Goal: Communication & Community: Answer question/provide support

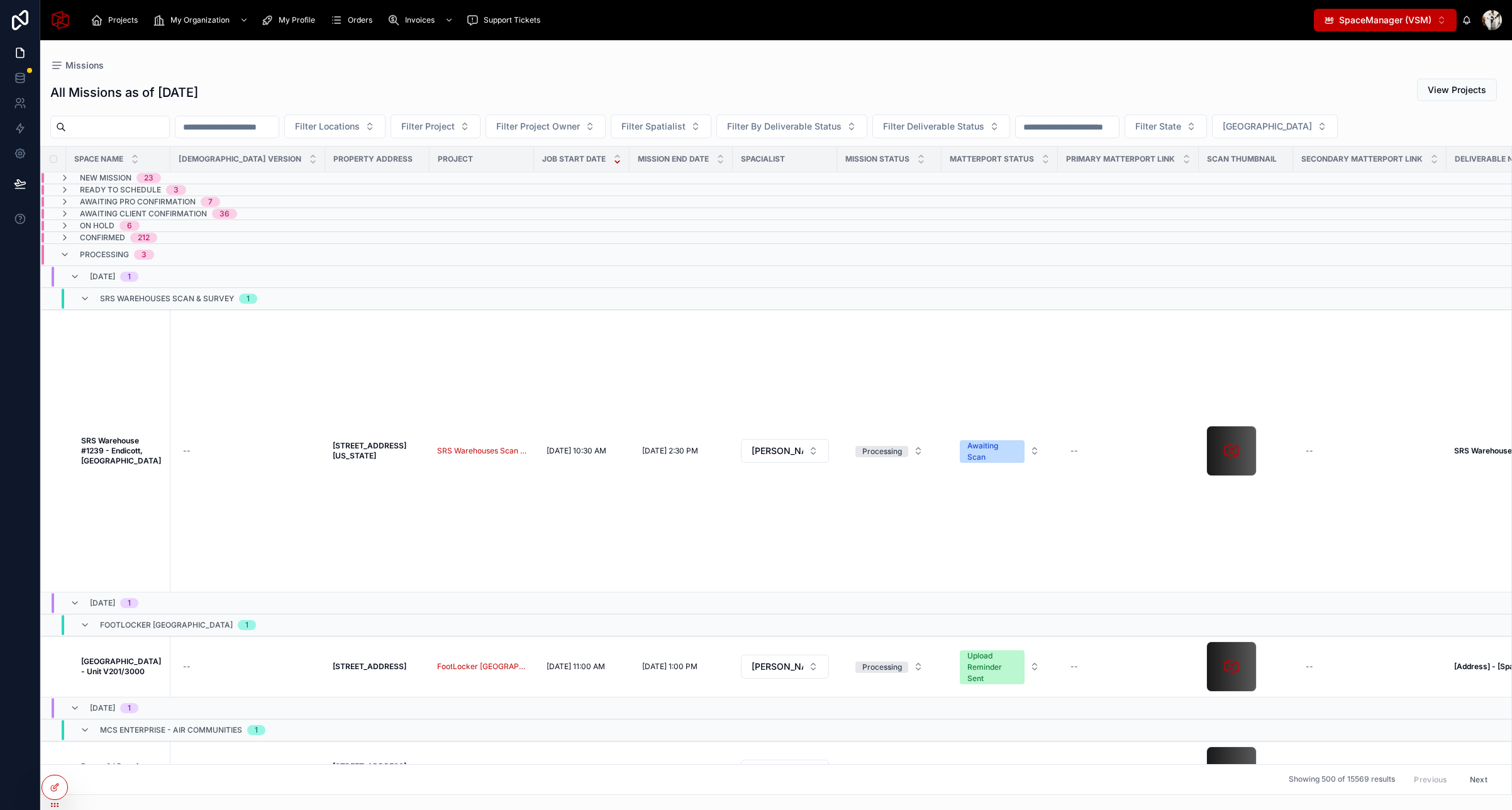
click at [1417, 21] on span "SpaceManager (VSM)" at bounding box center [1385, 20] width 92 height 12
click at [1368, 71] on span "SpaceStation (VSS)" at bounding box center [1371, 70] width 82 height 12
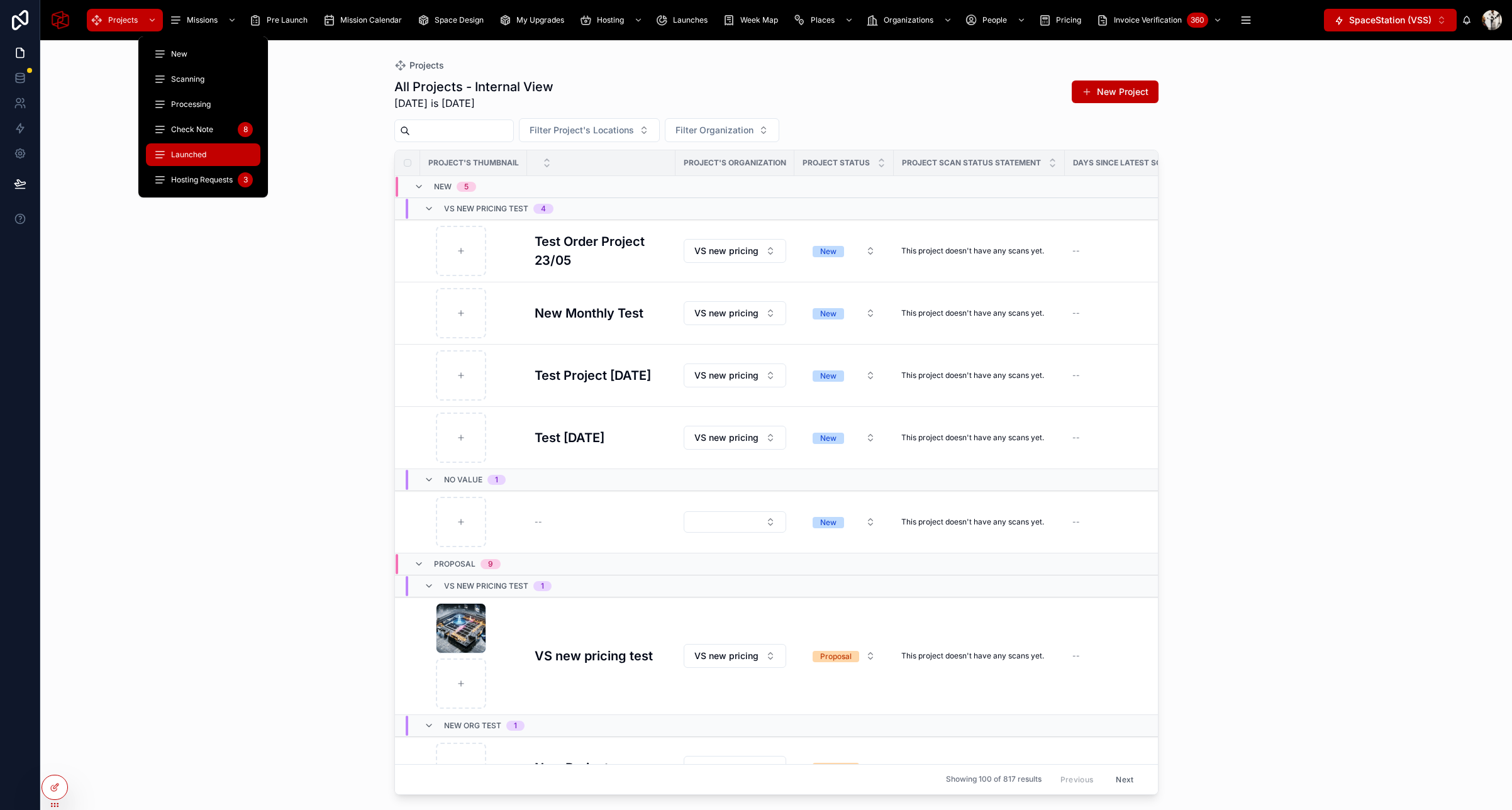
click at [200, 155] on span "Launched" at bounding box center [189, 154] width 36 height 10
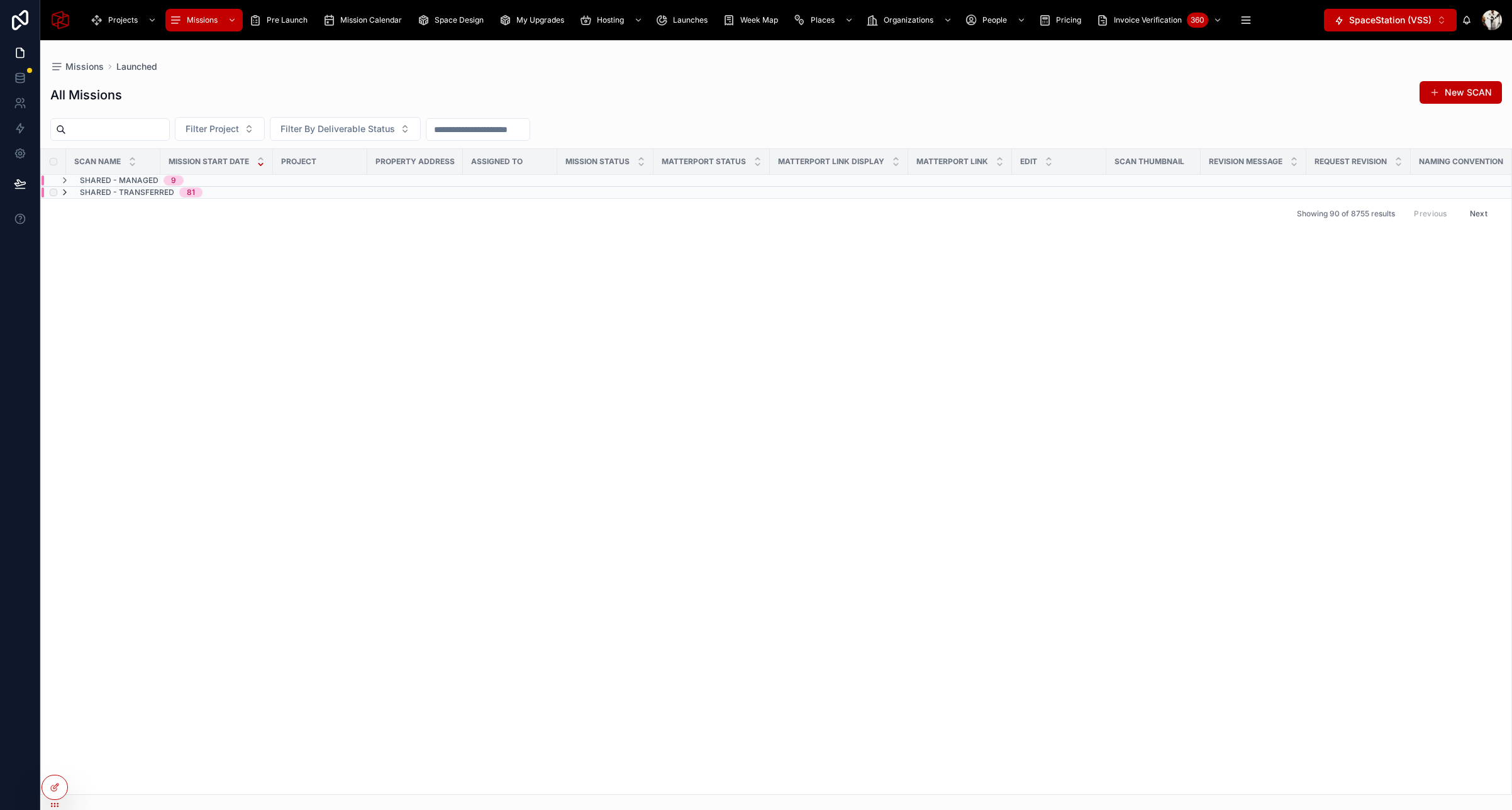
click at [66, 192] on icon at bounding box center [64, 192] width 10 height 10
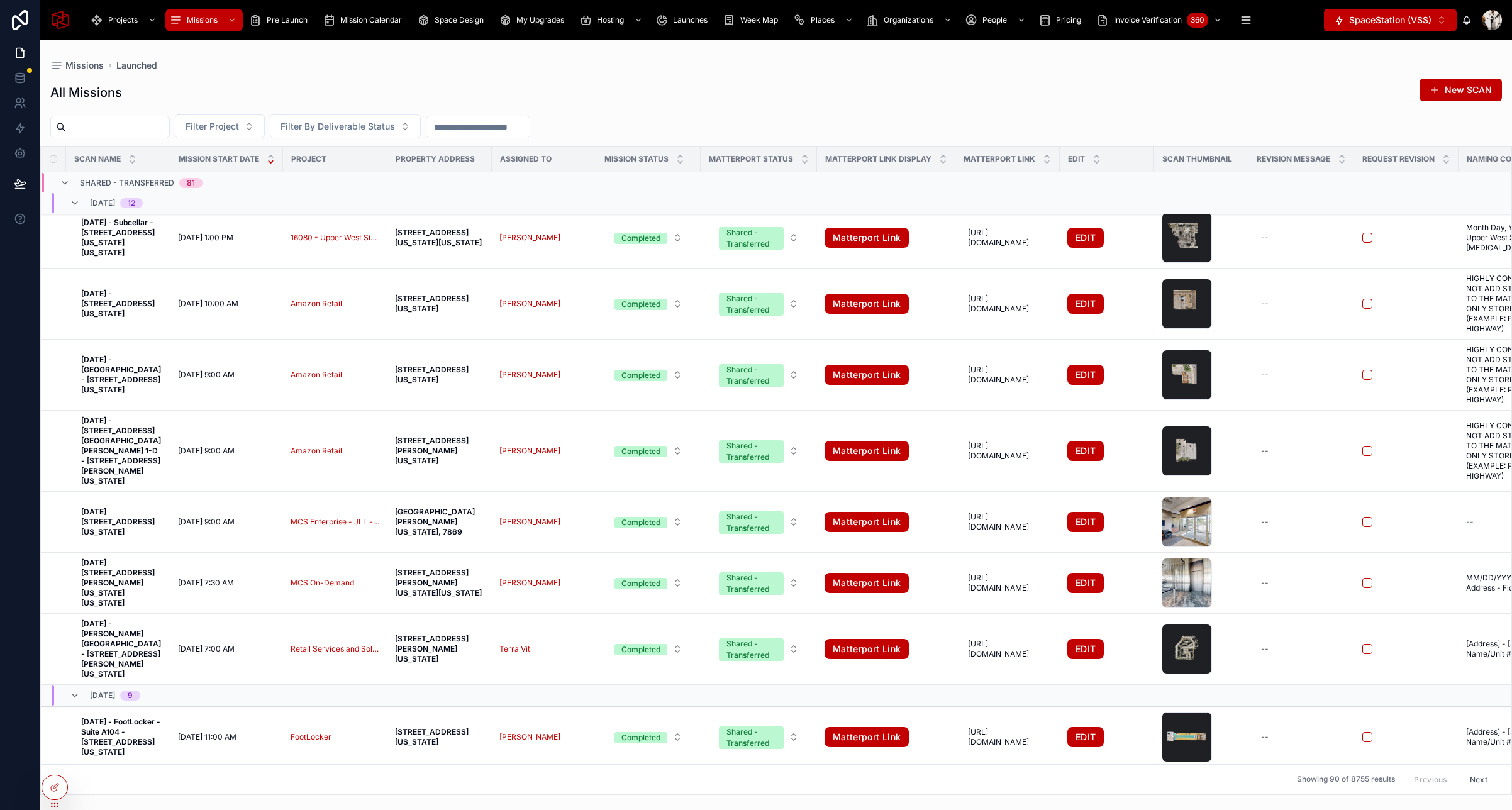
scroll to position [498, 0]
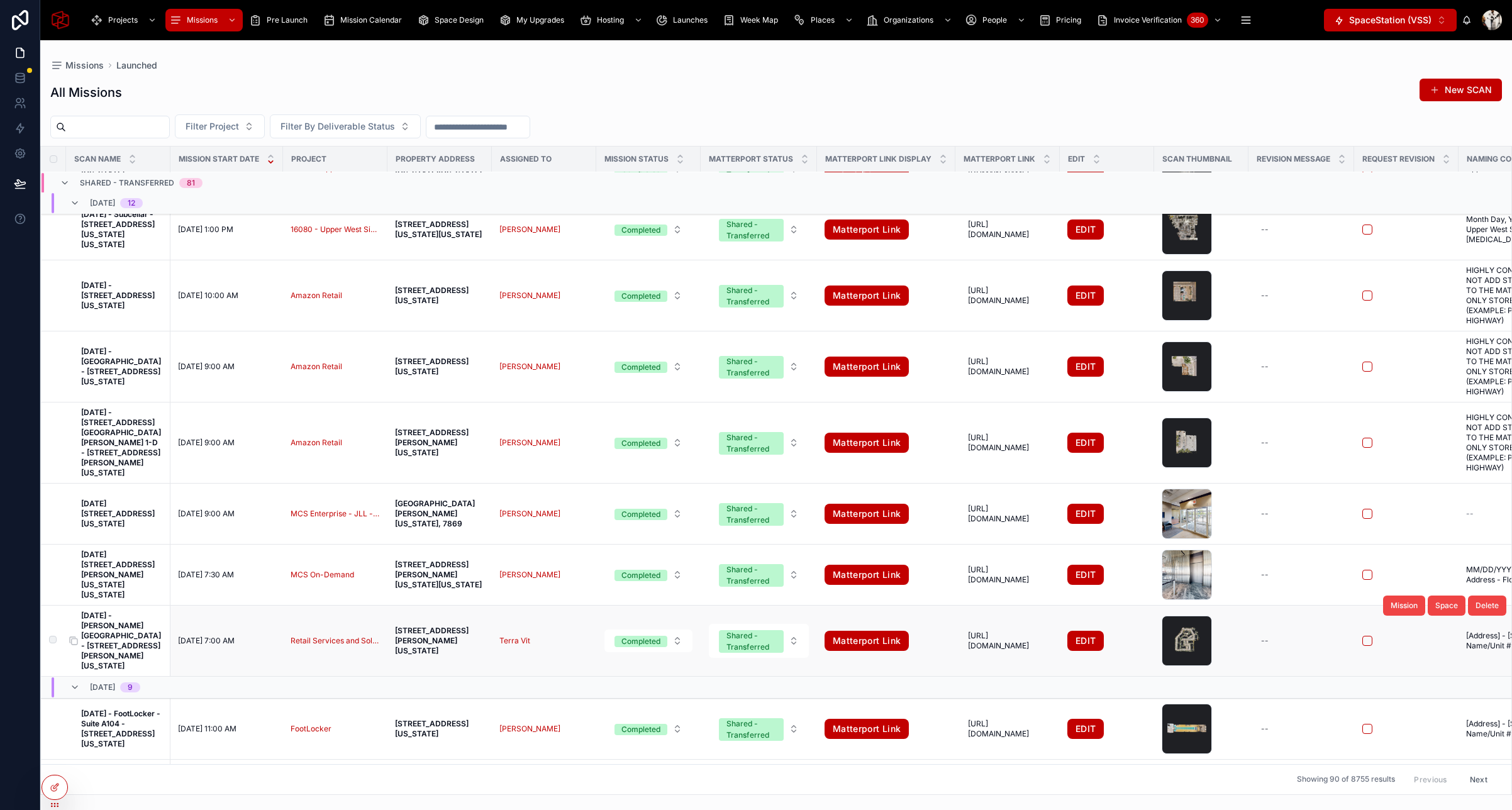
click at [117, 621] on strong "September 5, 2025 - Bell Austin Southwest - 3621 West Slaughter Lane, Austin, T…" at bounding box center [123, 639] width 84 height 60
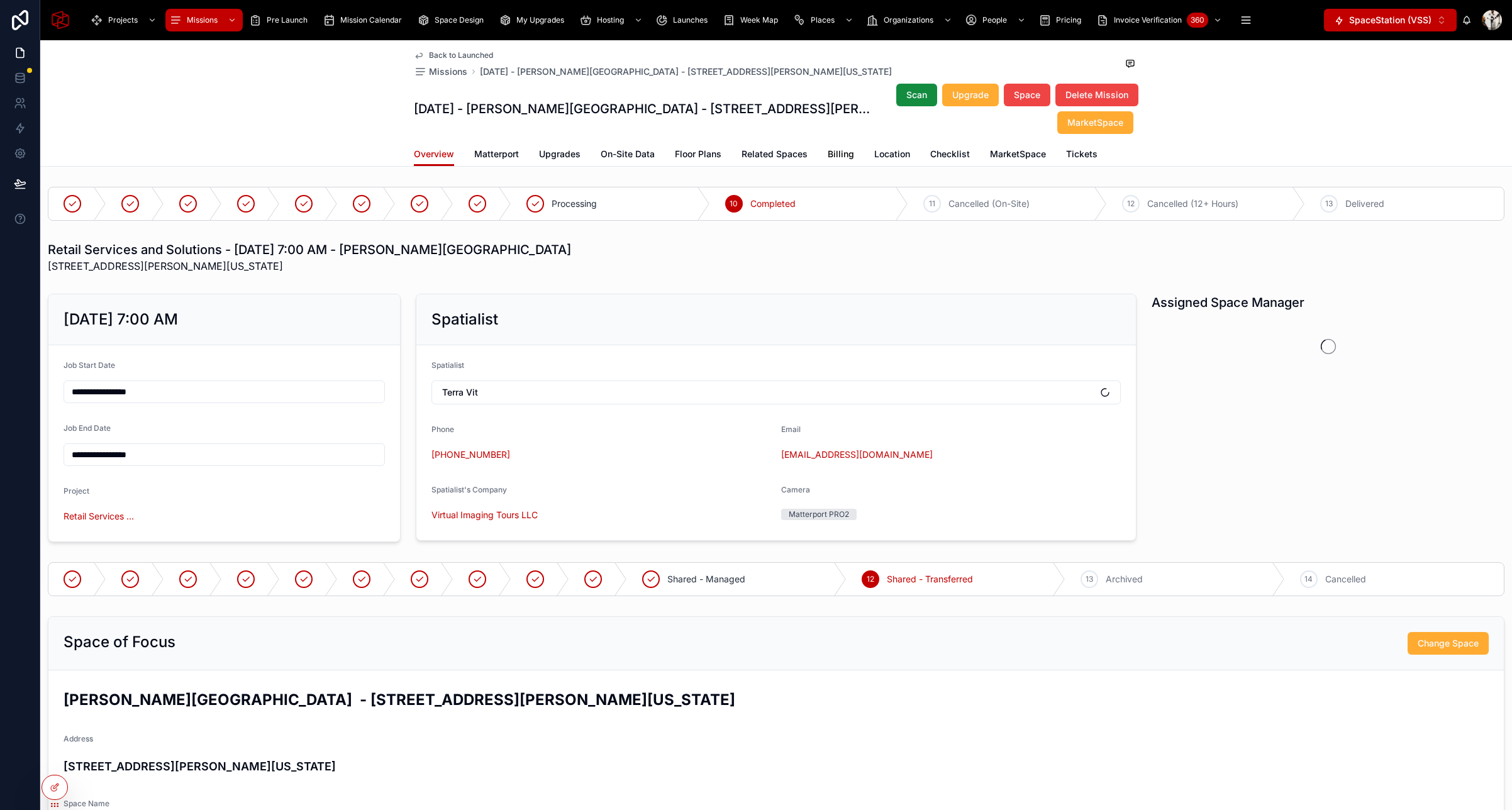
click at [845, 150] on span "Billing" at bounding box center [841, 154] width 27 height 12
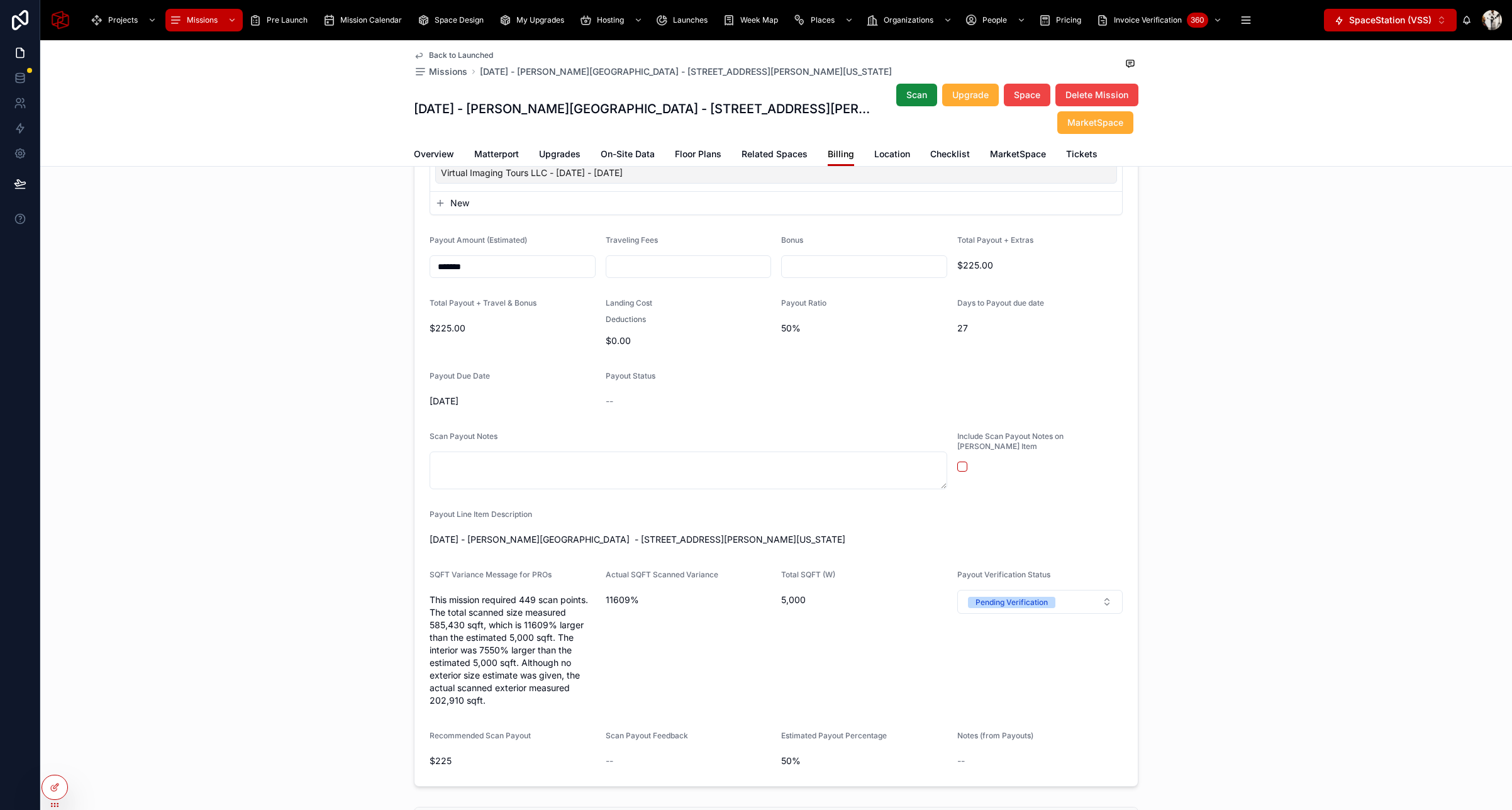
scroll to position [354, 0]
click at [498, 273] on input "*******" at bounding box center [512, 265] width 164 height 18
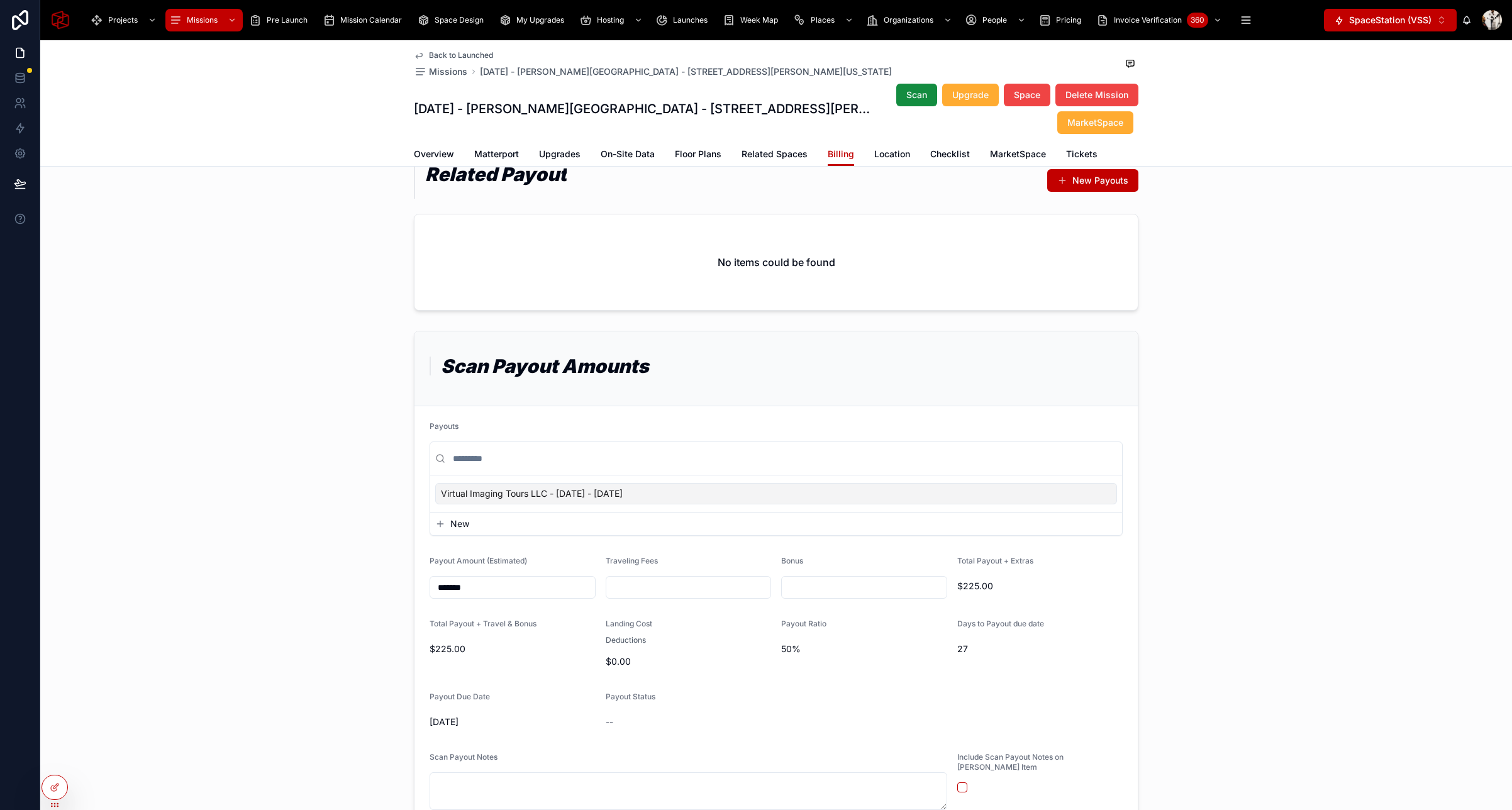
scroll to position [31, 0]
click at [1315, 407] on div "Scan Payout Amounts Payouts Virtual Imaging Tours LLC - 08/13/2025 - 08/13/2025…" at bounding box center [776, 720] width 1472 height 787
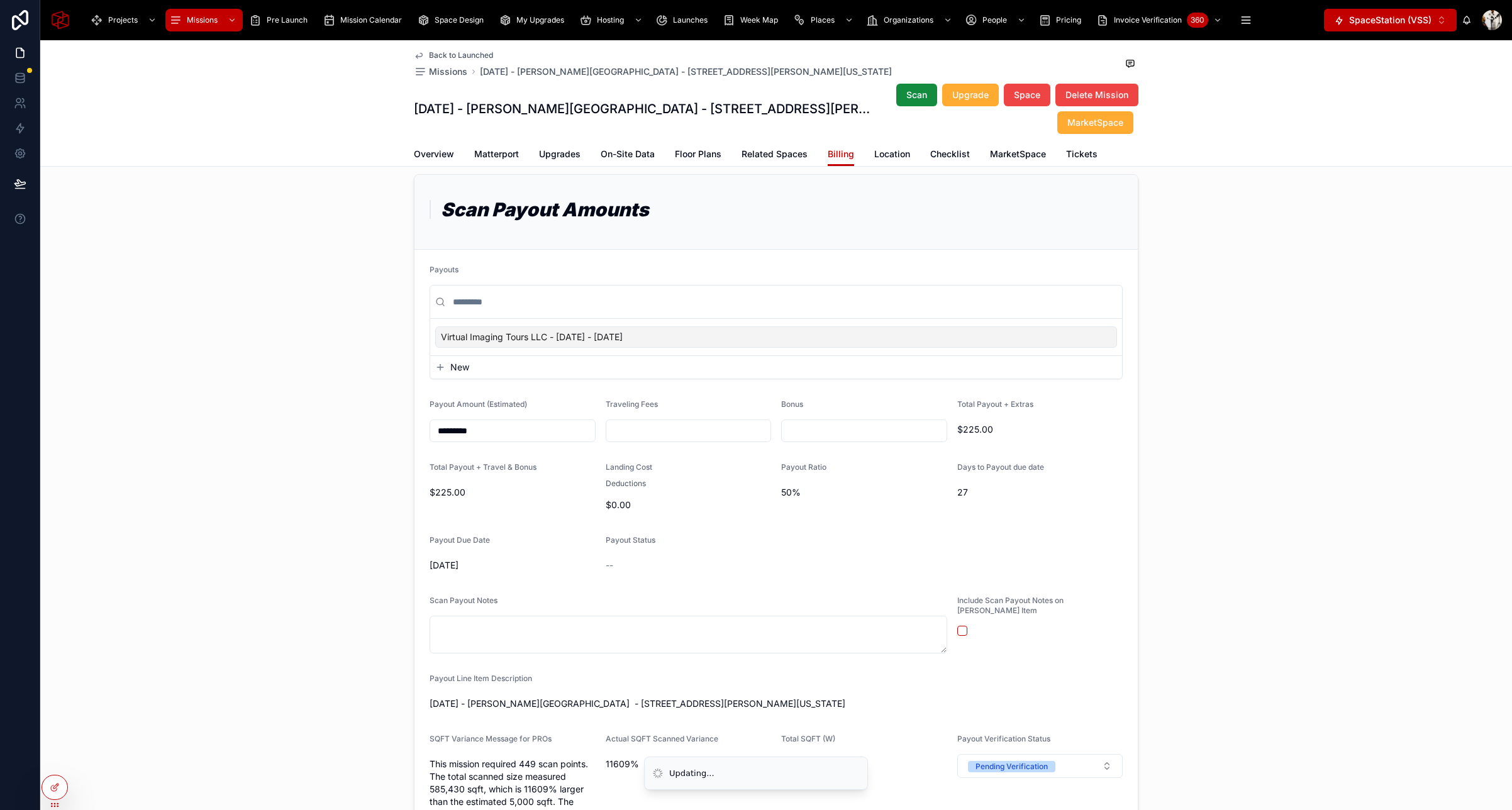
scroll to position [239, 0]
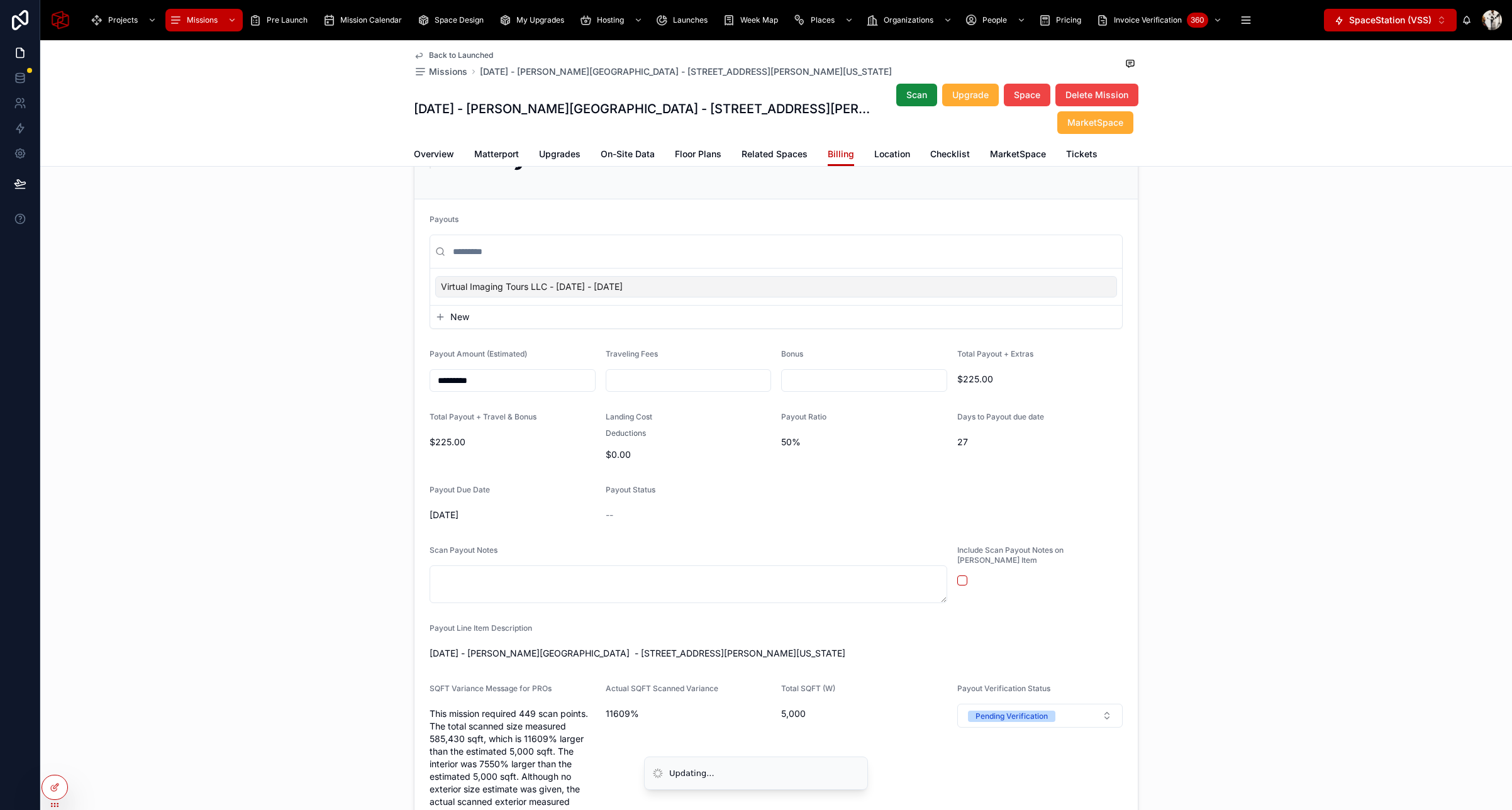
click at [521, 385] on input "*********" at bounding box center [512, 380] width 164 height 18
type input "*******"
click at [863, 373] on input "text" at bounding box center [863, 380] width 164 height 18
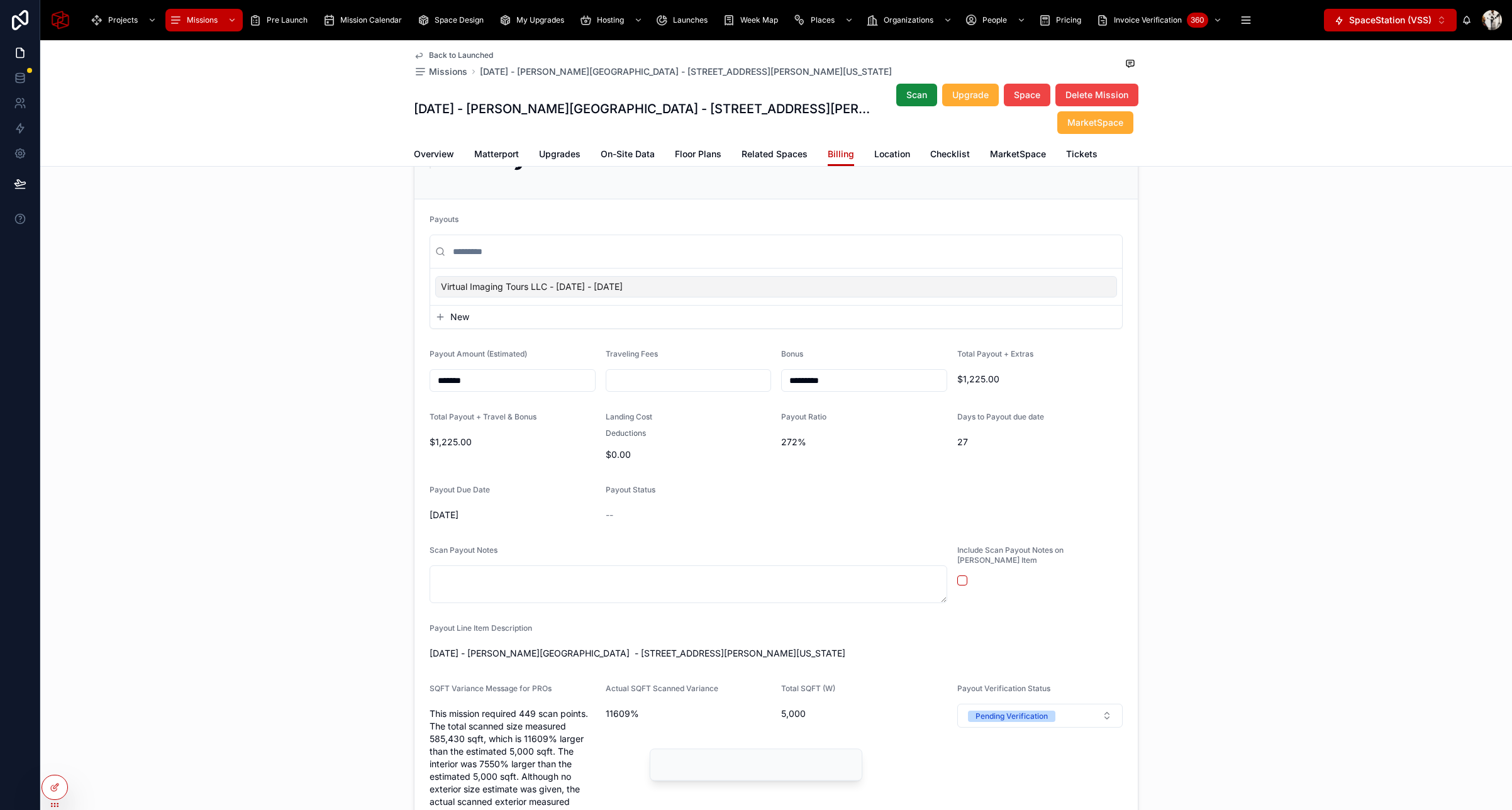
type input "*********"
click at [1217, 406] on div "Scan Payout Amounts Payouts Virtual Imaging Tours LLC - 08/13/2025 - 08/13/2025…" at bounding box center [776, 512] width 1472 height 787
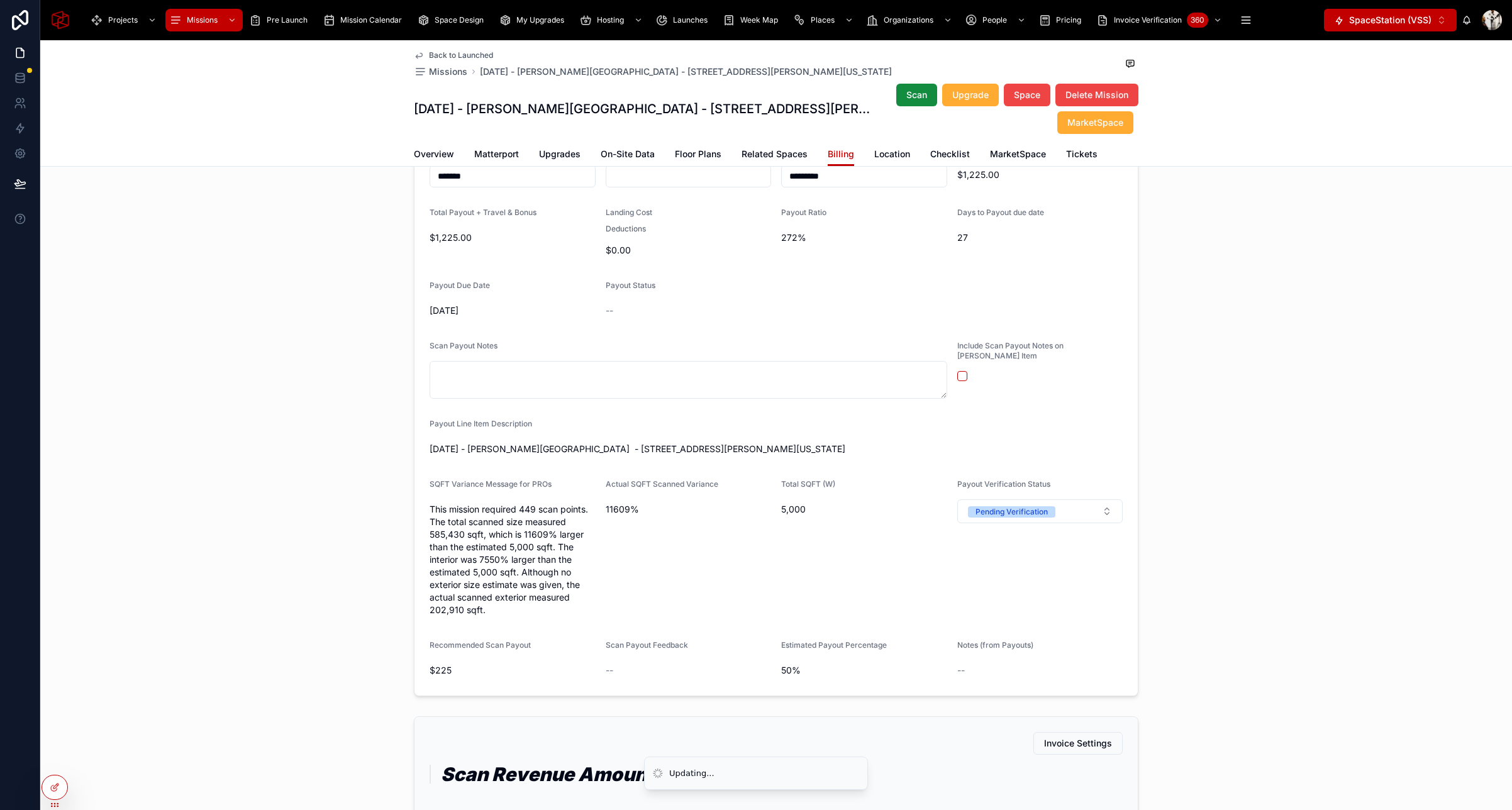
scroll to position [445, 0]
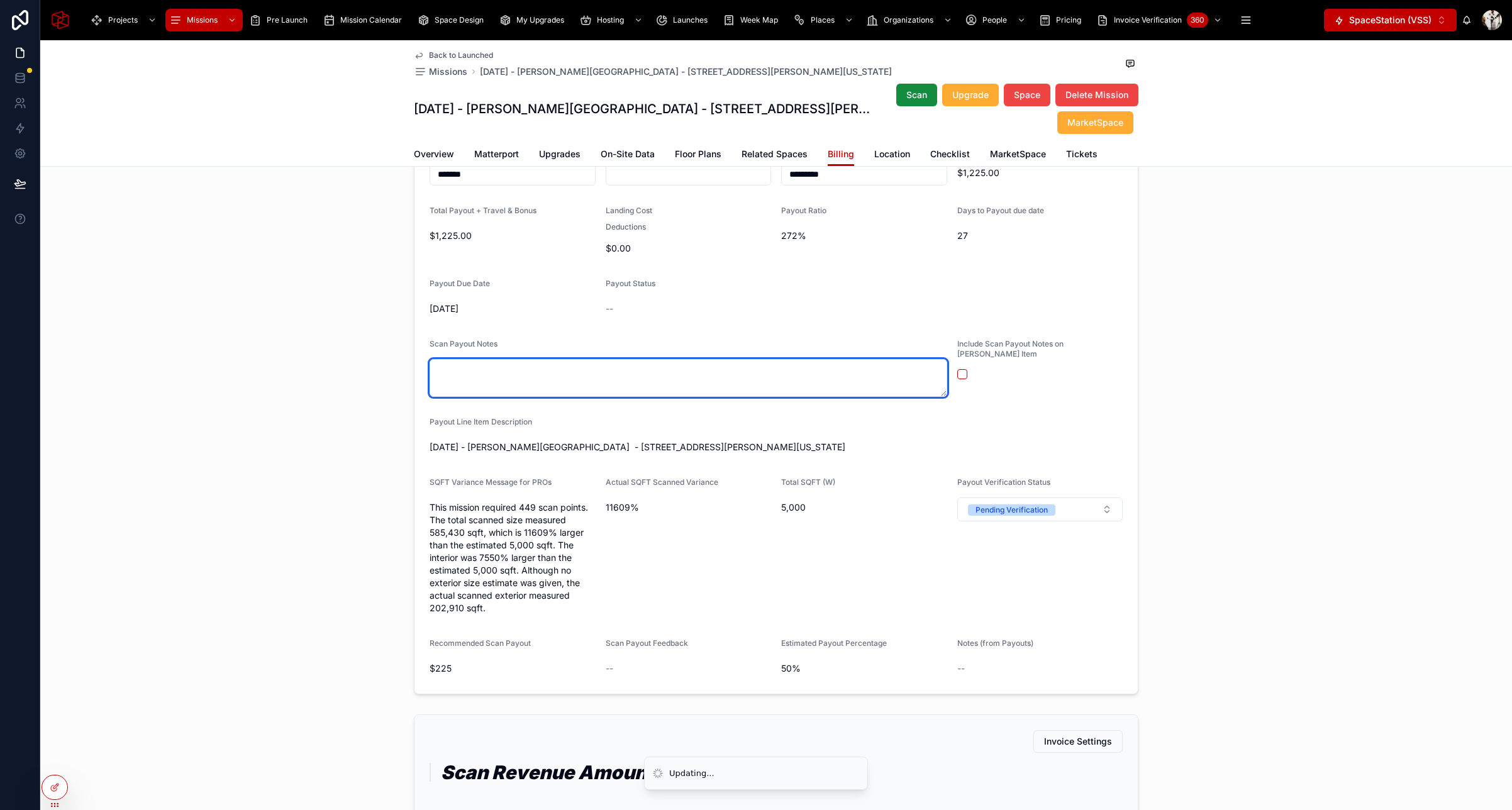
click at [481, 380] on textarea at bounding box center [688, 377] width 518 height 37
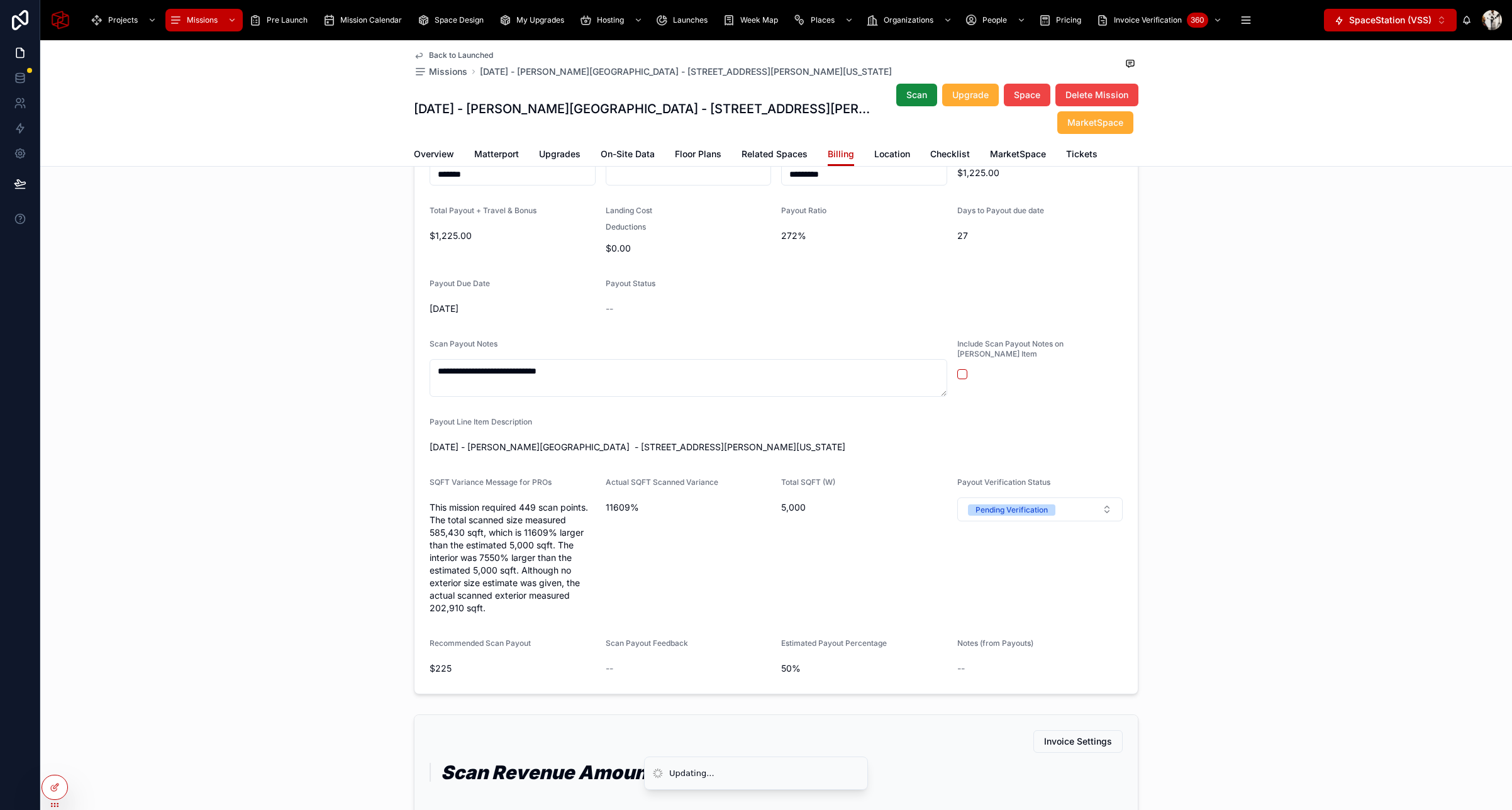
click at [947, 362] on form "**********" at bounding box center [776, 343] width 723 height 701
click at [959, 369] on button "button" at bounding box center [962, 374] width 10 height 10
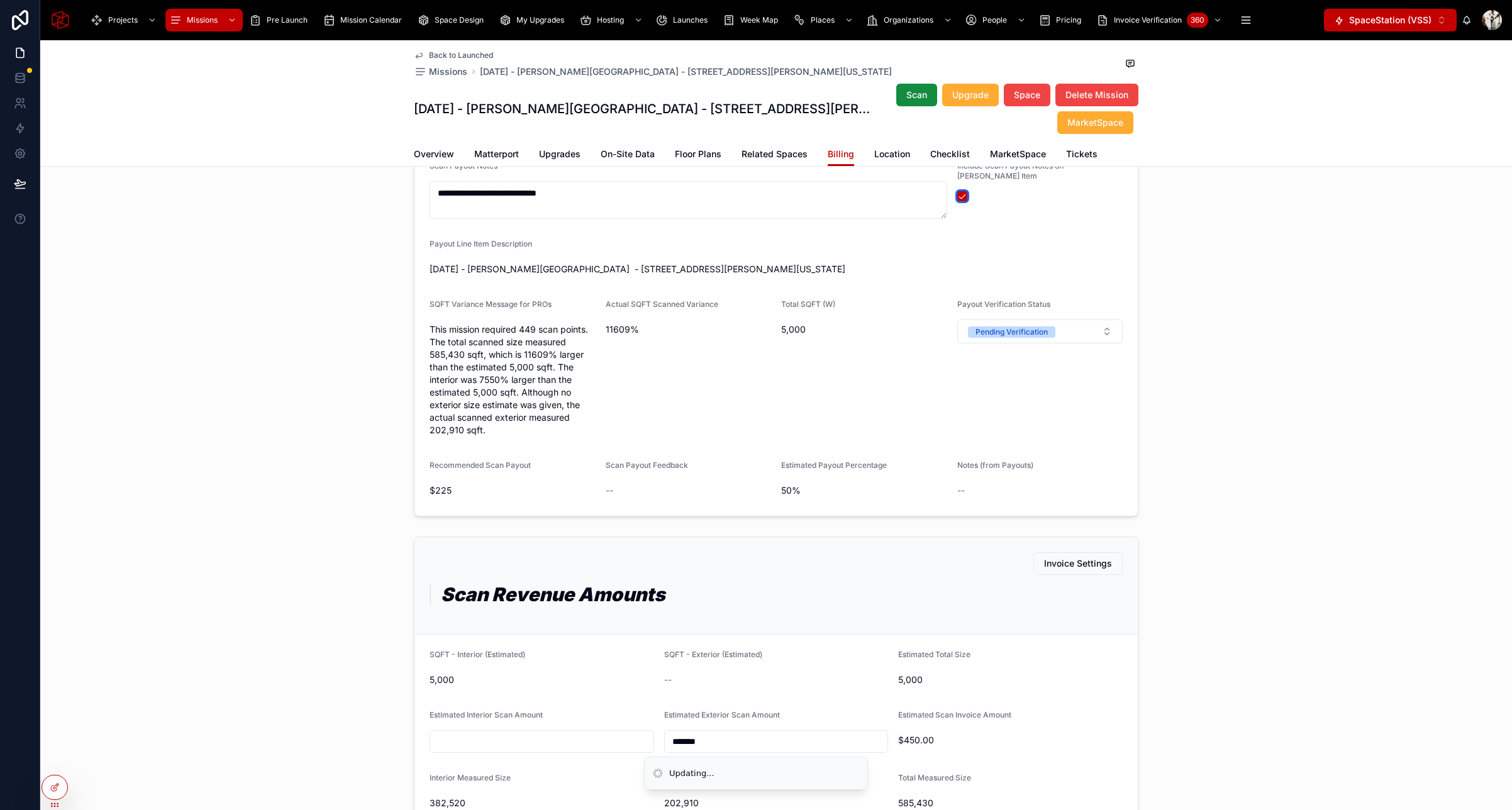
scroll to position [666, 0]
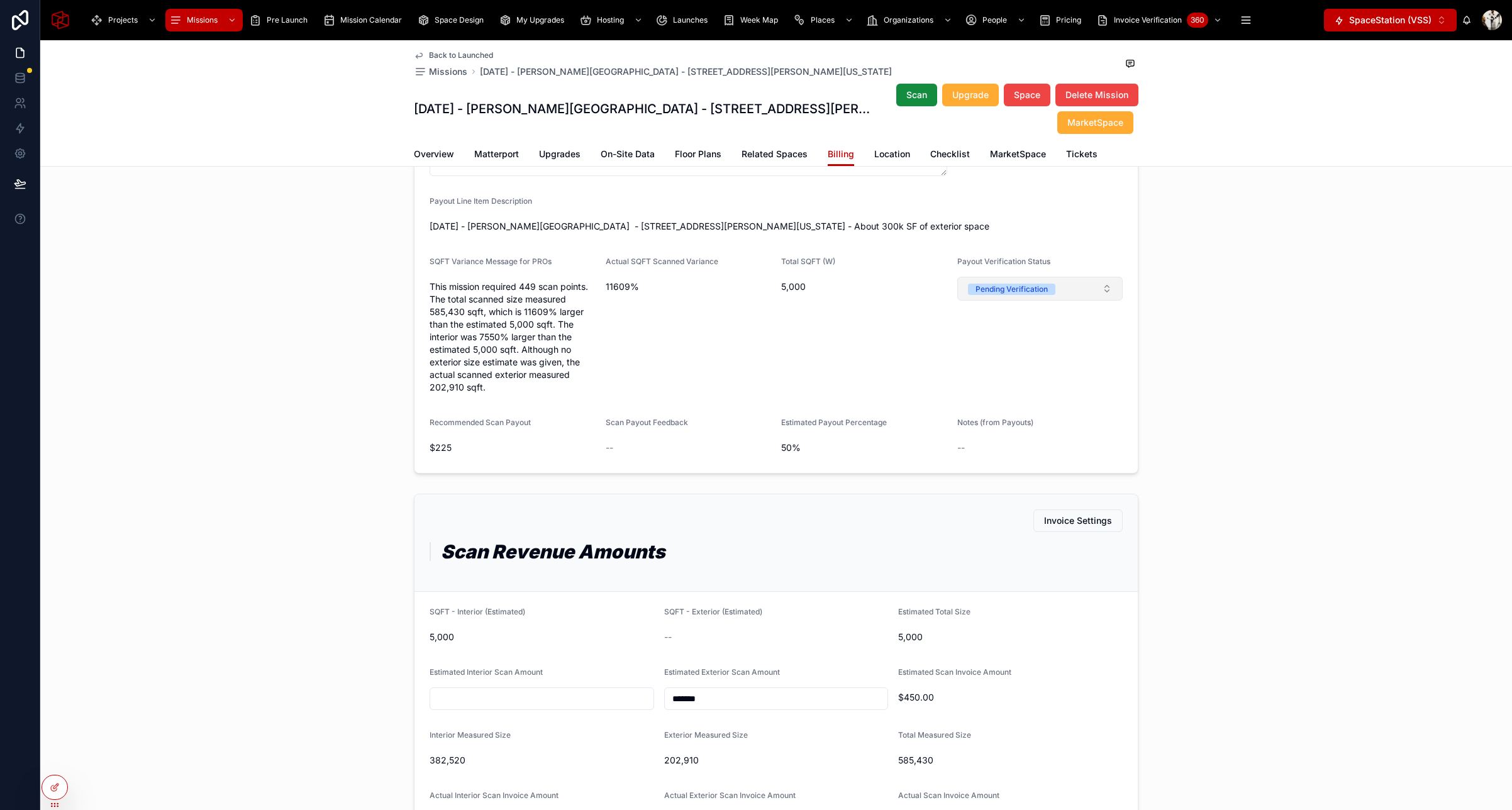
click at [991, 289] on div "Pending Verification" at bounding box center [1011, 289] width 72 height 12
click at [1001, 378] on span "Verified" at bounding box center [986, 377] width 42 height 12
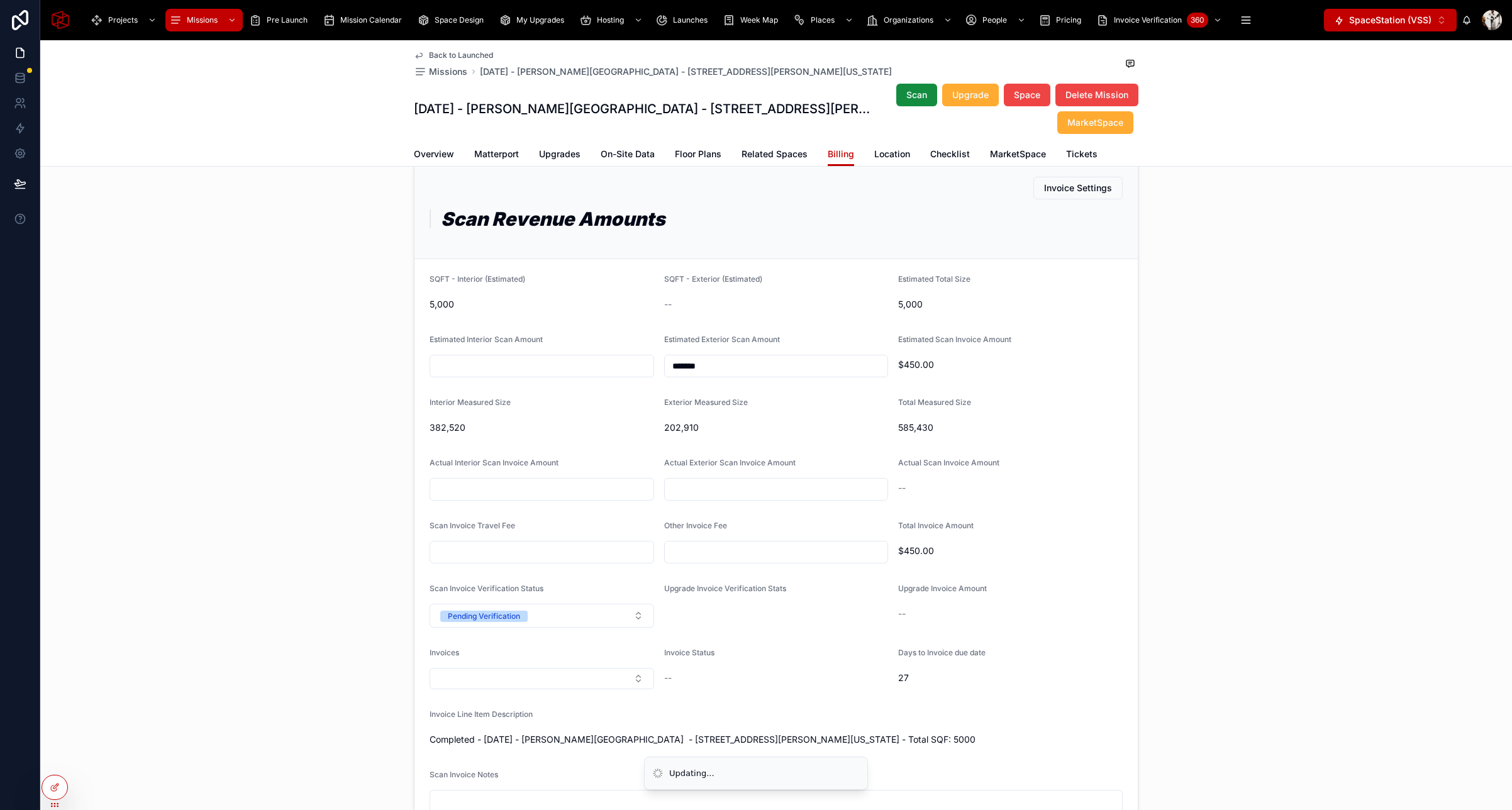
scroll to position [1000, 0]
click at [720, 362] on input "*******" at bounding box center [776, 364] width 223 height 18
type textarea "**********"
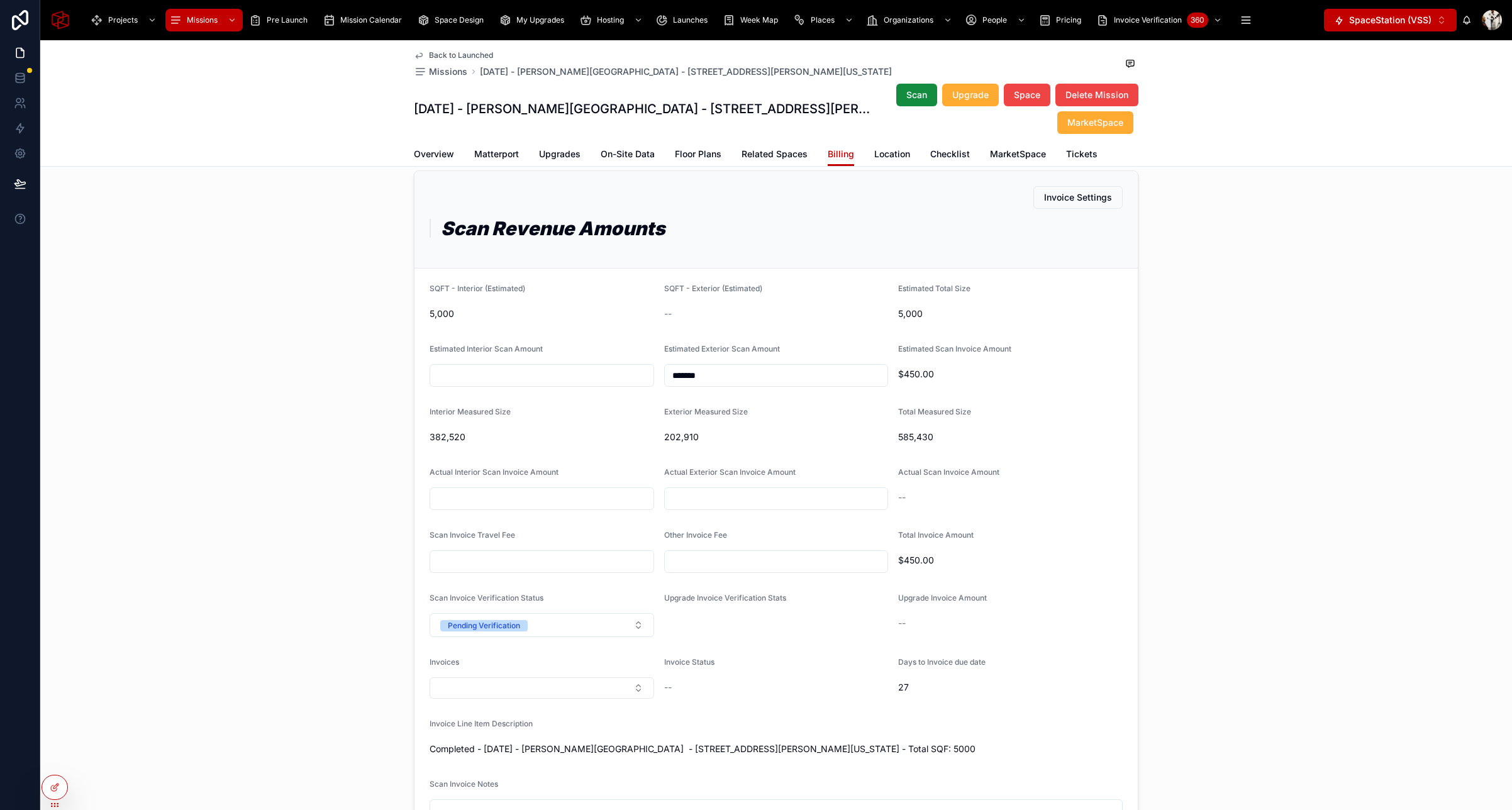
scroll to position [1012, 0]
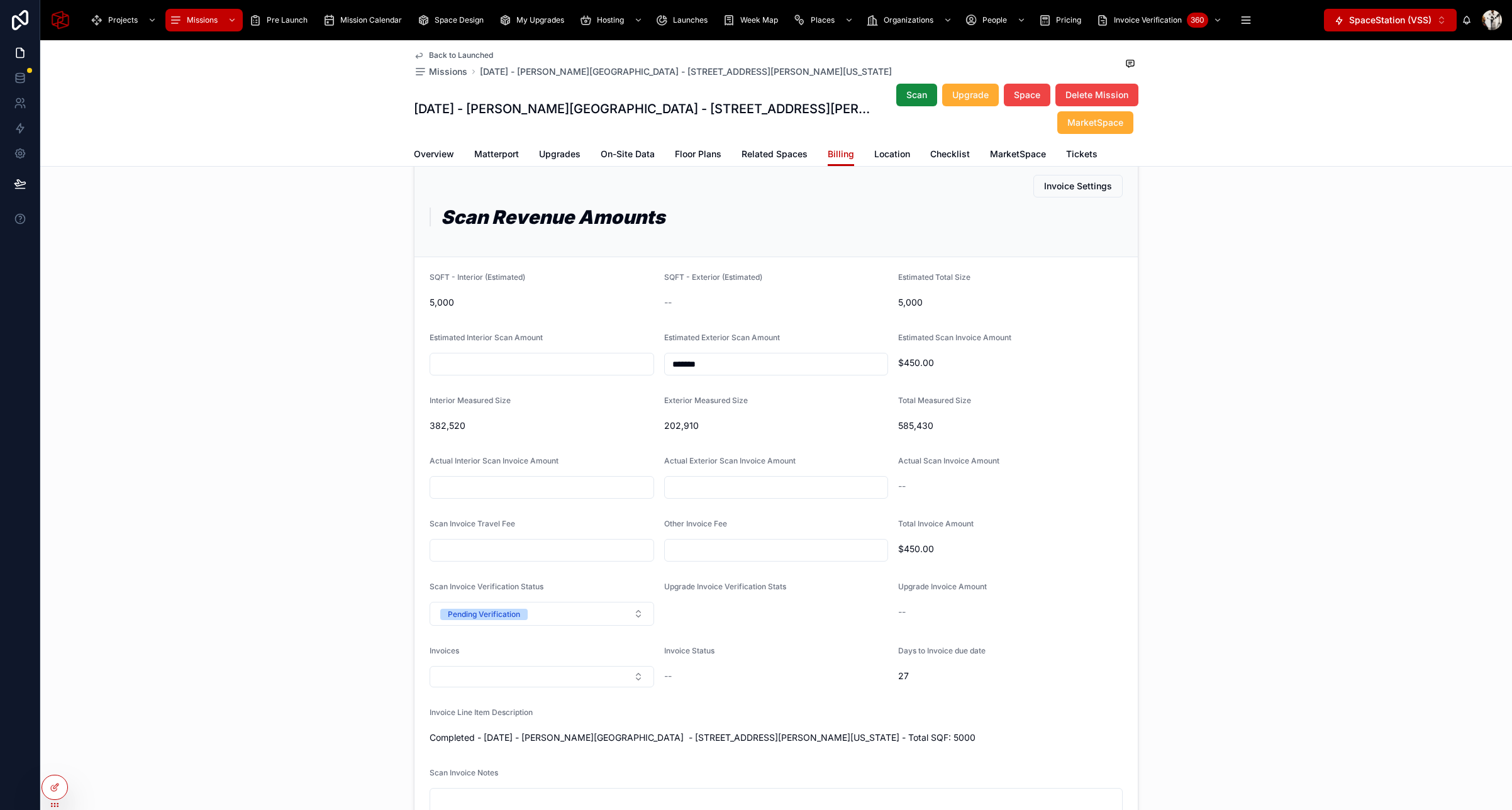
click at [712, 484] on input "text" at bounding box center [776, 488] width 223 height 18
type input "*********"
click at [1183, 467] on div "Invoice Settings Scan Revenue Amounts SQFT - Interior (Estimated) 5,000 SQFT - …" at bounding box center [776, 525] width 1472 height 742
click at [479, 609] on div "Pending Verification" at bounding box center [483, 614] width 72 height 12
click at [469, 703] on div "Verified" at bounding box center [458, 702] width 27 height 12
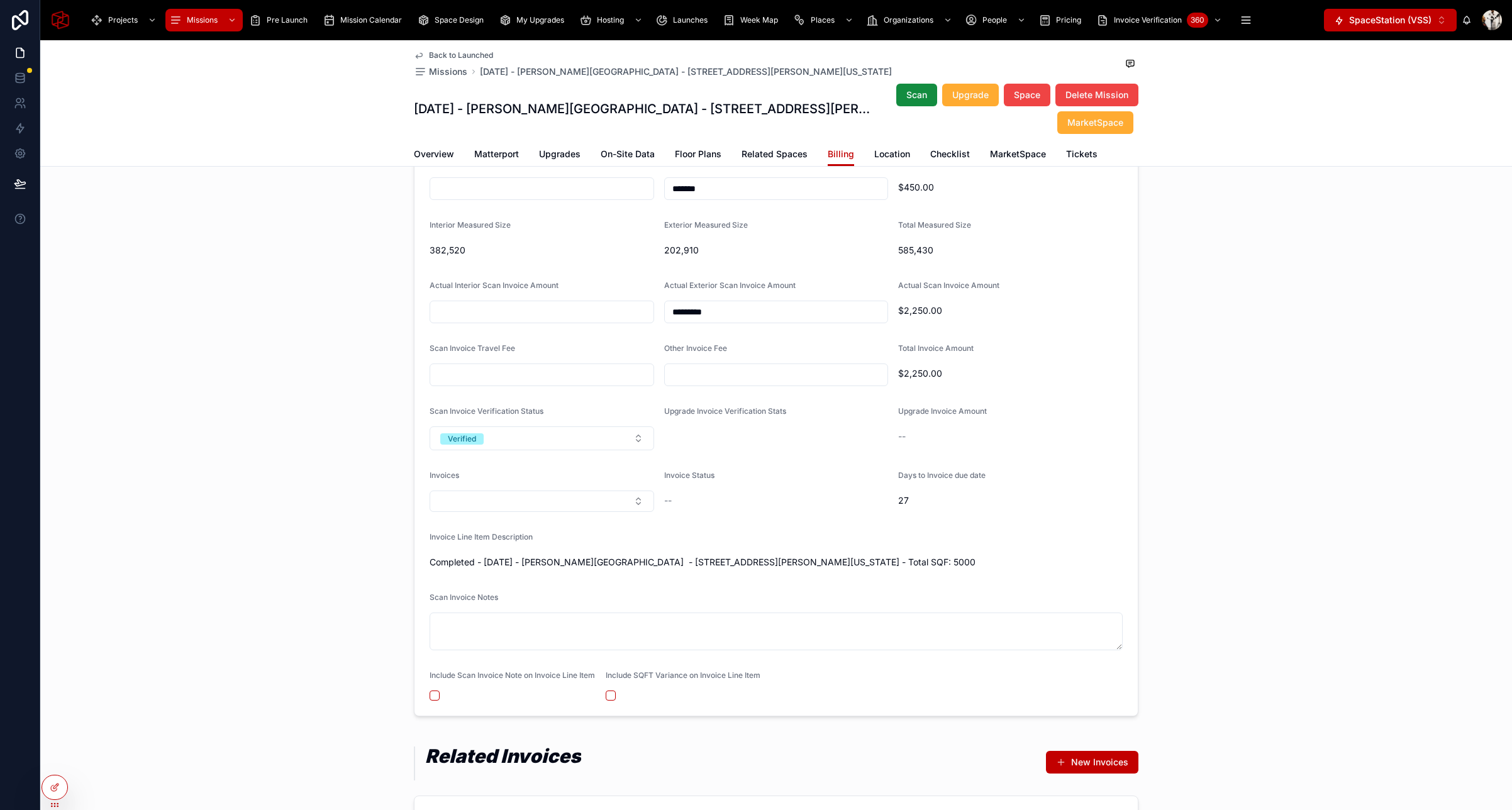
scroll to position [1192, 0]
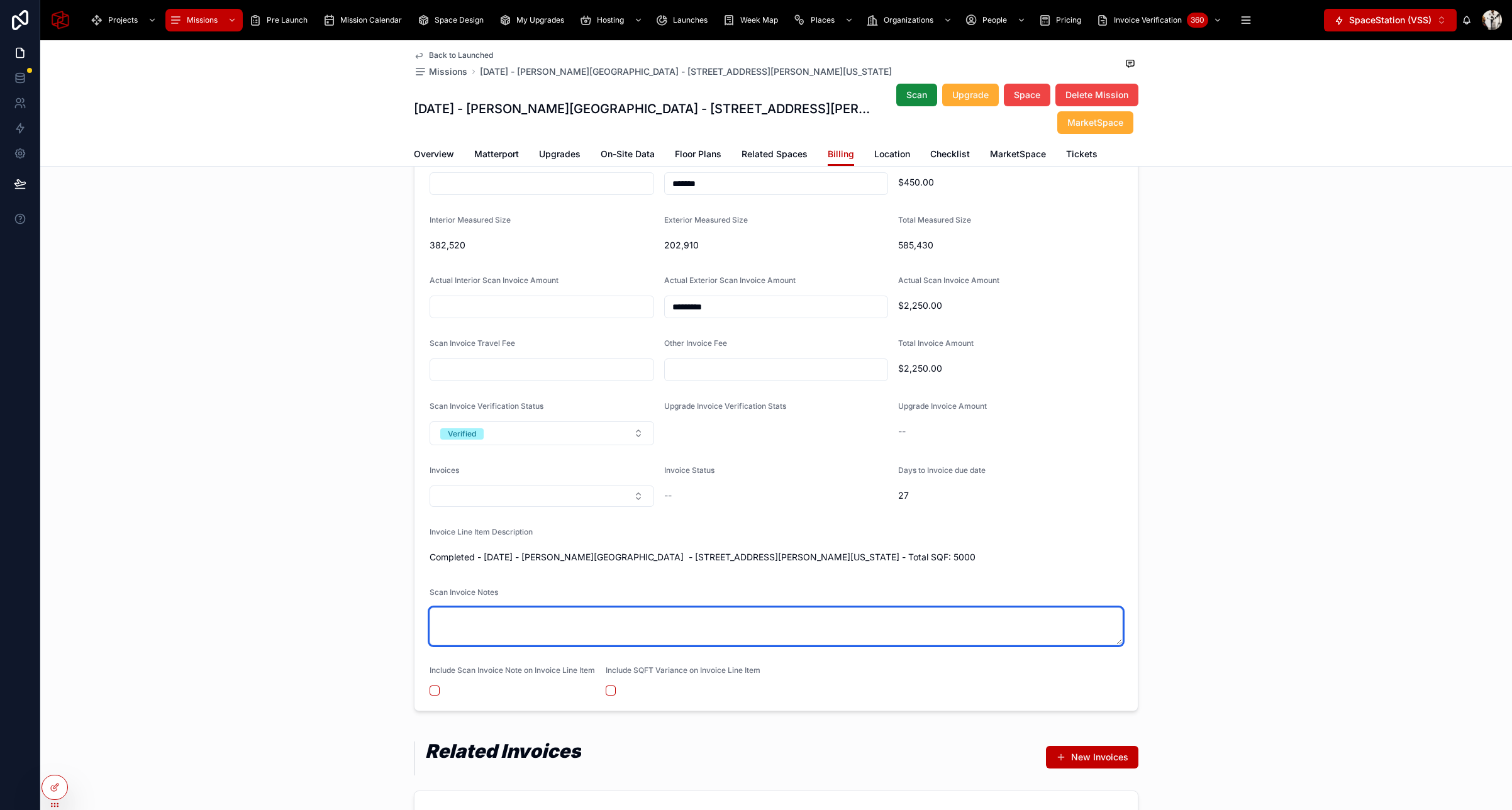
click at [557, 619] on textarea at bounding box center [776, 626] width 693 height 37
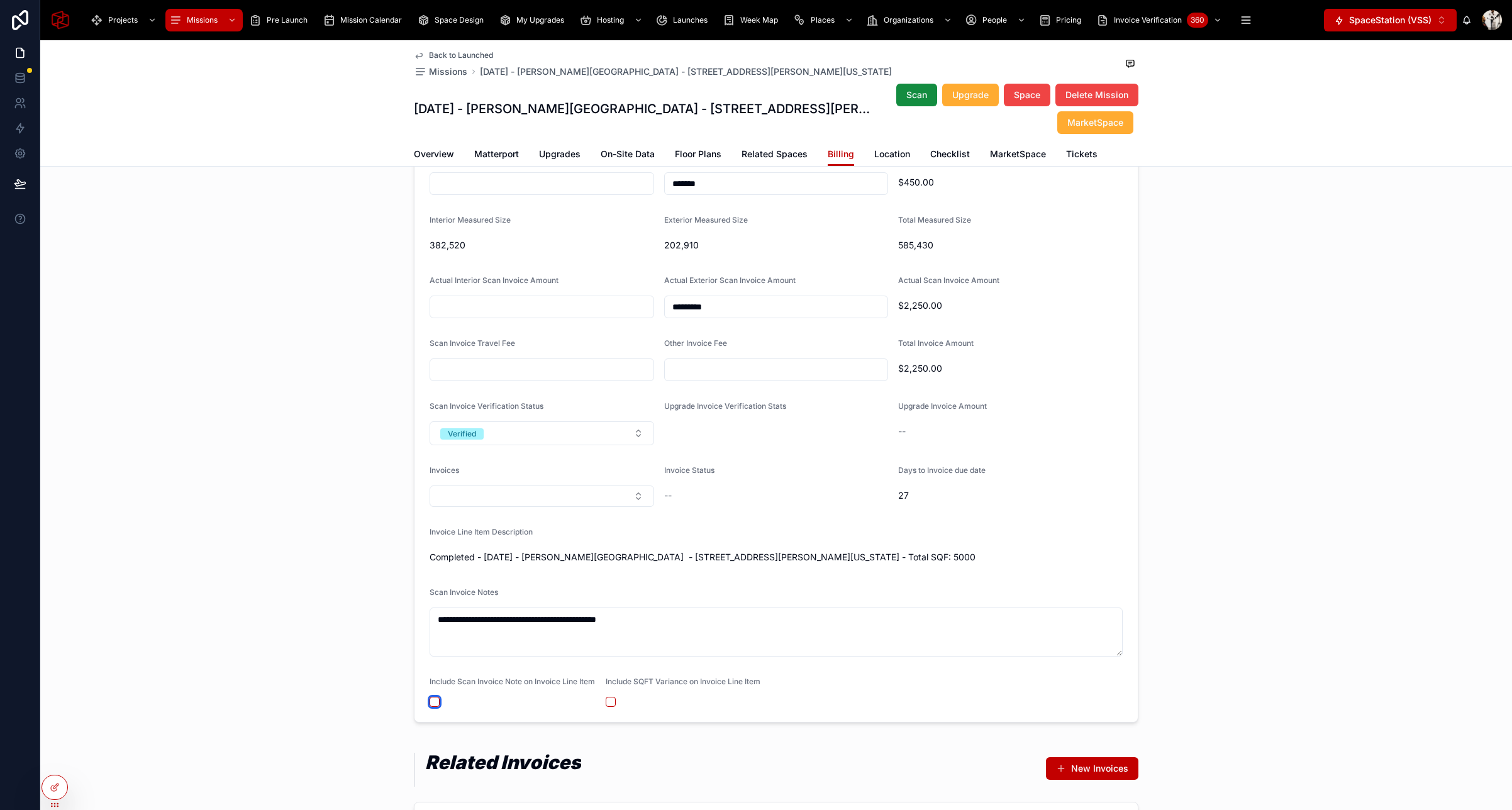
click at [438, 707] on button "button" at bounding box center [434, 701] width 10 height 10
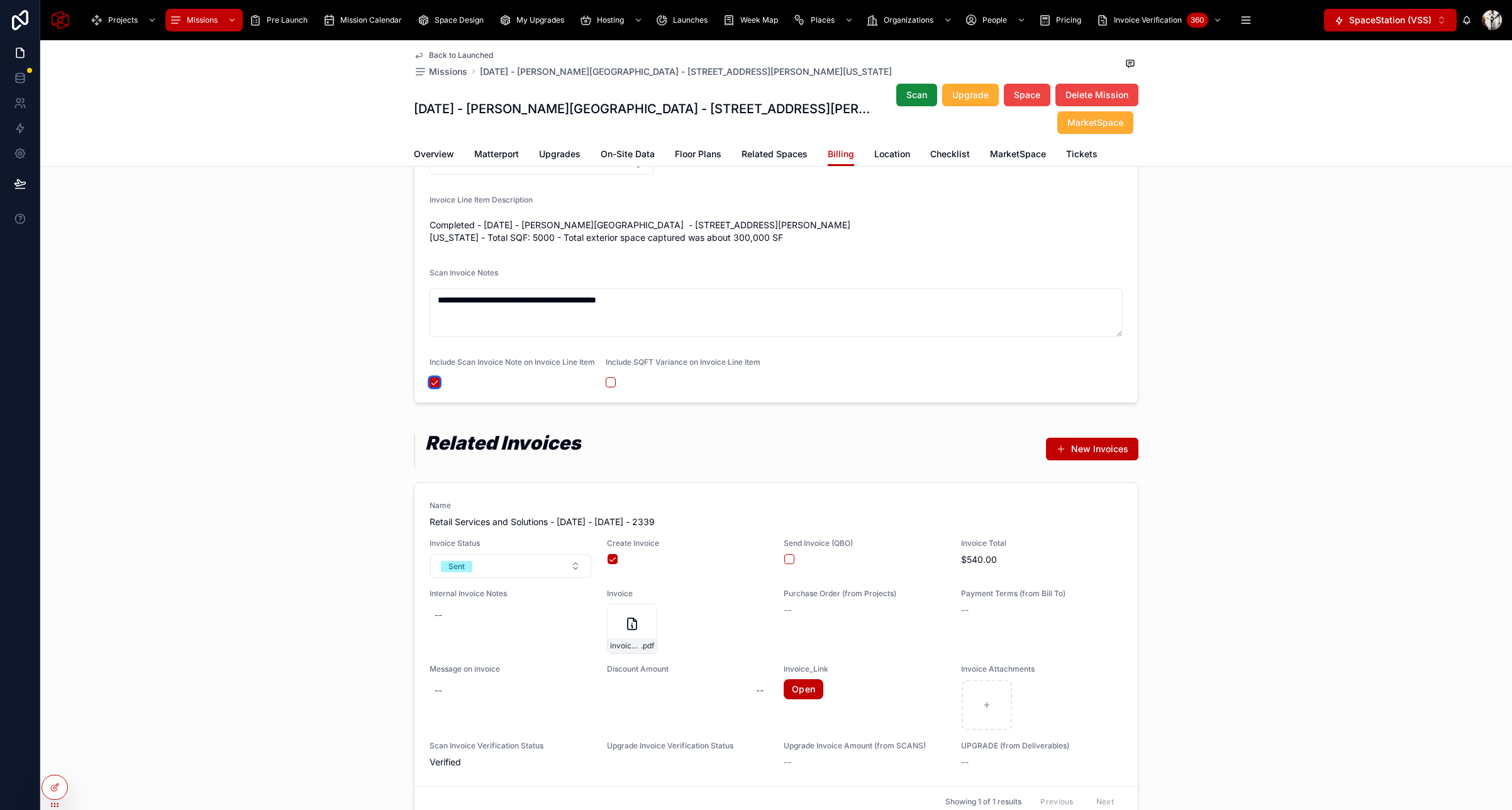
scroll to position [1532, 0]
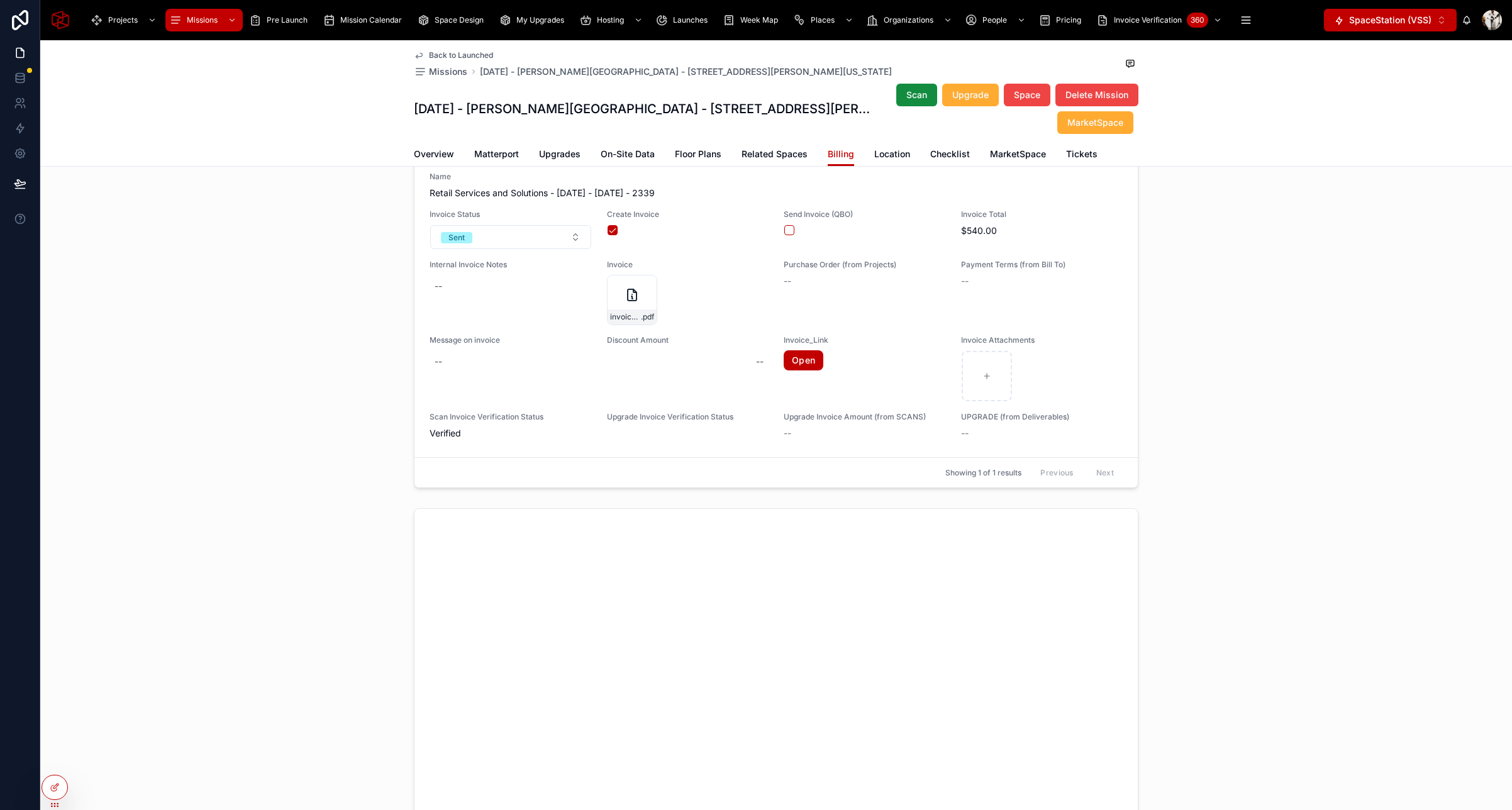
type textarea "**********"
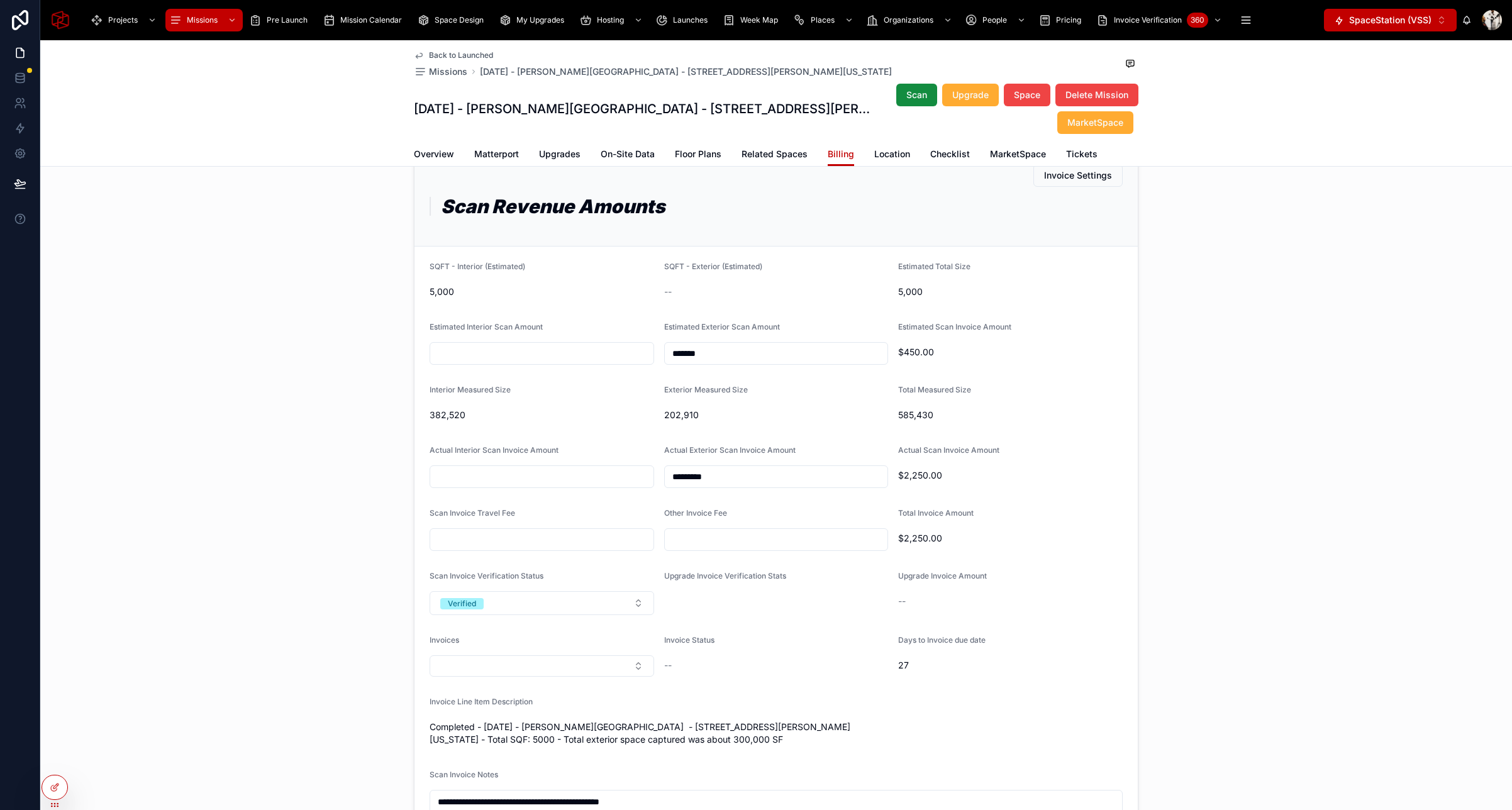
scroll to position [1030, 0]
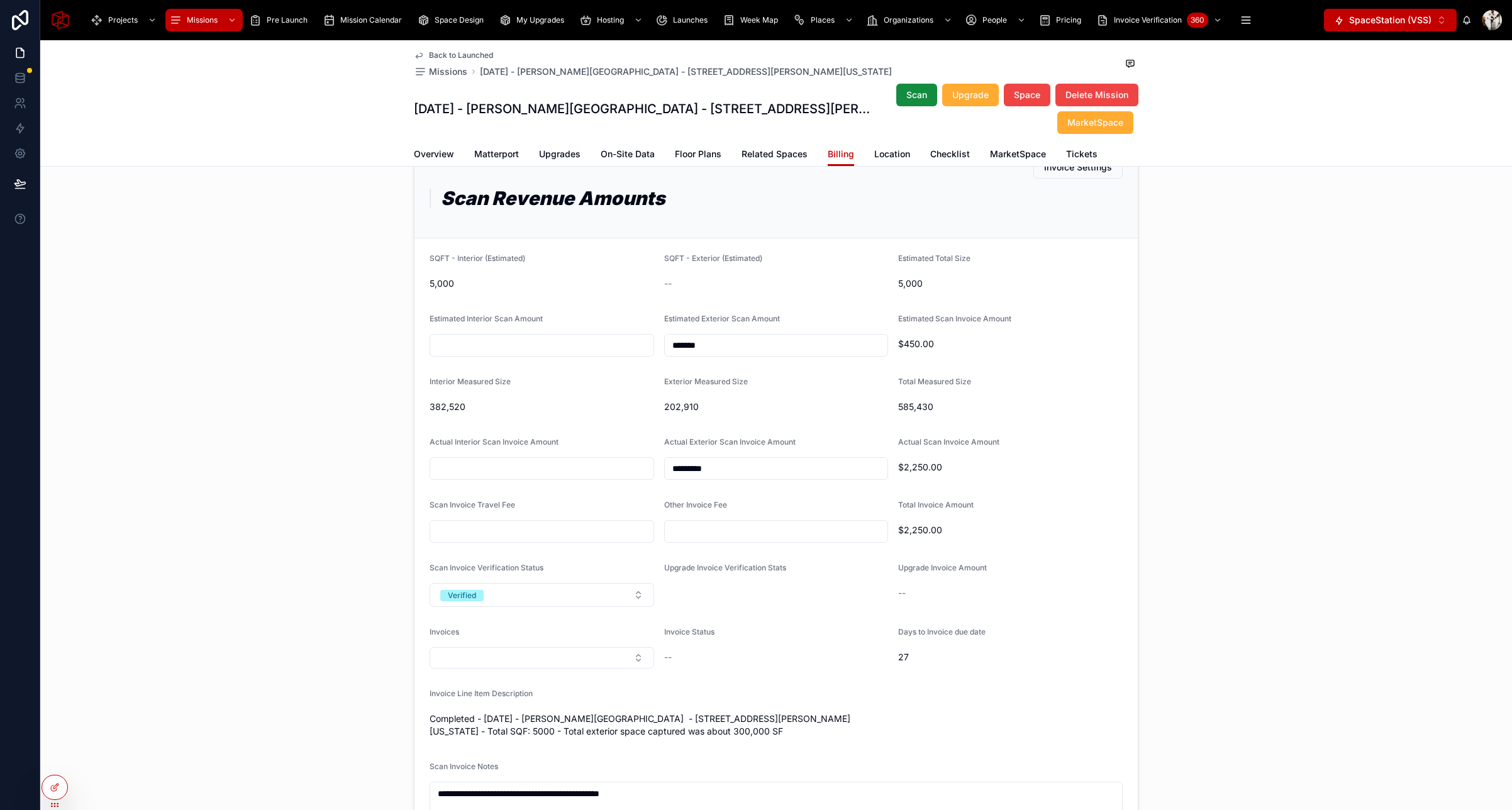
click at [740, 469] on input "*********" at bounding box center [776, 469] width 223 height 18
type input "*********"
click at [1150, 445] on div "**********" at bounding box center [776, 524] width 1472 height 779
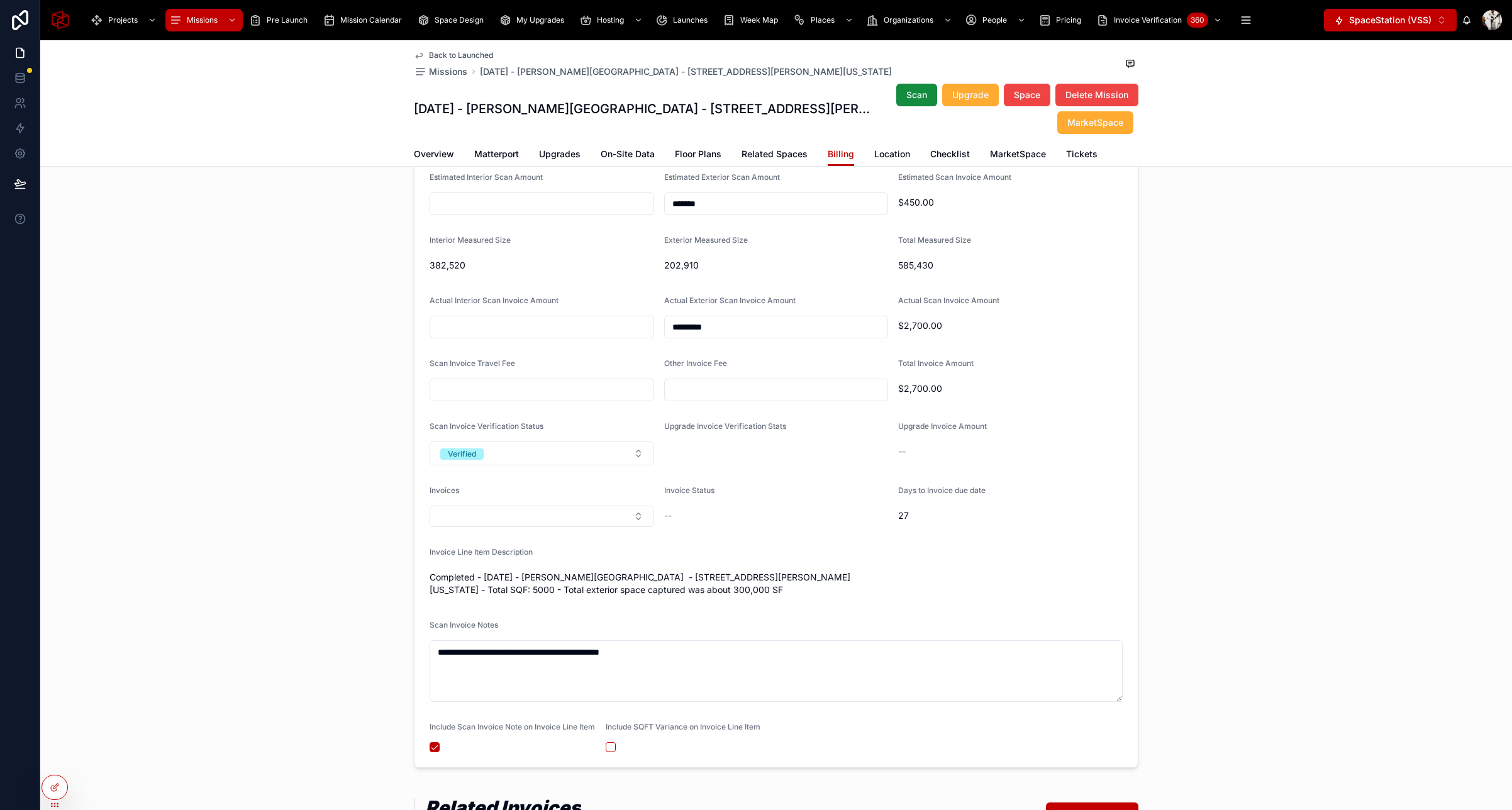
scroll to position [1177, 0]
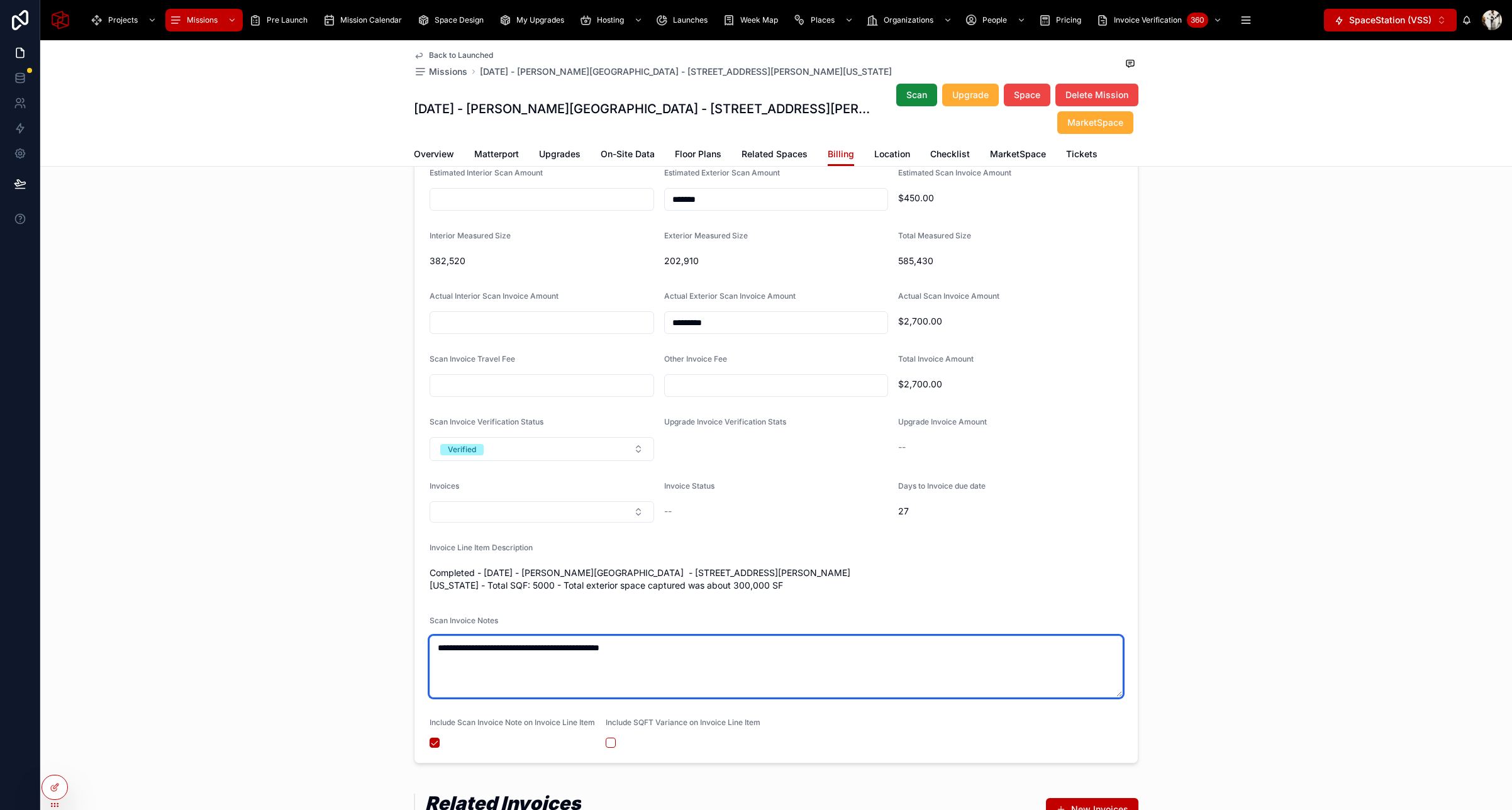
click at [445, 648] on textarea "**********" at bounding box center [776, 666] width 693 height 61
type textarea "**********"
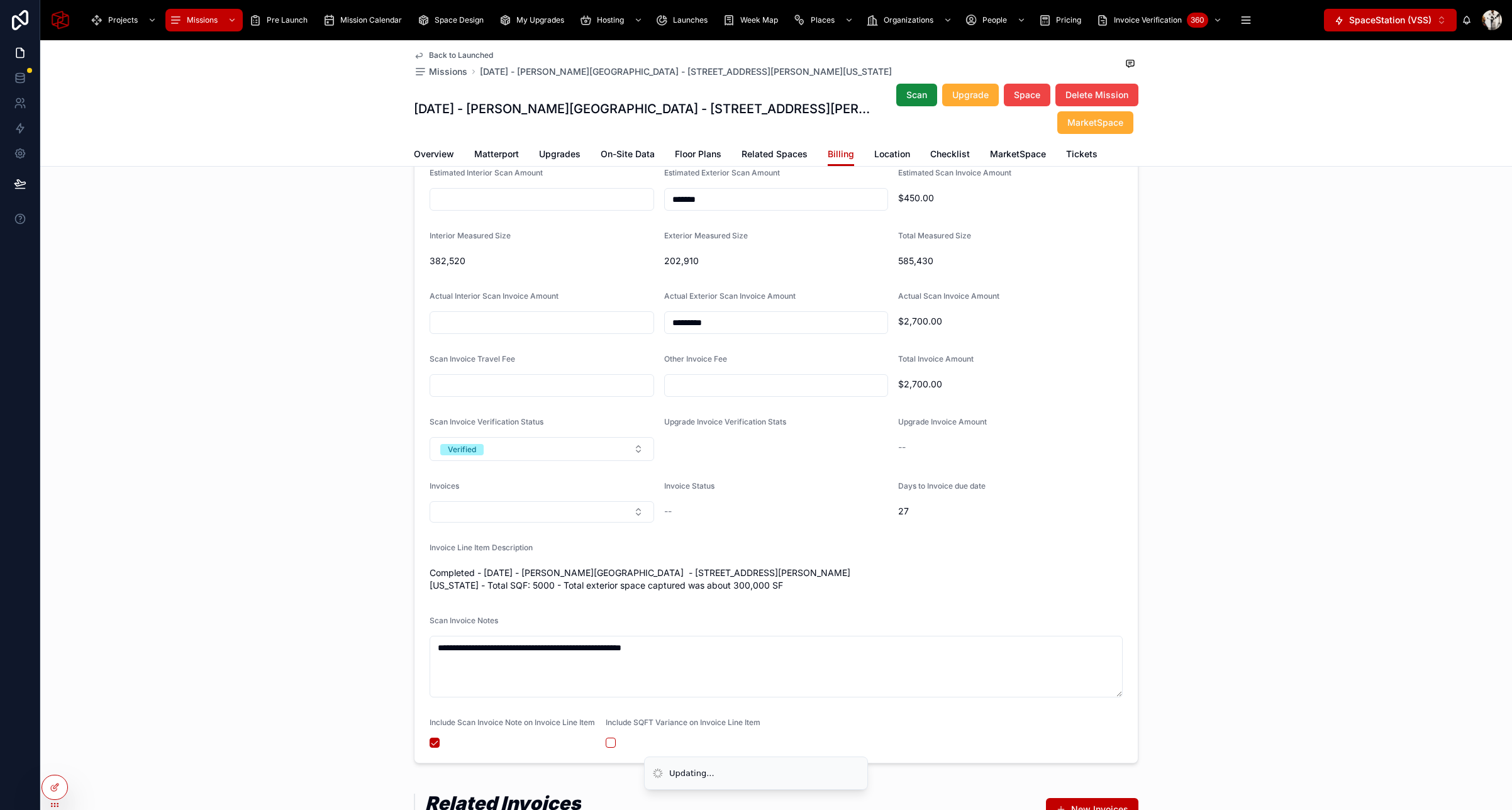
click at [285, 550] on div "**********" at bounding box center [776, 378] width 1472 height 779
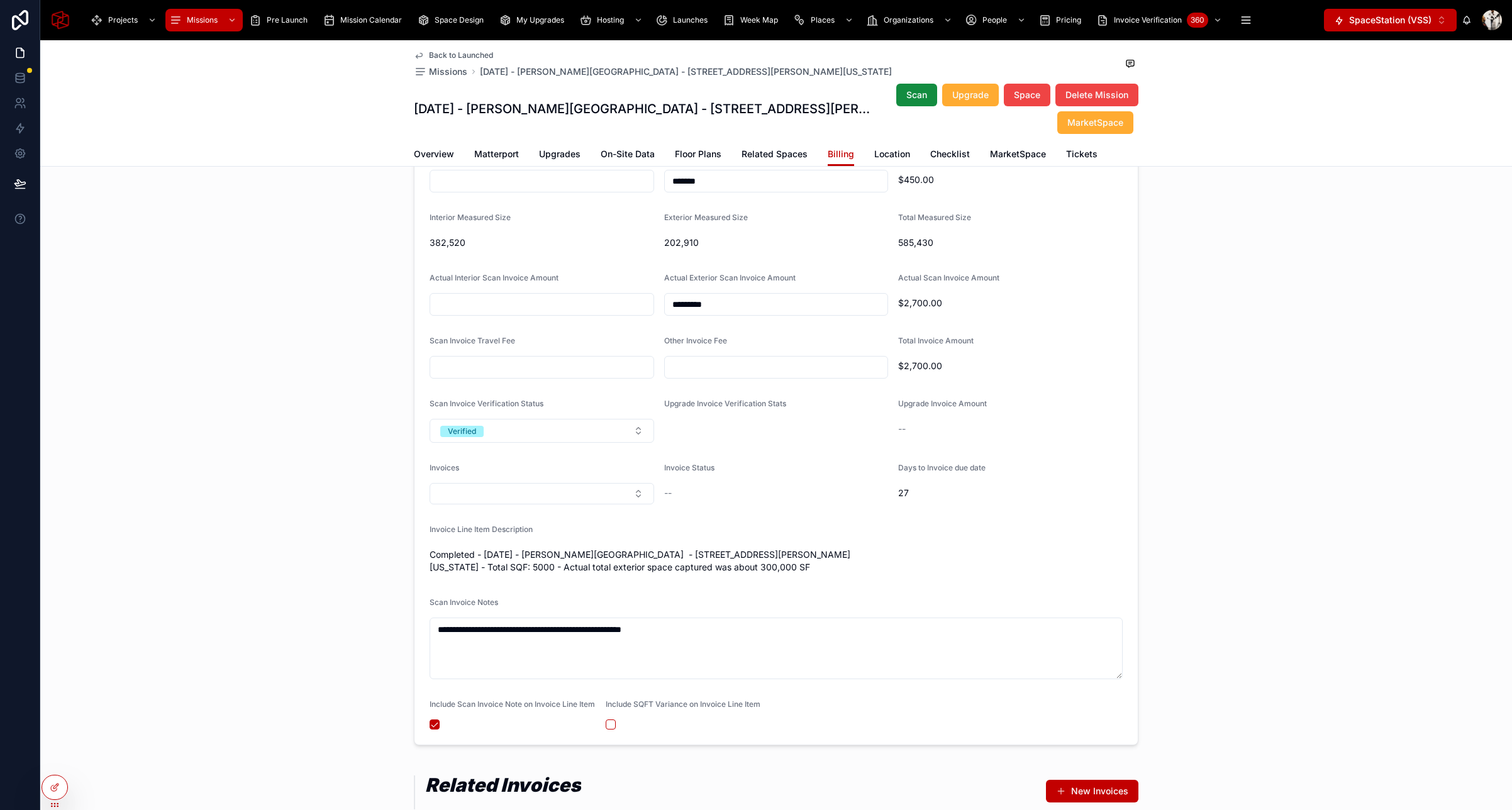
scroll to position [1181, 0]
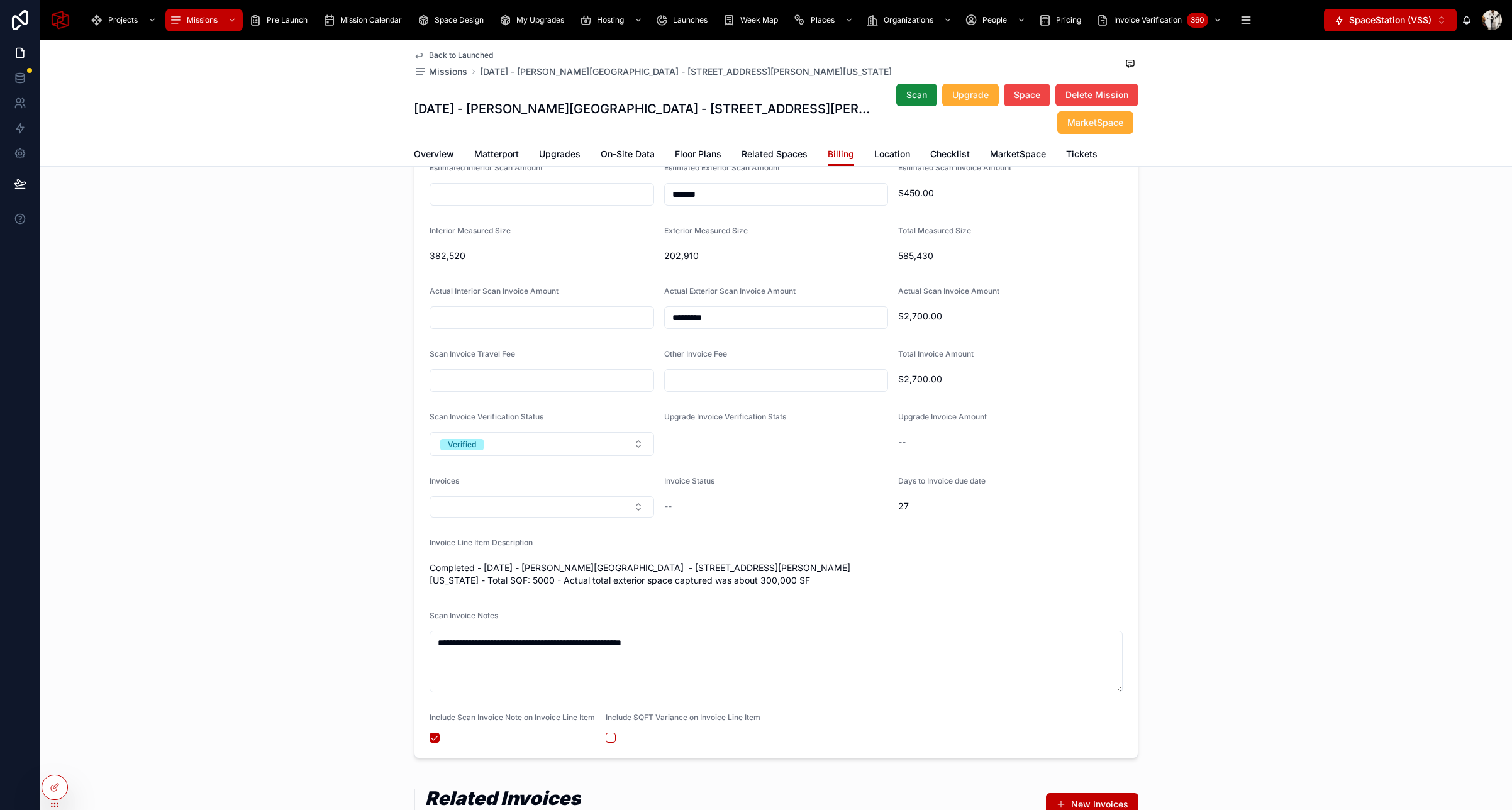
click at [730, 318] on input "*********" at bounding box center [776, 318] width 223 height 18
click at [1230, 331] on div "**********" at bounding box center [776, 373] width 1472 height 779
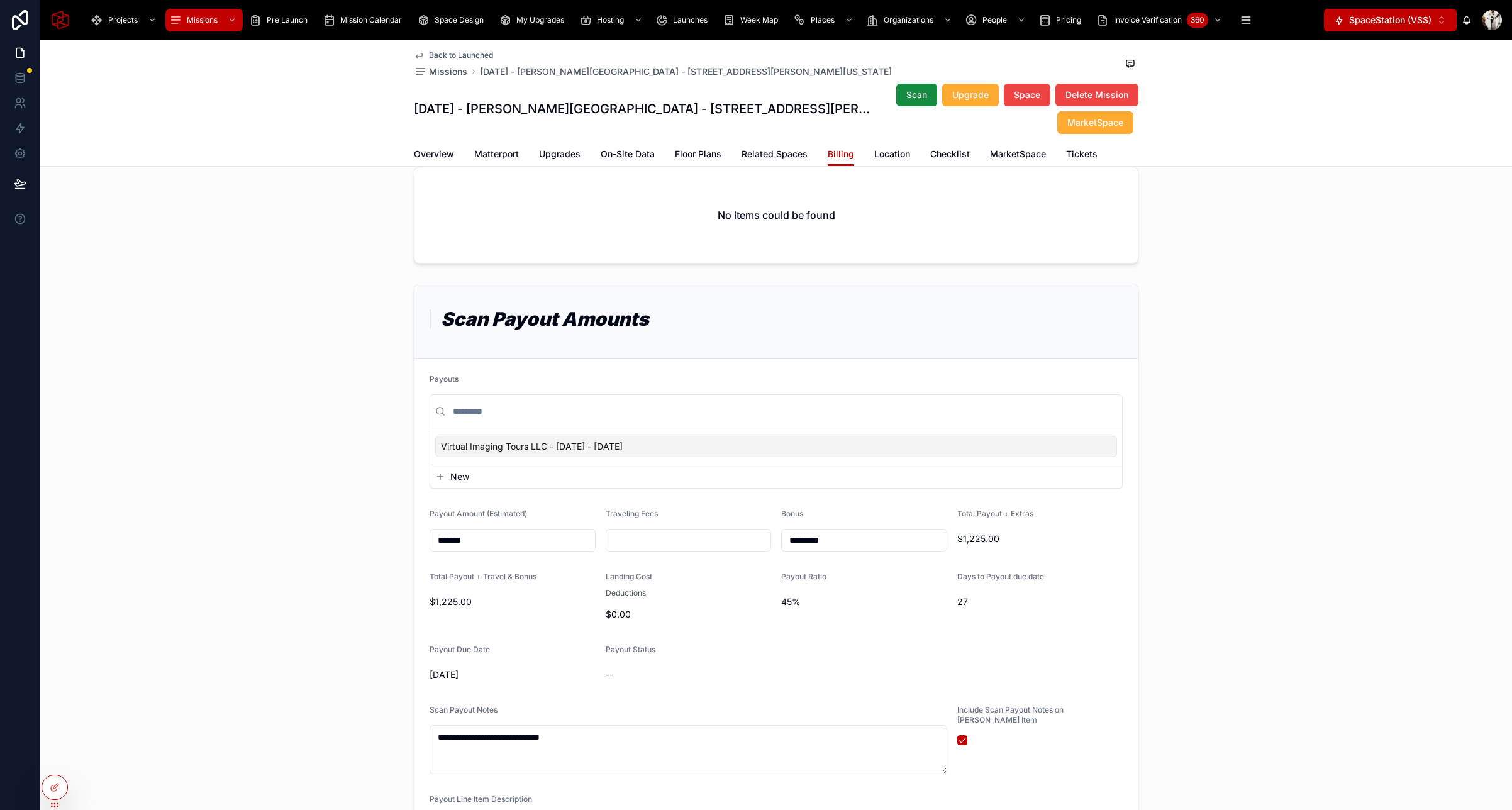
scroll to position [94, 0]
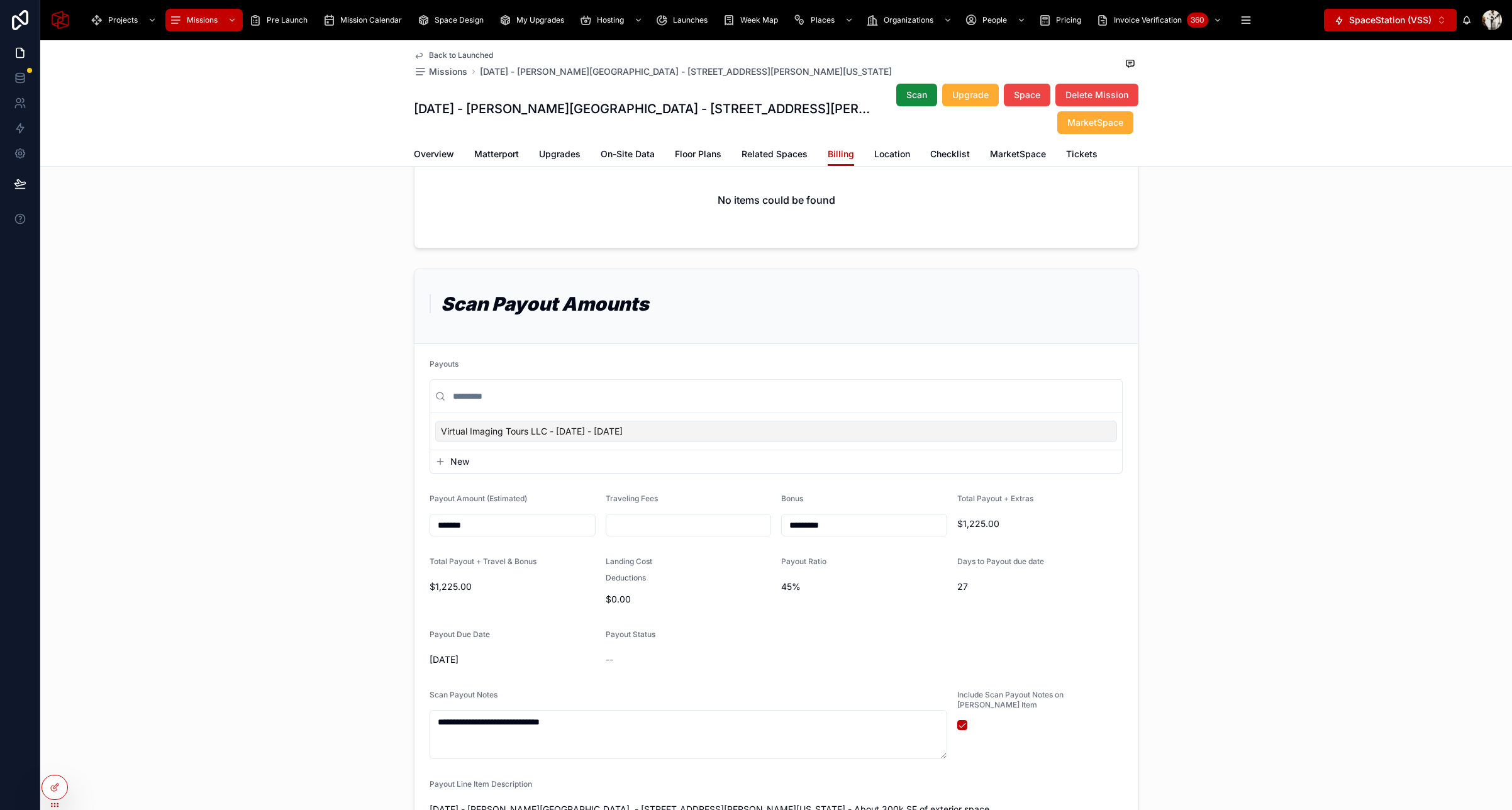
click at [337, 411] on div "**********" at bounding box center [776, 663] width 1472 height 798
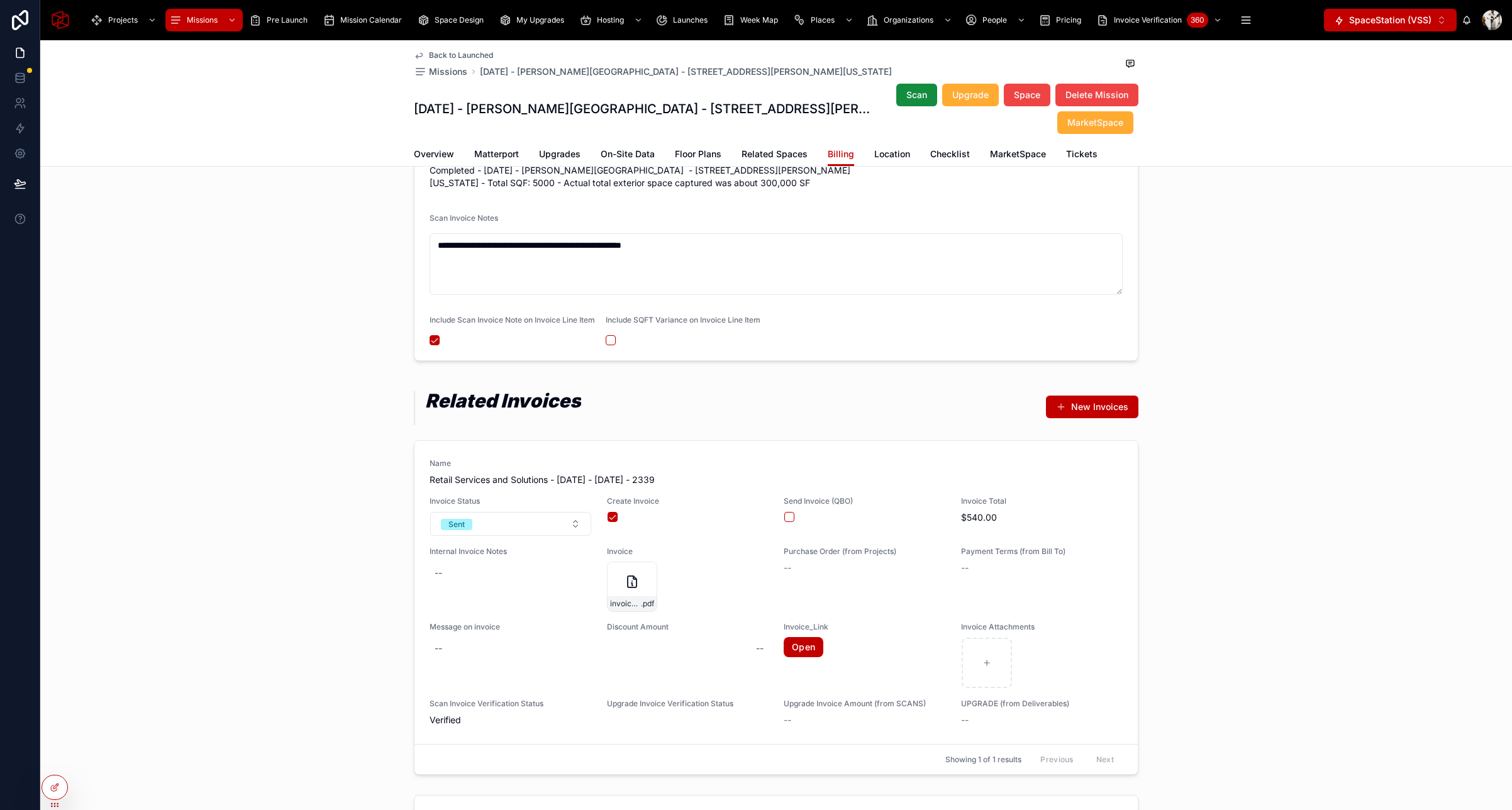
scroll to position [1760, 0]
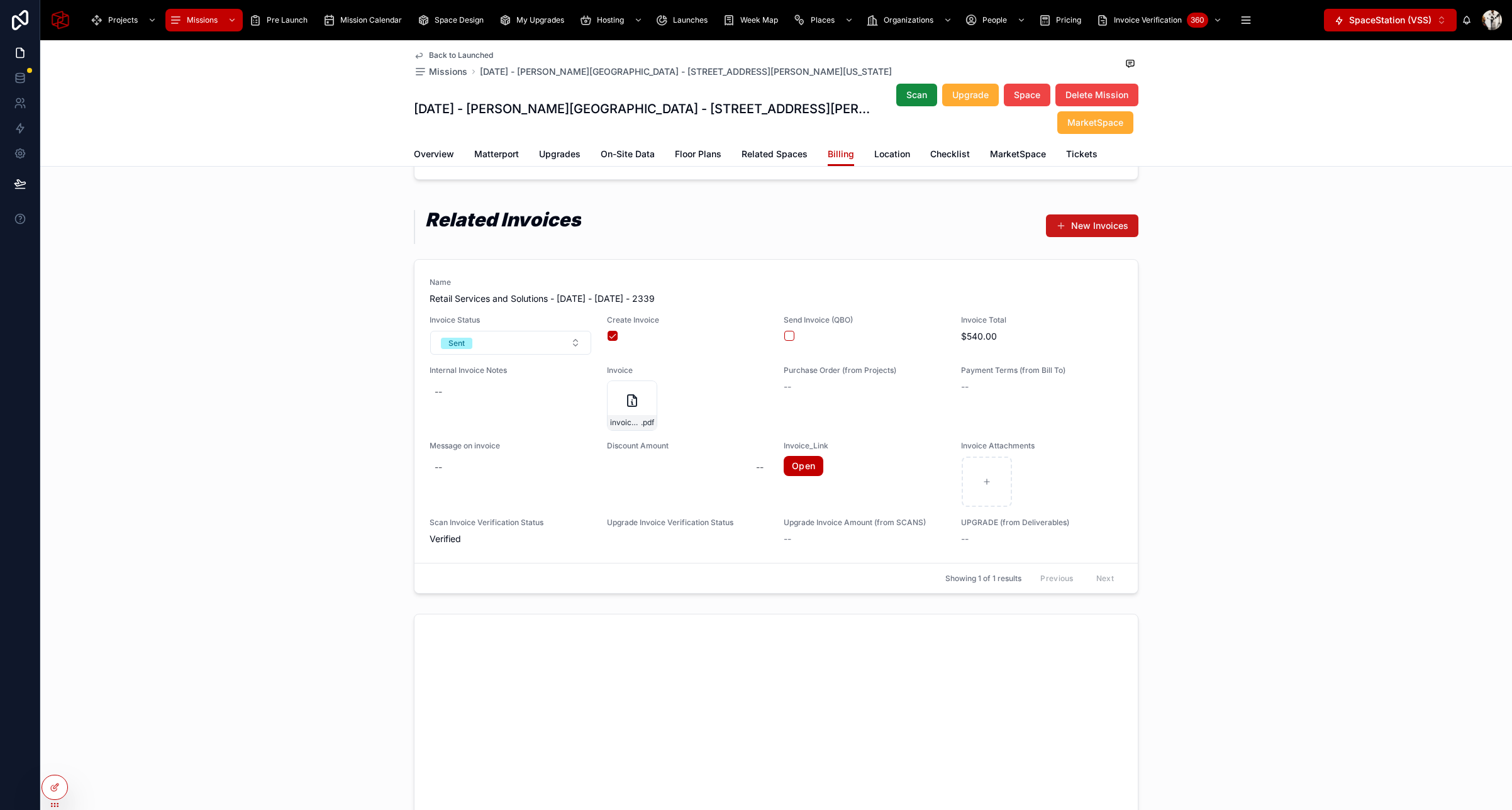
click at [1081, 234] on button "New Invoices" at bounding box center [1092, 225] width 92 height 22
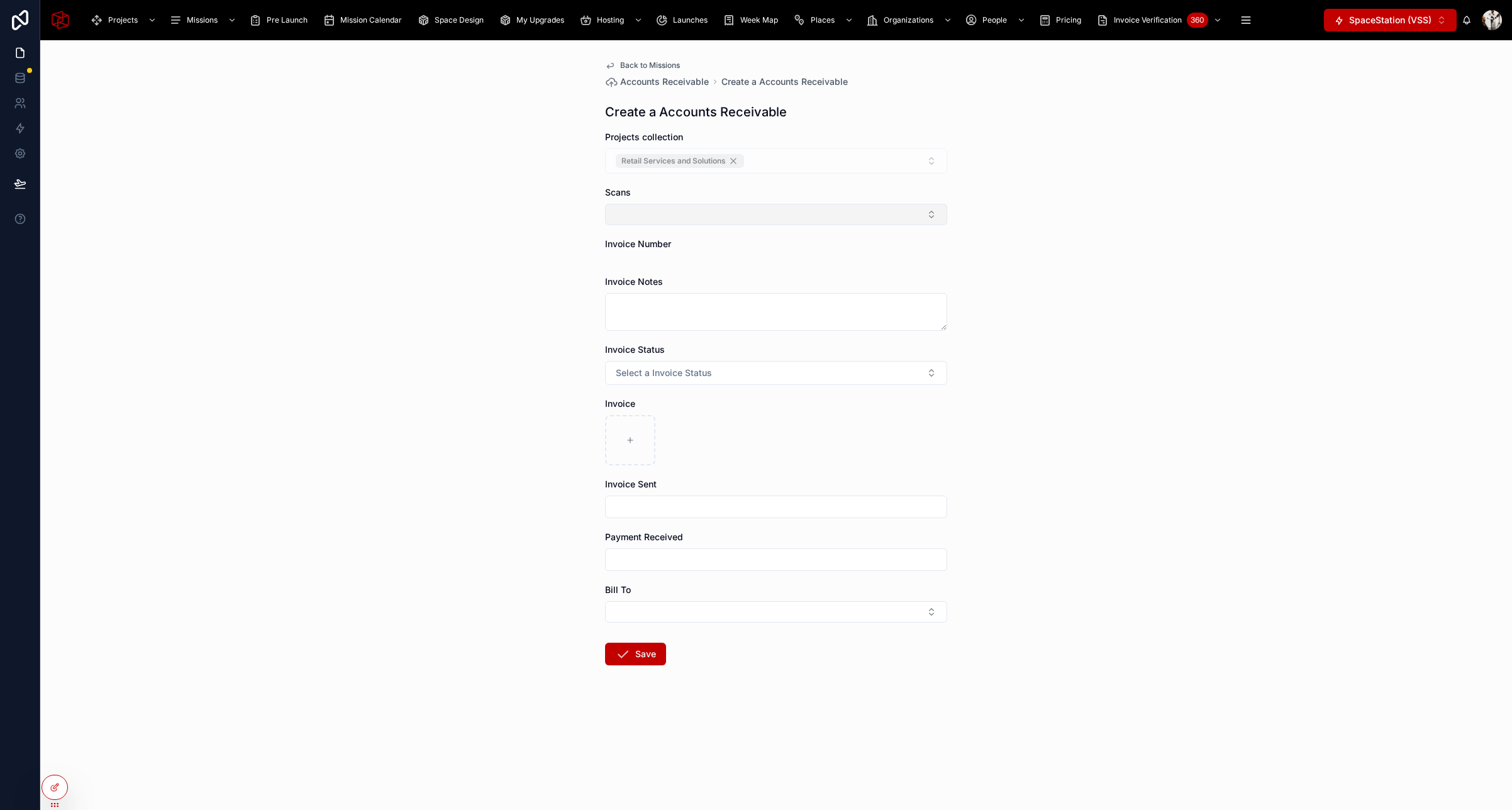
click at [743, 218] on button "Select Button" at bounding box center [776, 214] width 342 height 21
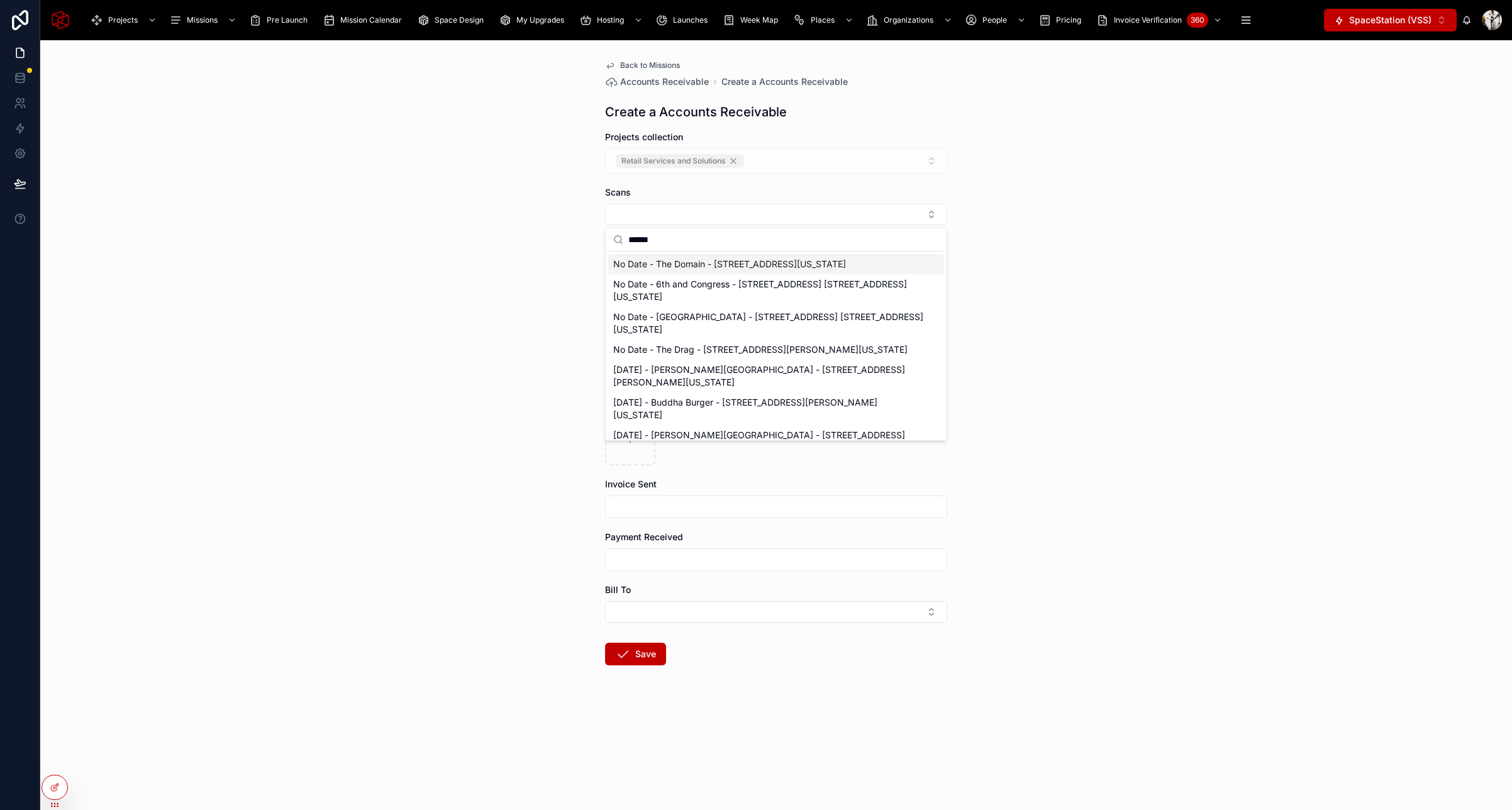
click at [680, 238] on input "******" at bounding box center [784, 239] width 311 height 22
type input "******"
click at [732, 363] on span "September 5, 2025 - Bell Austin Southwest - 3621 West Slaughter Lane, Austin, T…" at bounding box center [768, 376] width 311 height 25
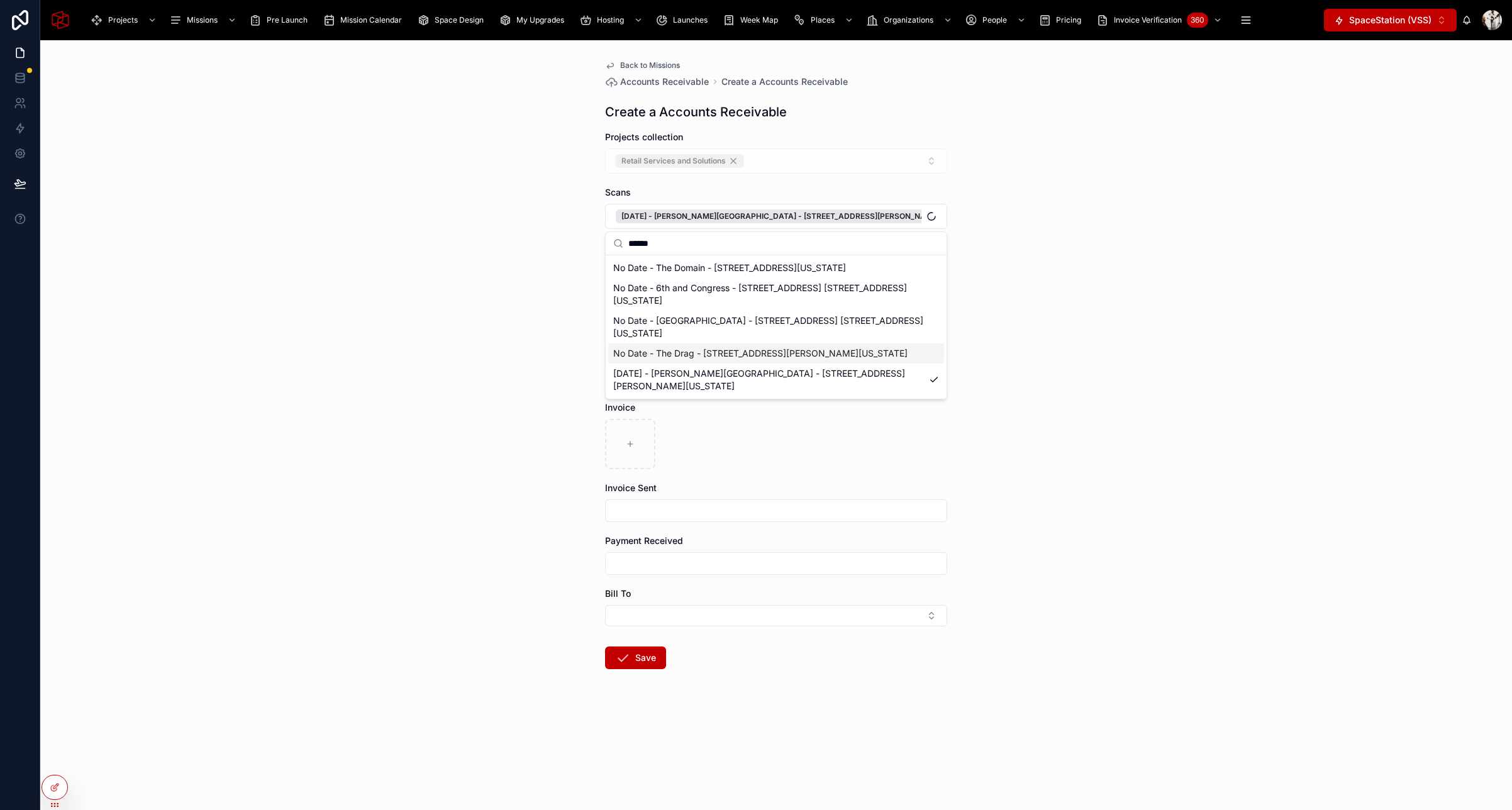
click at [1104, 334] on div "Back to Missions Accounts Receivable Create a Accounts Receivable Create a Acco…" at bounding box center [776, 425] width 1472 height 770
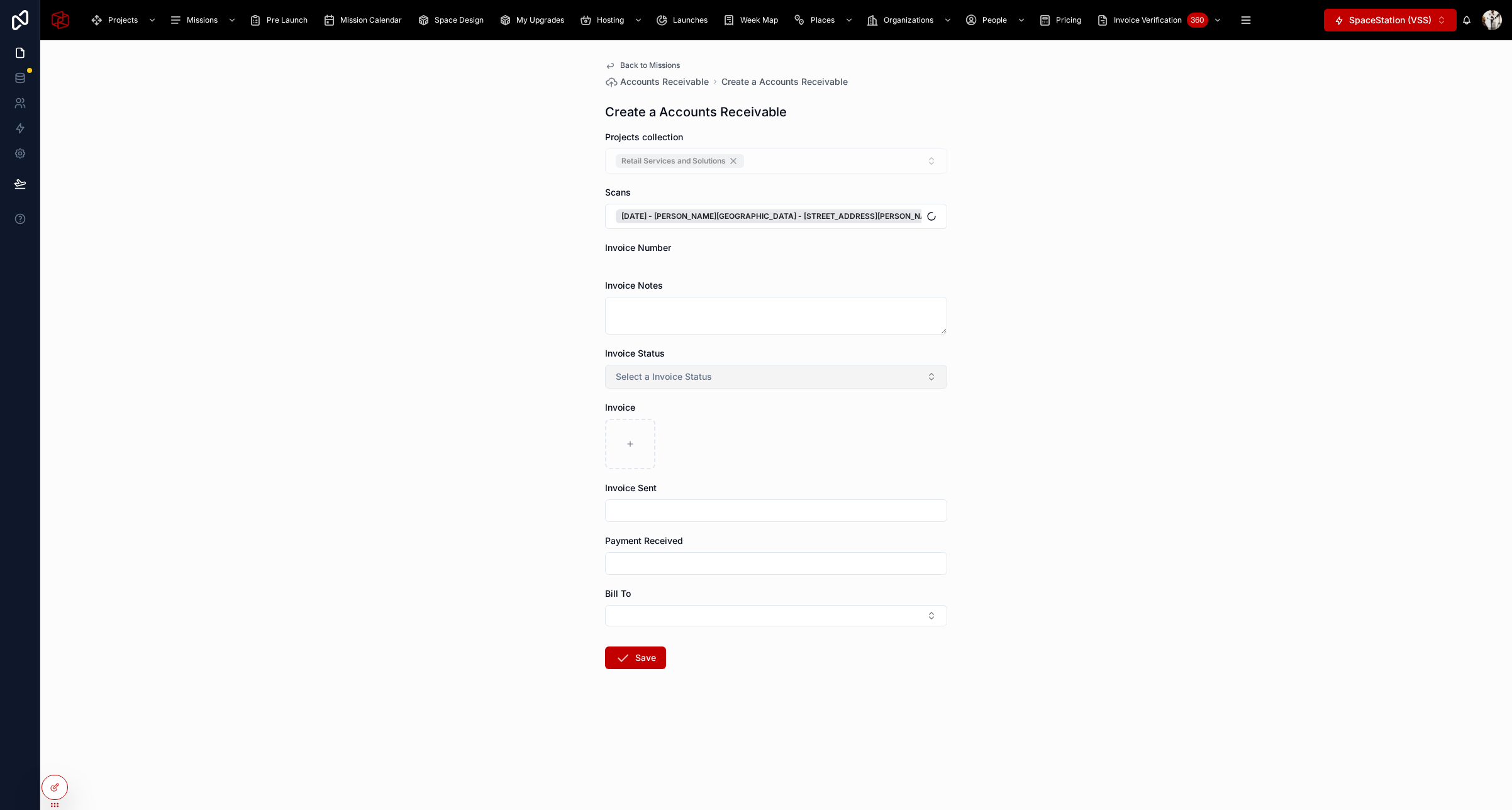
click at [749, 380] on button "Select a Invoice Status" at bounding box center [776, 377] width 342 height 24
click at [707, 429] on div "Drafted" at bounding box center [776, 426] width 336 height 19
click at [633, 660] on button "Save" at bounding box center [635, 657] width 61 height 22
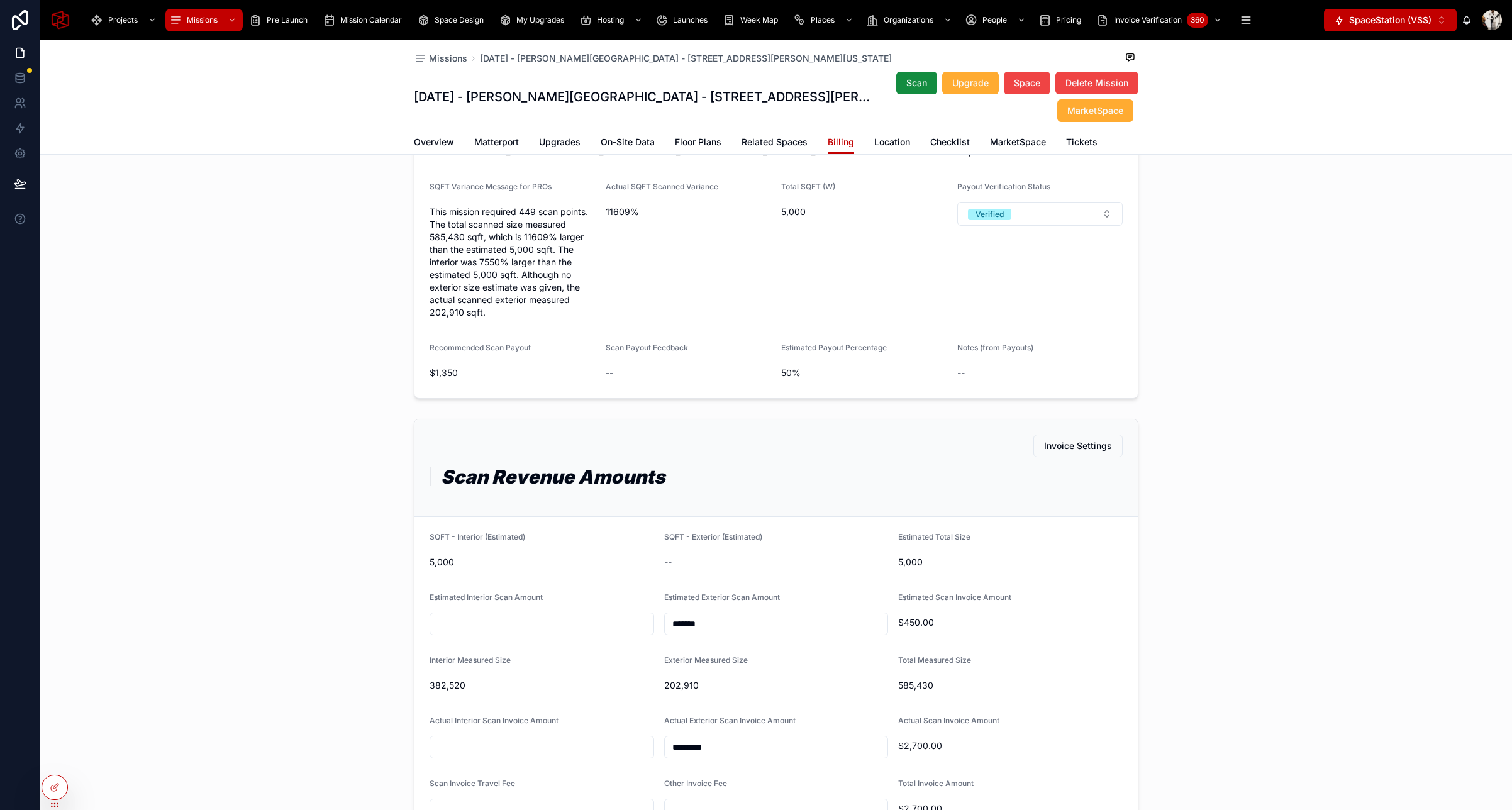
scroll to position [822, 0]
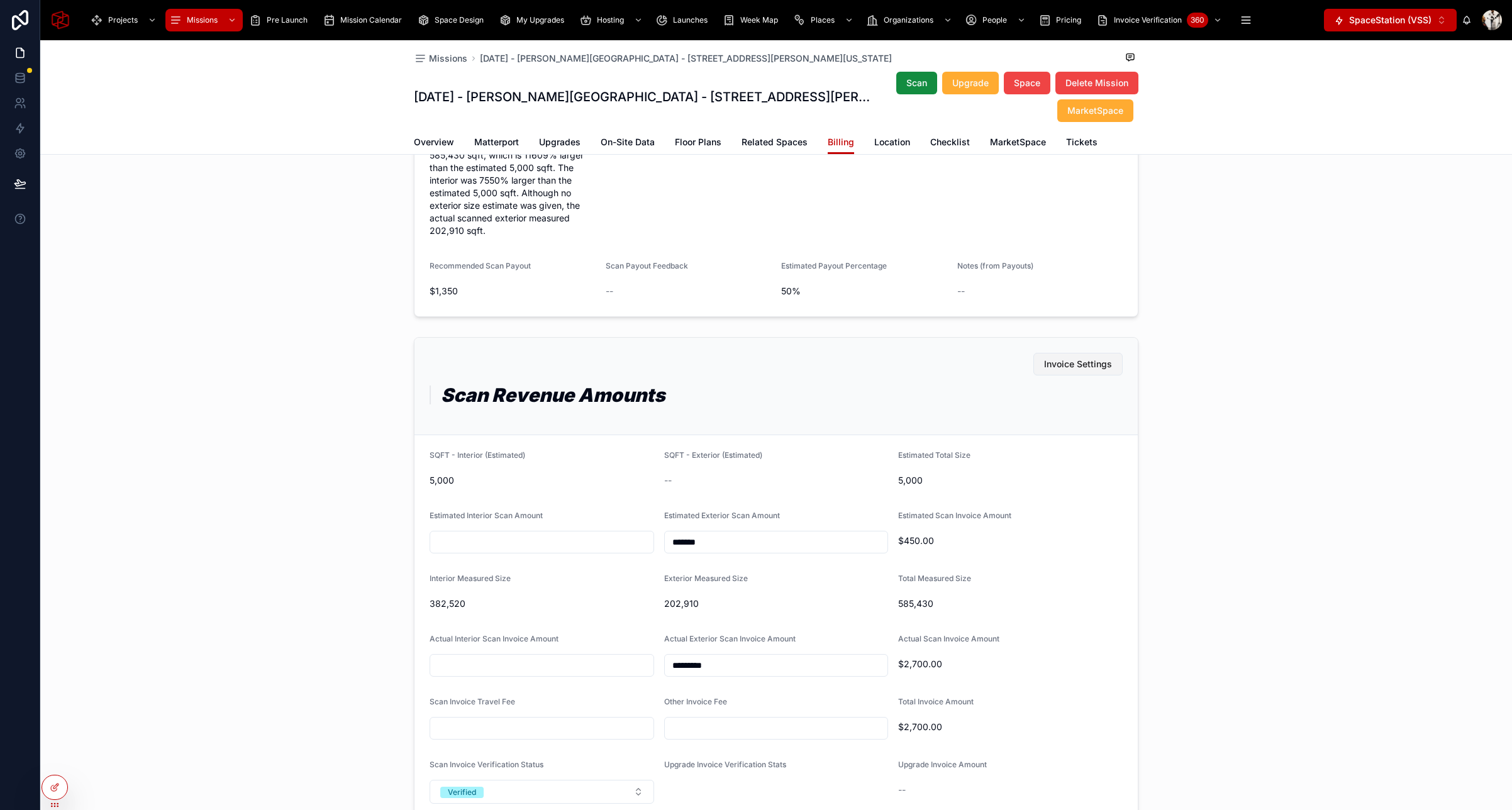
click at [1084, 366] on span "Invoice Settings" at bounding box center [1078, 364] width 68 height 12
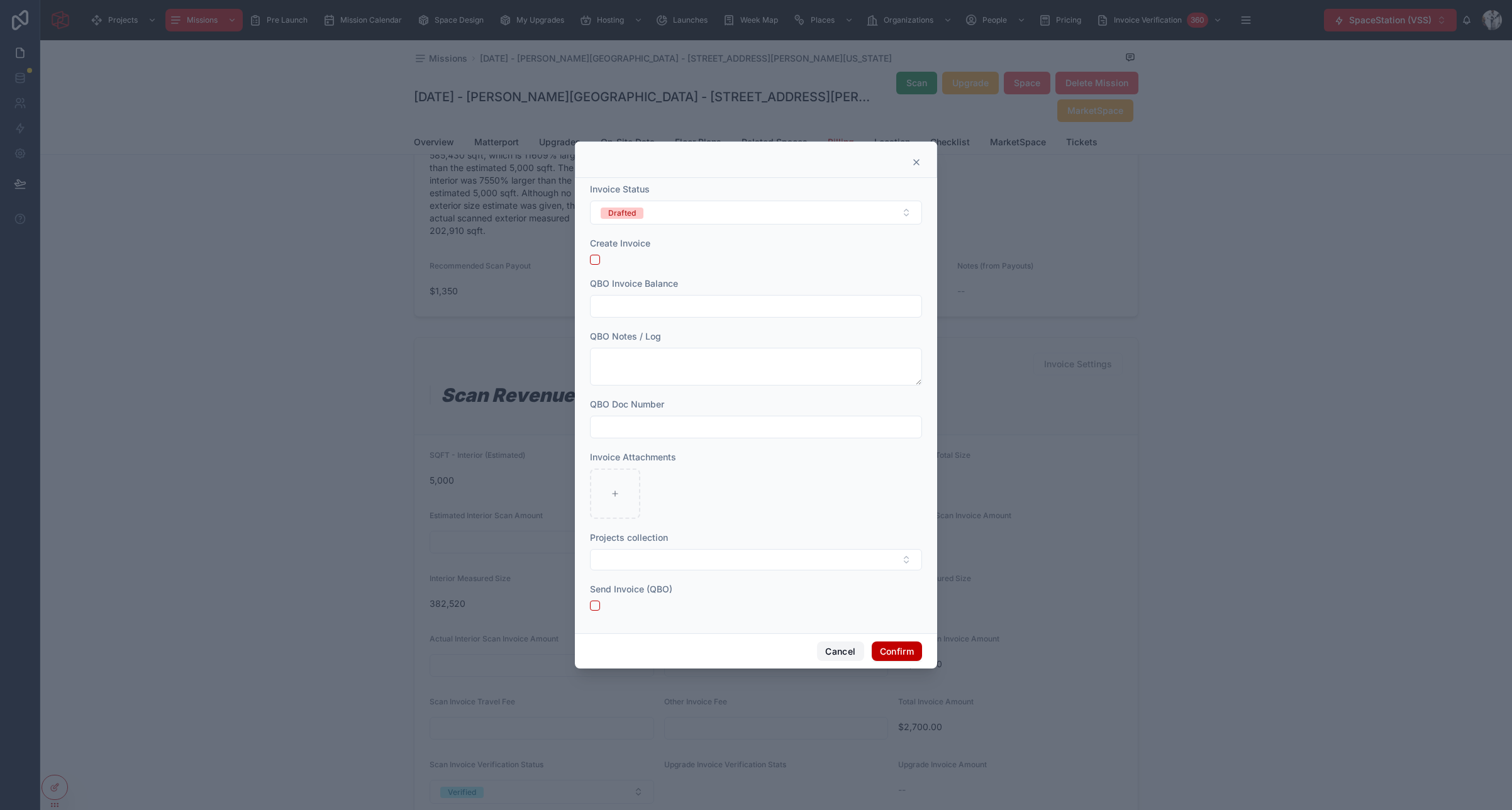
click at [841, 653] on button "Cancel" at bounding box center [840, 651] width 46 height 20
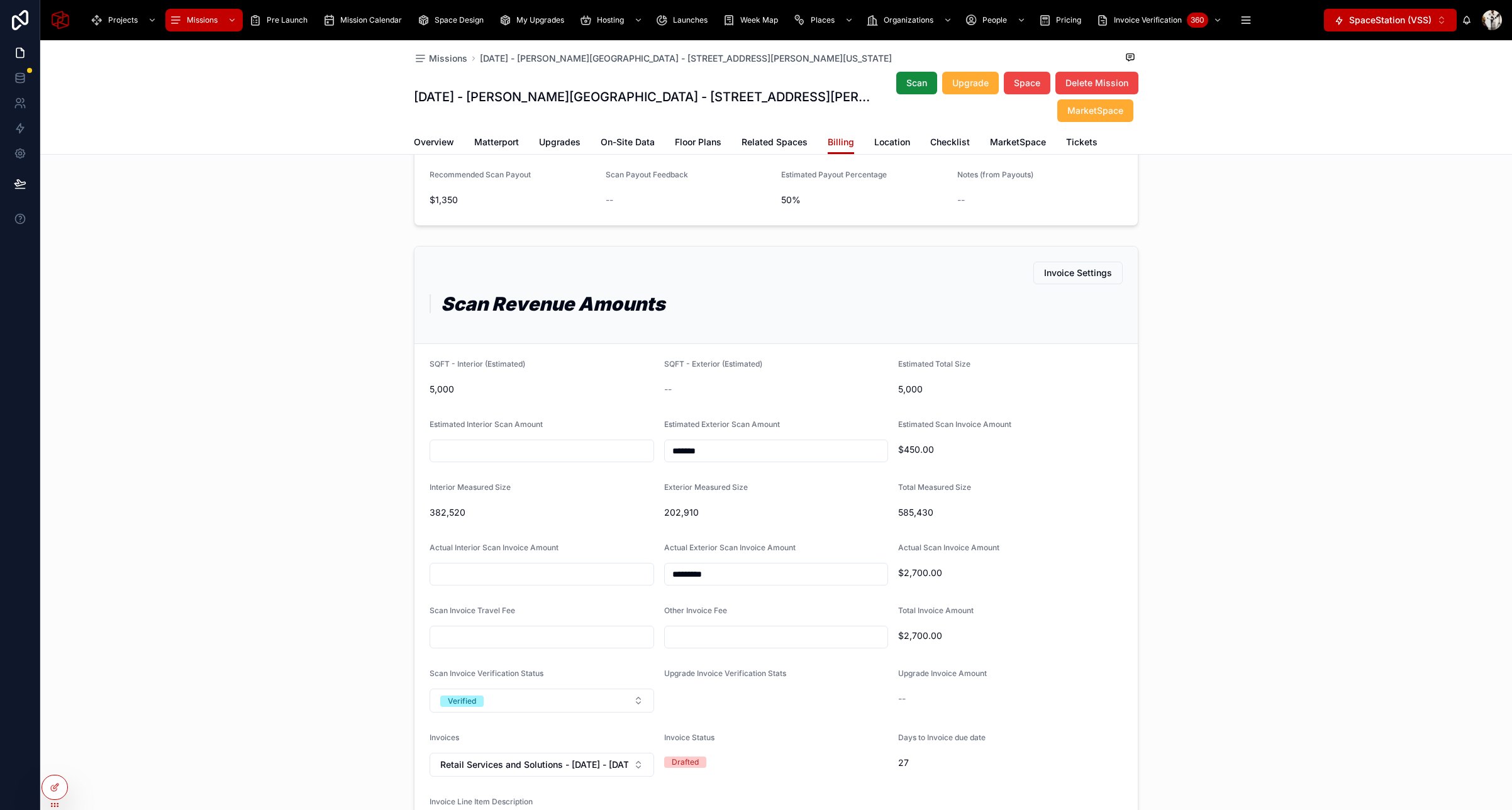
scroll to position [875, 0]
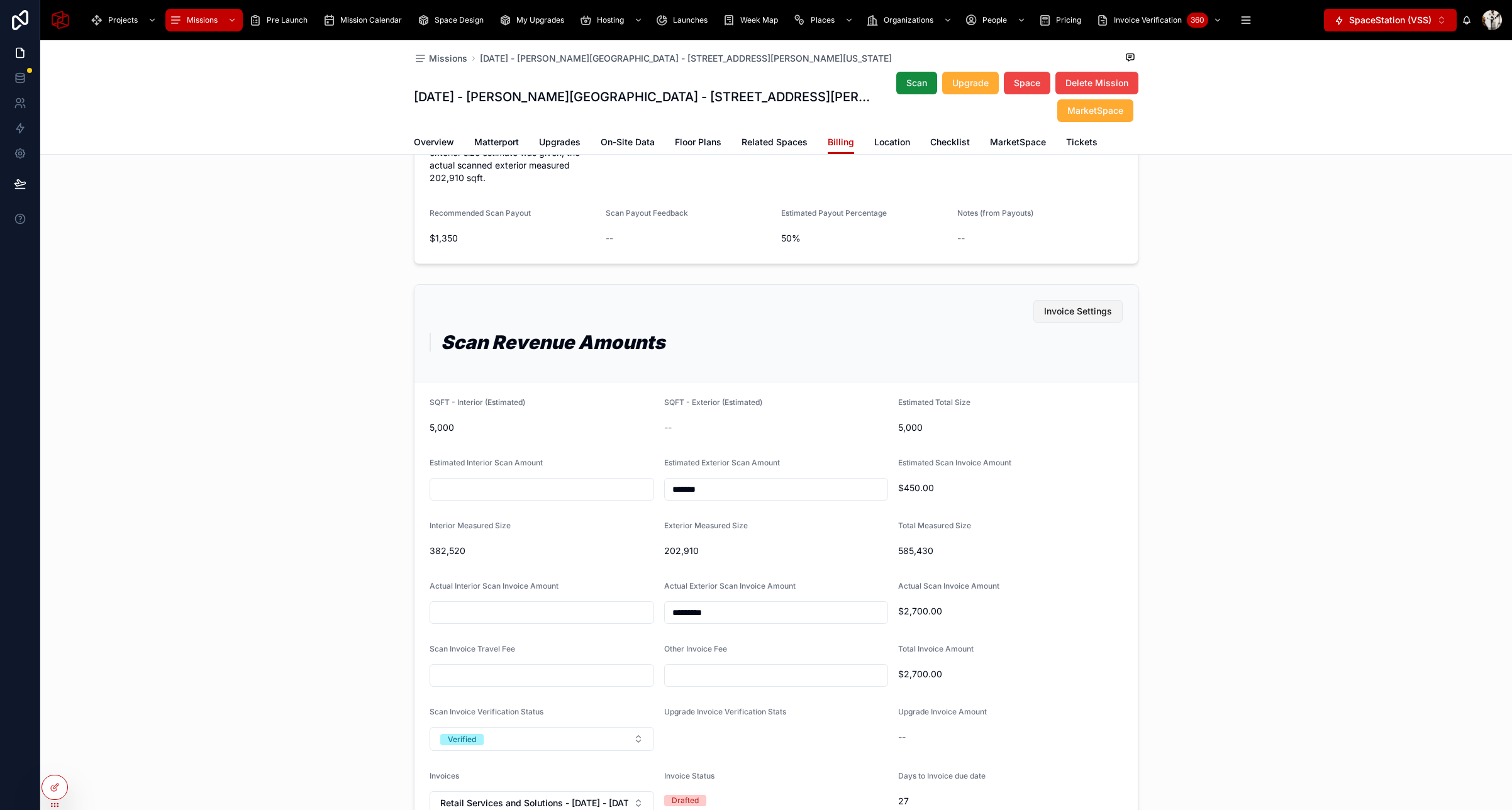
click at [1073, 309] on span "Invoice Settings" at bounding box center [1078, 311] width 68 height 12
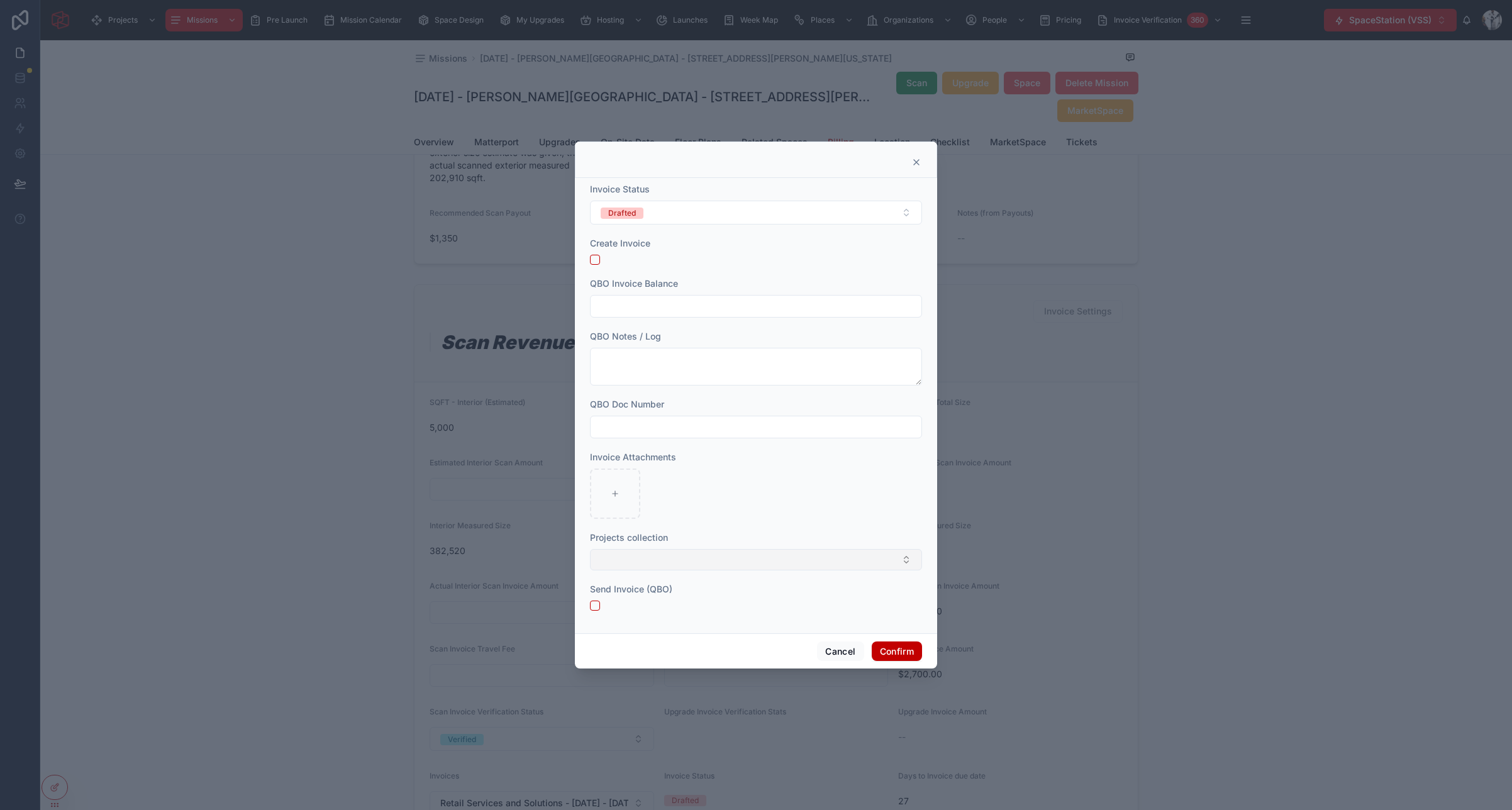
click at [698, 561] on button "Select Button" at bounding box center [756, 560] width 332 height 21
click at [809, 513] on div at bounding box center [756, 493] width 332 height 51
click at [832, 646] on button "Cancel" at bounding box center [840, 651] width 46 height 20
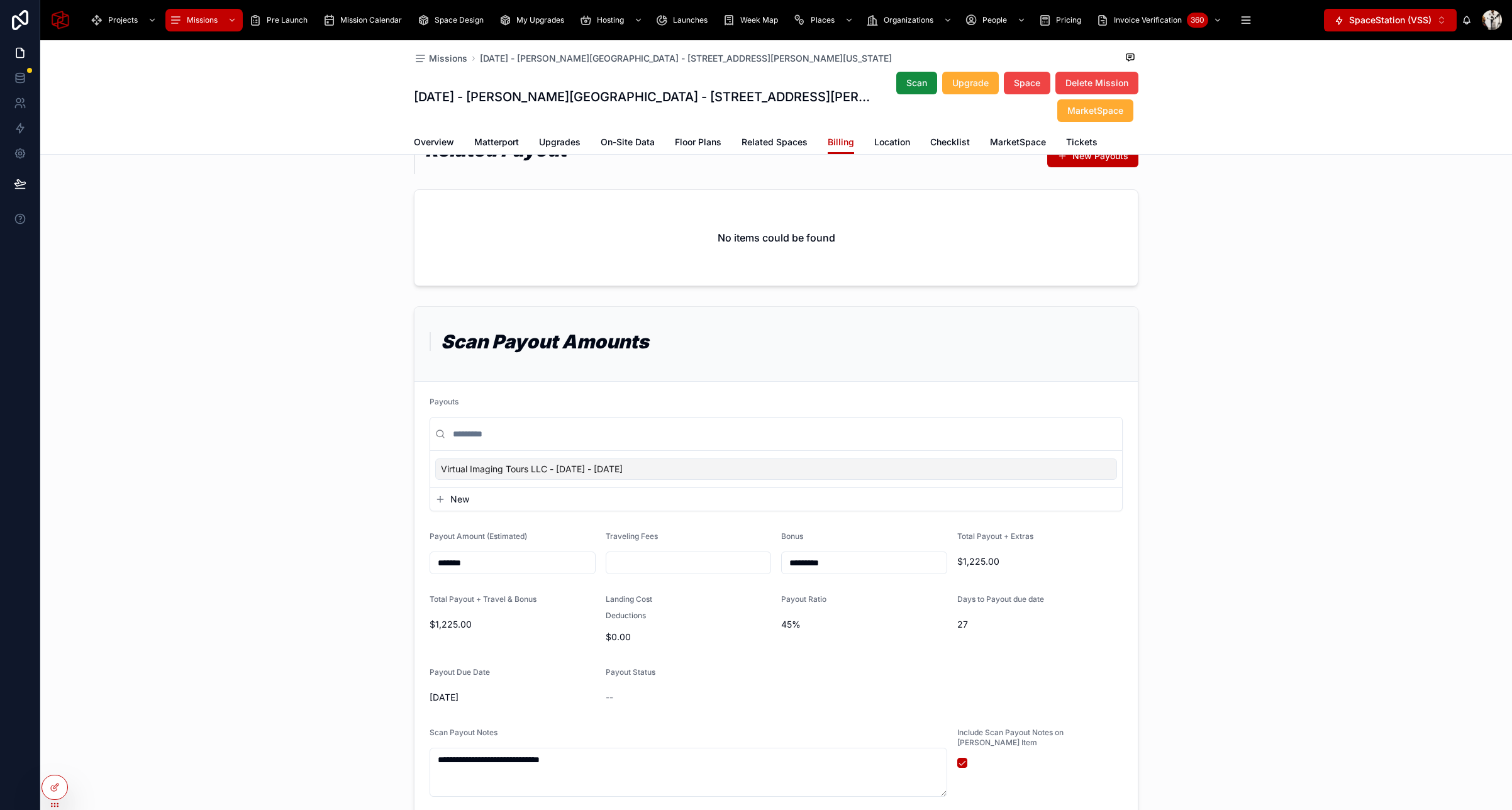
scroll to position [0, 0]
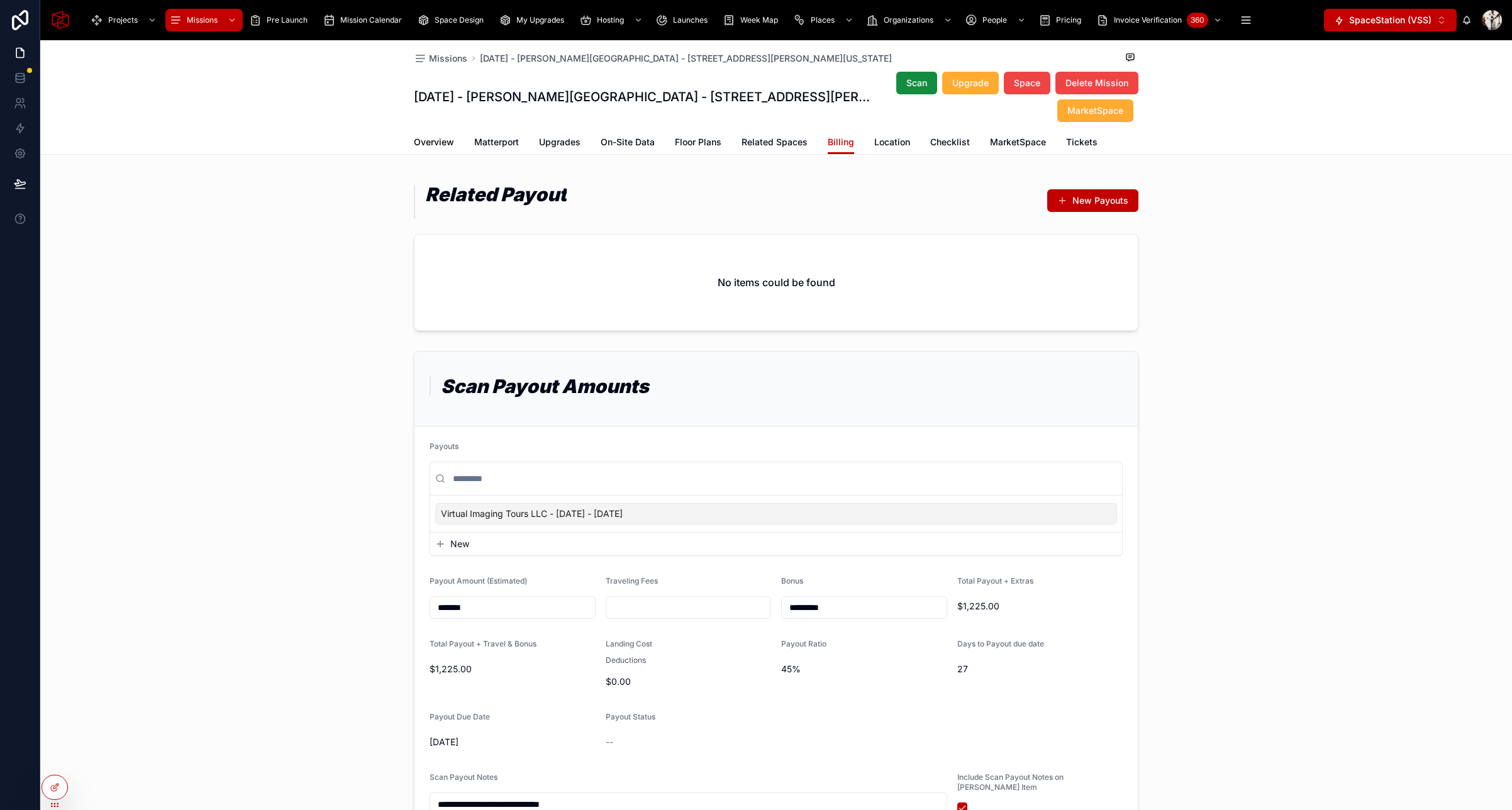
click at [435, 147] on span "Overview" at bounding box center [434, 142] width 40 height 12
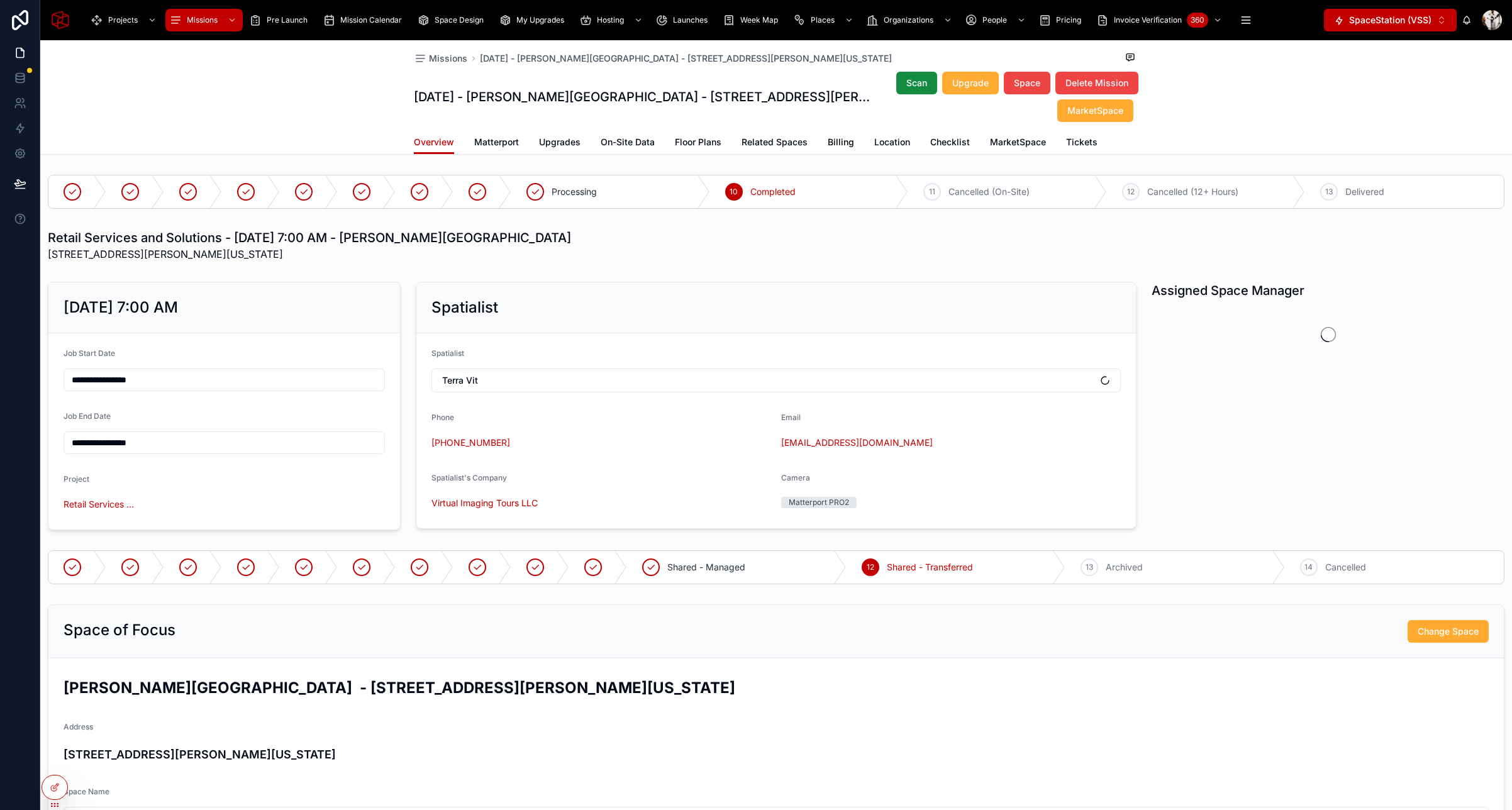
click at [841, 143] on span "Billing" at bounding box center [841, 142] width 27 height 12
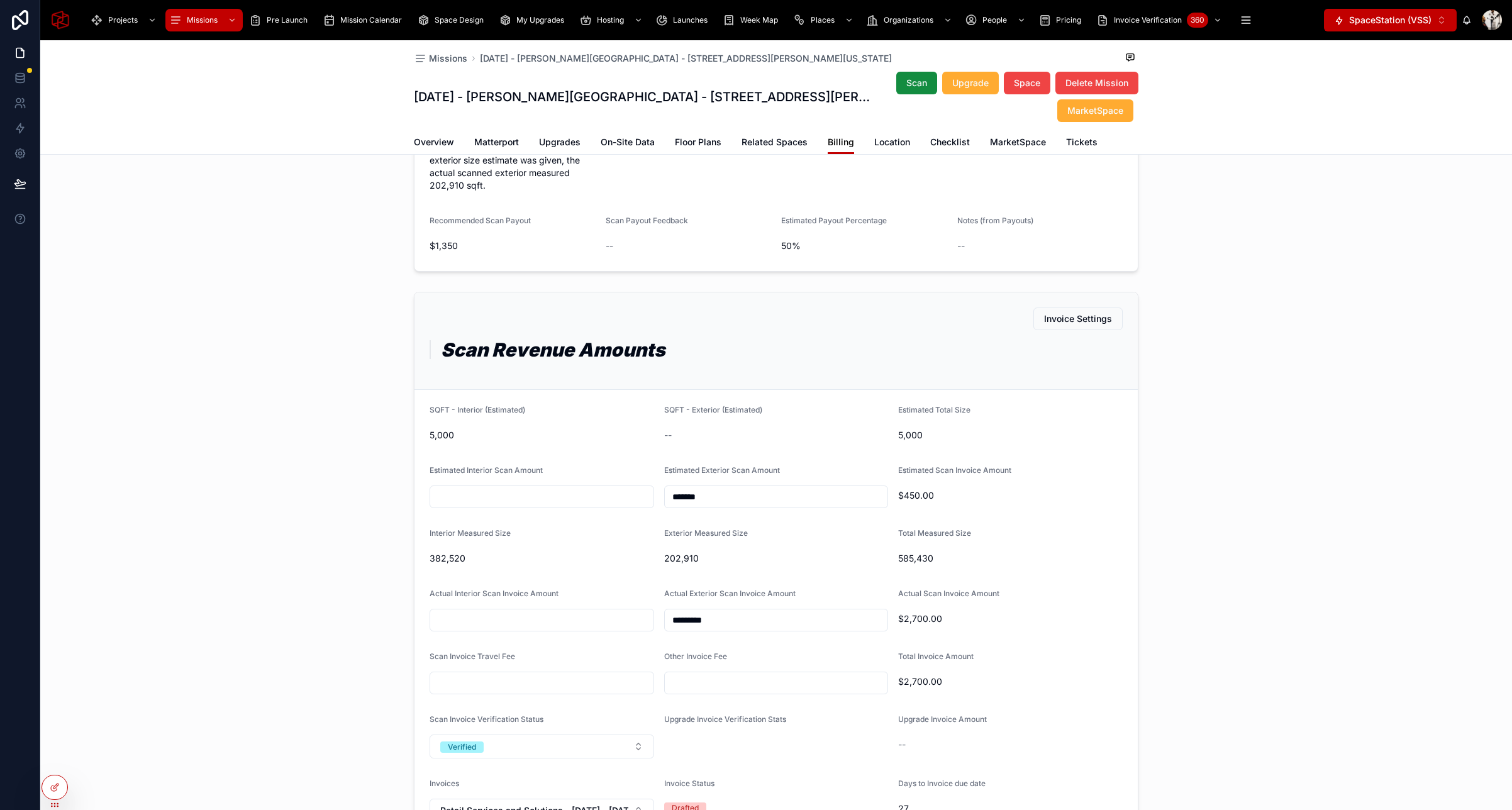
scroll to position [853, 0]
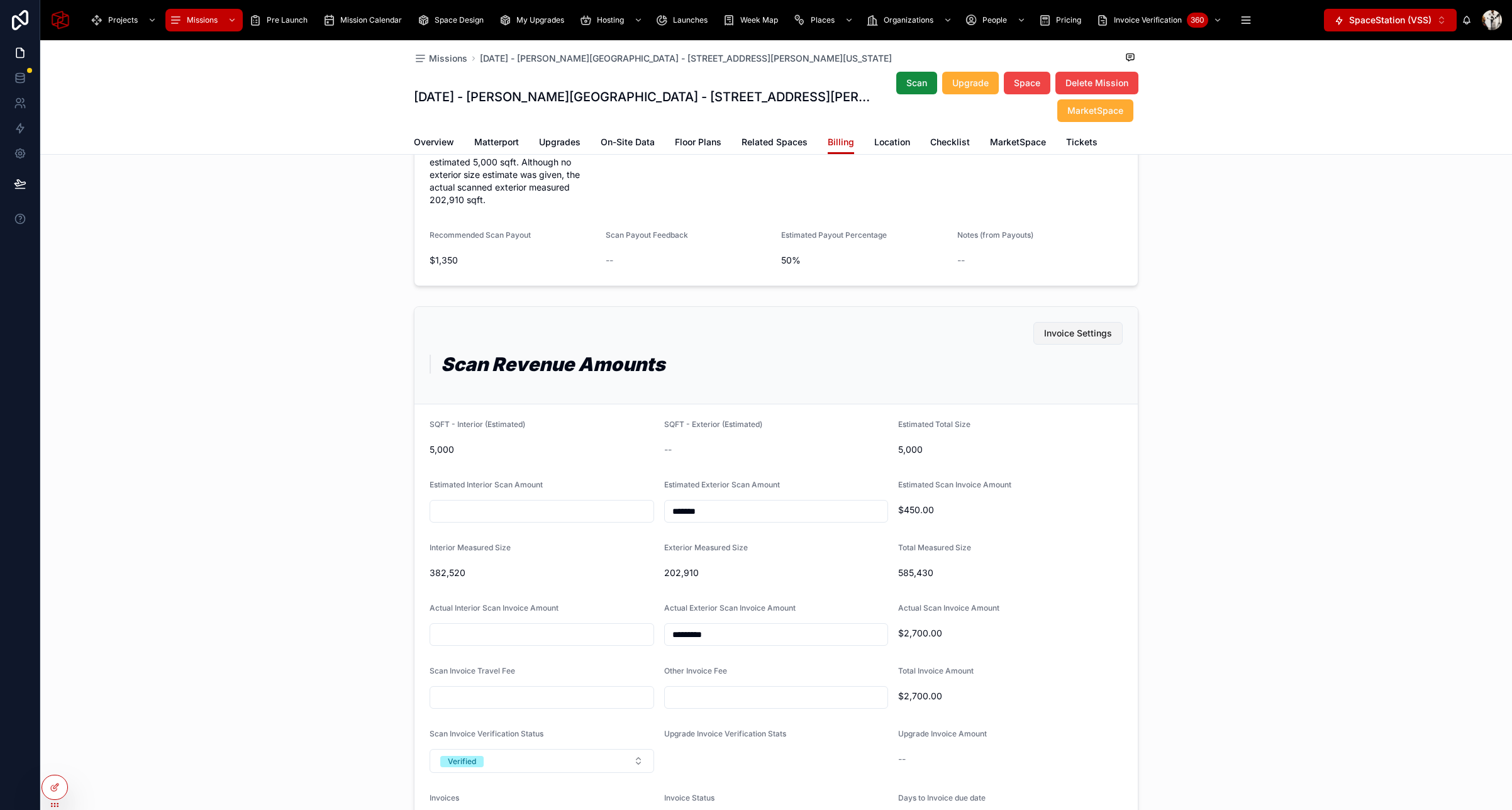
click at [1076, 337] on span "Invoice Settings" at bounding box center [1078, 333] width 68 height 12
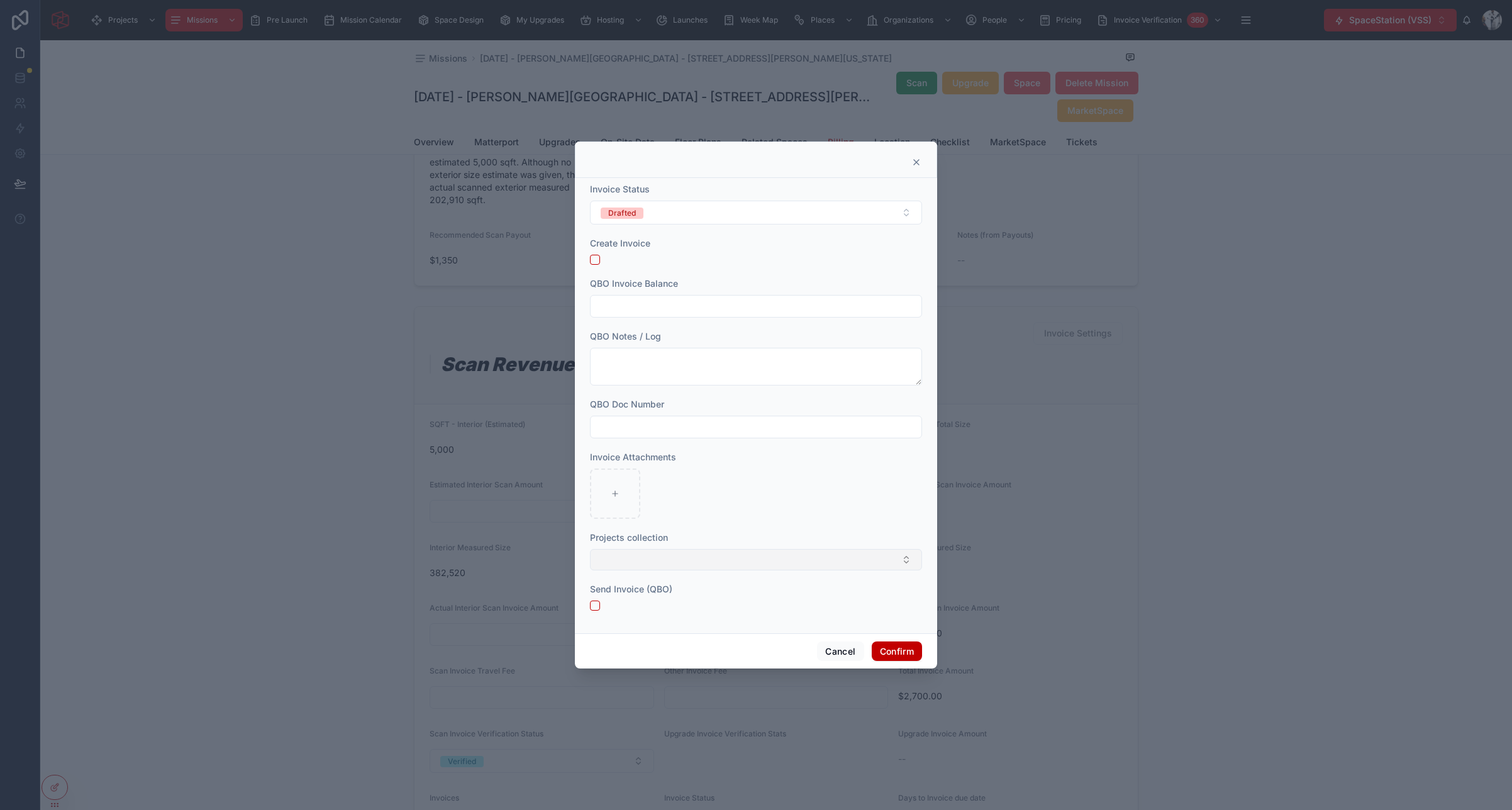
click at [690, 559] on button "Select Button" at bounding box center [756, 560] width 332 height 21
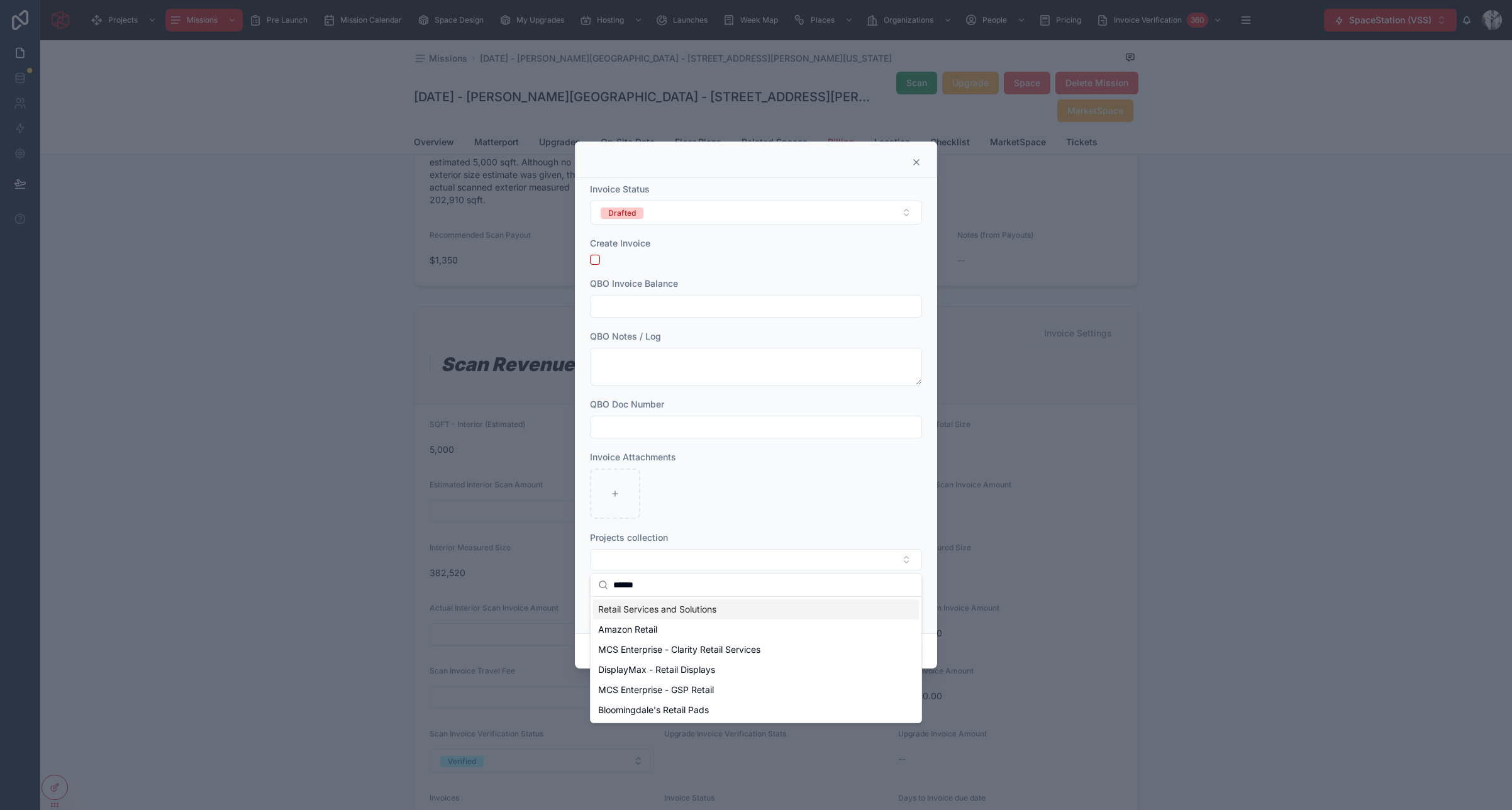
type input "******"
click at [705, 608] on span "Retail Services and Solutions" at bounding box center [657, 609] width 118 height 12
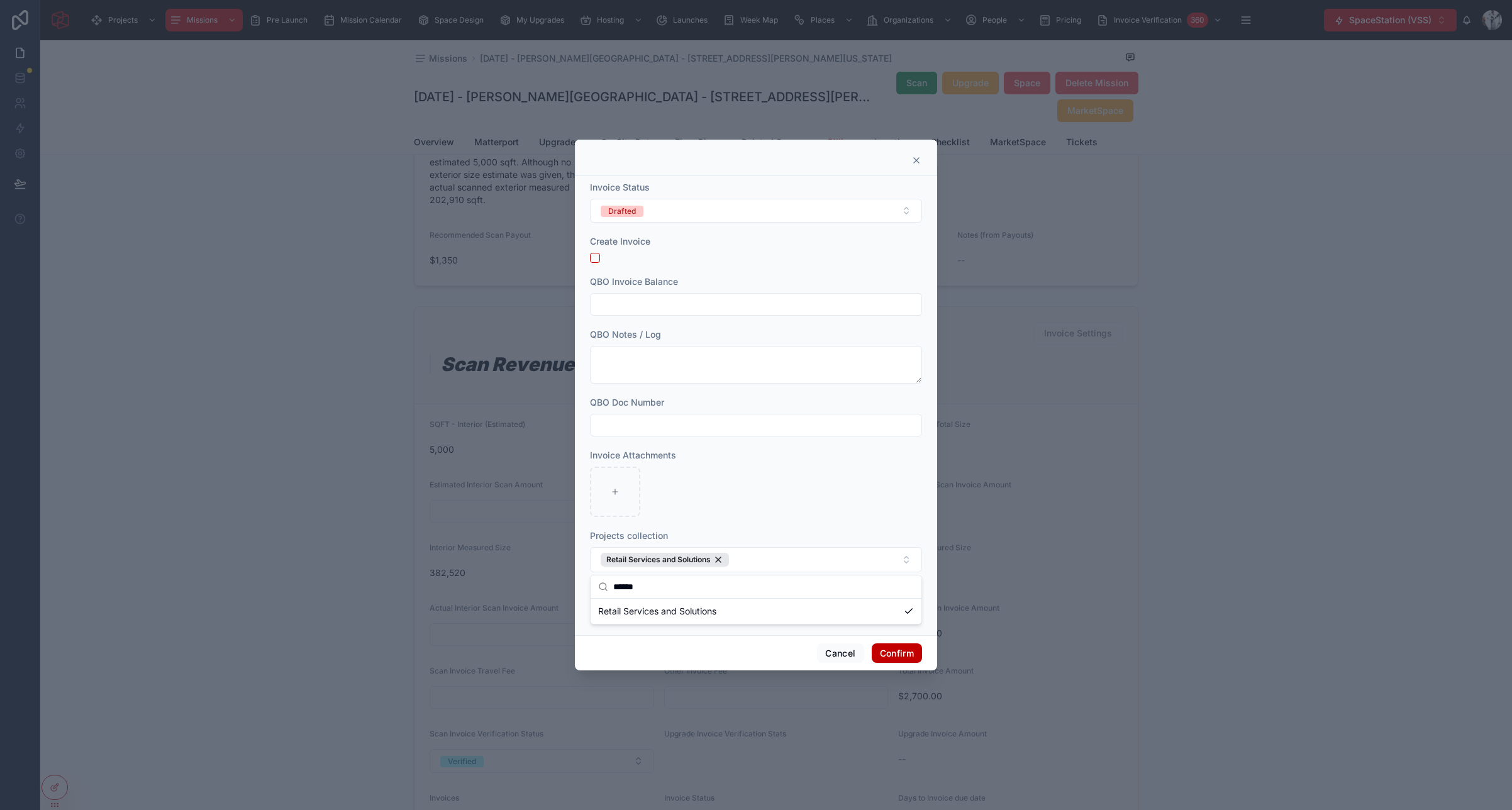
click at [870, 486] on div at bounding box center [756, 491] width 332 height 51
click at [902, 652] on button "Confirm" at bounding box center [896, 653] width 51 height 20
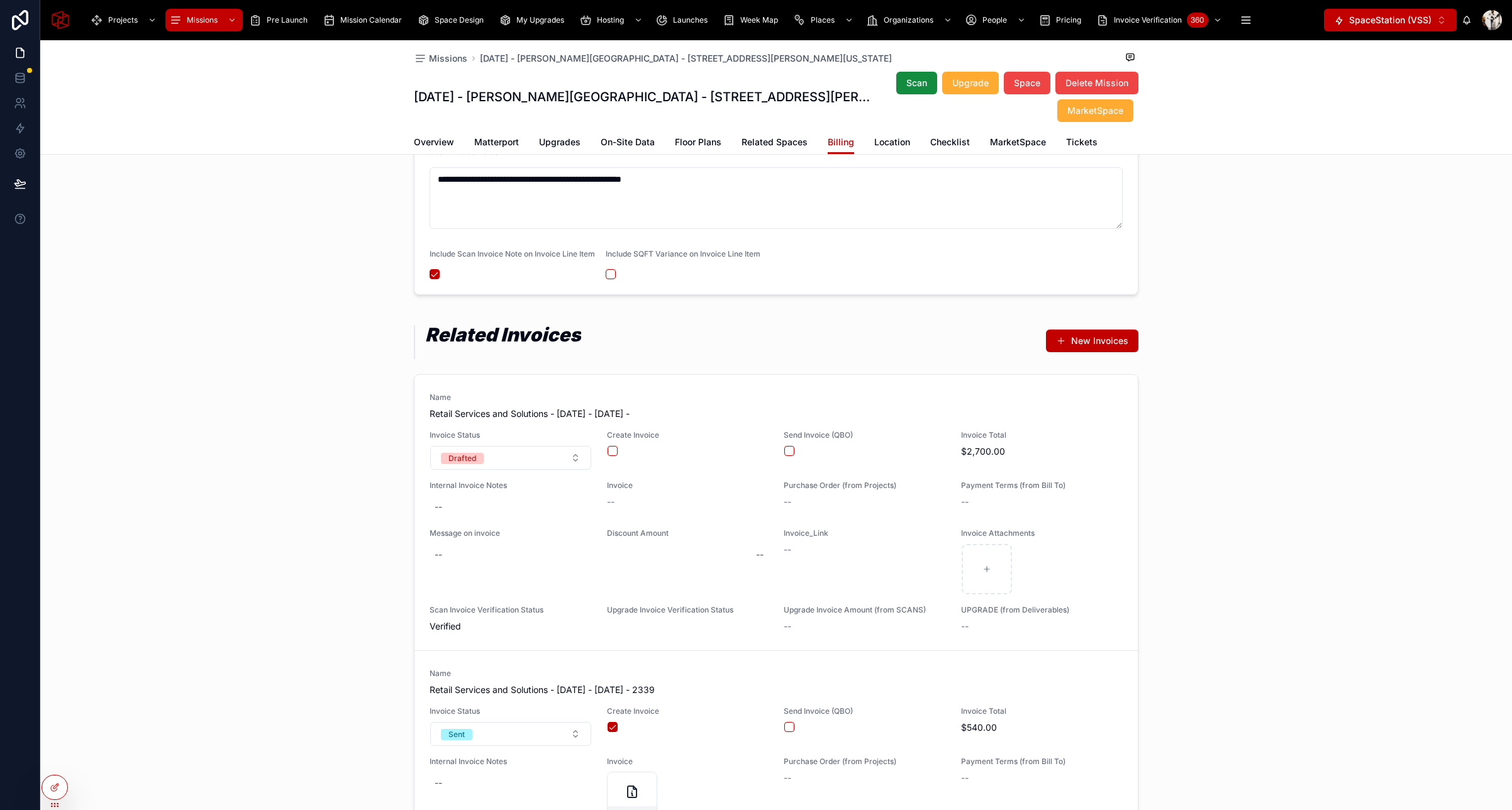
scroll to position [1636, 0]
click at [613, 456] on button "button" at bounding box center [612, 449] width 10 height 10
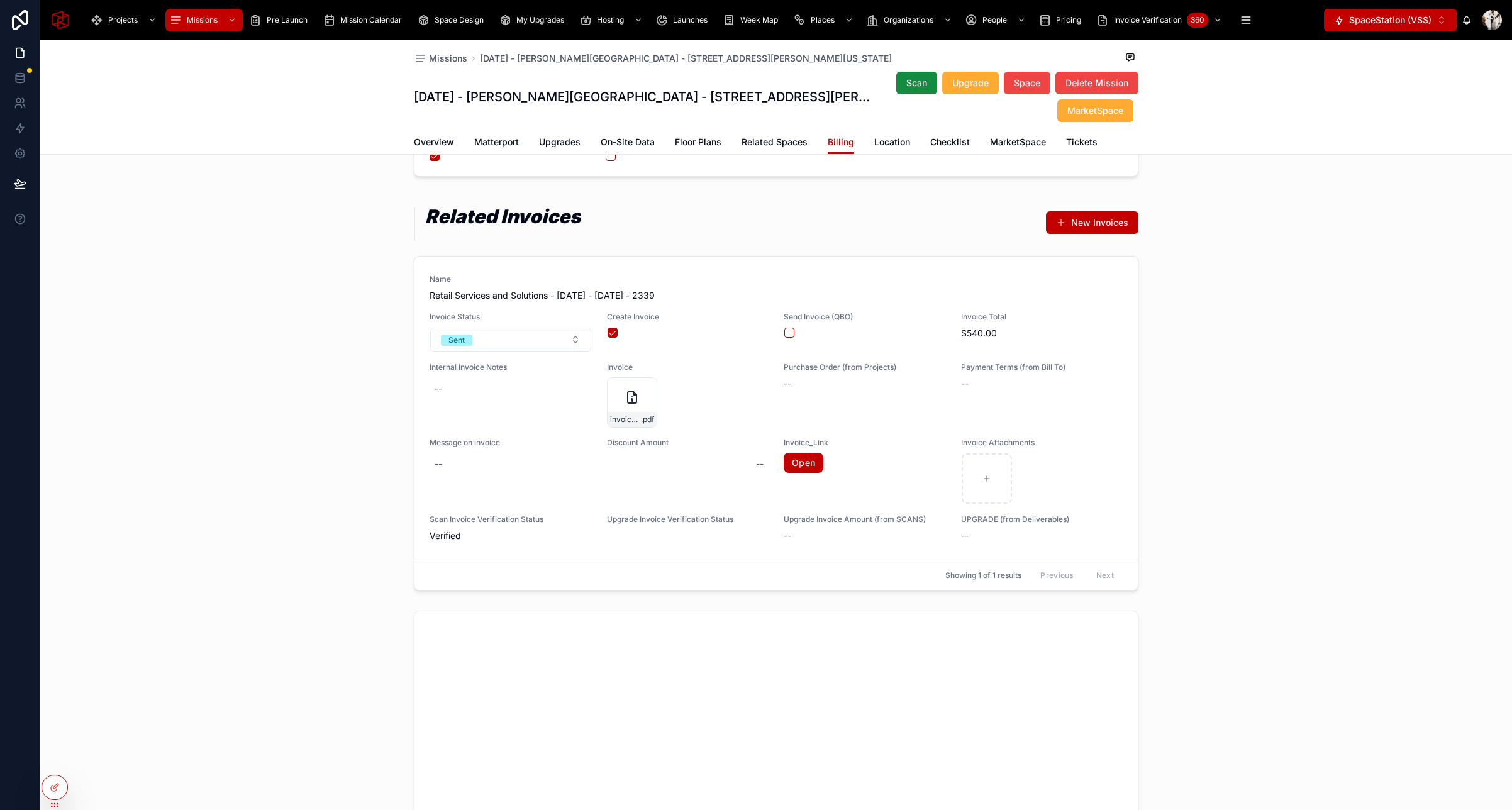
scroll to position [1727, 0]
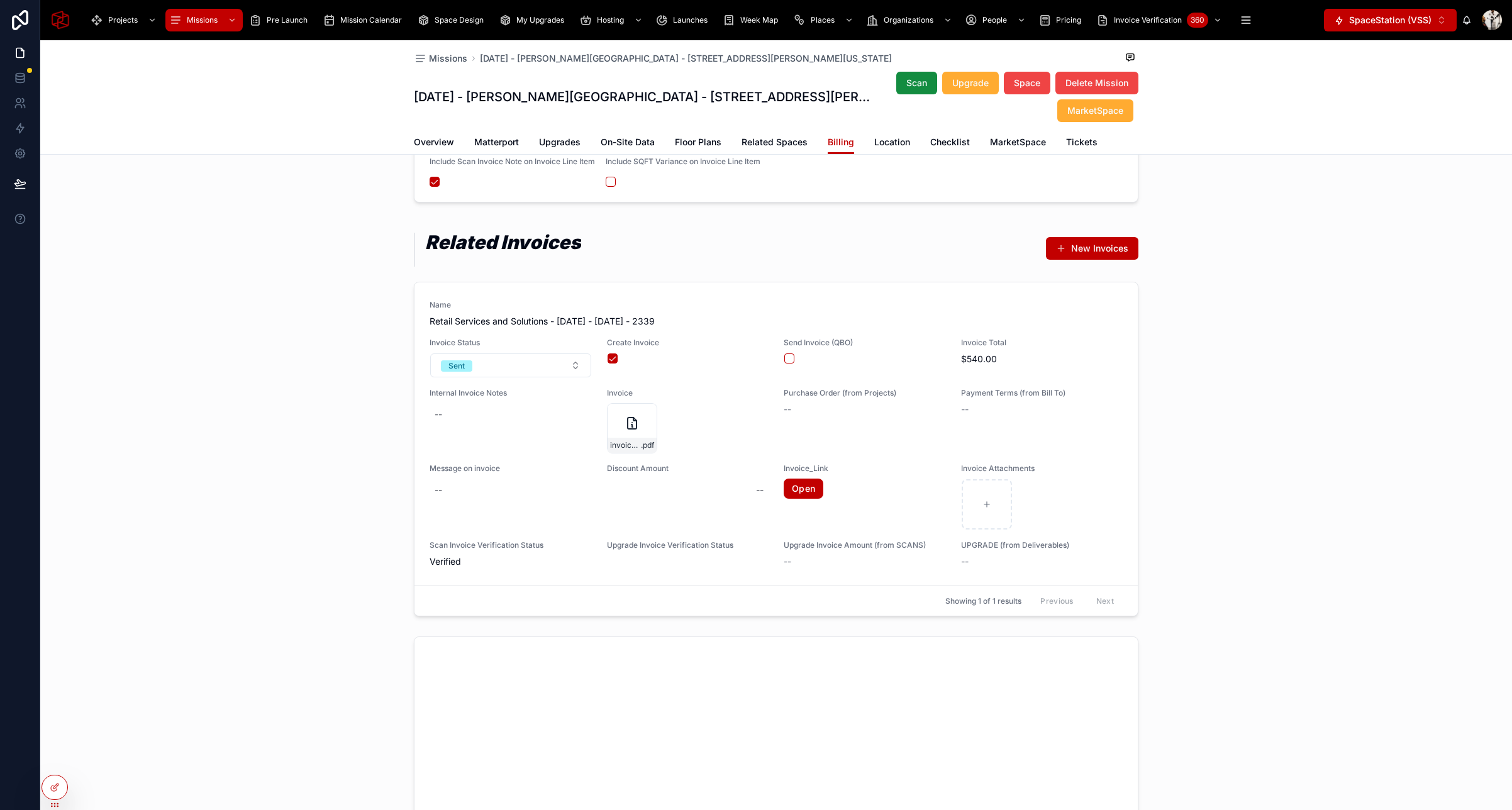
click at [621, 433] on div "invoice_2339 .pdf" at bounding box center [632, 428] width 51 height 51
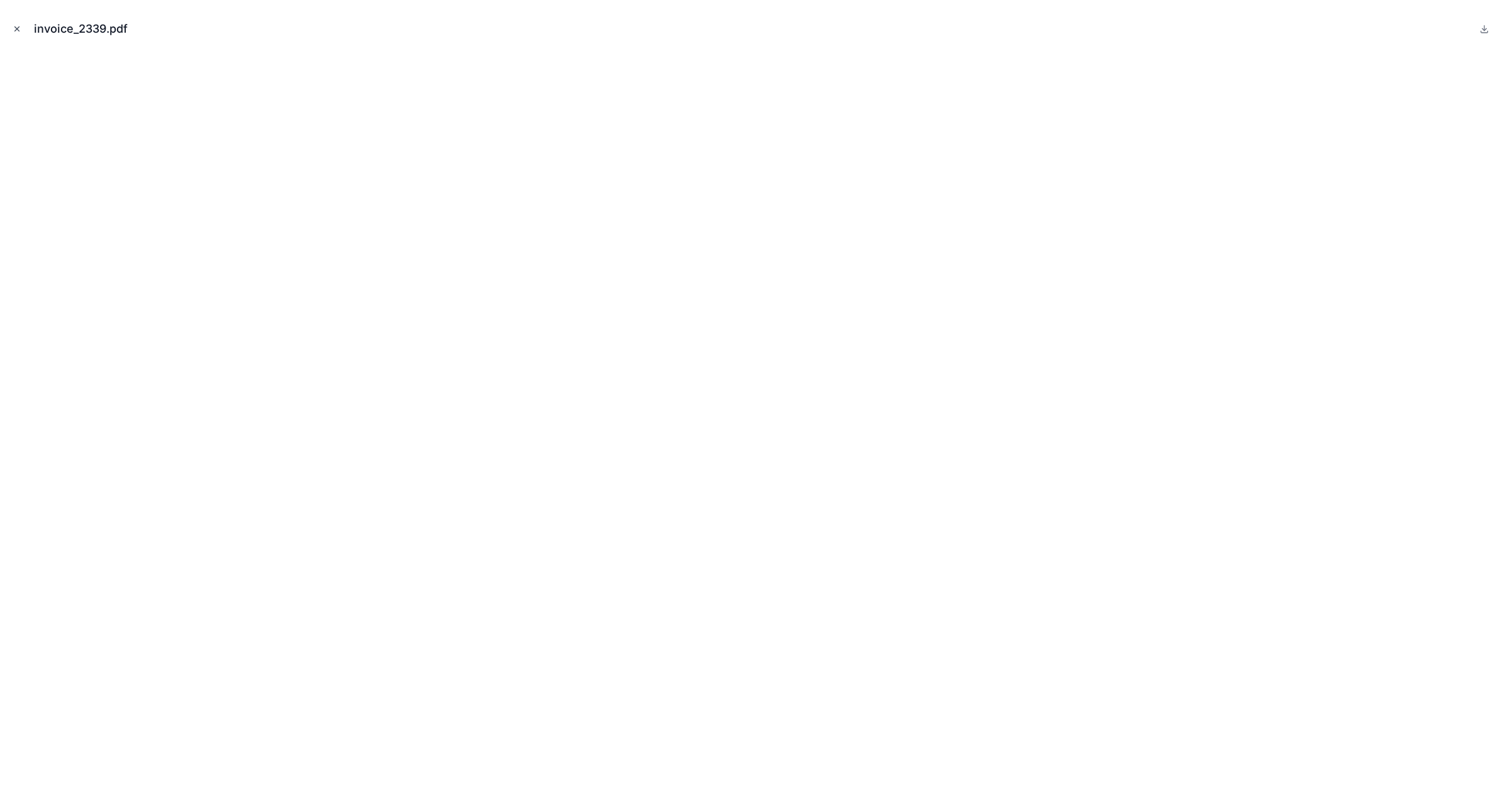
click at [13, 29] on icon "Close modal" at bounding box center [17, 29] width 9 height 9
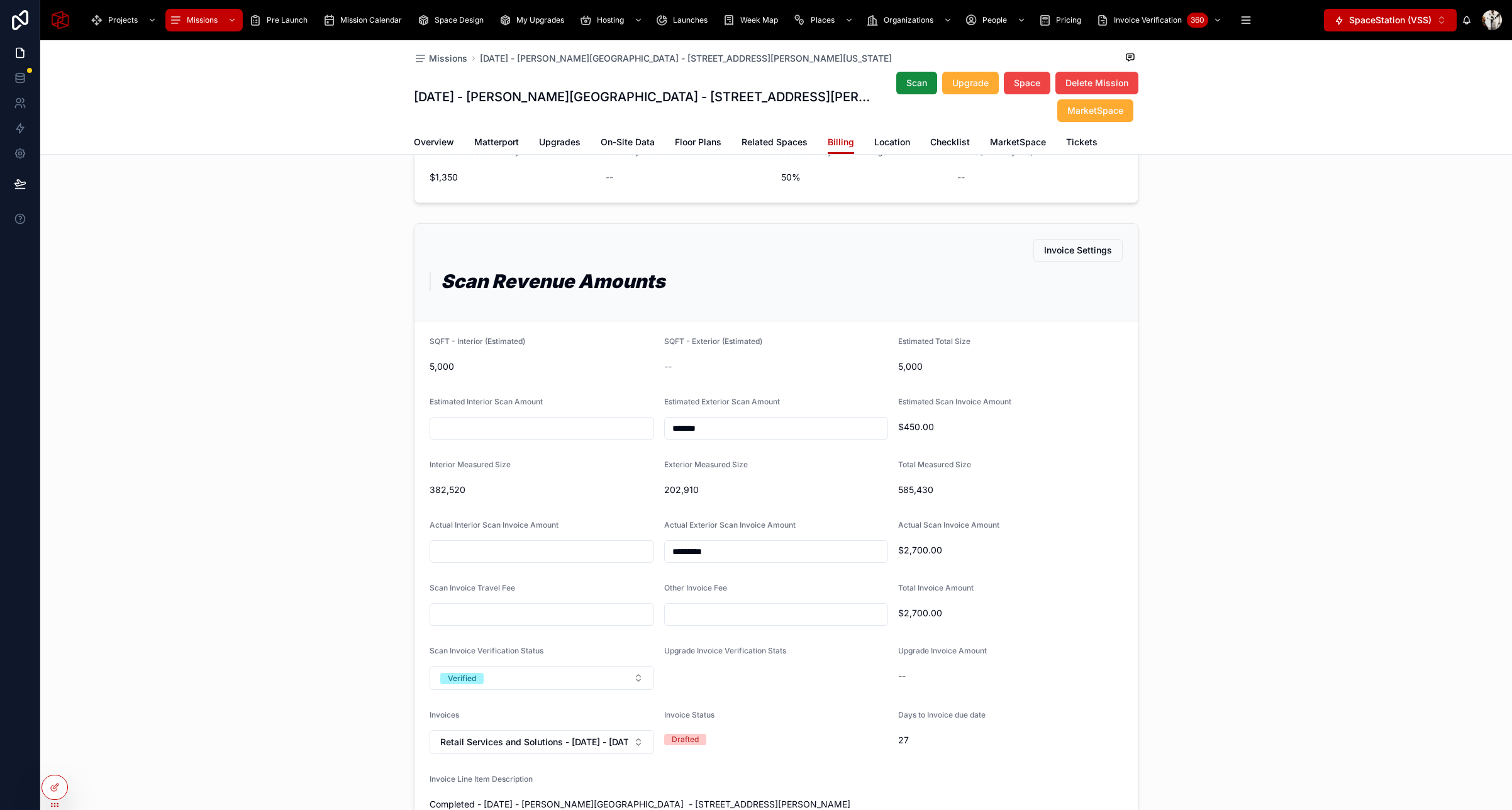
scroll to position [904, 0]
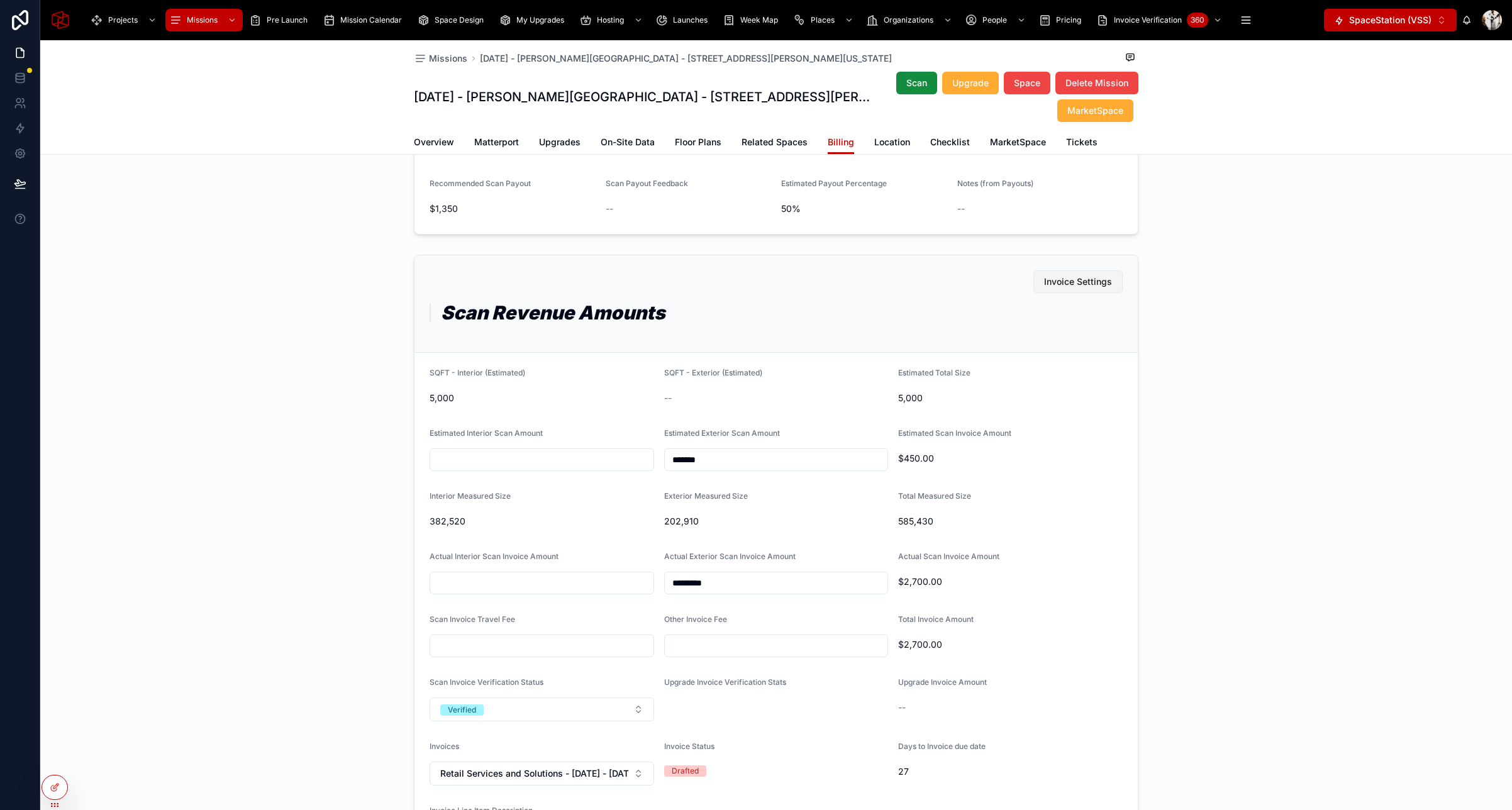
click at [1076, 282] on span "Invoice Settings" at bounding box center [1078, 282] width 68 height 12
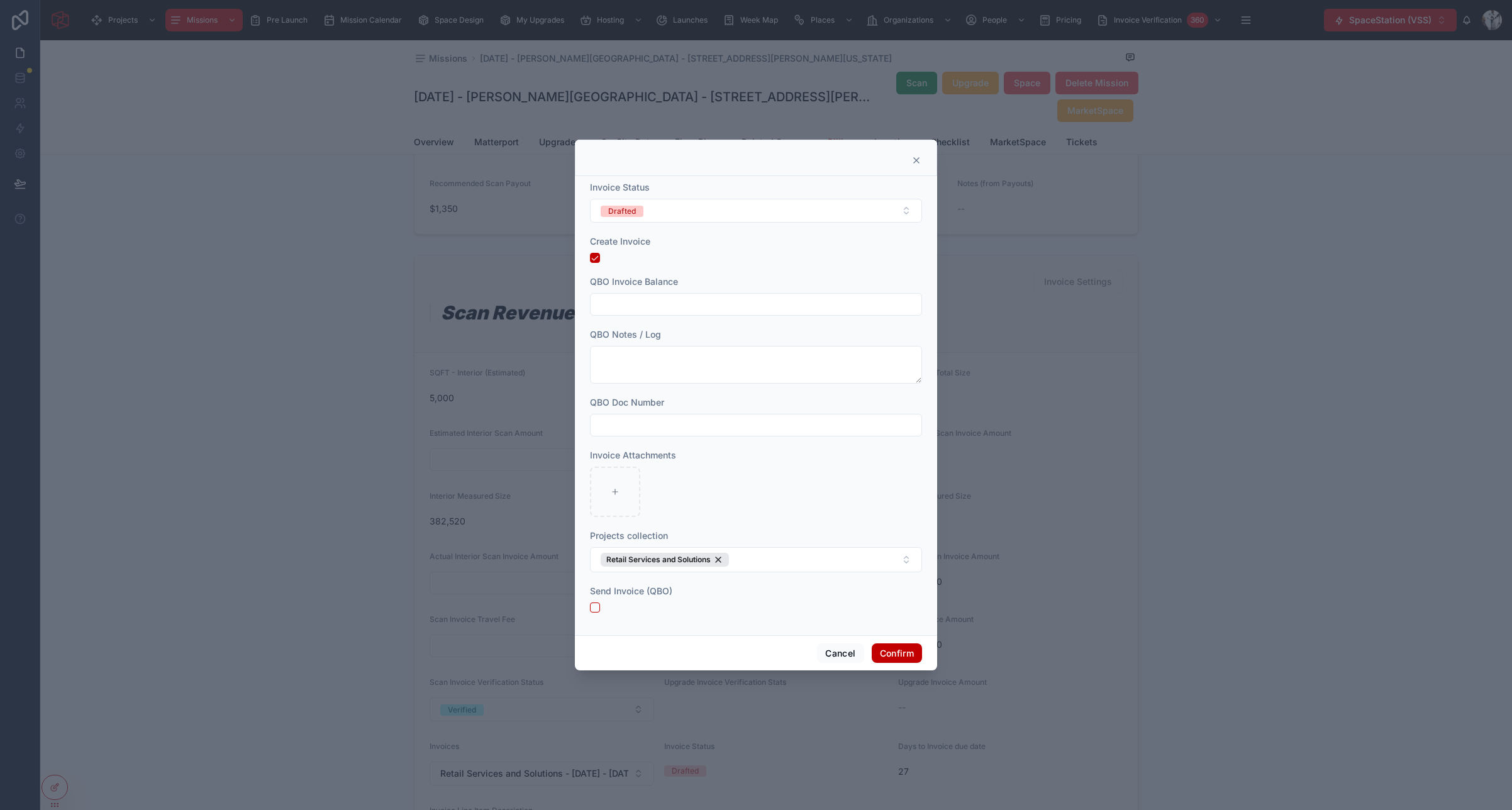
click at [915, 161] on icon at bounding box center [917, 161] width 5 height 5
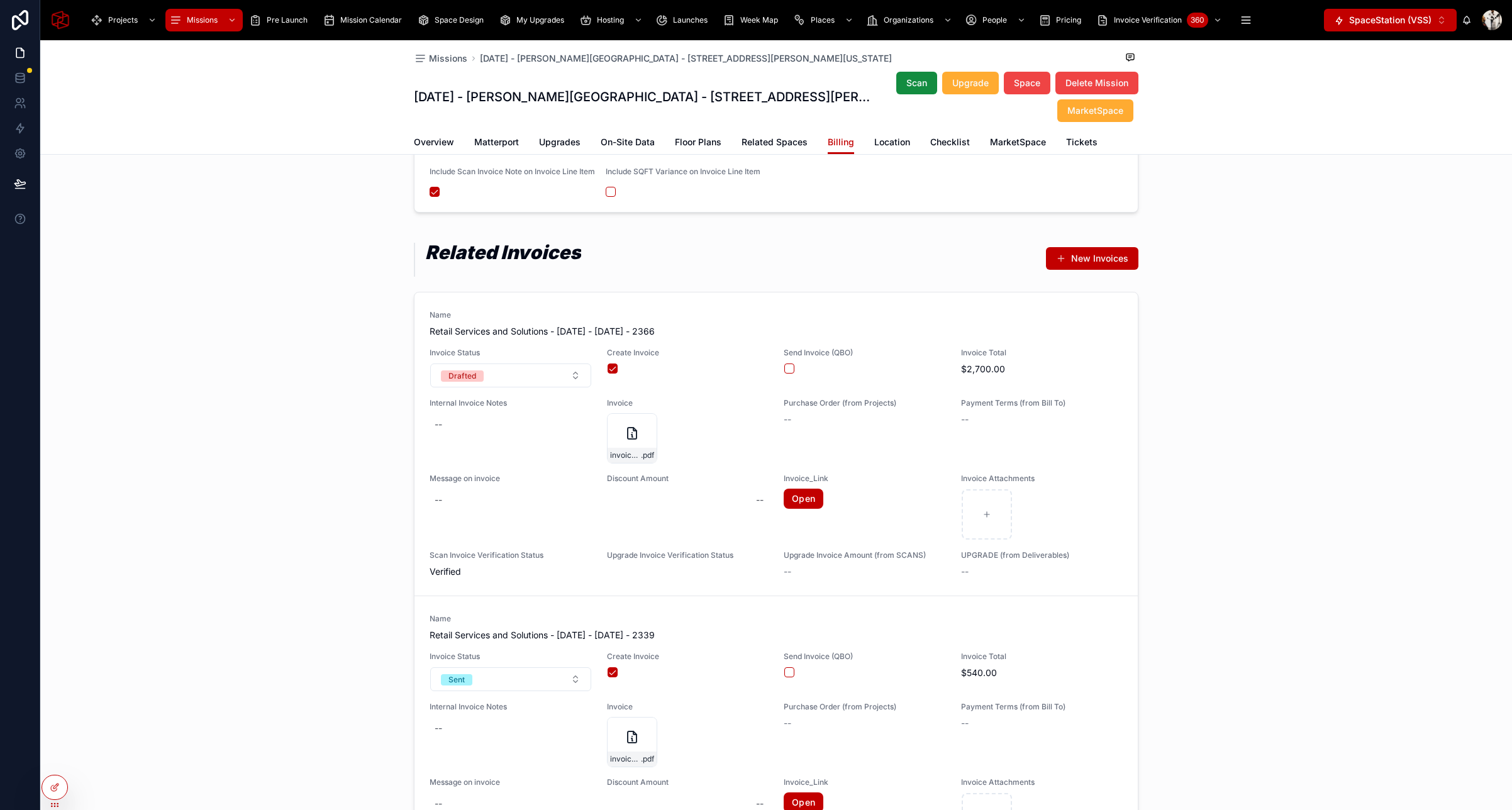
scroll to position [31, 0]
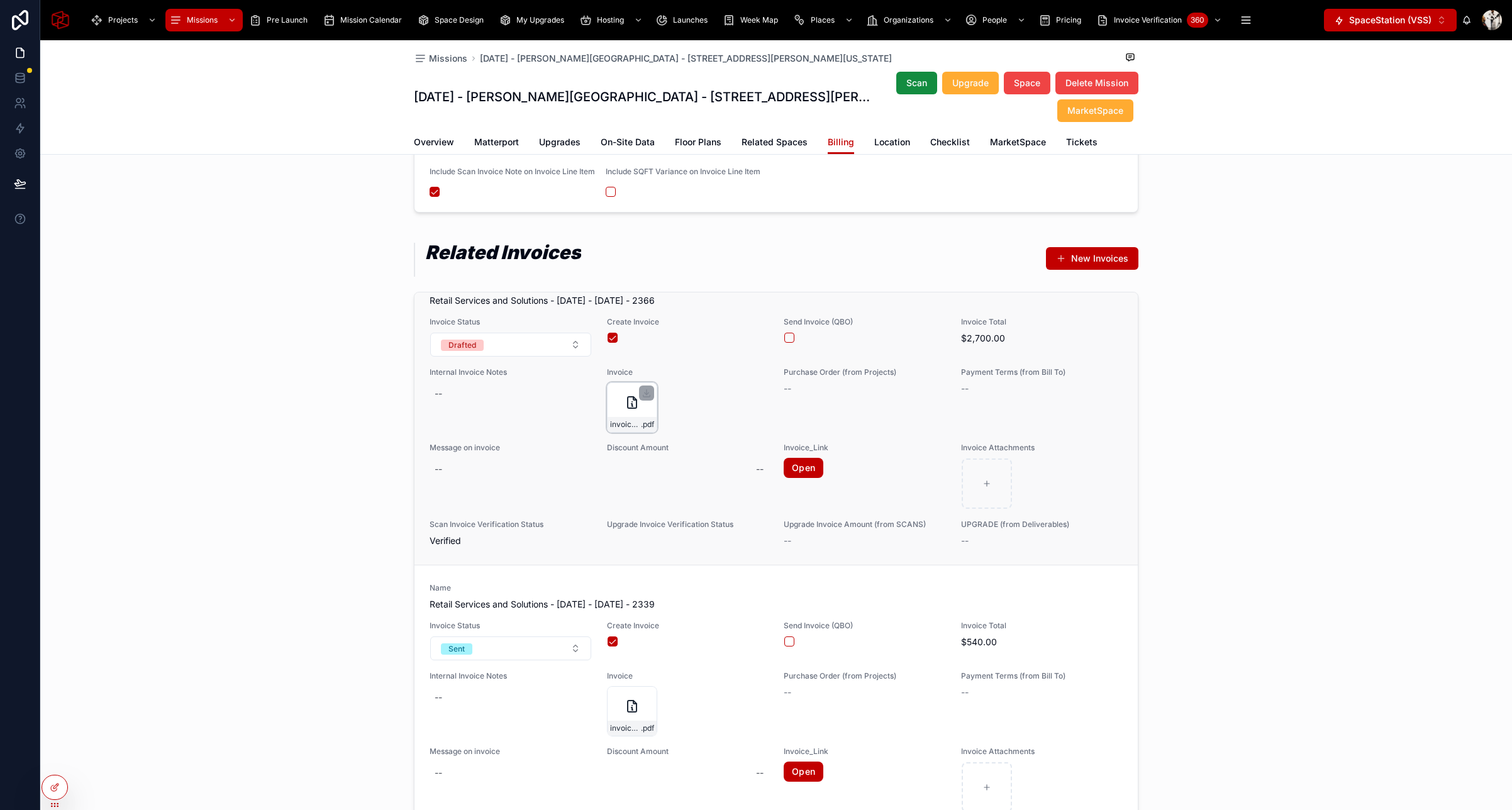
click at [625, 410] on icon at bounding box center [632, 402] width 15 height 15
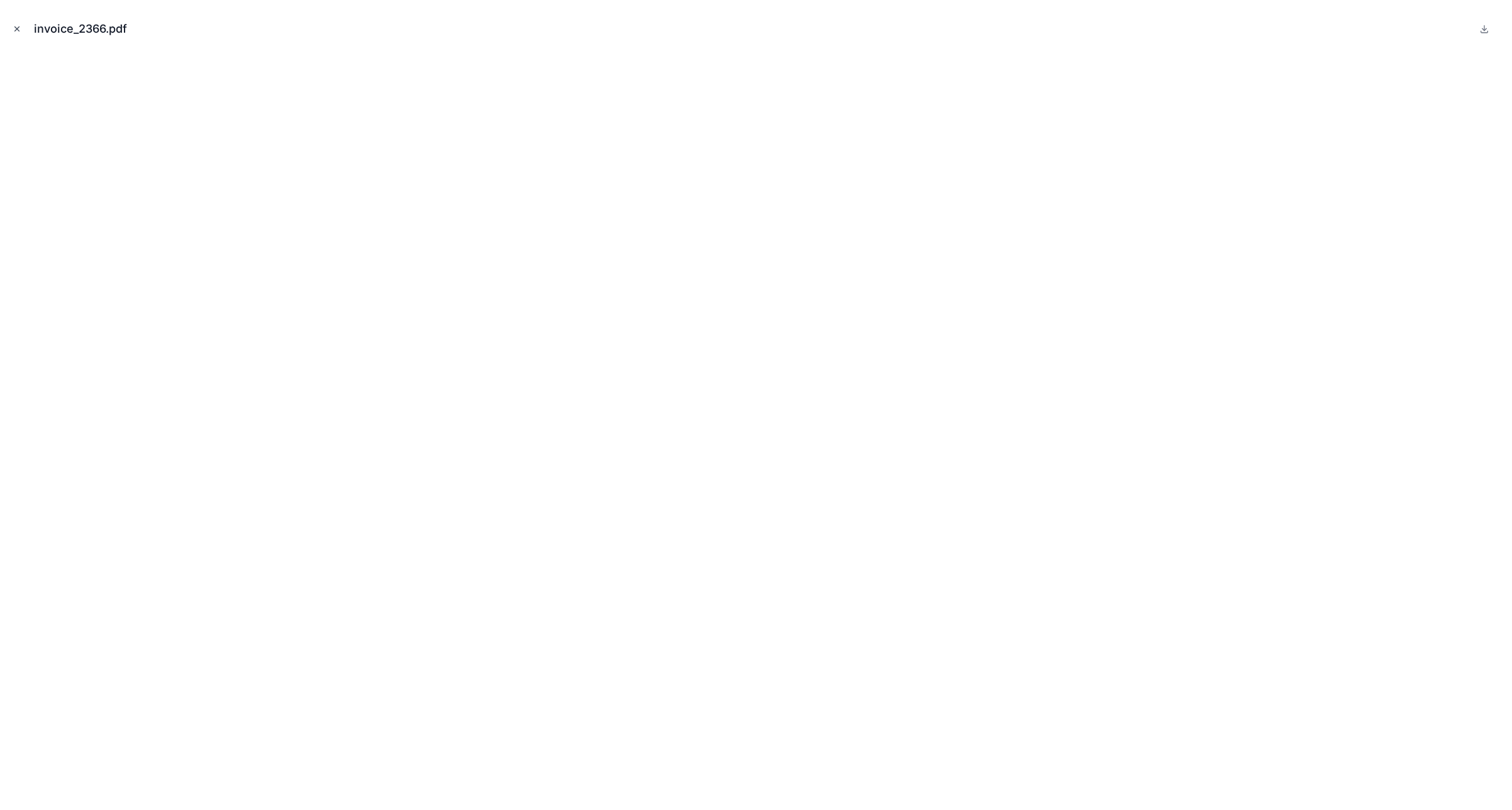
click at [14, 26] on icon "Close modal" at bounding box center [17, 29] width 9 height 9
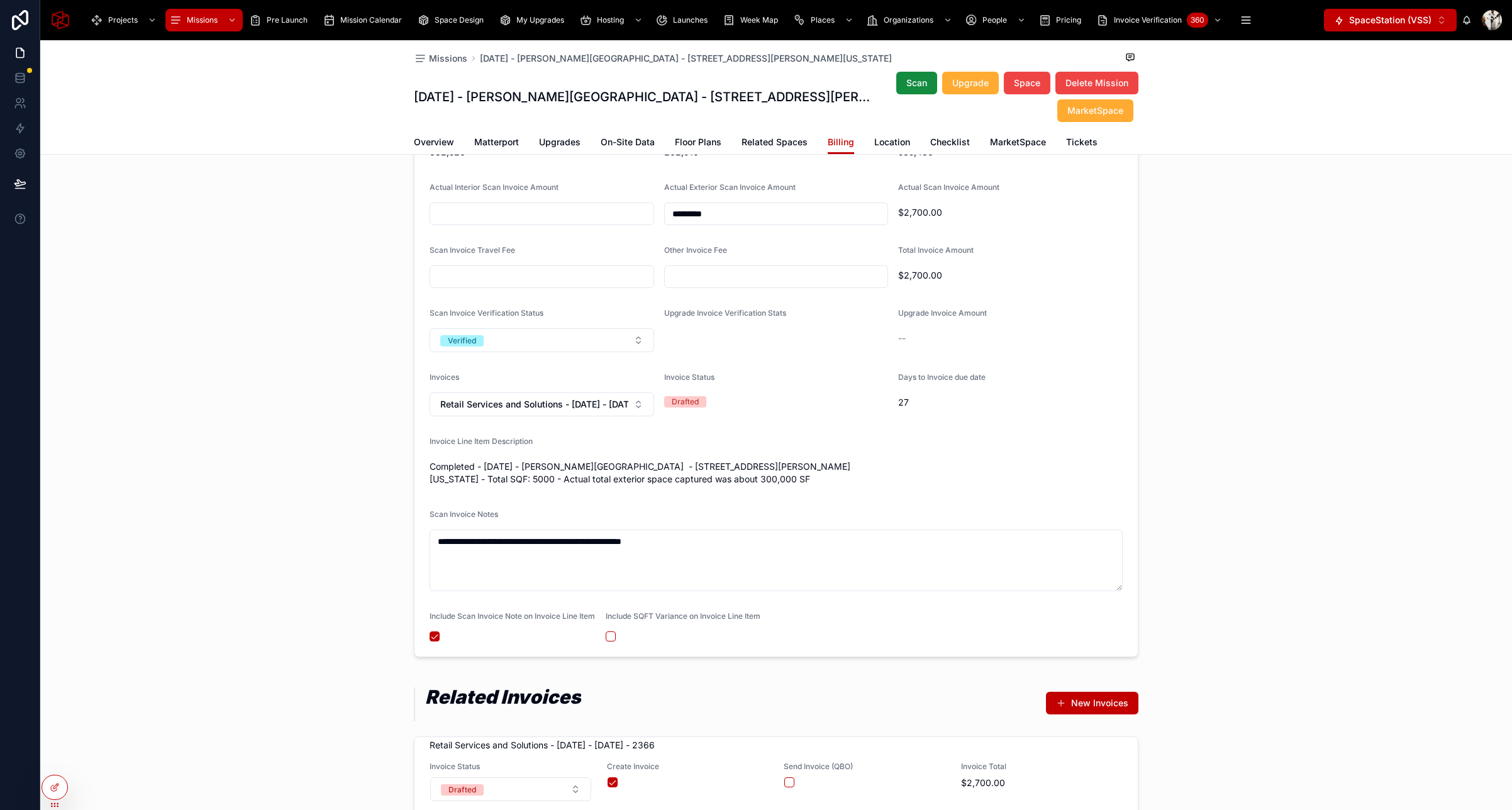
scroll to position [1271, 0]
click at [441, 146] on span "Overview" at bounding box center [434, 142] width 40 height 12
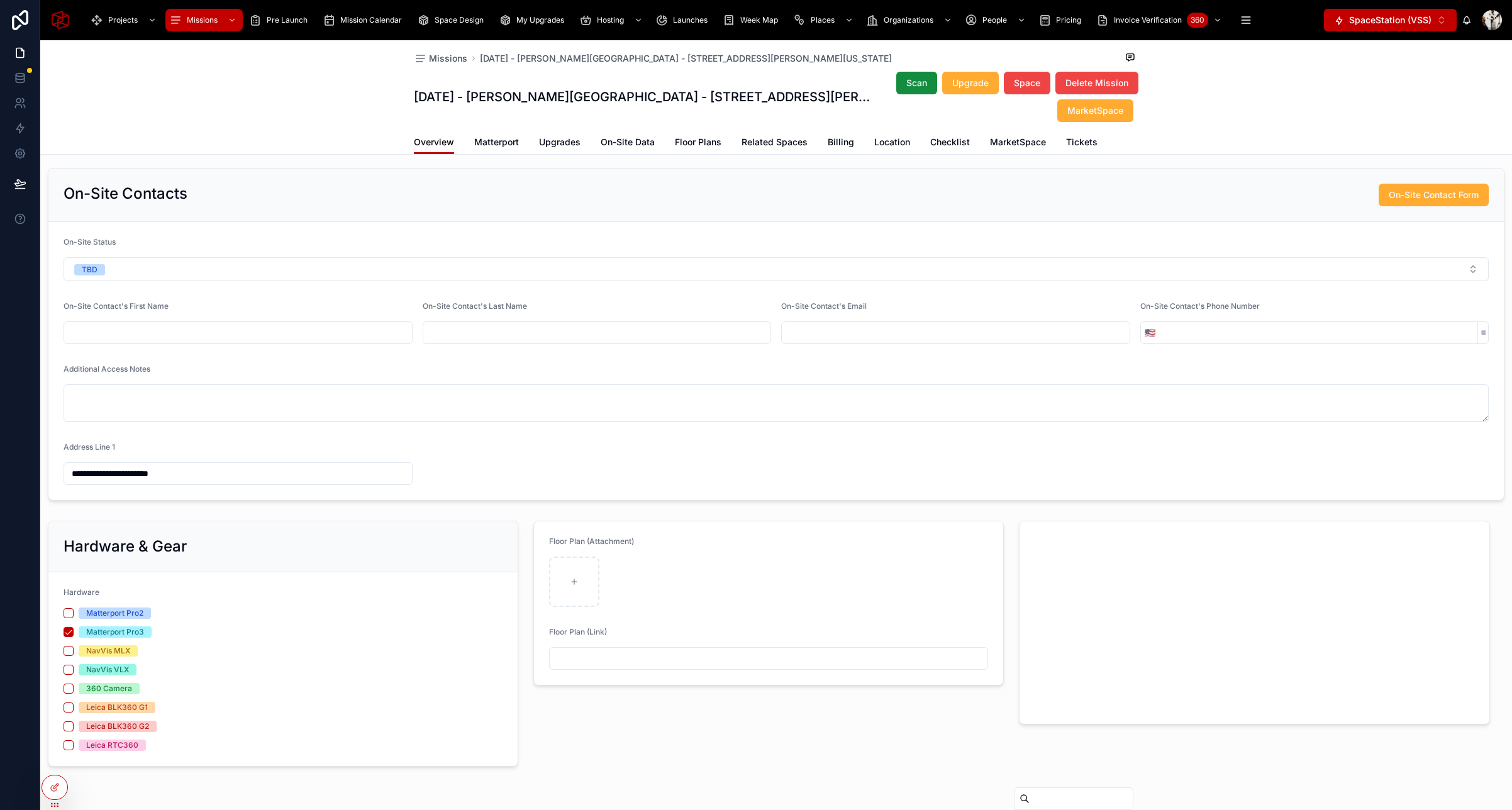
scroll to position [1008, 0]
click at [848, 143] on span "Billing" at bounding box center [841, 142] width 27 height 12
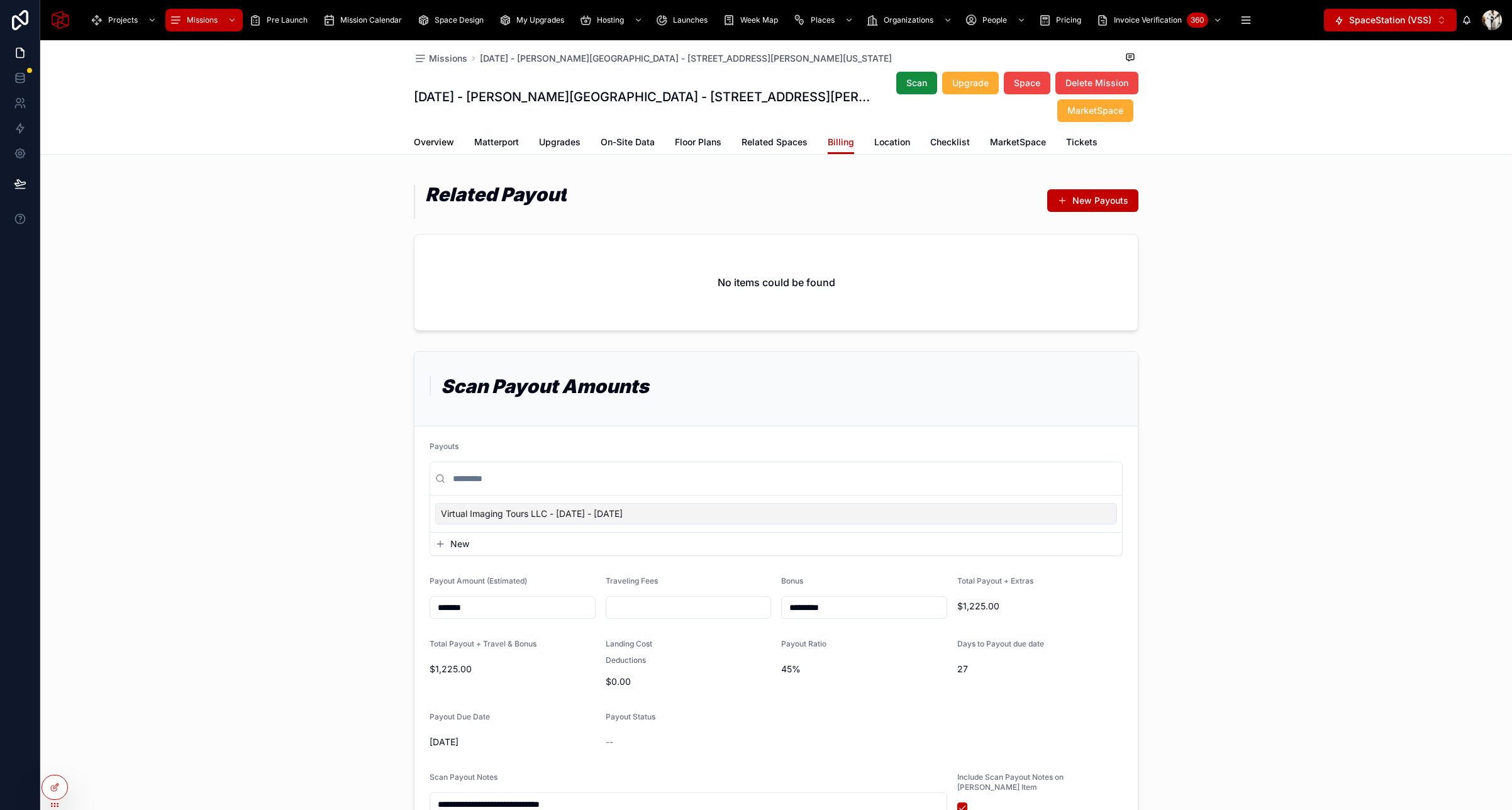
click at [435, 143] on span "Overview" at bounding box center [434, 142] width 40 height 12
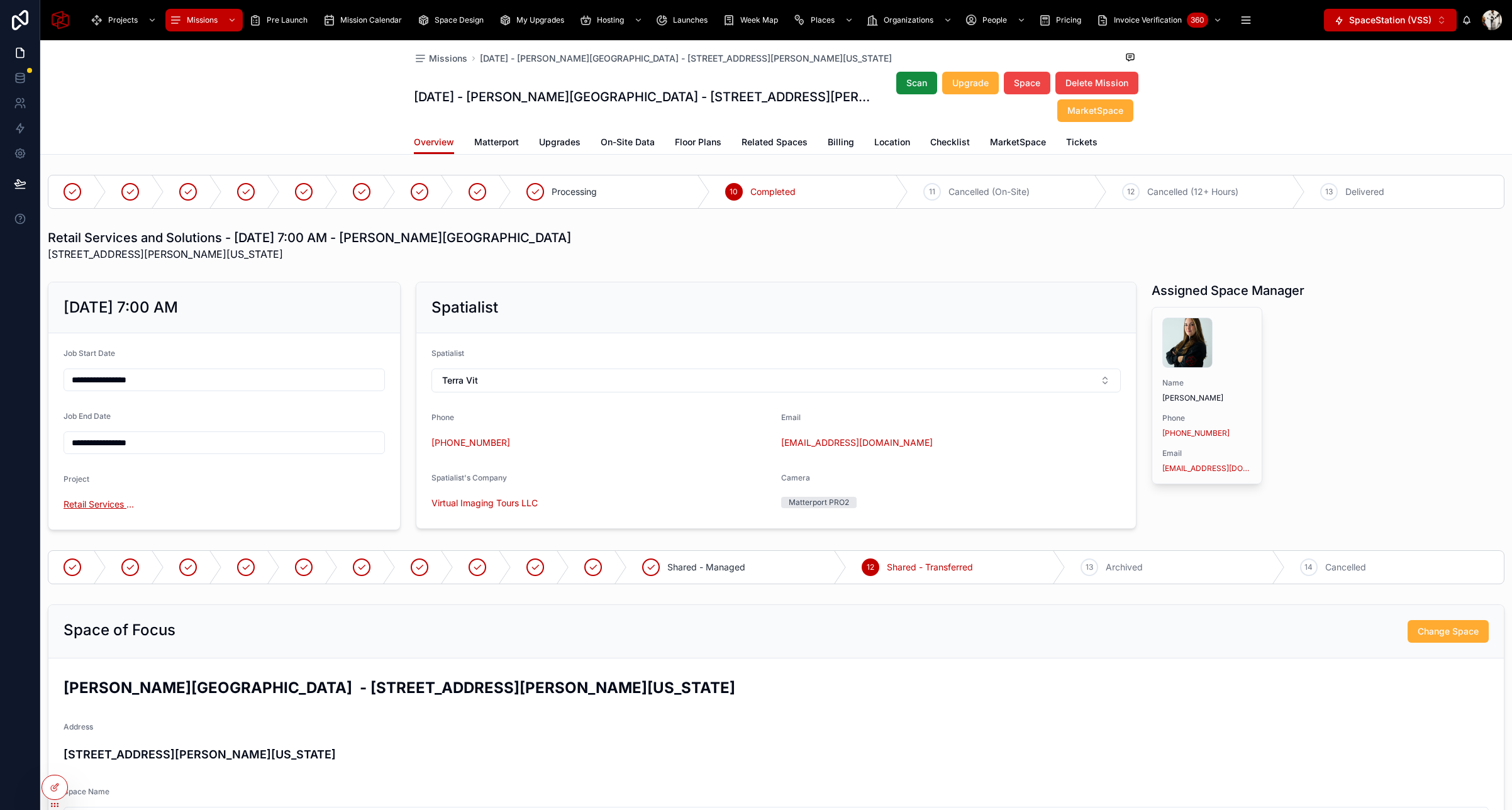
click at [99, 505] on span "Retail Services and Solutions" at bounding box center [100, 504] width 73 height 12
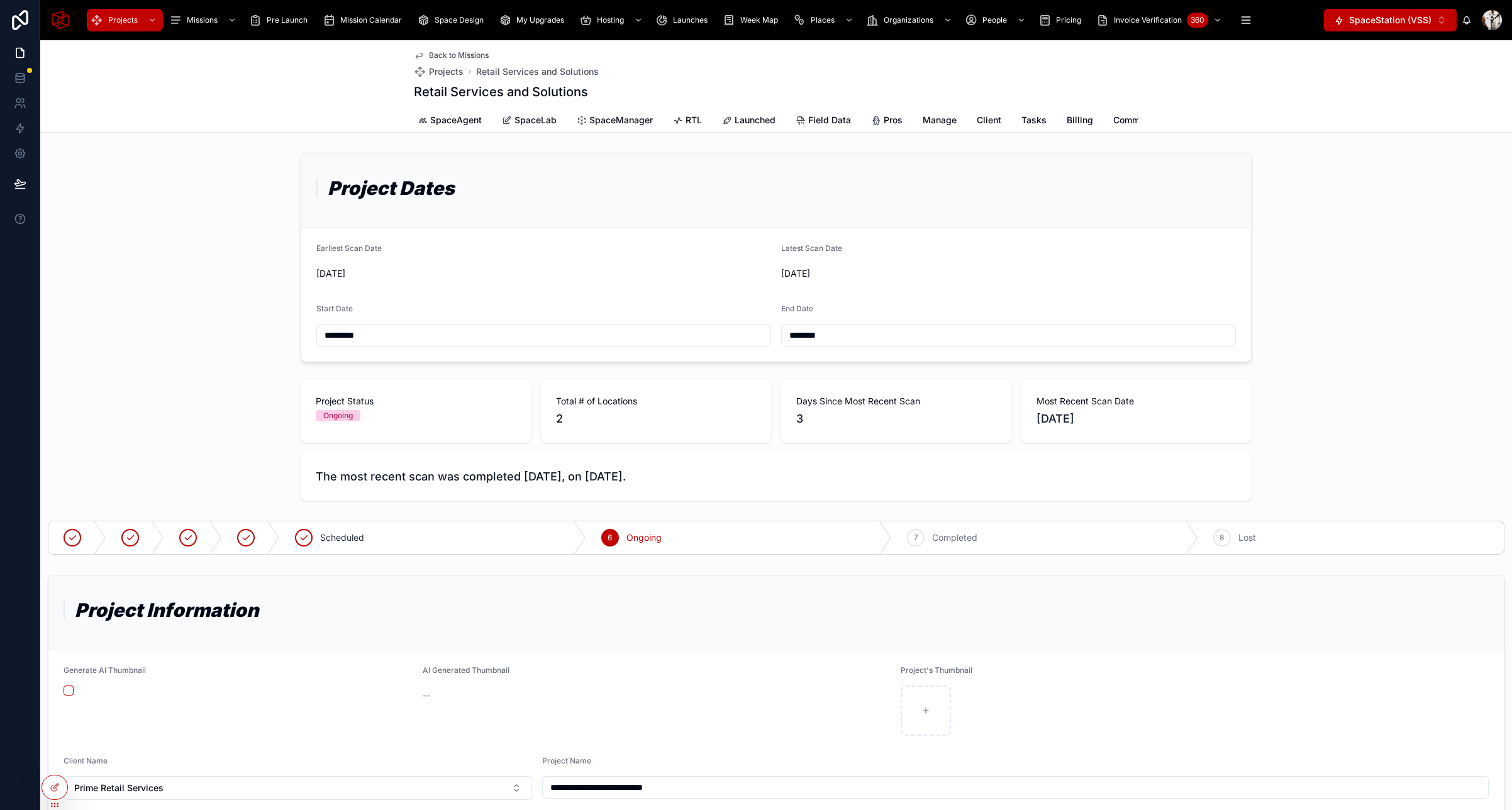
scroll to position [0, 336]
click at [981, 117] on span "Client" at bounding box center [986, 120] width 25 height 12
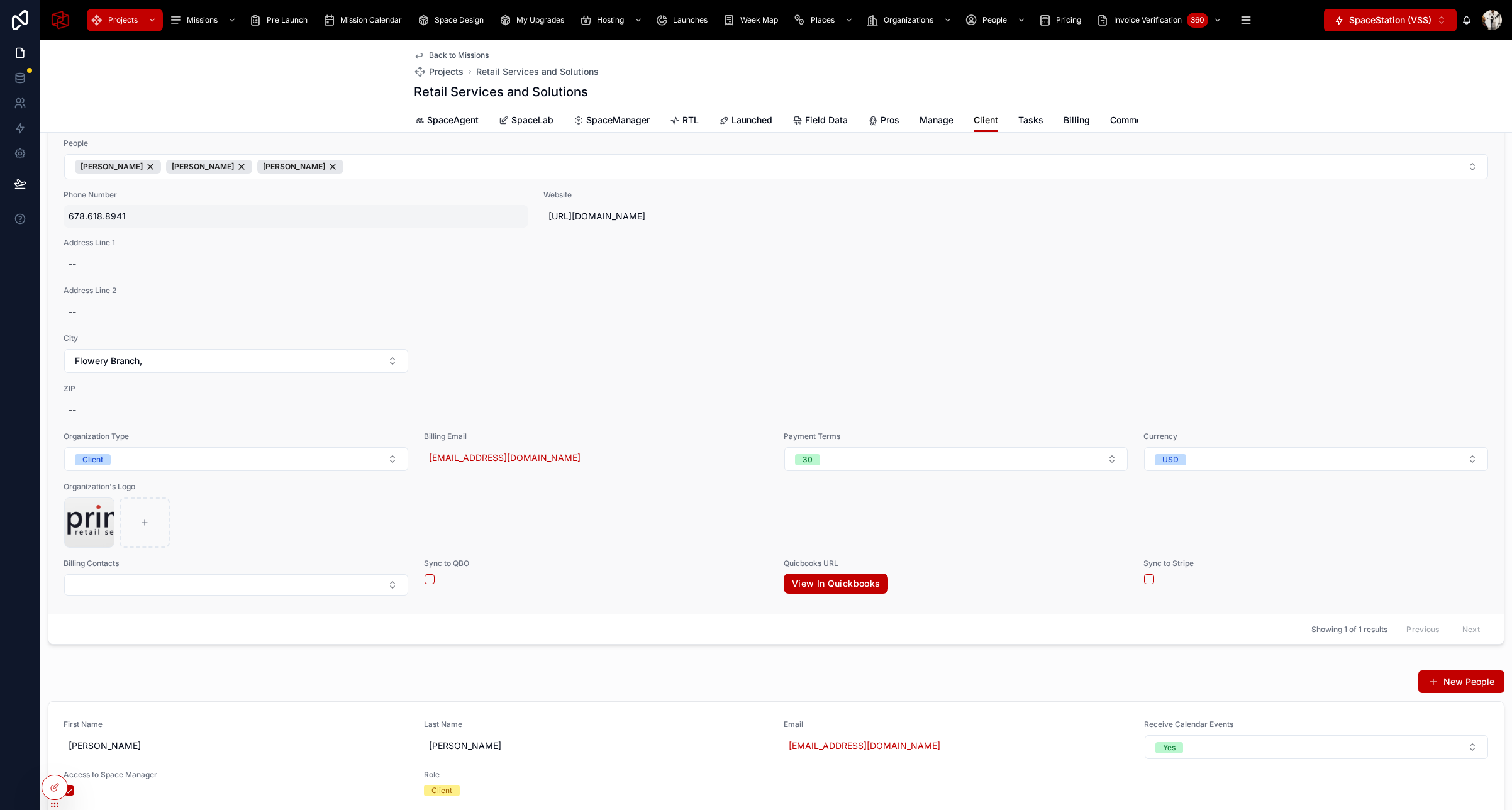
scroll to position [232, 0]
click at [643, 217] on span "https://primeretailservices.com/" at bounding box center [776, 215] width 455 height 12
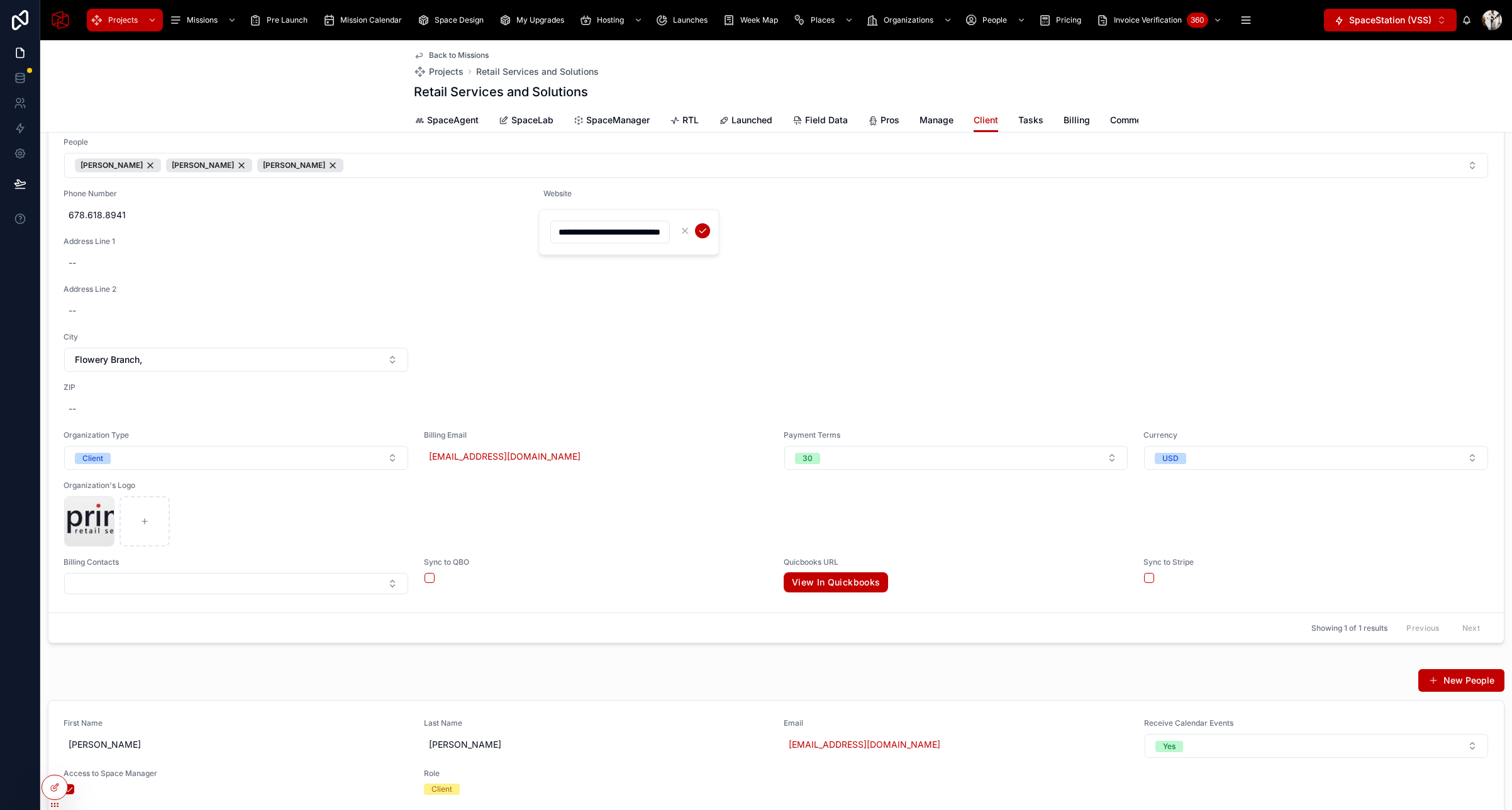
click at [615, 235] on input "**********" at bounding box center [609, 232] width 118 height 18
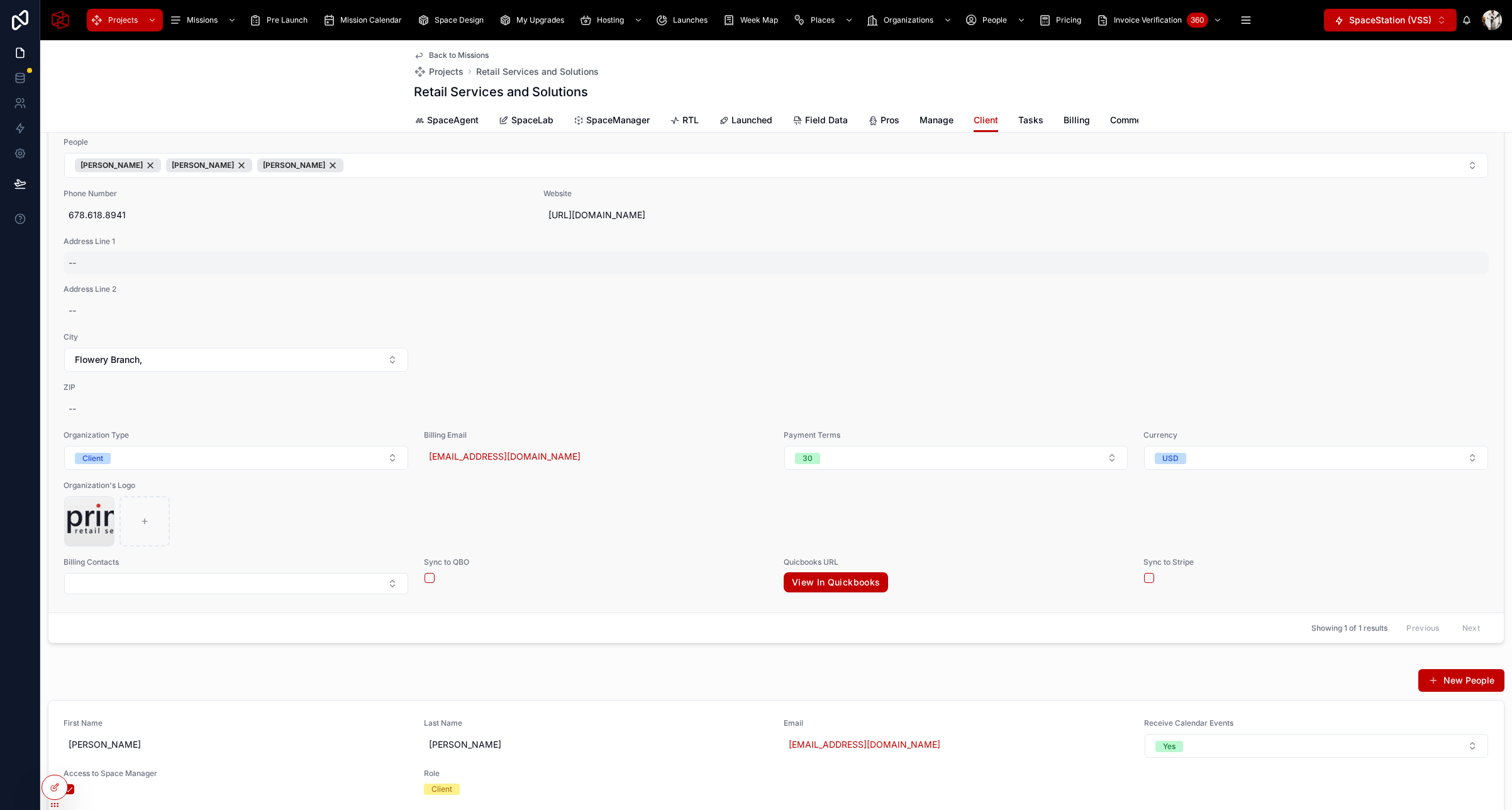
click at [83, 262] on div "--" at bounding box center [776, 262] width 1425 height 22
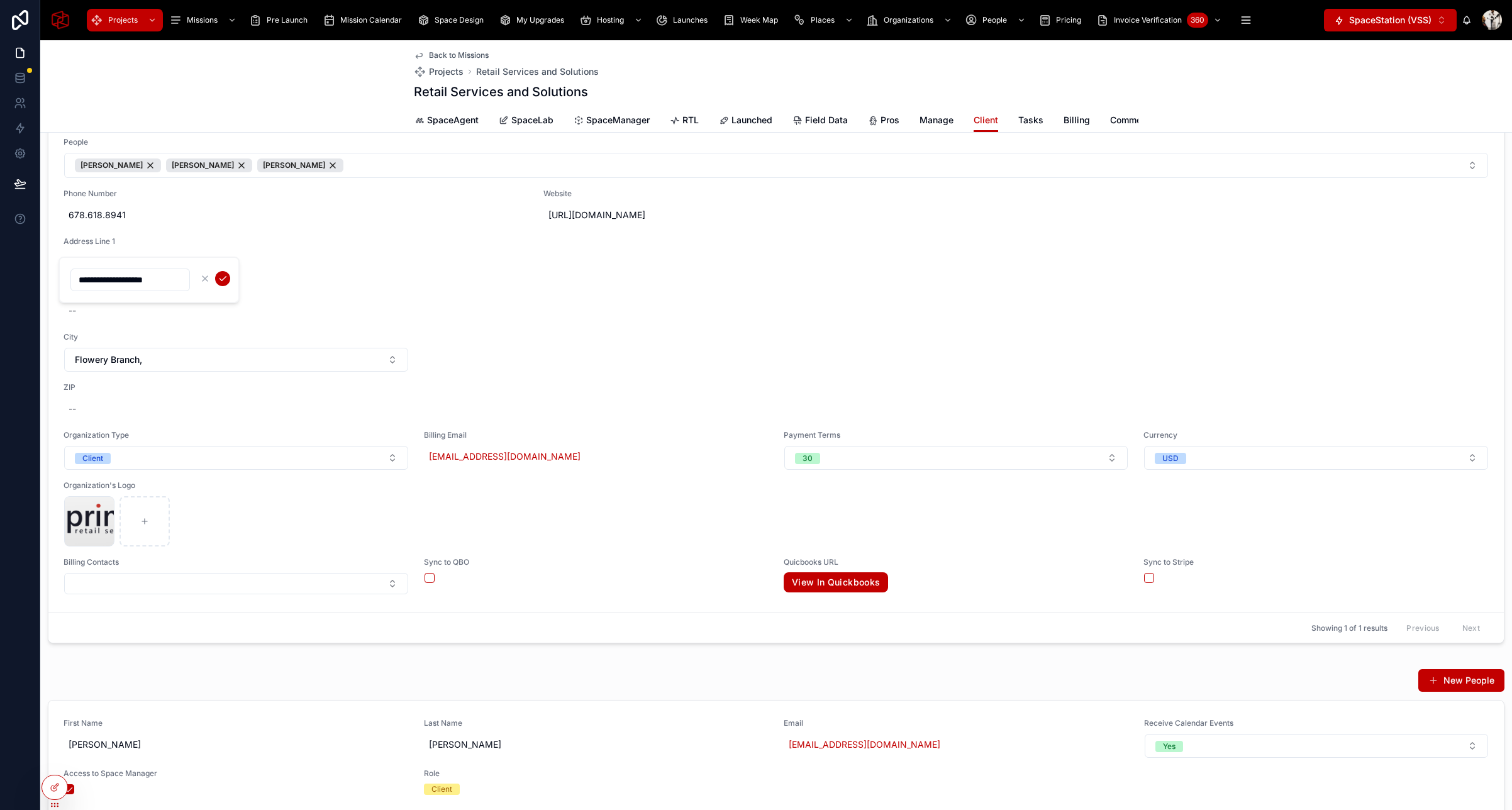
type input "**********"
click at [220, 274] on icon "submit" at bounding box center [222, 278] width 10 height 10
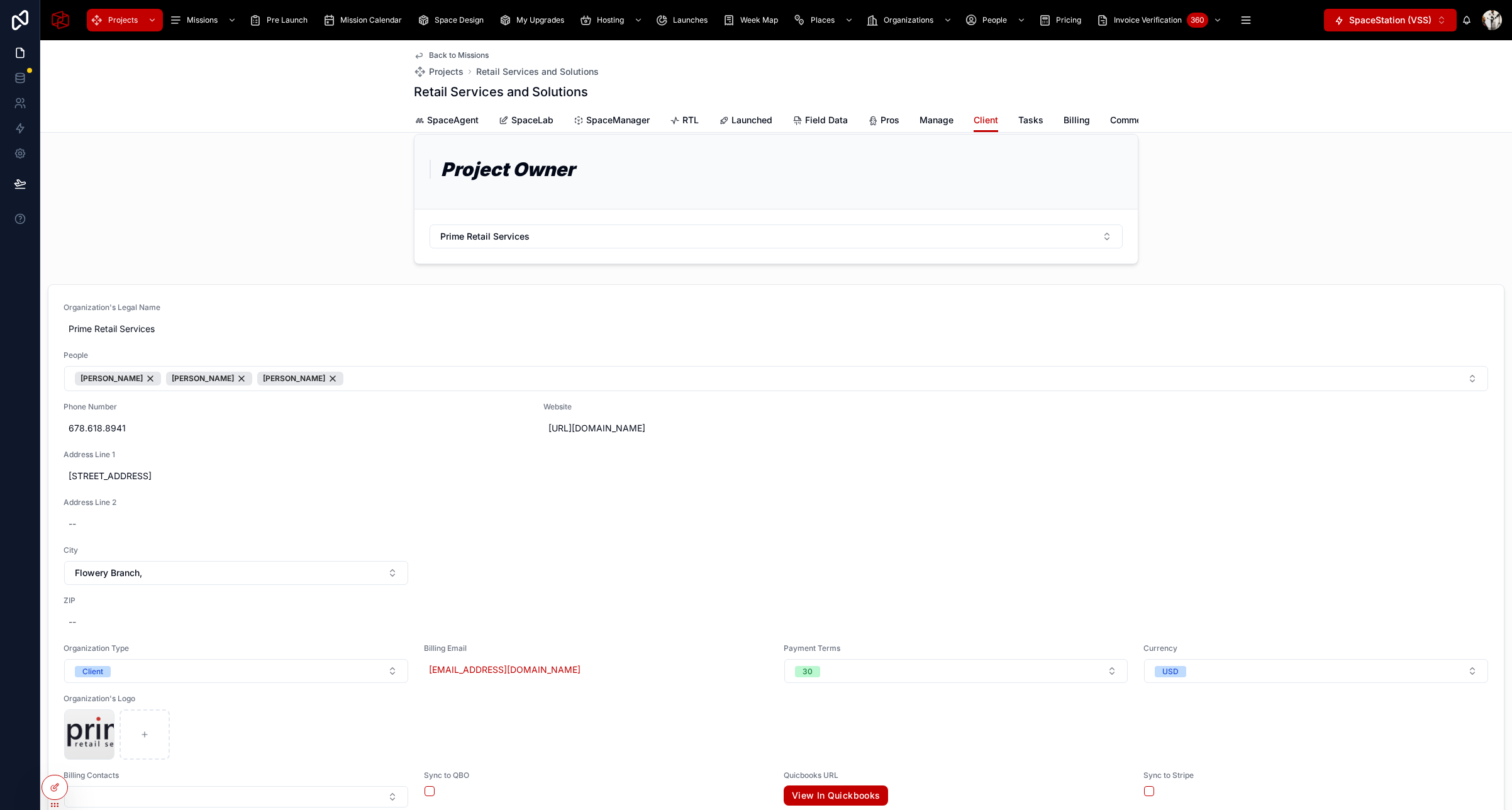
scroll to position [0, 0]
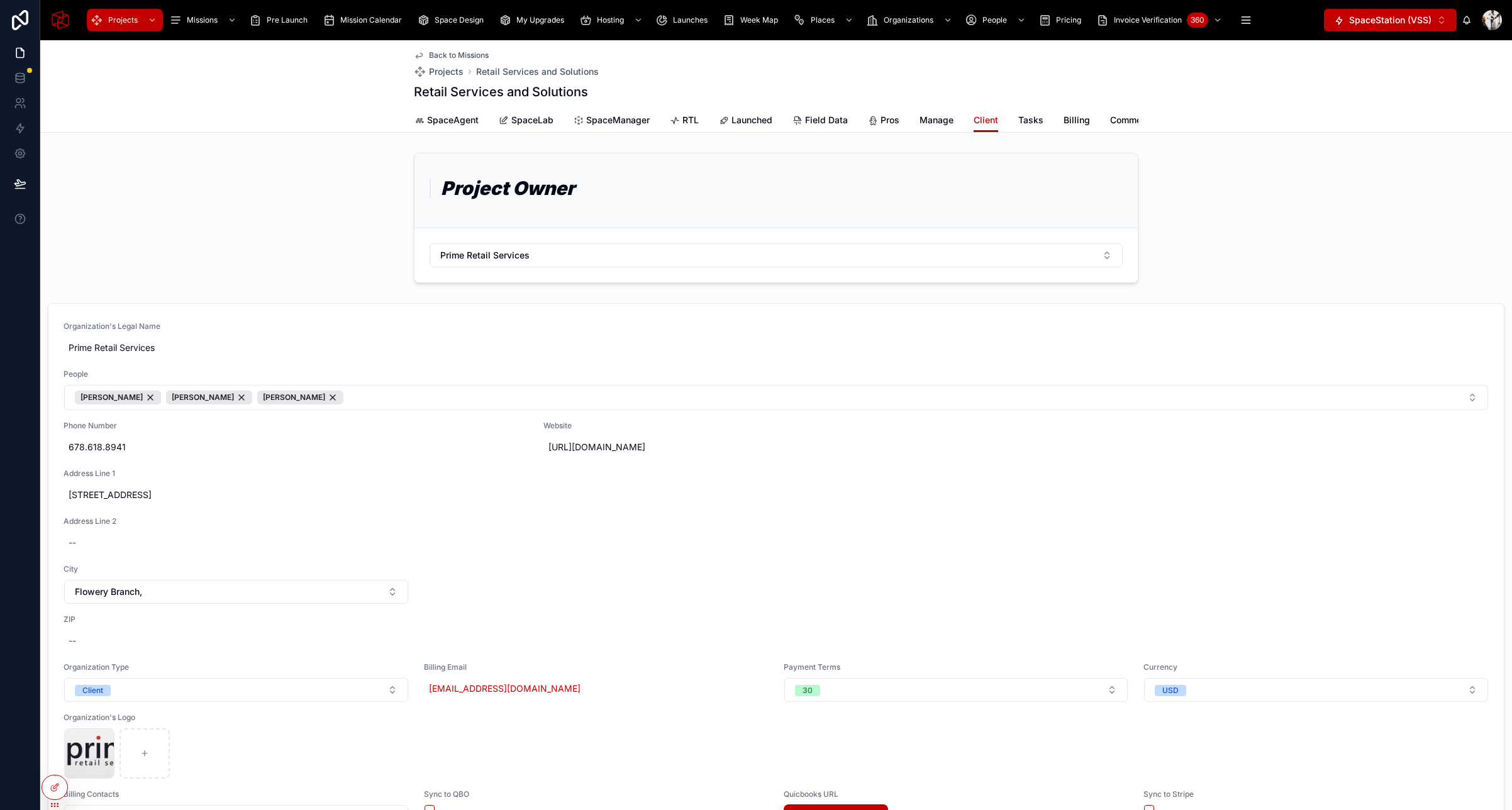
click at [1079, 119] on span "Billing" at bounding box center [1077, 120] width 27 height 12
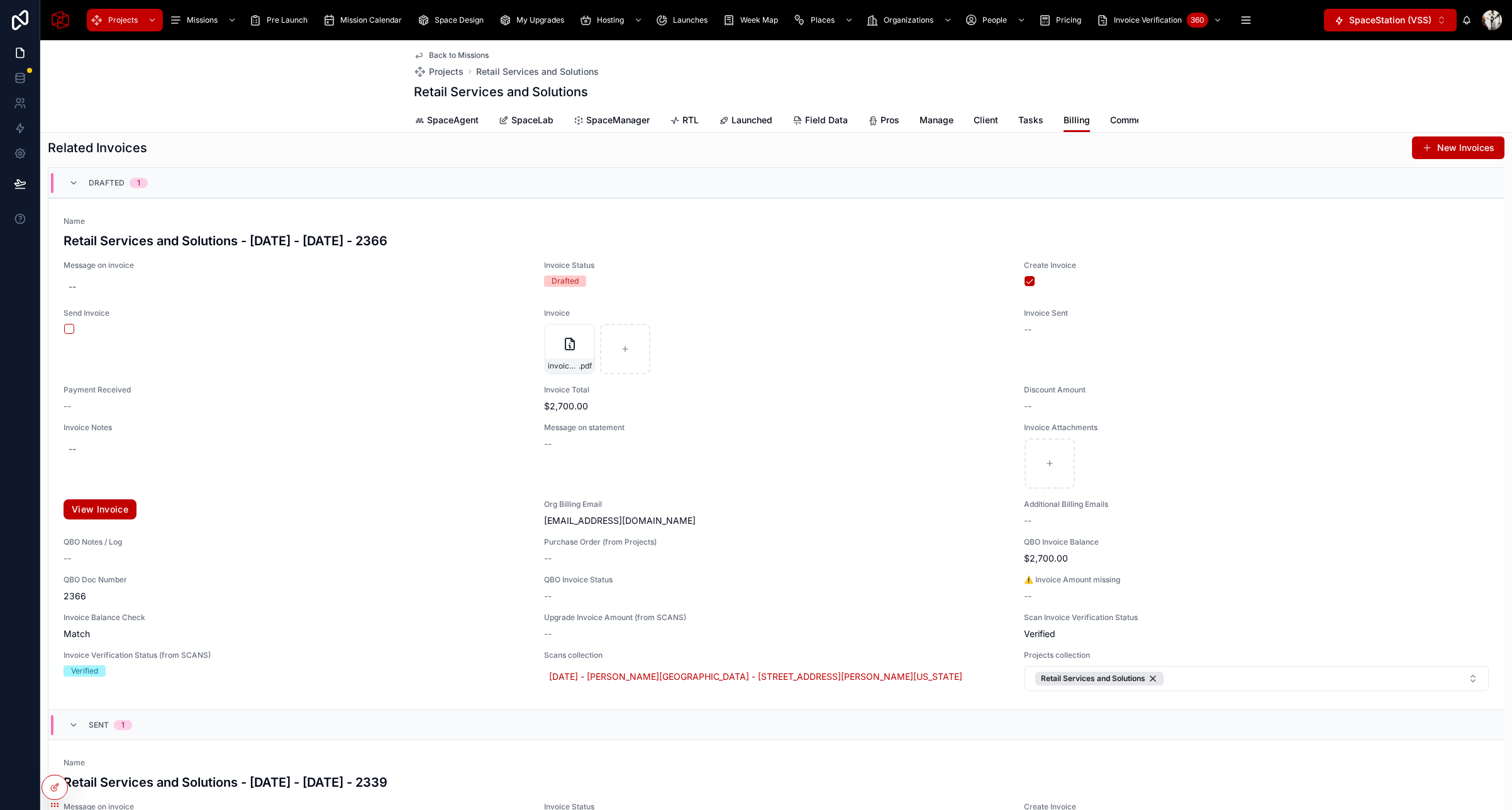
scroll to position [712, 0]
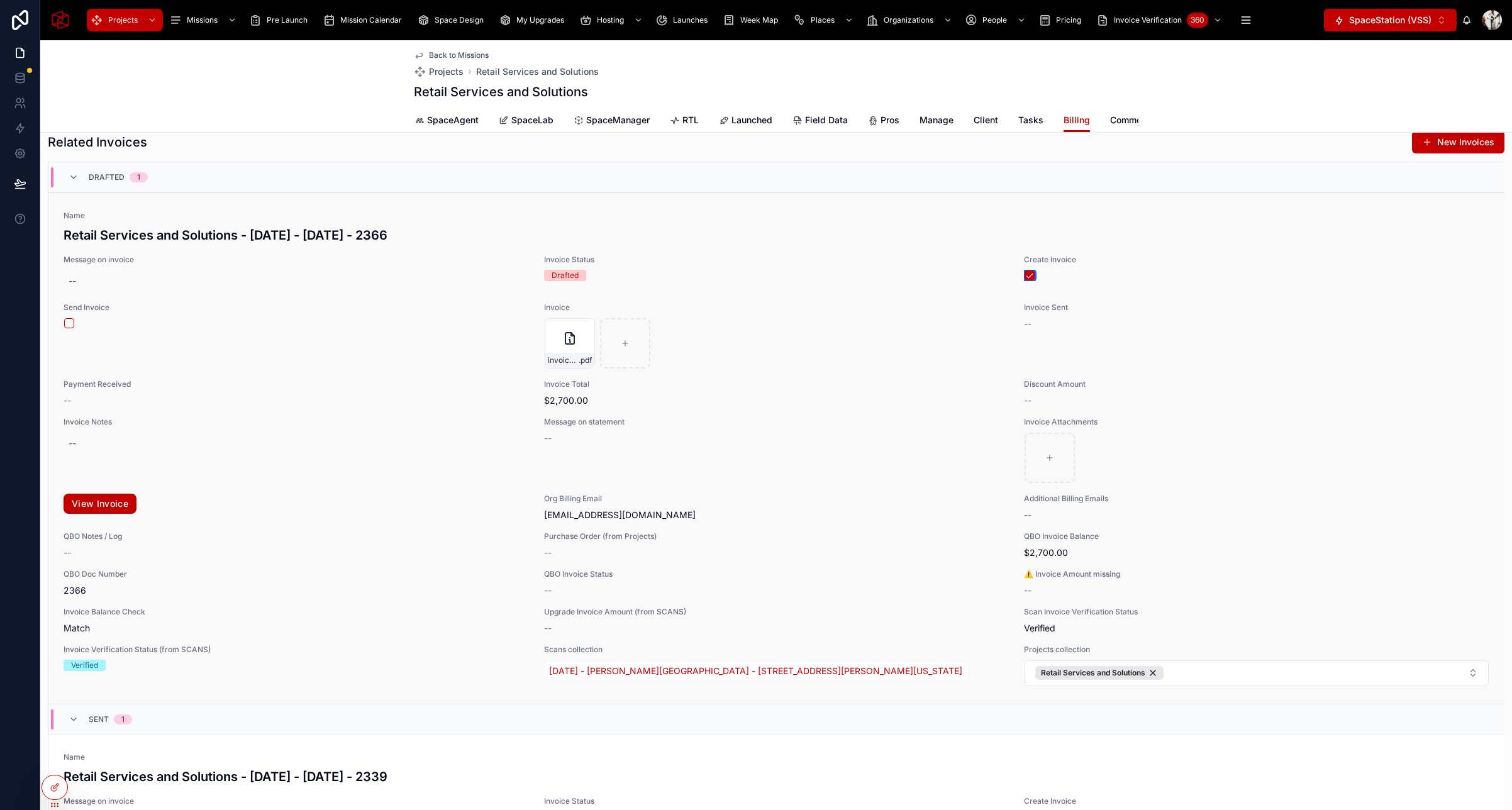
click at [1030, 270] on button "button" at bounding box center [1029, 274] width 10 height 10
click at [1029, 279] on button "button" at bounding box center [1029, 274] width 10 height 10
click at [577, 350] on div "invoice_2366 .pdf" at bounding box center [569, 343] width 51 height 51
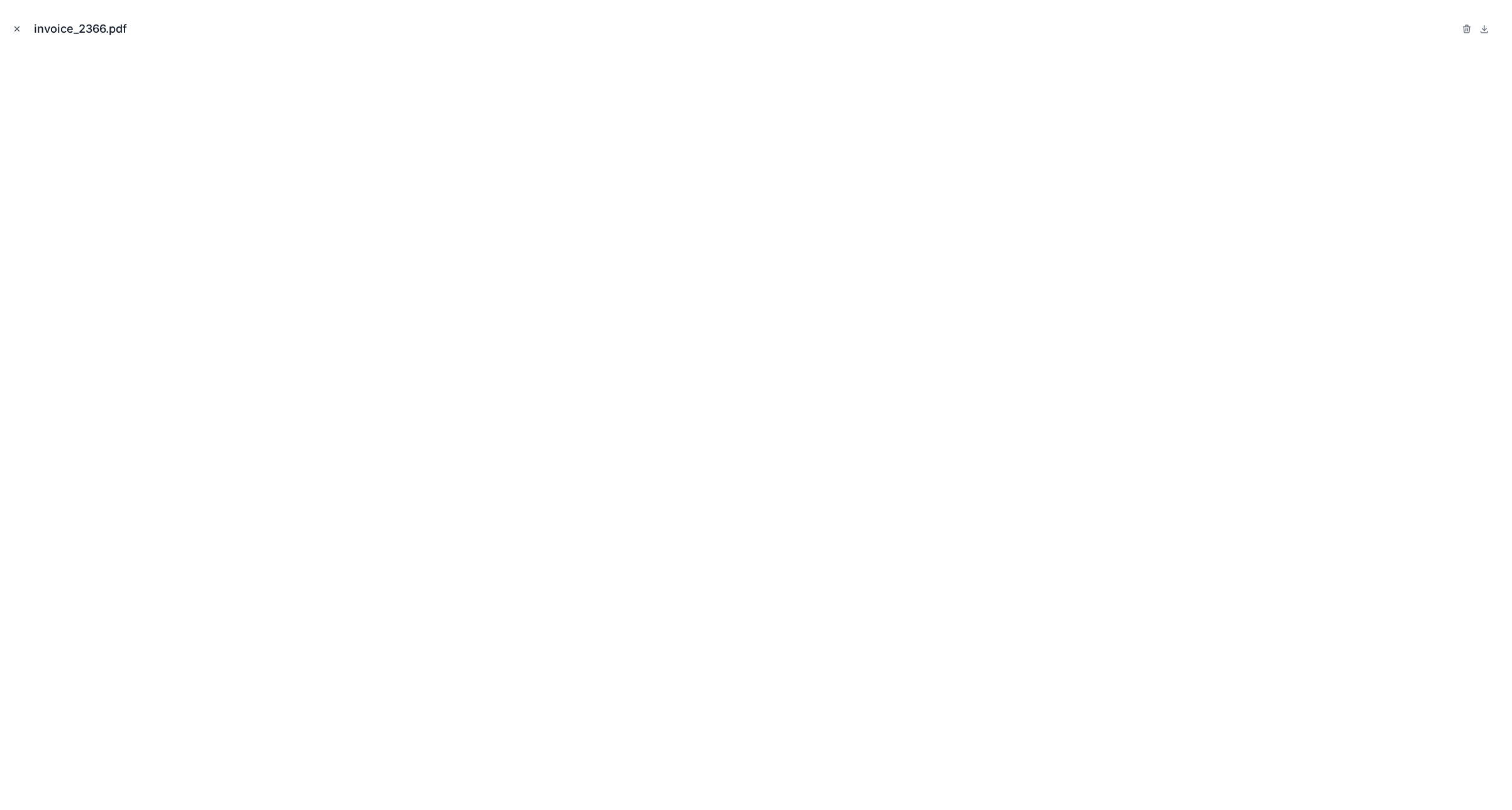
click at [16, 28] on icon "Close modal" at bounding box center [17, 28] width 4 height 4
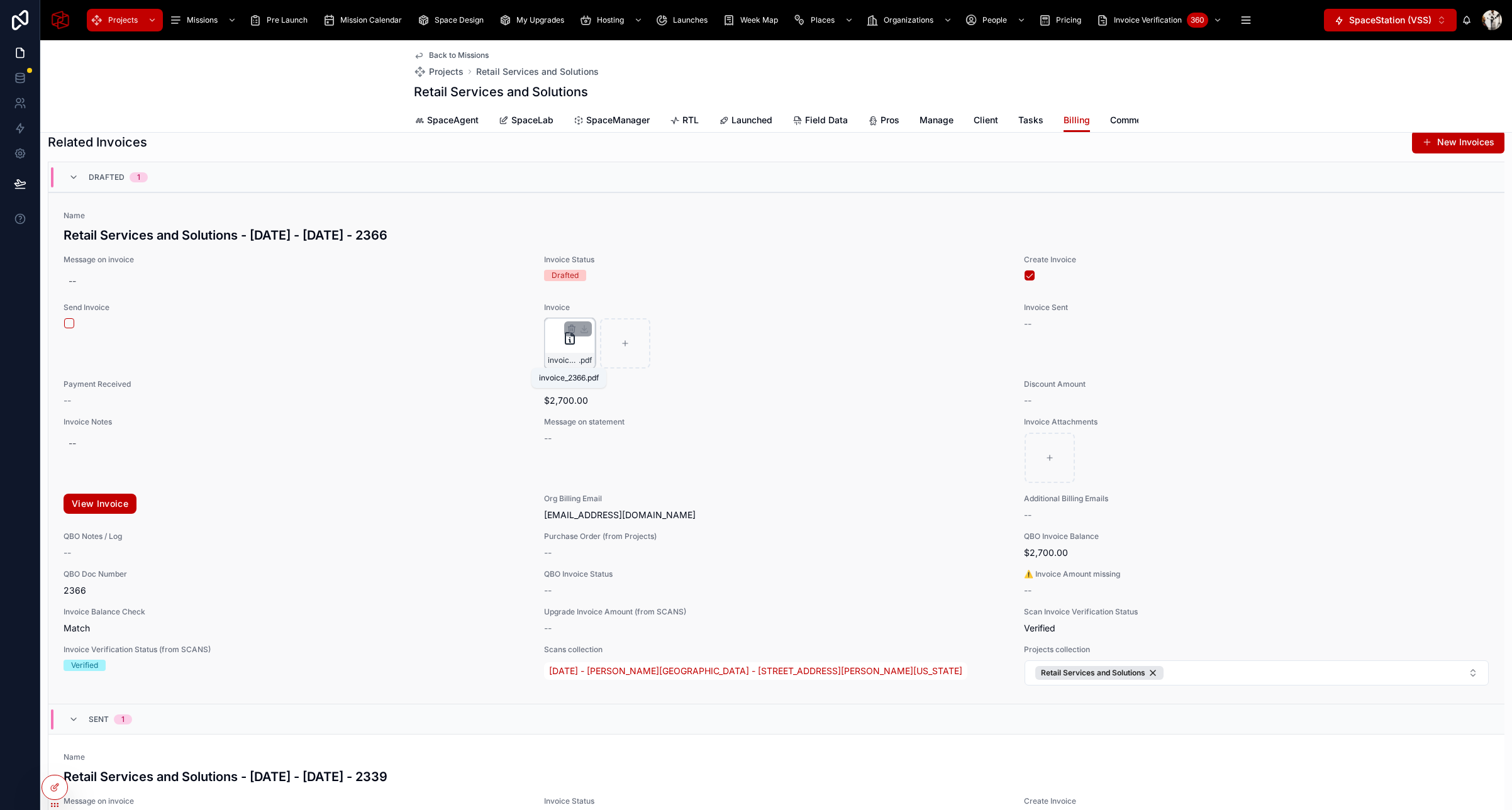
click at [576, 355] on span "invoice_2366" at bounding box center [563, 360] width 31 height 10
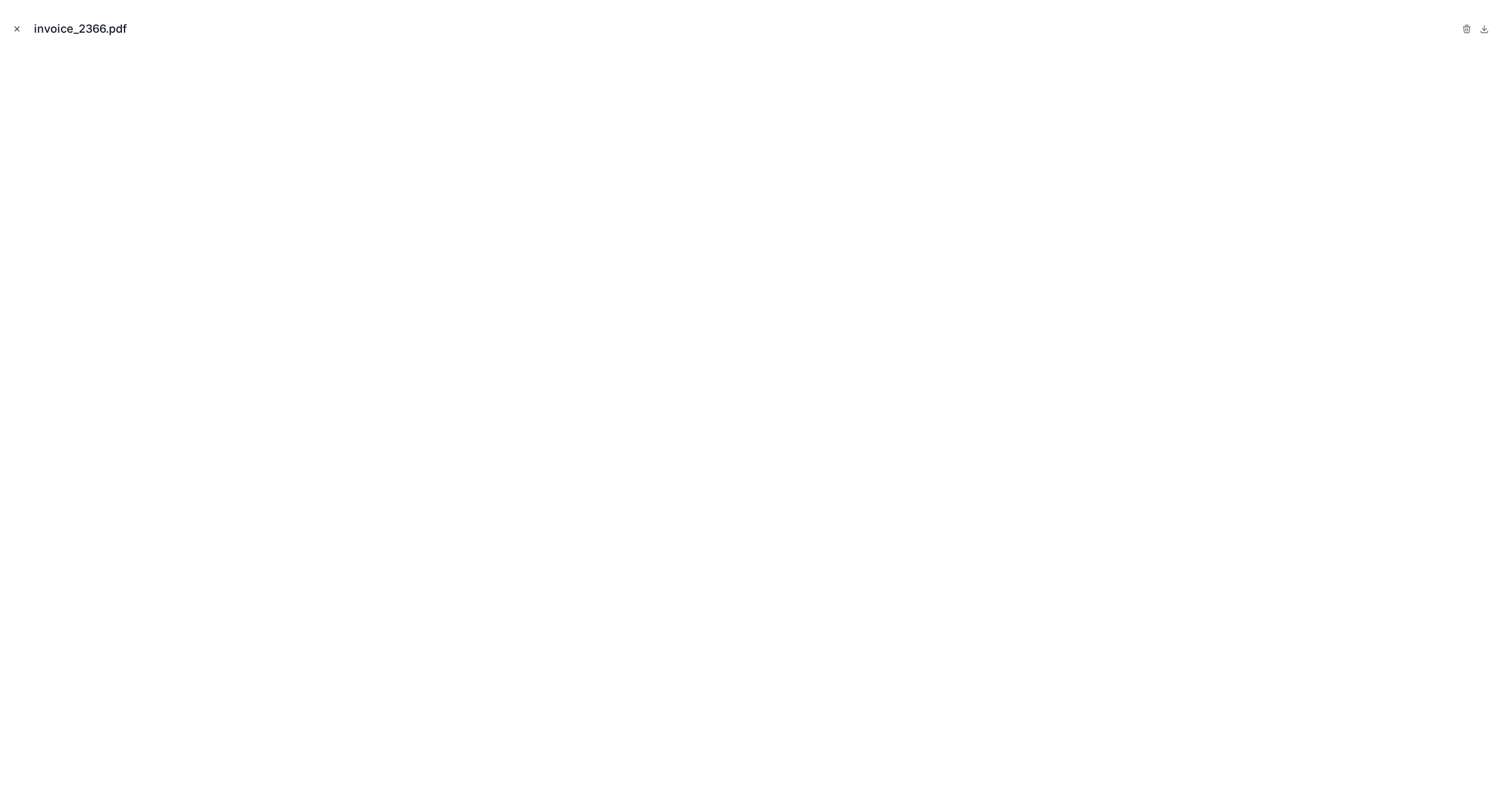
click at [17, 30] on icon "Close modal" at bounding box center [17, 29] width 9 height 9
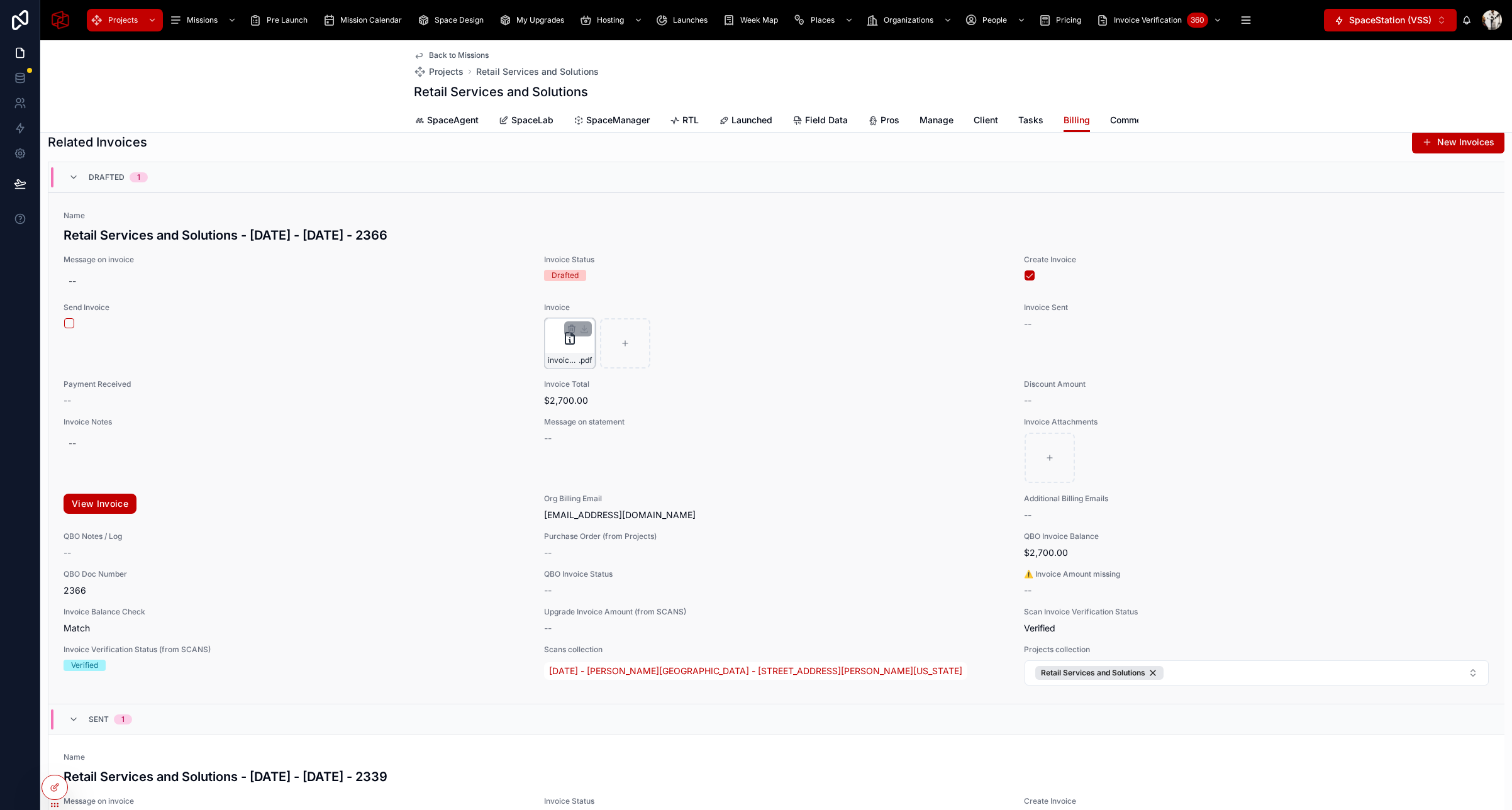
click at [564, 352] on div "invoice_2366 .pdf" at bounding box center [569, 343] width 51 height 51
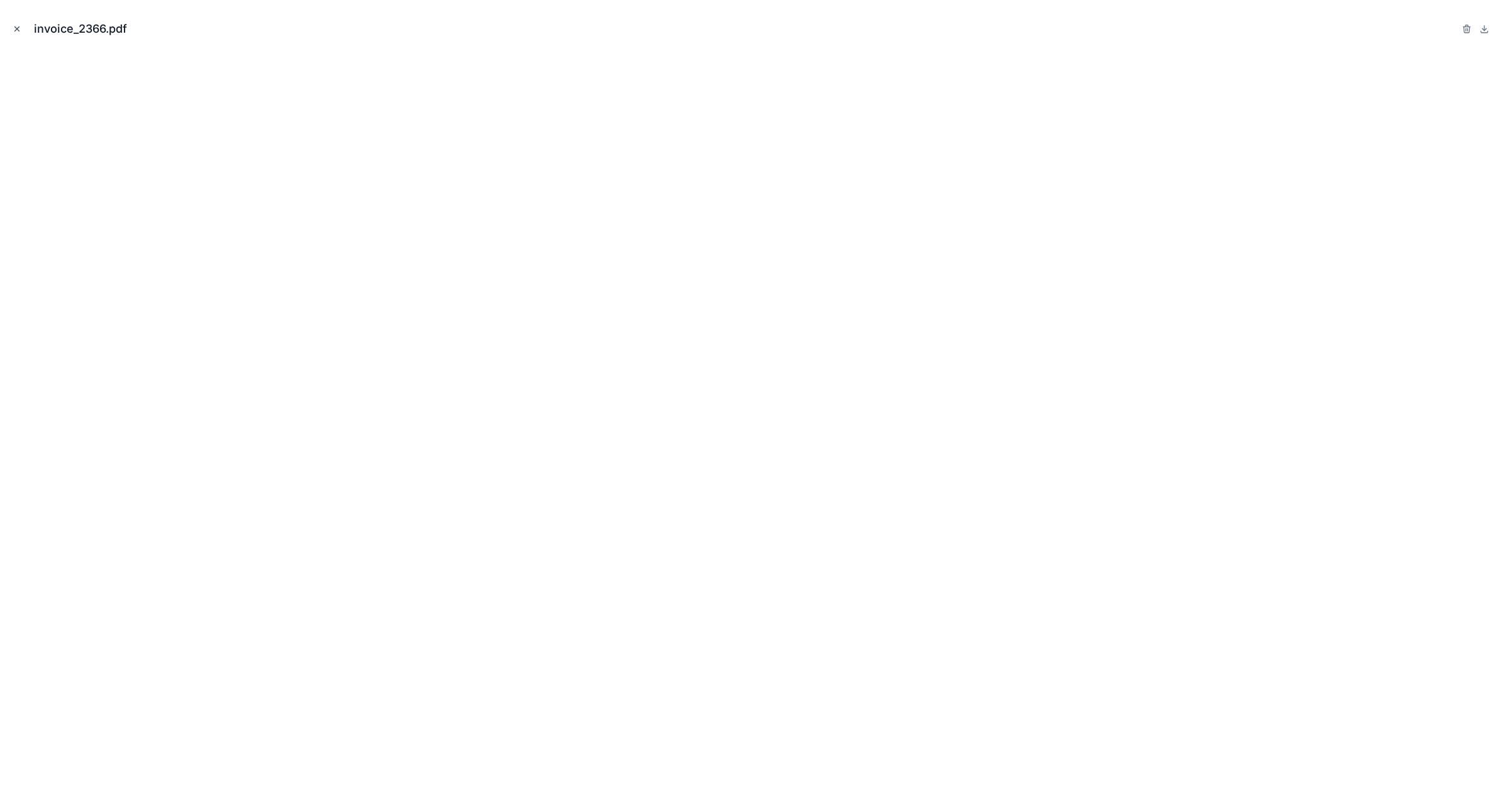
click at [16, 32] on icon "Close modal" at bounding box center [17, 29] width 9 height 9
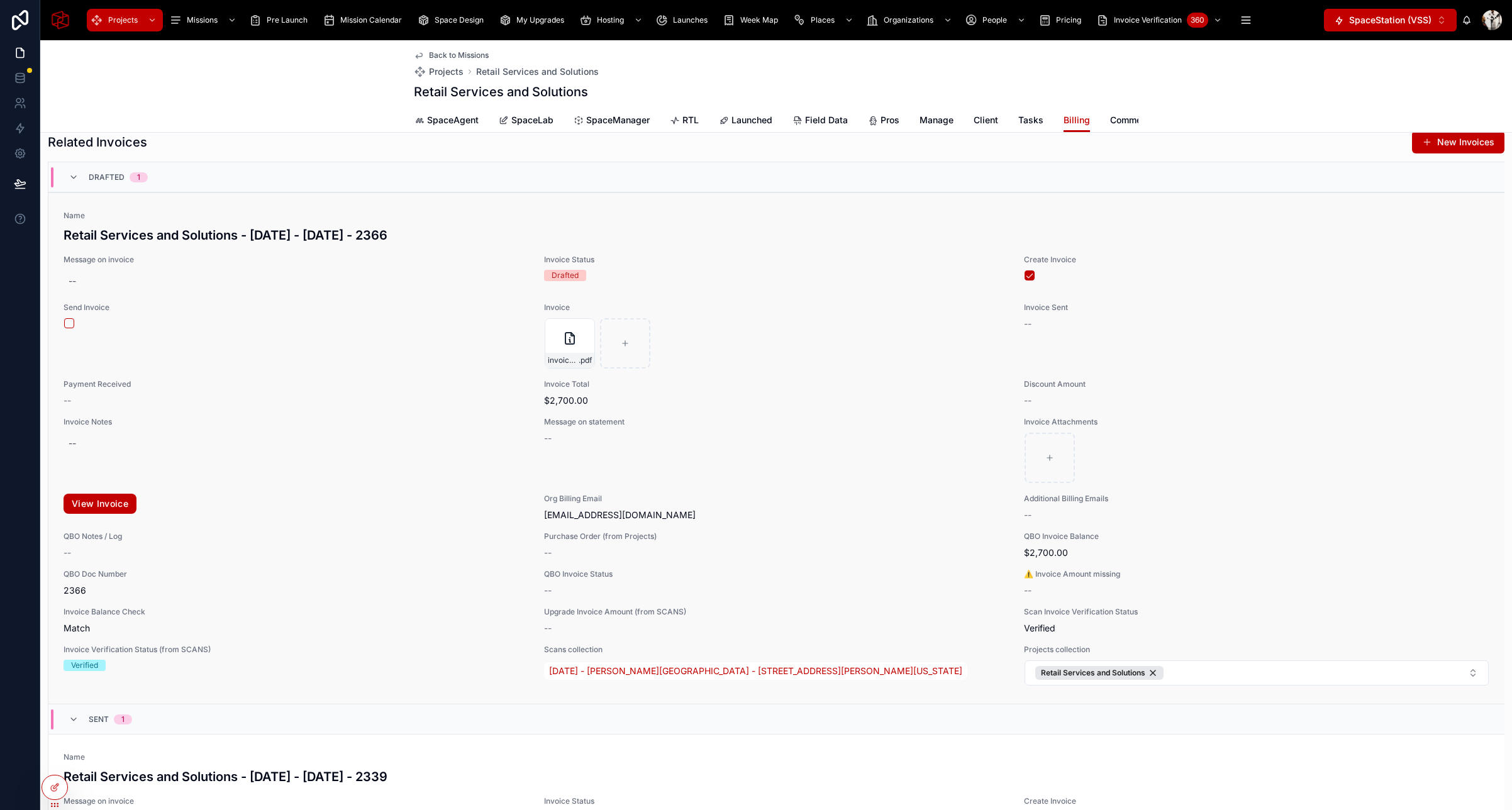
drag, startPoint x: 576, startPoint y: 330, endPoint x: 579, endPoint y: 397, distance: 67.1
click at [579, 397] on div "Name Retail Services and Solutions - 09/05/2025 - 09/05/2025 - 2366 Message on …" at bounding box center [776, 448] width 1426 height 475
drag, startPoint x: 563, startPoint y: 336, endPoint x: 462, endPoint y: 382, distance: 111.0
click at [462, 382] on div "Name Retail Services and Solutions - 09/05/2025 - 09/05/2025 - 2366 Message on …" at bounding box center [776, 448] width 1426 height 475
click at [561, 351] on div "invoice_2366 .pdf" at bounding box center [569, 343] width 51 height 51
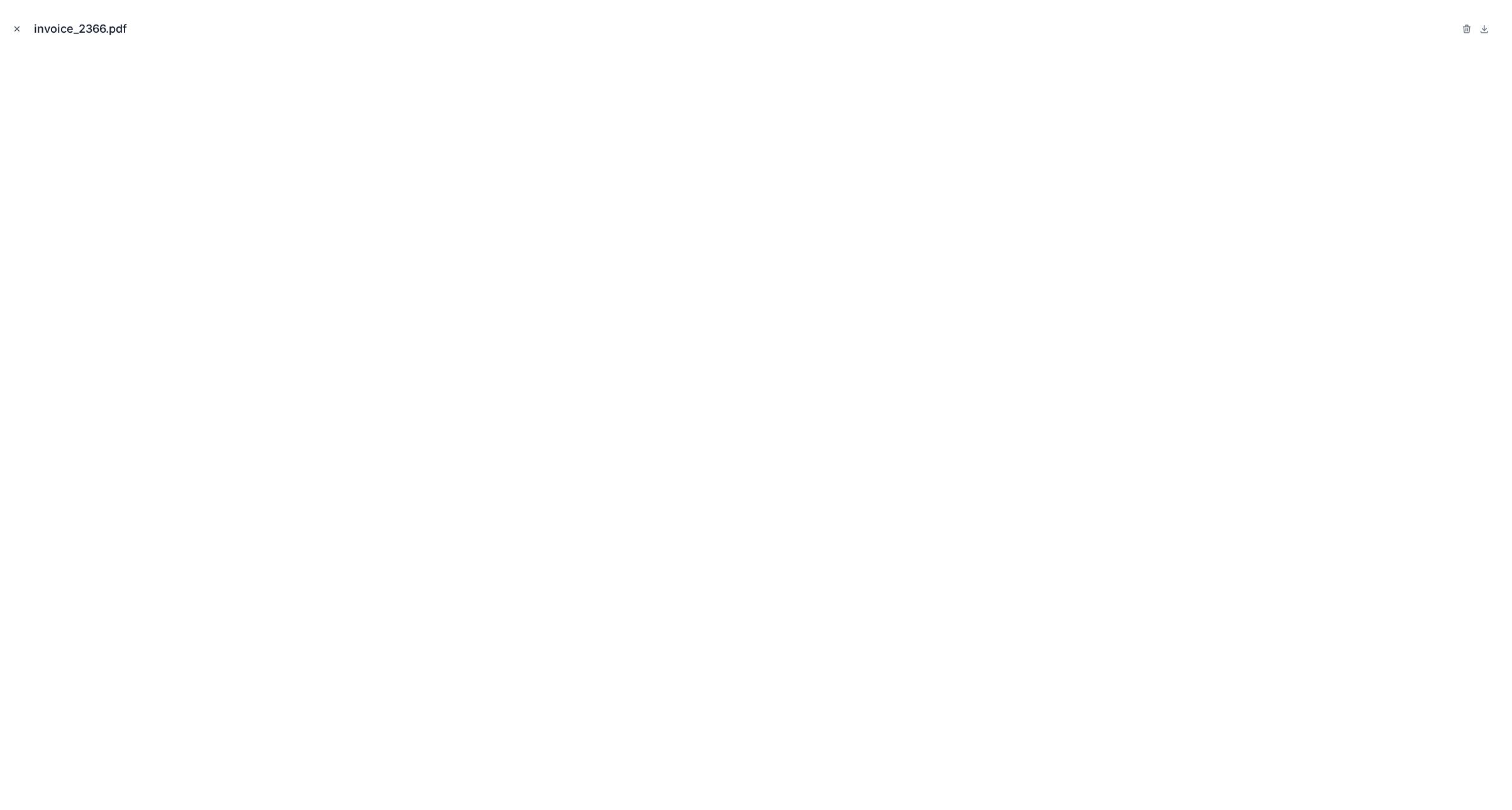
click at [20, 29] on icon "Close modal" at bounding box center [17, 29] width 9 height 9
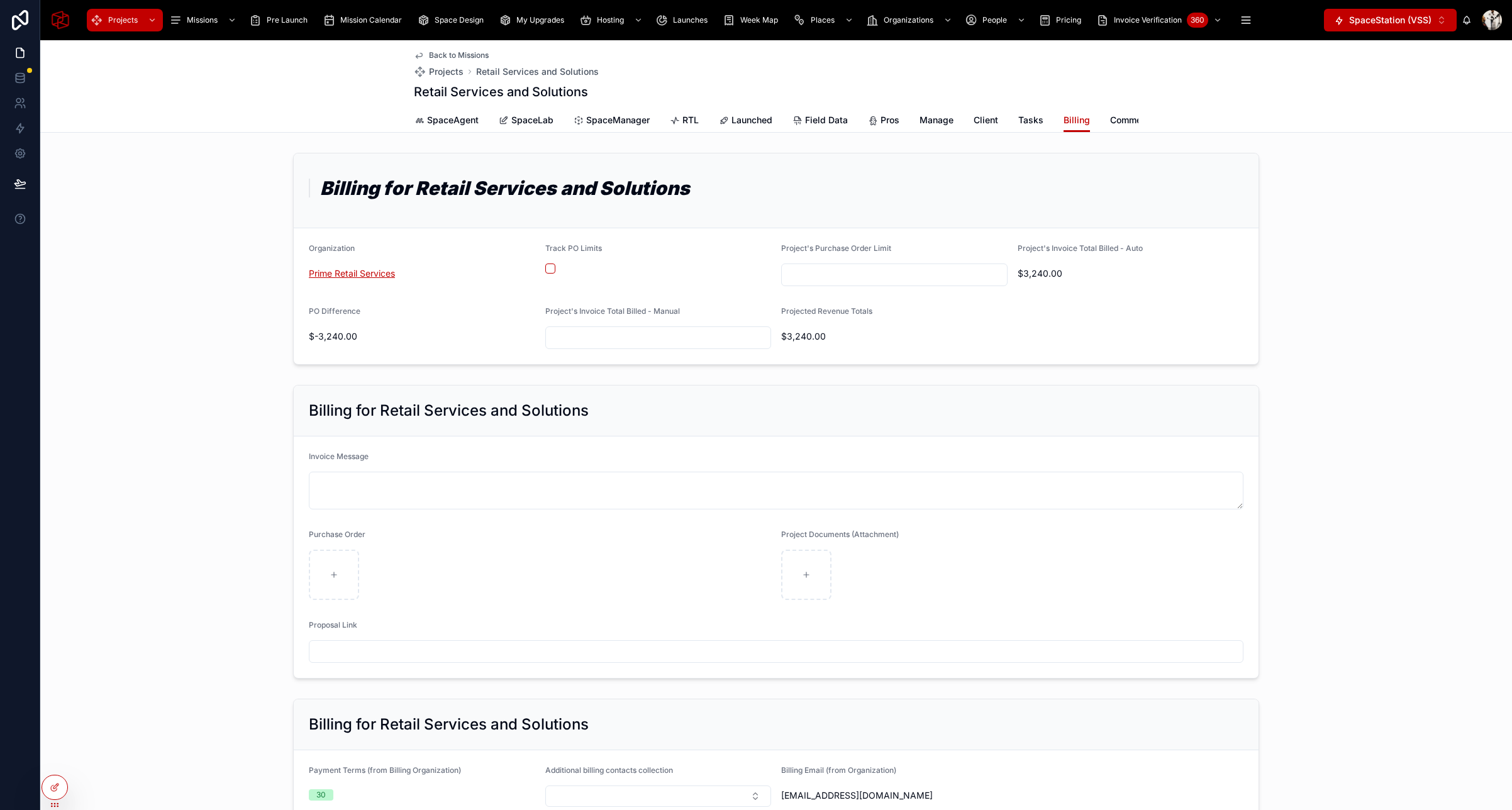
click at [346, 270] on span "Prime Retail Services" at bounding box center [352, 274] width 86 height 12
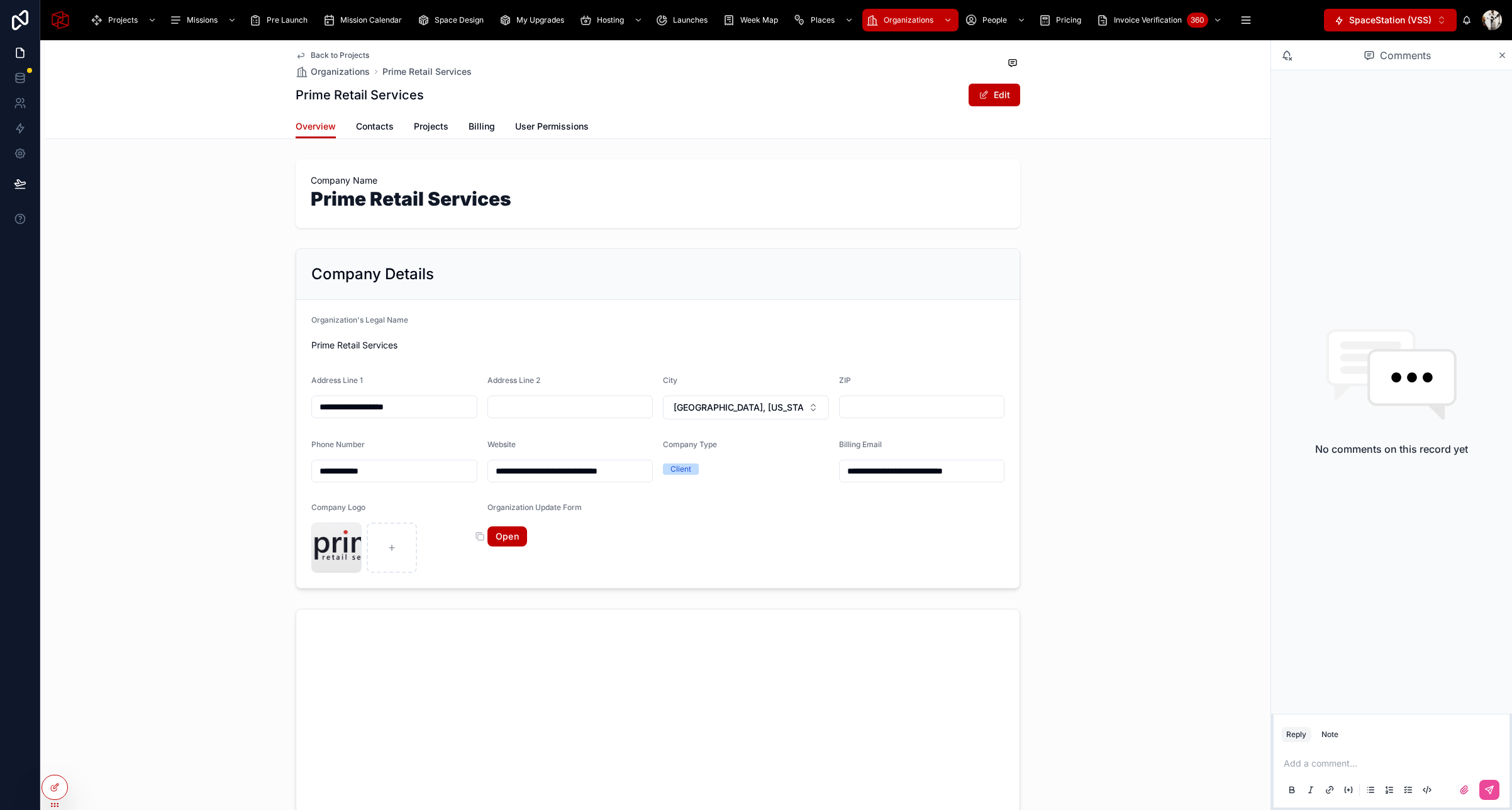
click at [512, 533] on link "Open" at bounding box center [507, 536] width 40 height 20
click at [385, 131] on span "Contacts" at bounding box center [375, 126] width 37 height 12
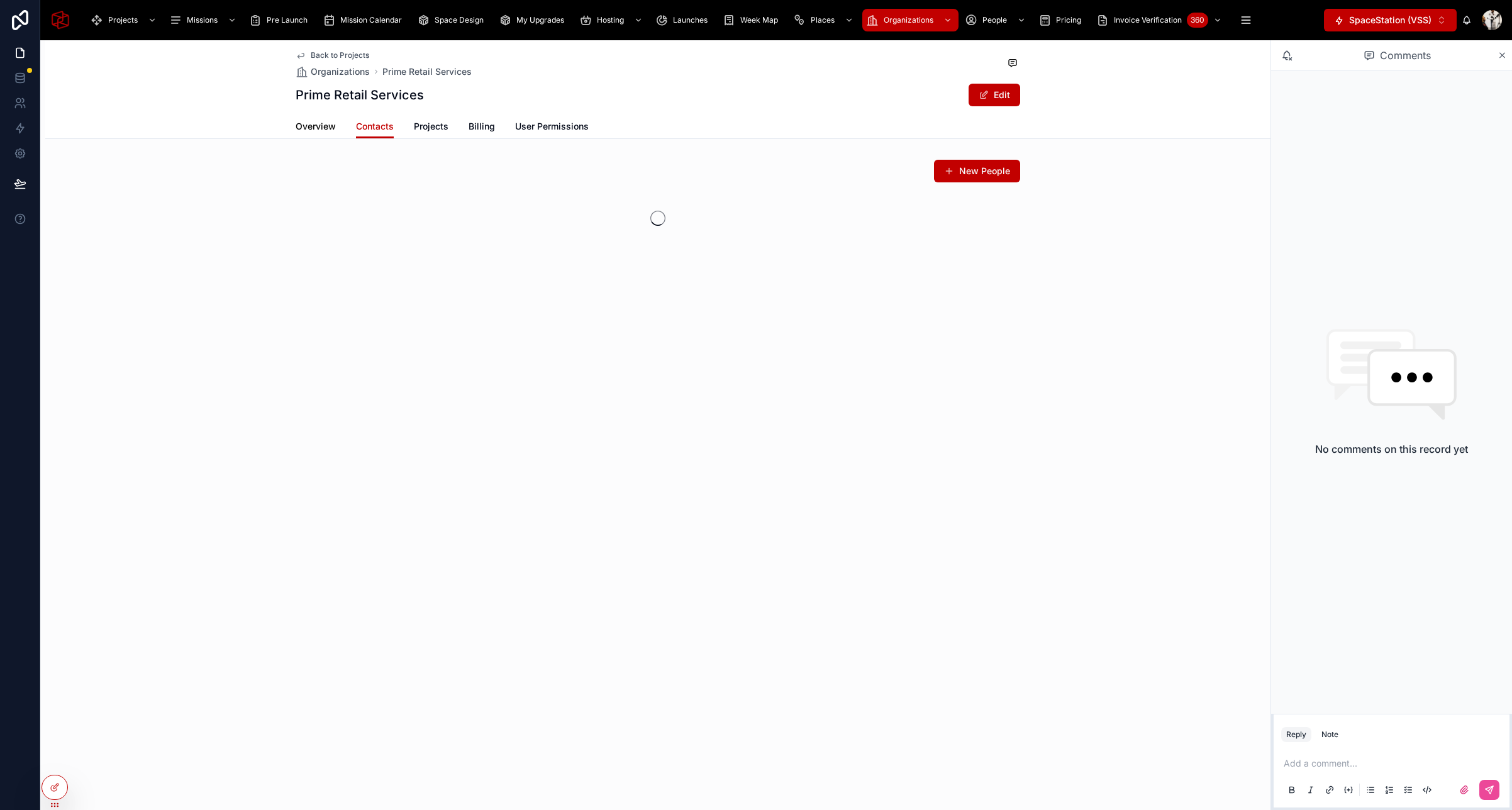
click at [309, 128] on span "Overview" at bounding box center [315, 126] width 40 height 12
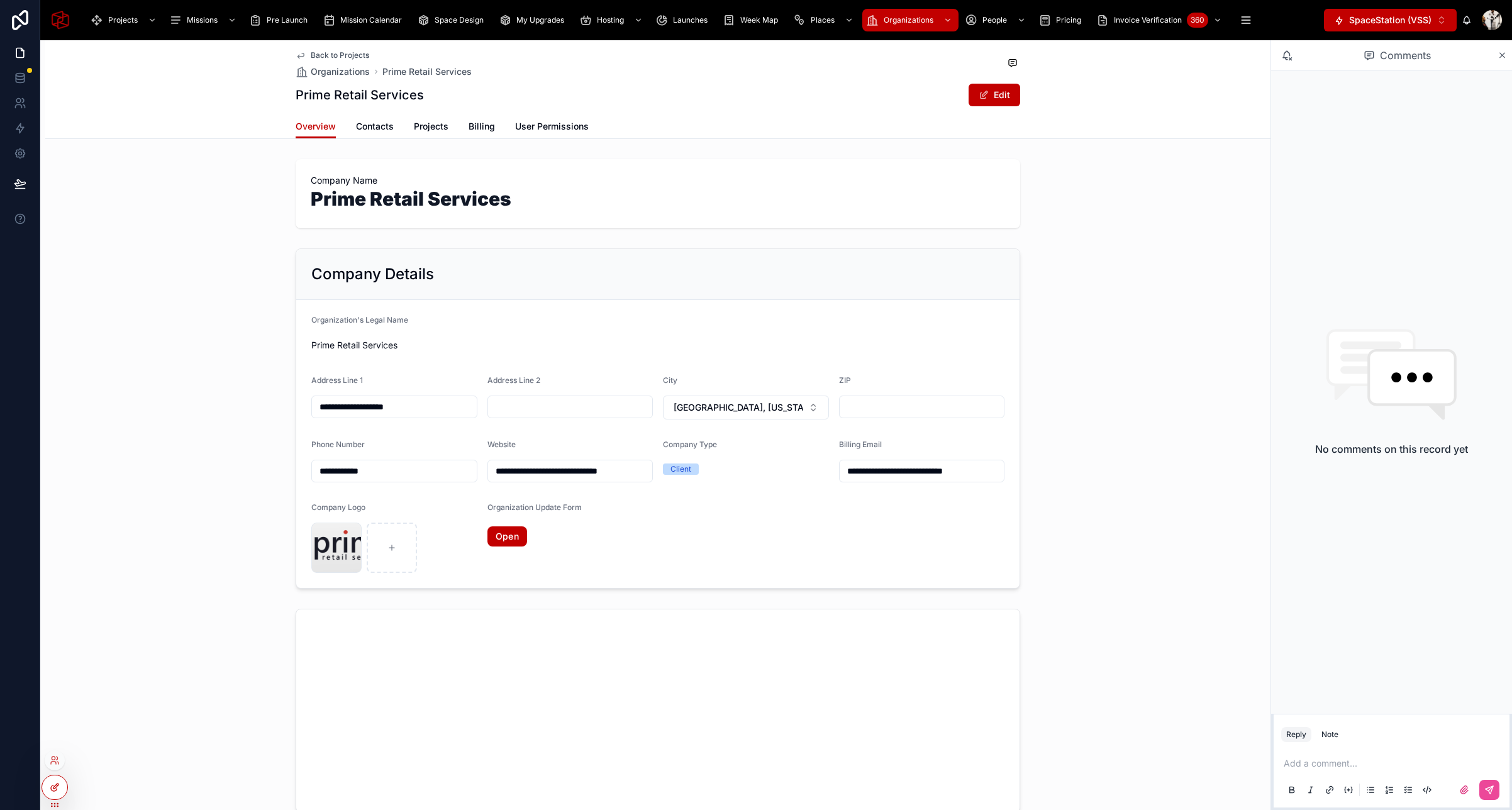
click at [52, 777] on div at bounding box center [54, 787] width 25 height 24
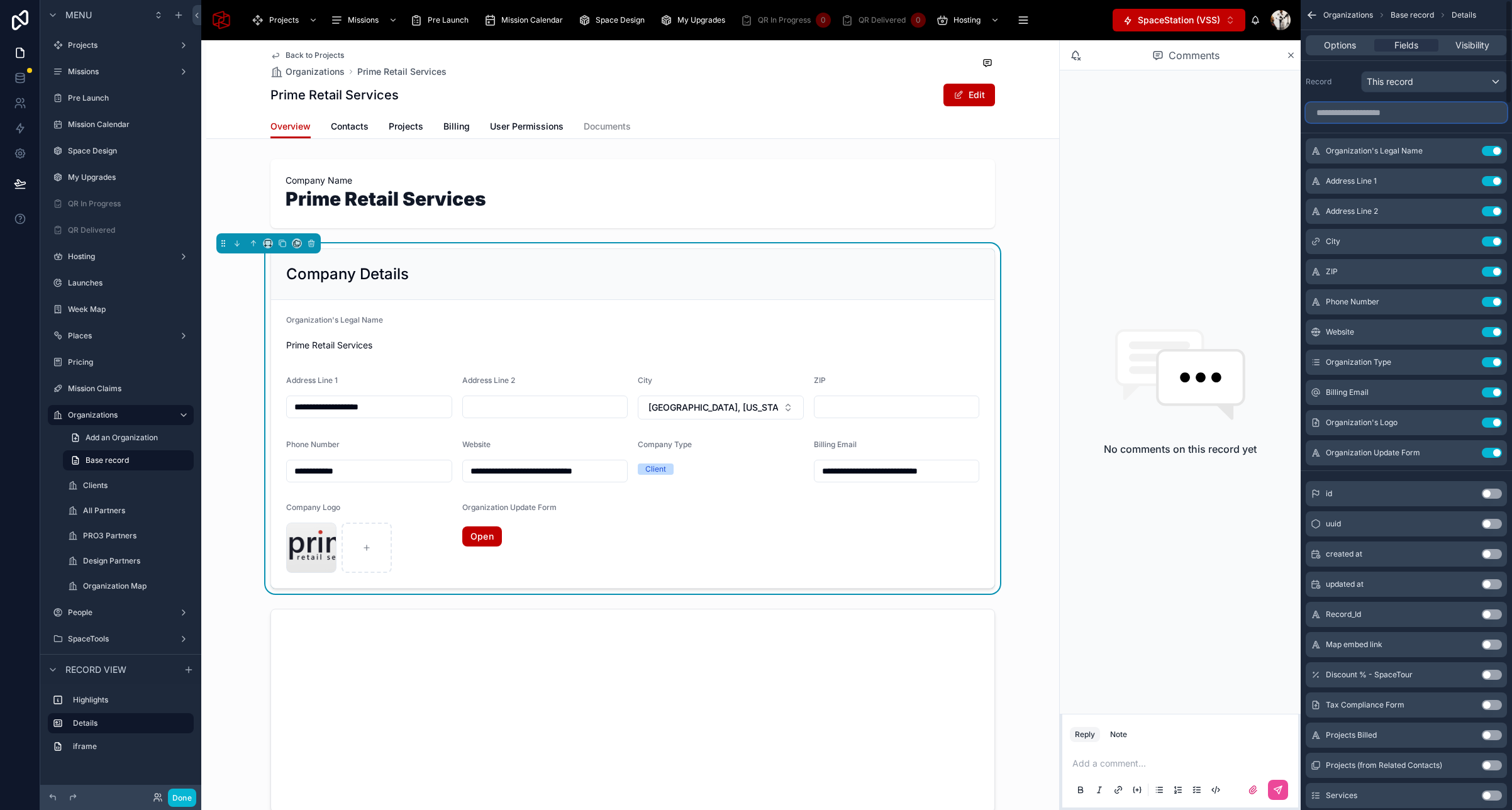
click at [1384, 112] on input "scrollable content" at bounding box center [1406, 112] width 202 height 20
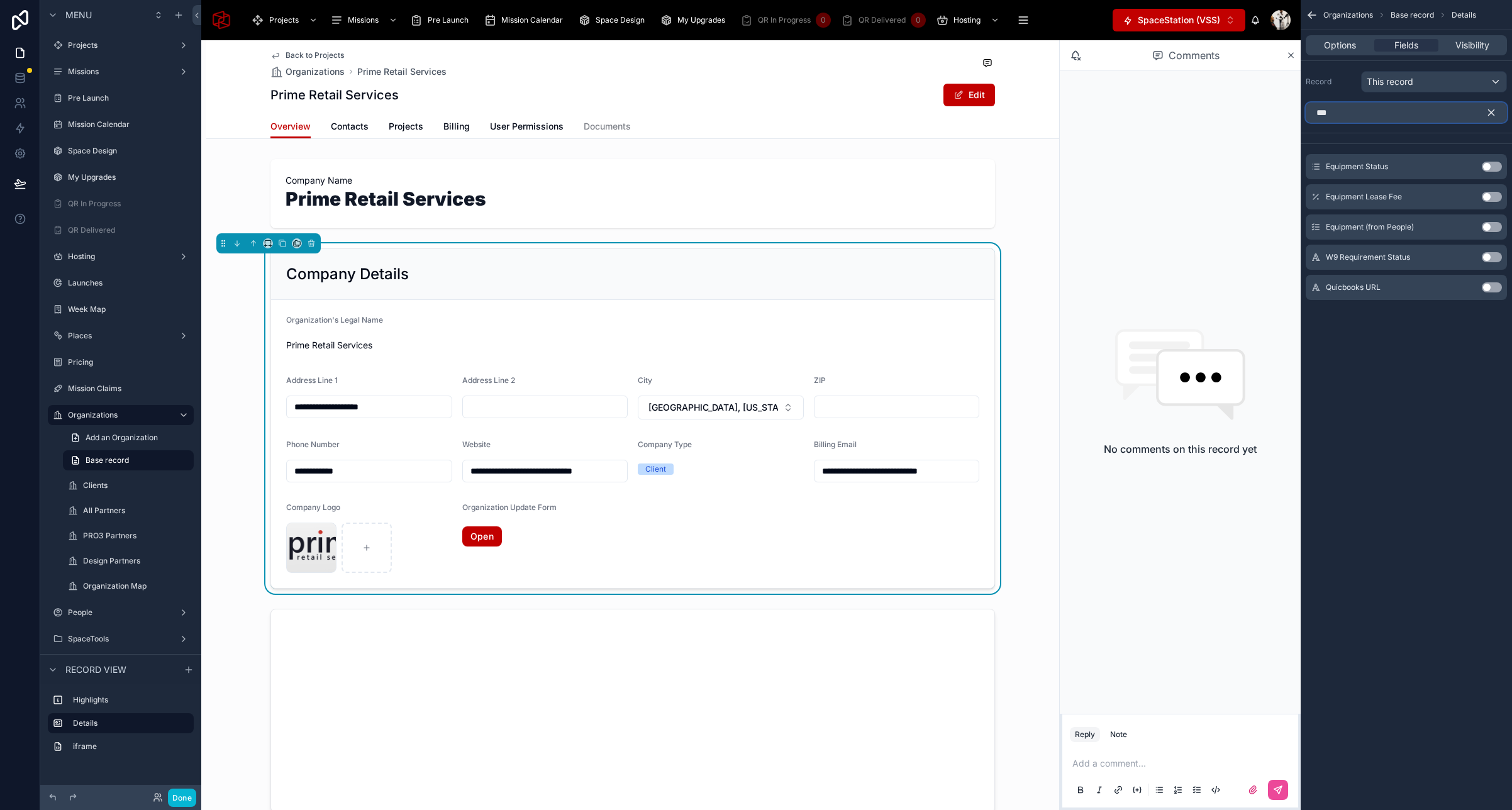
type input "***"
click at [1493, 287] on button "Use setting" at bounding box center [1492, 287] width 20 height 10
click at [1468, 149] on icon "scrollable content" at bounding box center [1468, 150] width 5 height 5
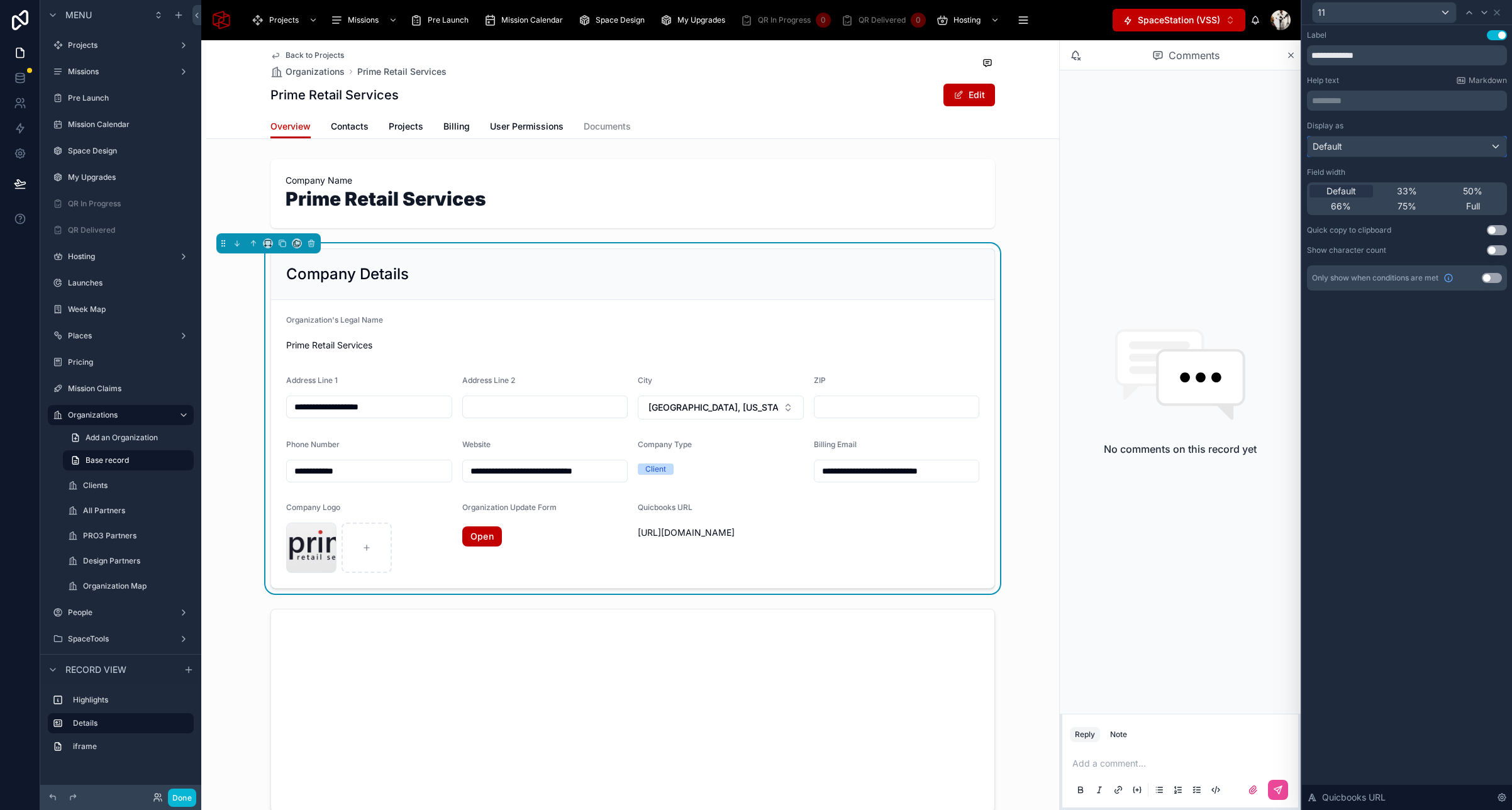
click at [1381, 148] on div "Default" at bounding box center [1407, 147] width 199 height 20
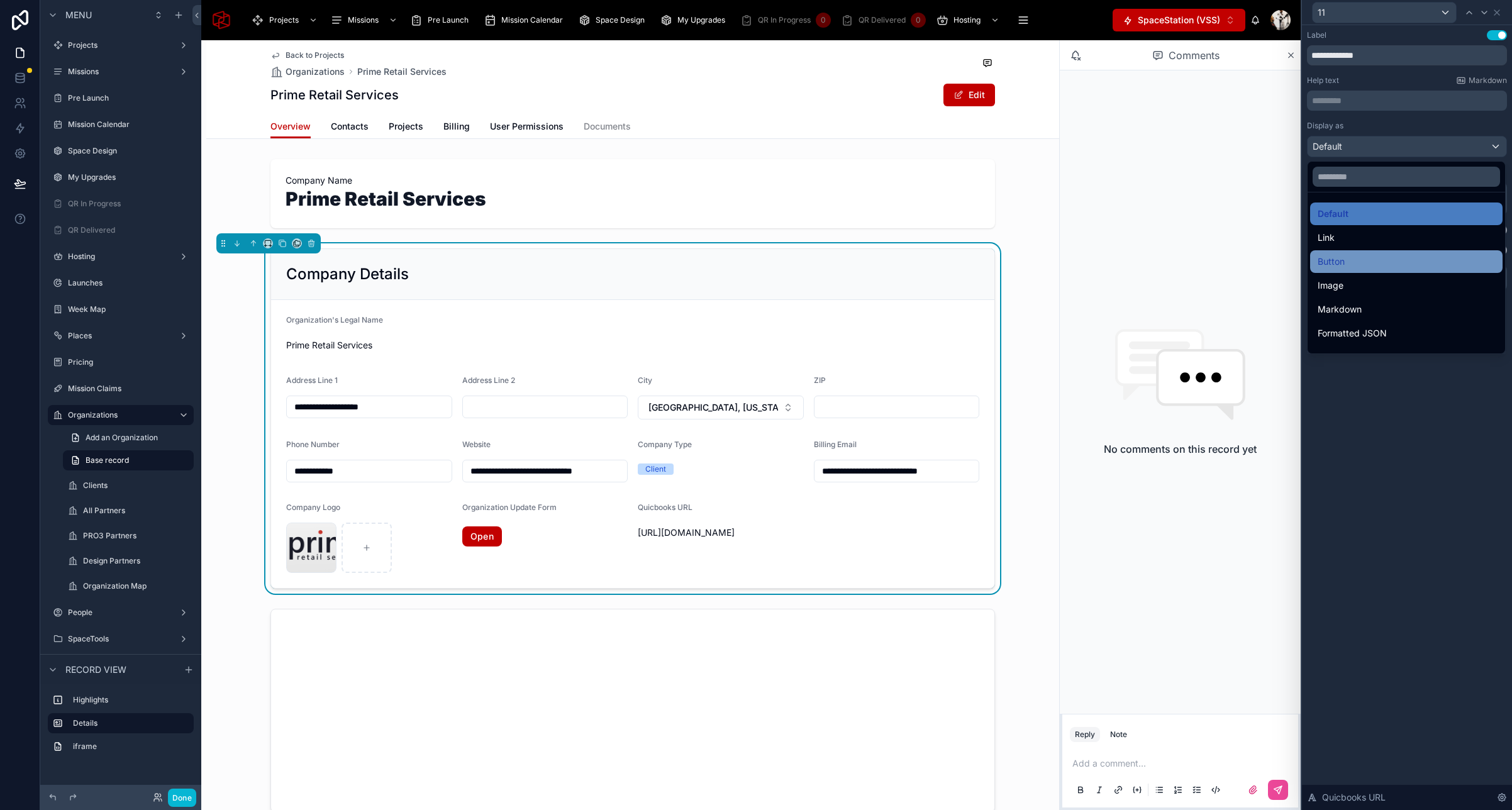
click at [1354, 264] on div "Button" at bounding box center [1406, 261] width 178 height 15
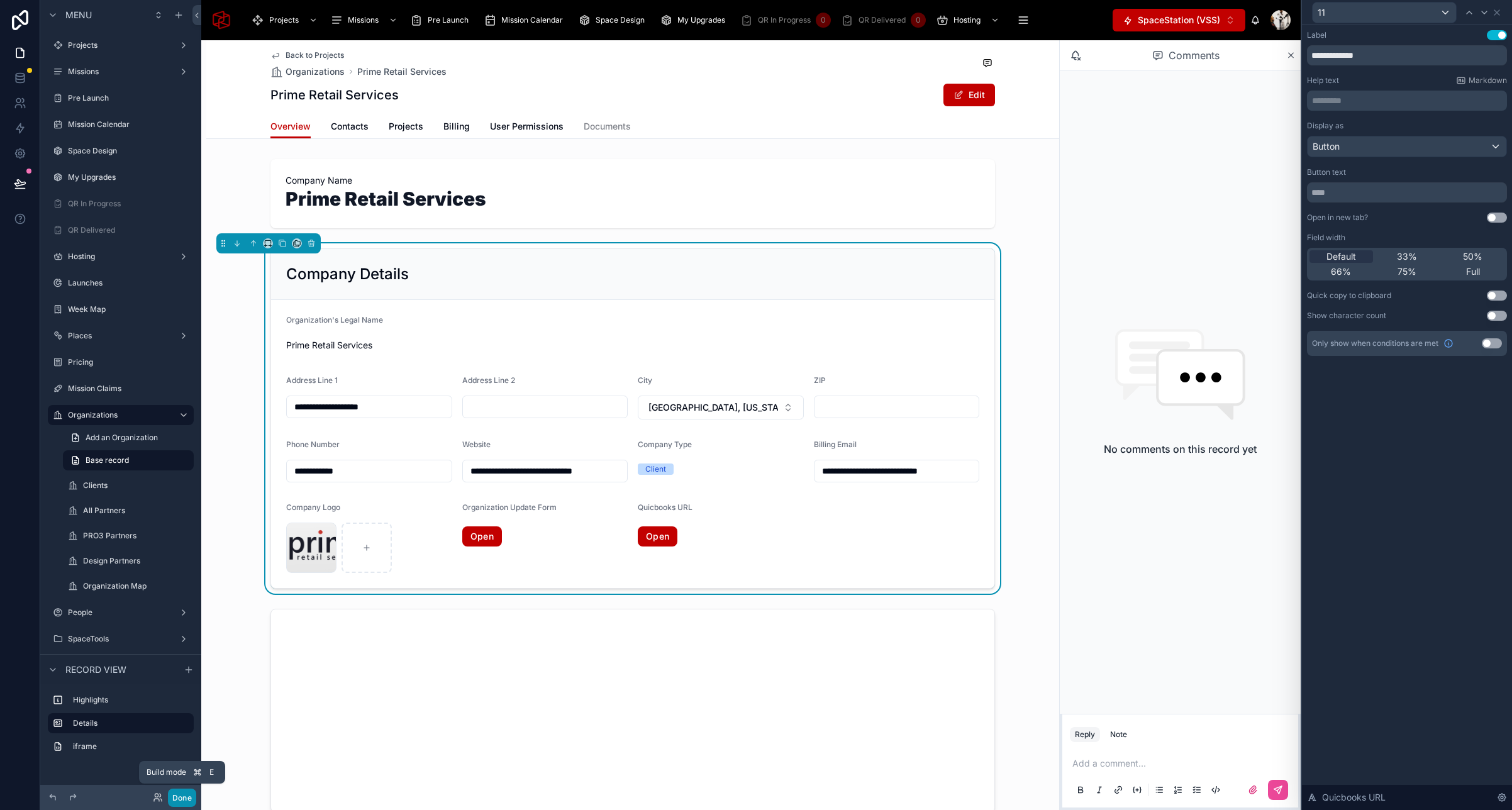
click at [174, 802] on button "Done" at bounding box center [182, 798] width 28 height 19
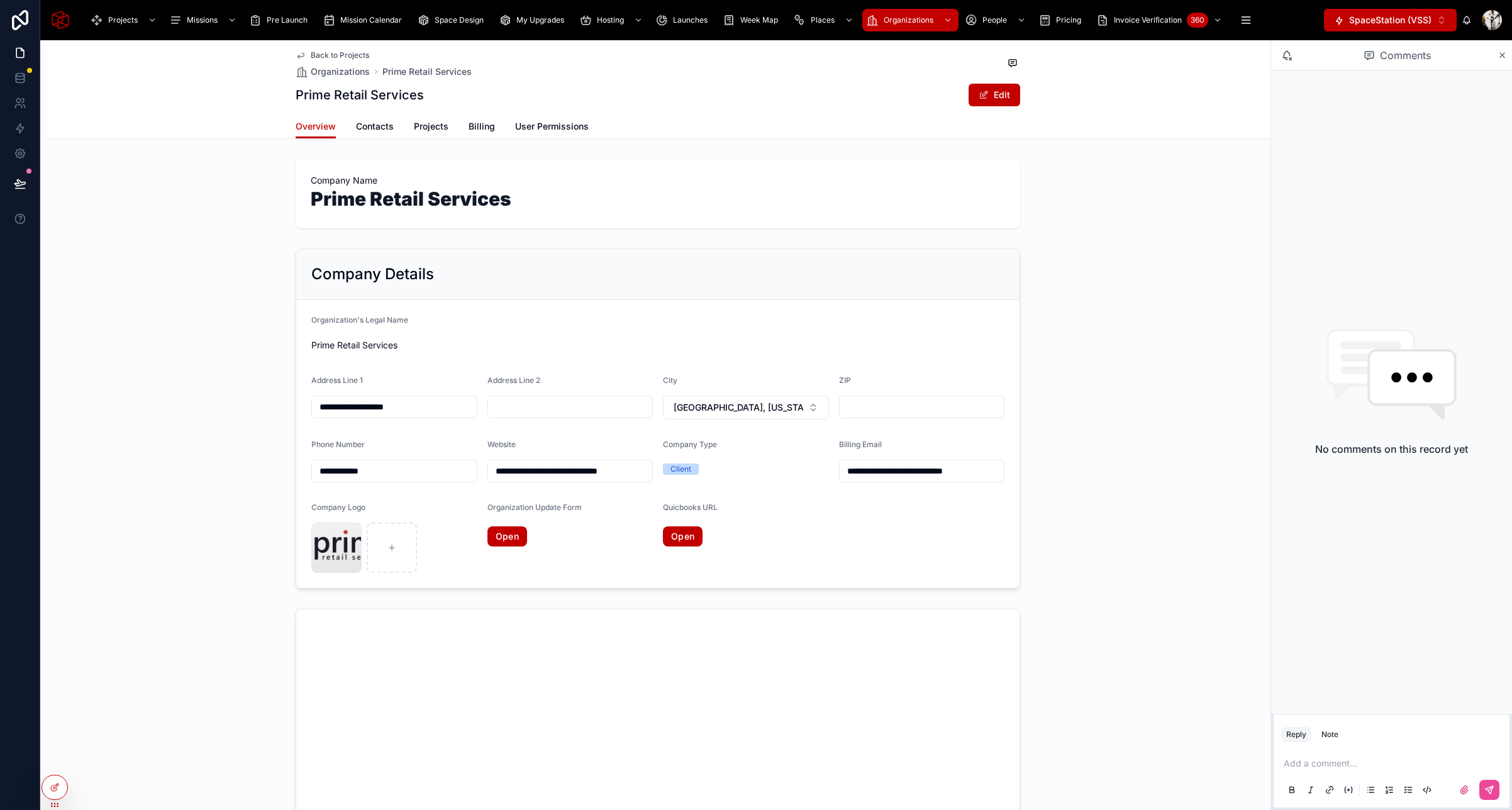
click at [684, 540] on link "Open" at bounding box center [682, 536] width 40 height 20
click at [53, 790] on icon at bounding box center [54, 787] width 10 height 10
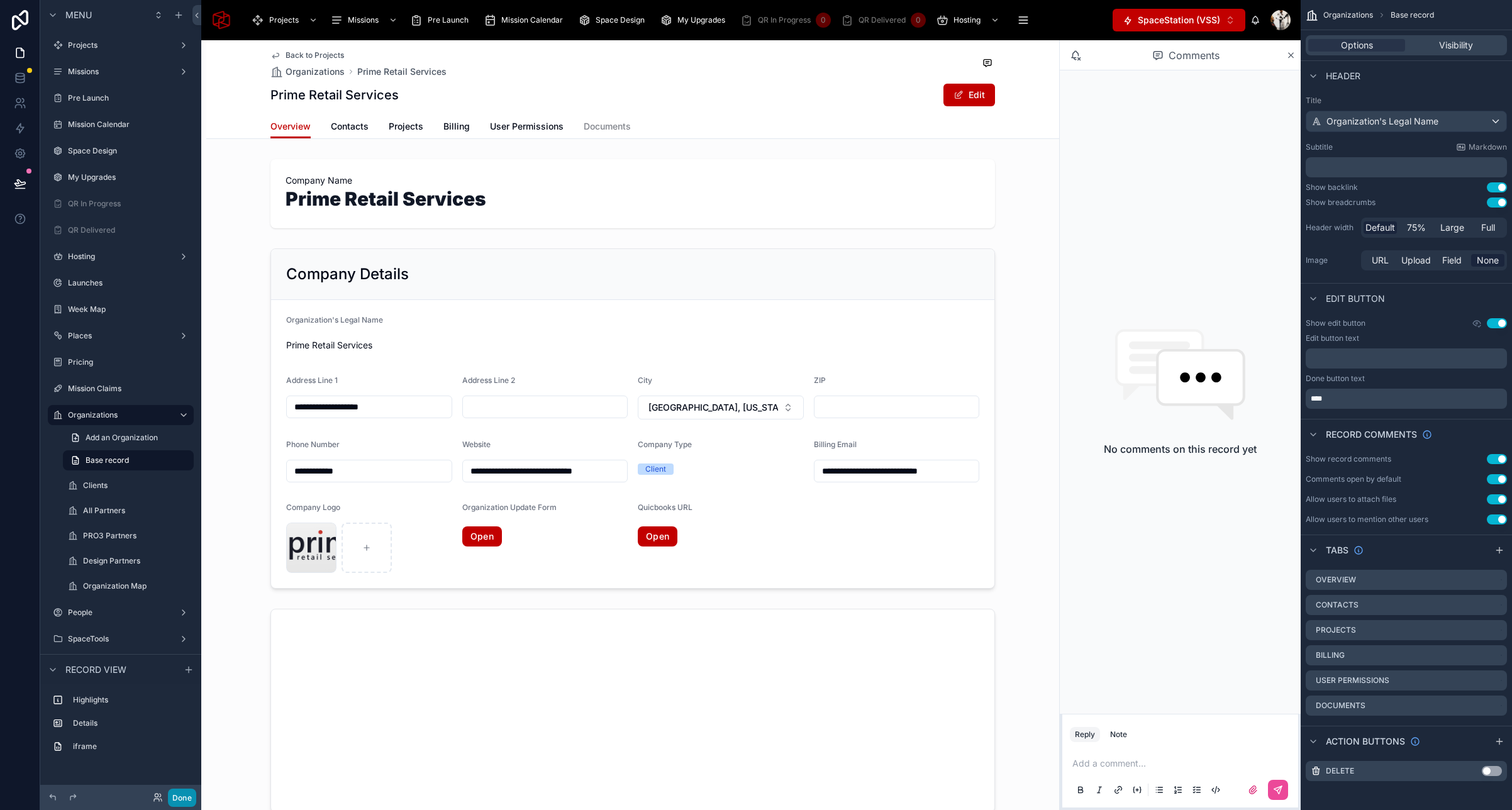
click at [179, 789] on button "Done" at bounding box center [182, 798] width 28 height 19
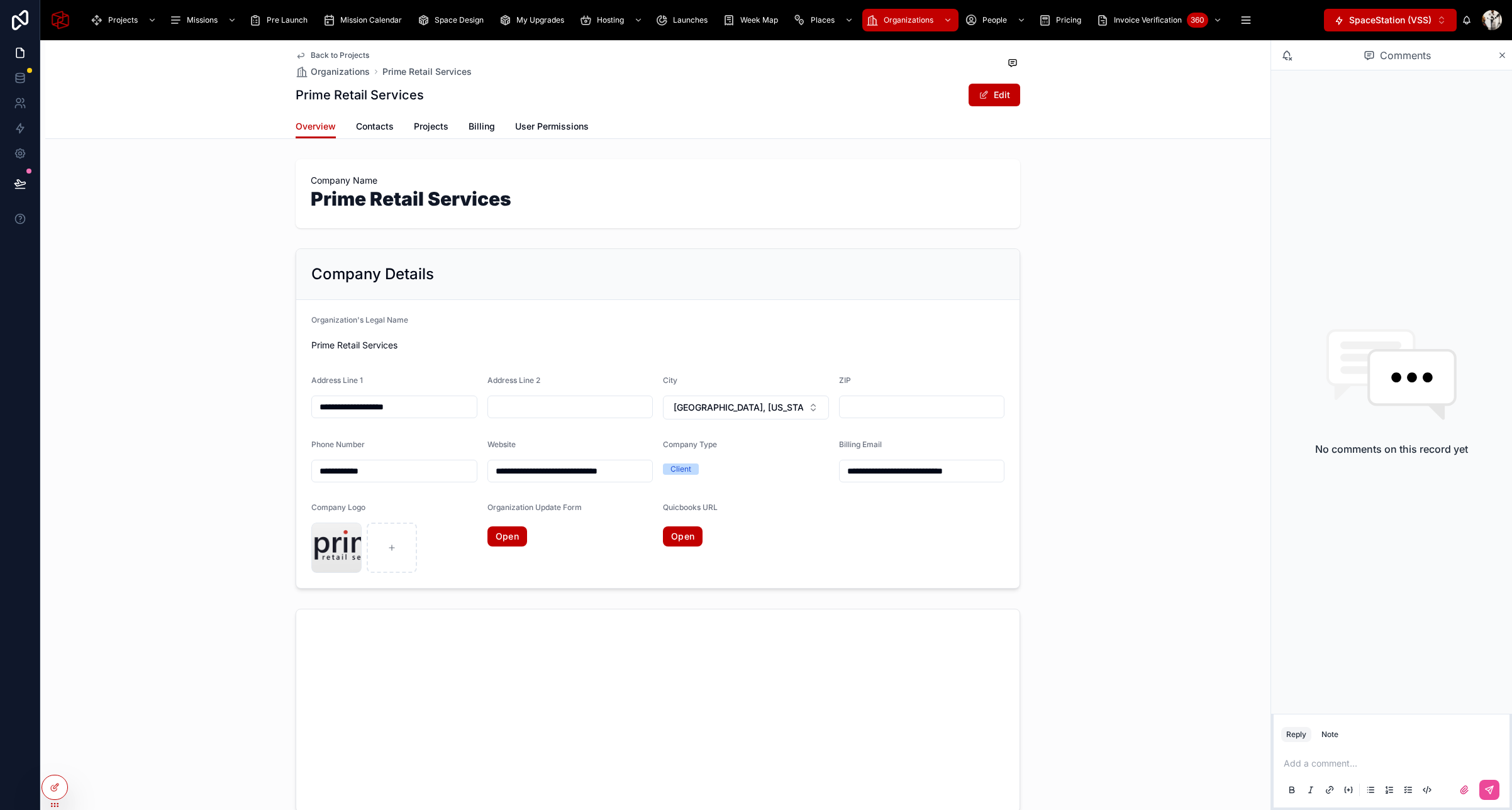
click at [687, 536] on link "Open" at bounding box center [682, 536] width 40 height 20
click at [481, 126] on span "Billing" at bounding box center [481, 126] width 27 height 12
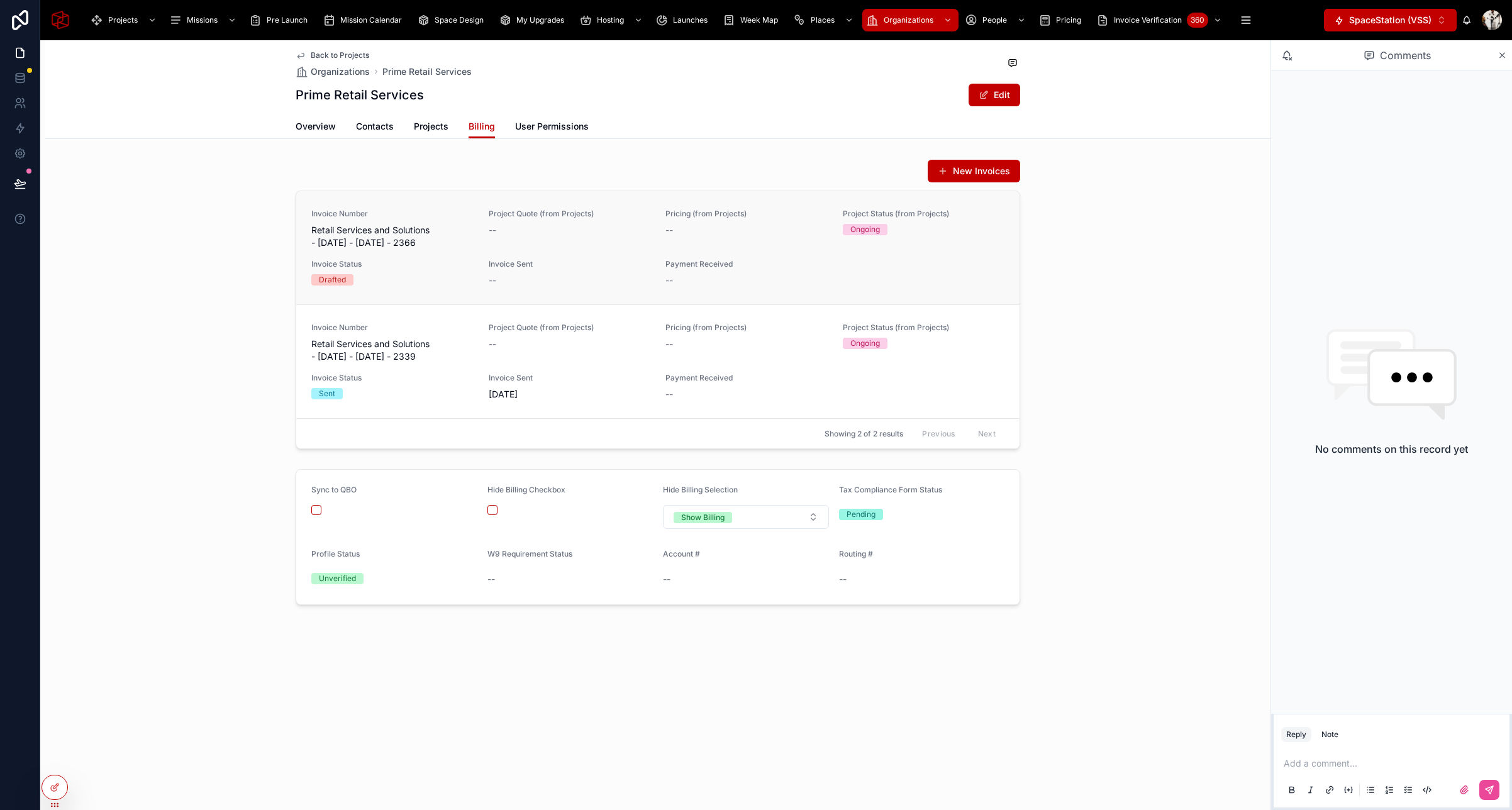
click at [395, 244] on span "Retail Services and Solutions - 09/05/2025 - 09/05/2025 - 2366" at bounding box center [392, 236] width 163 height 25
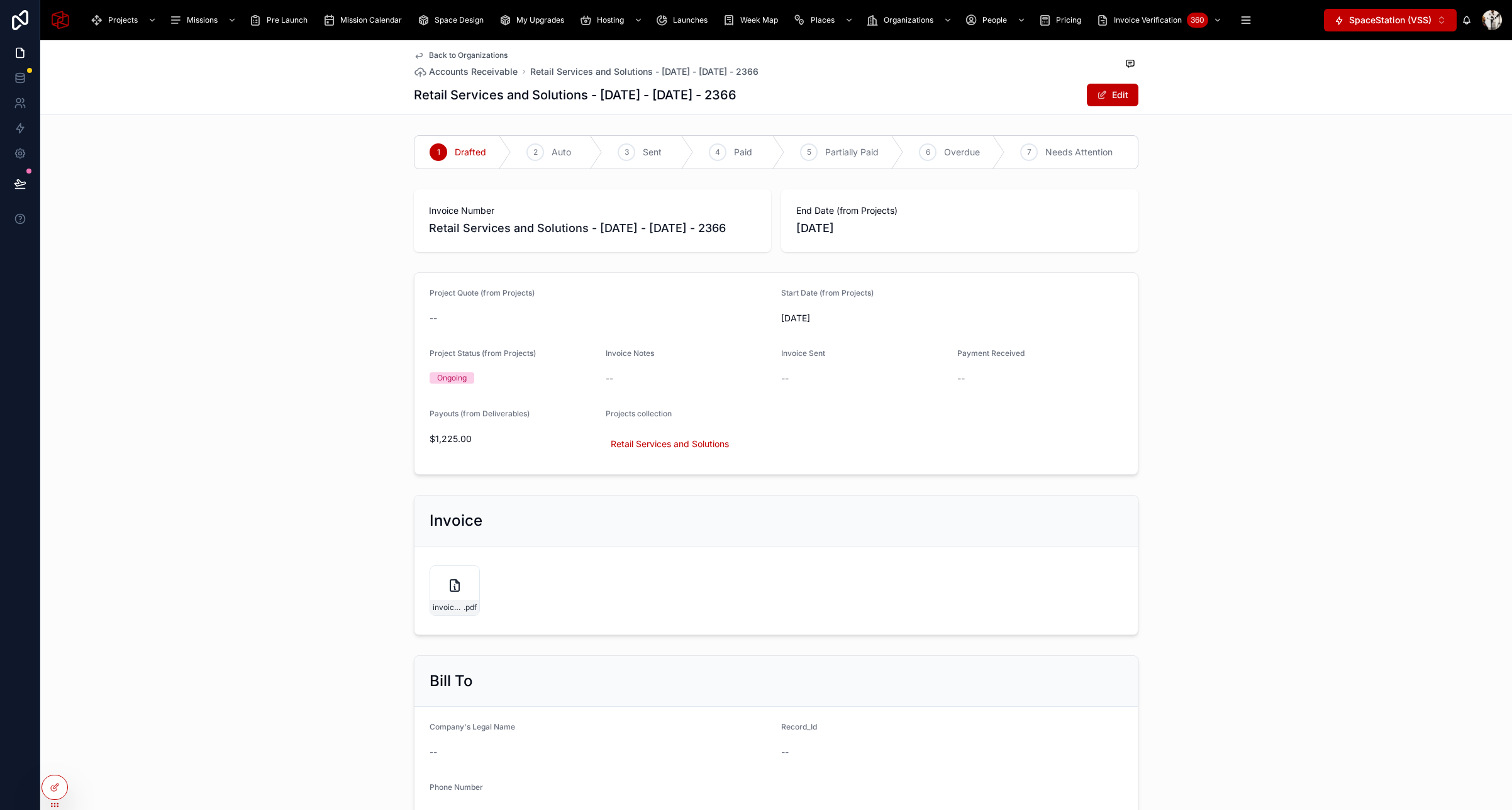
click at [482, 56] on span "Back to Organizations" at bounding box center [468, 55] width 78 height 10
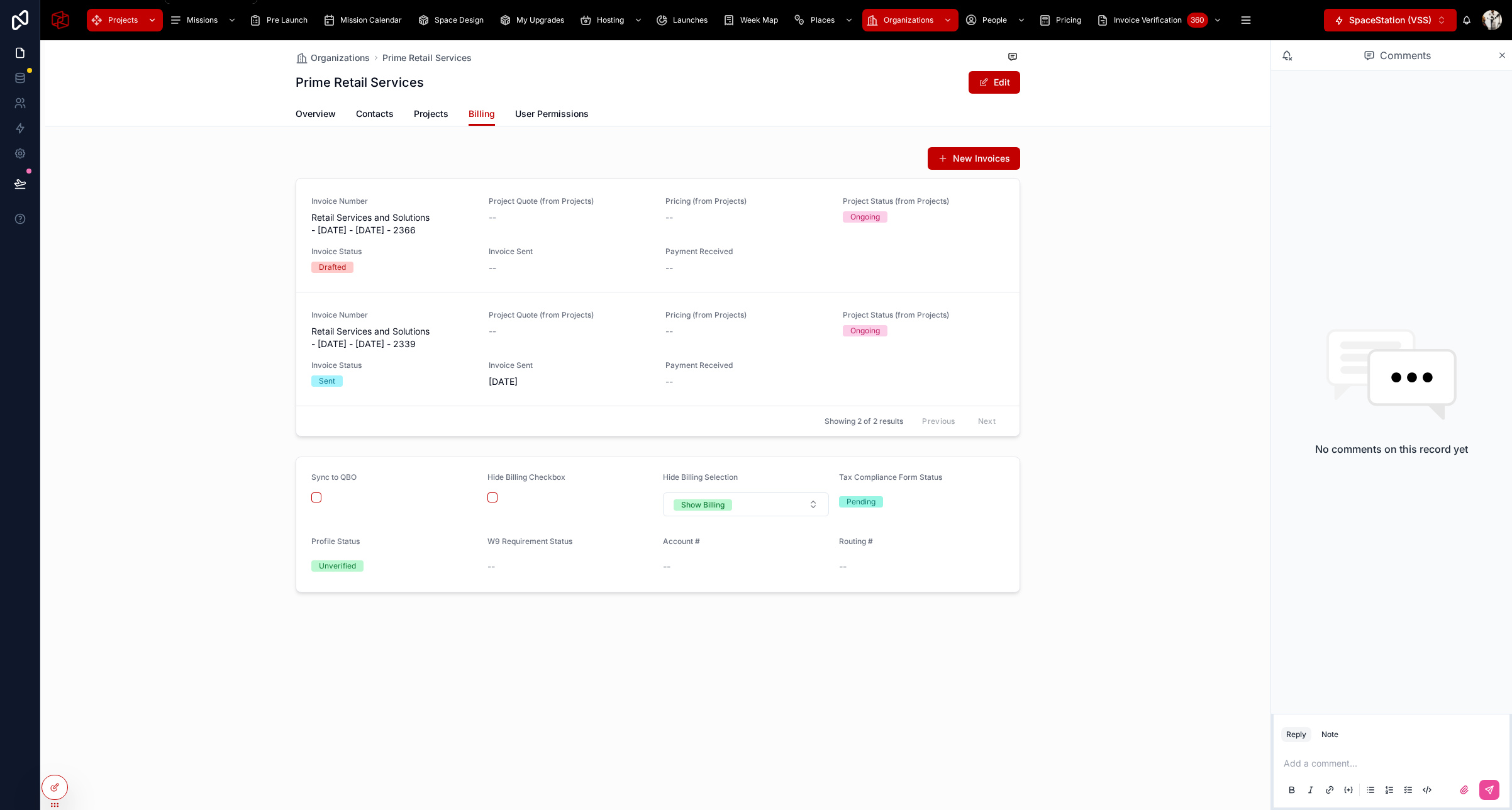
click at [110, 20] on span "Projects" at bounding box center [123, 20] width 29 height 10
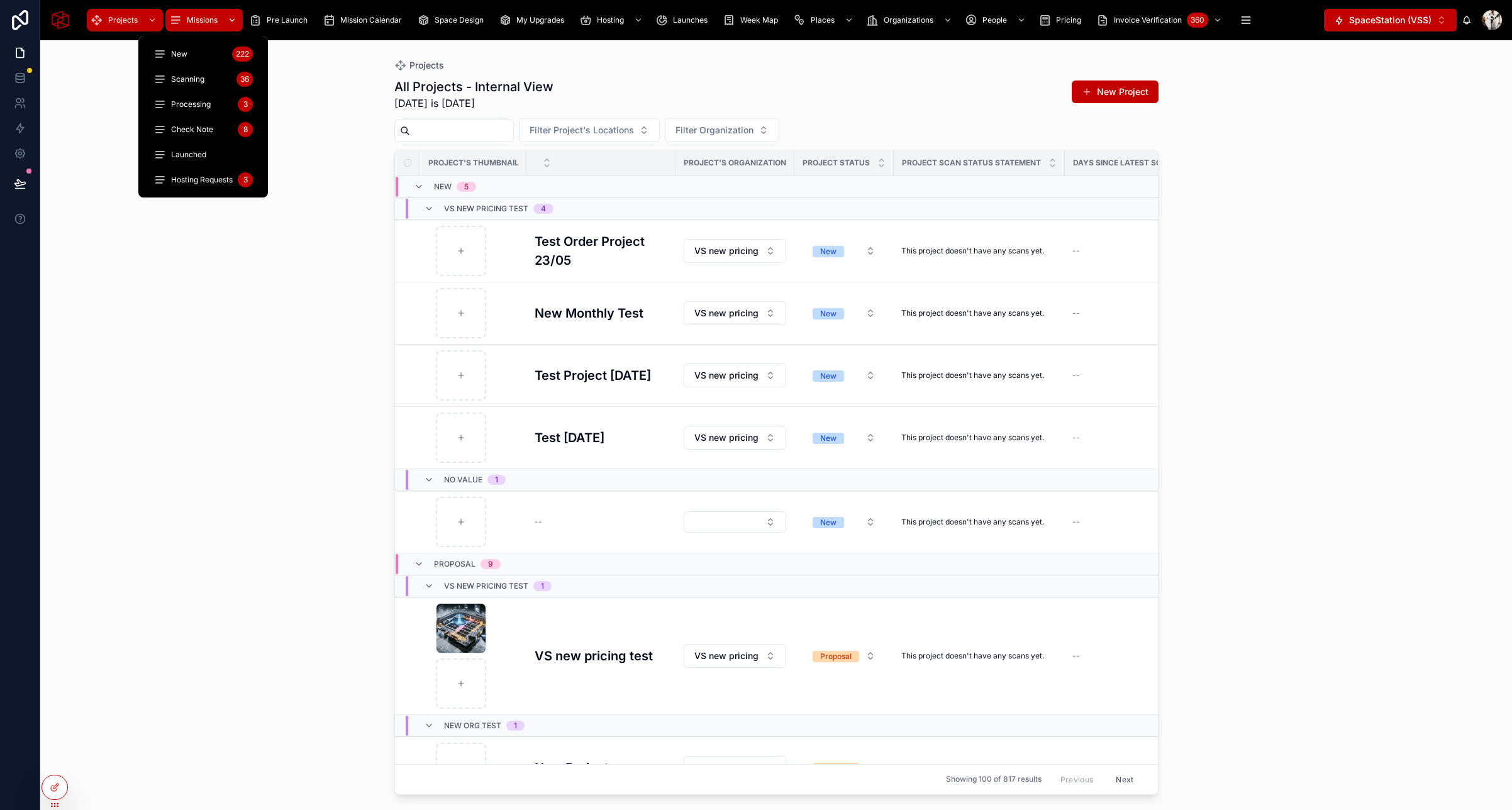
click at [198, 20] on span "Missions" at bounding box center [202, 20] width 31 height 10
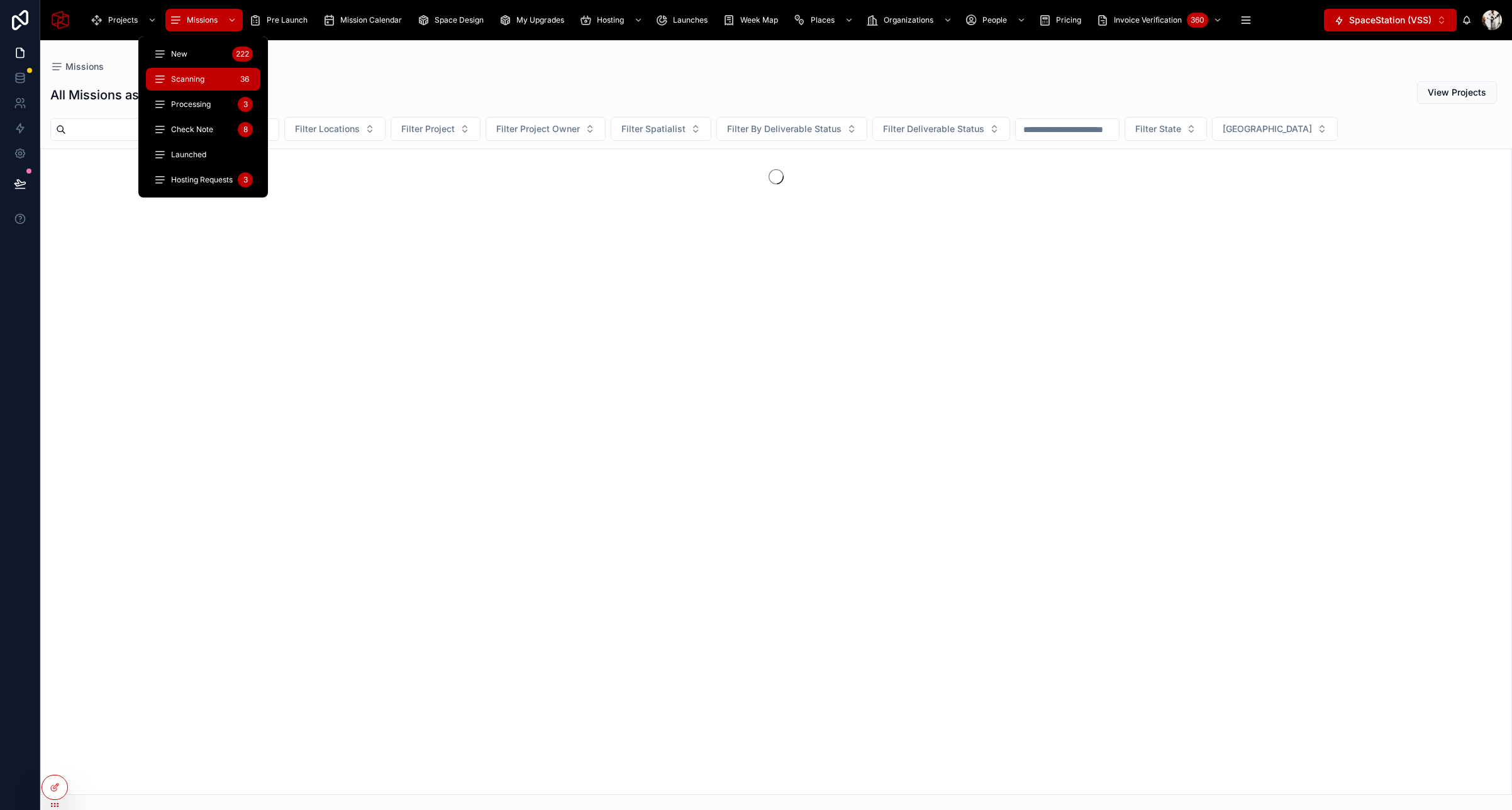
click at [195, 82] on span "Scanning" at bounding box center [188, 79] width 34 height 10
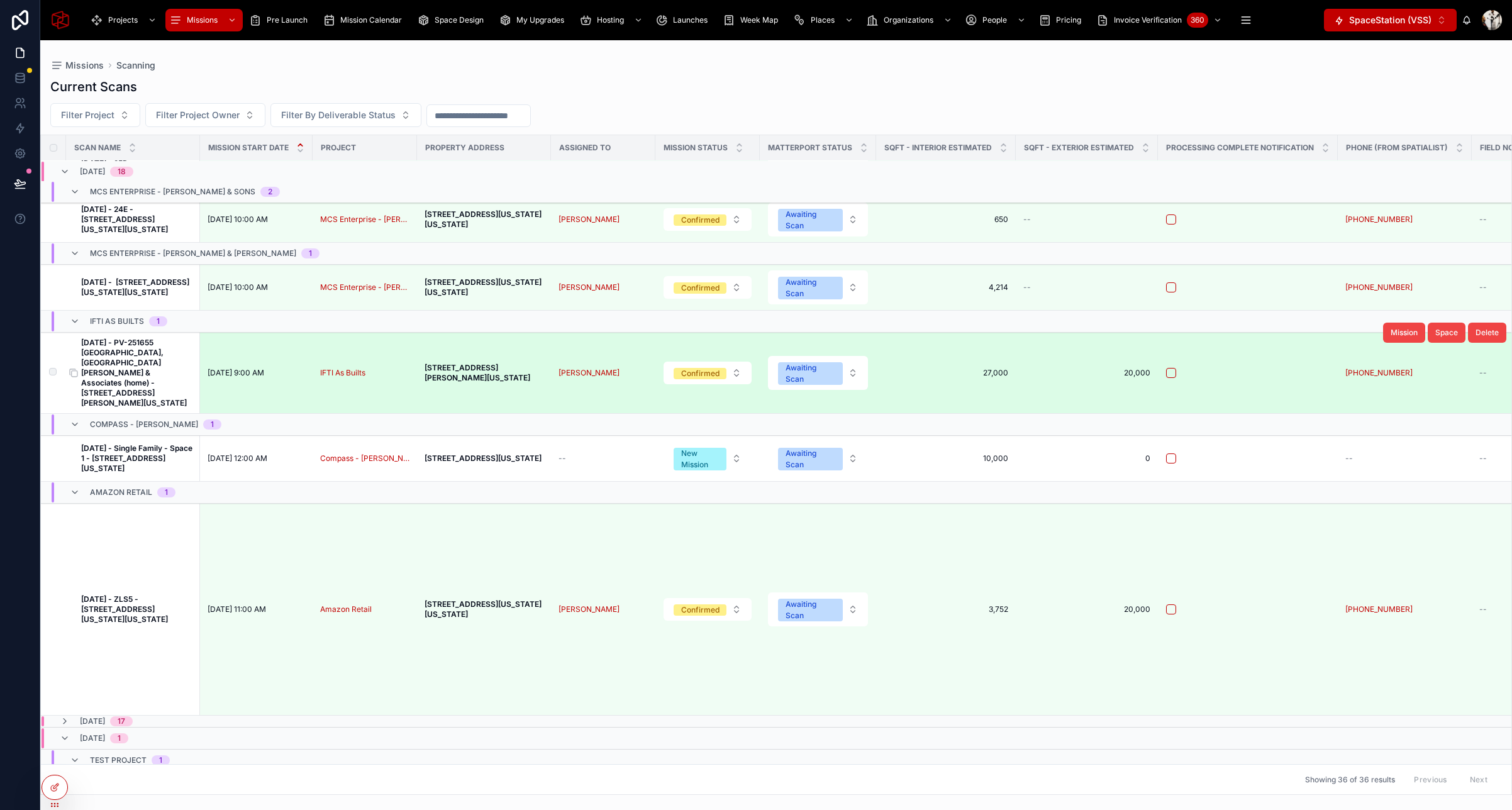
scroll to position [799, 0]
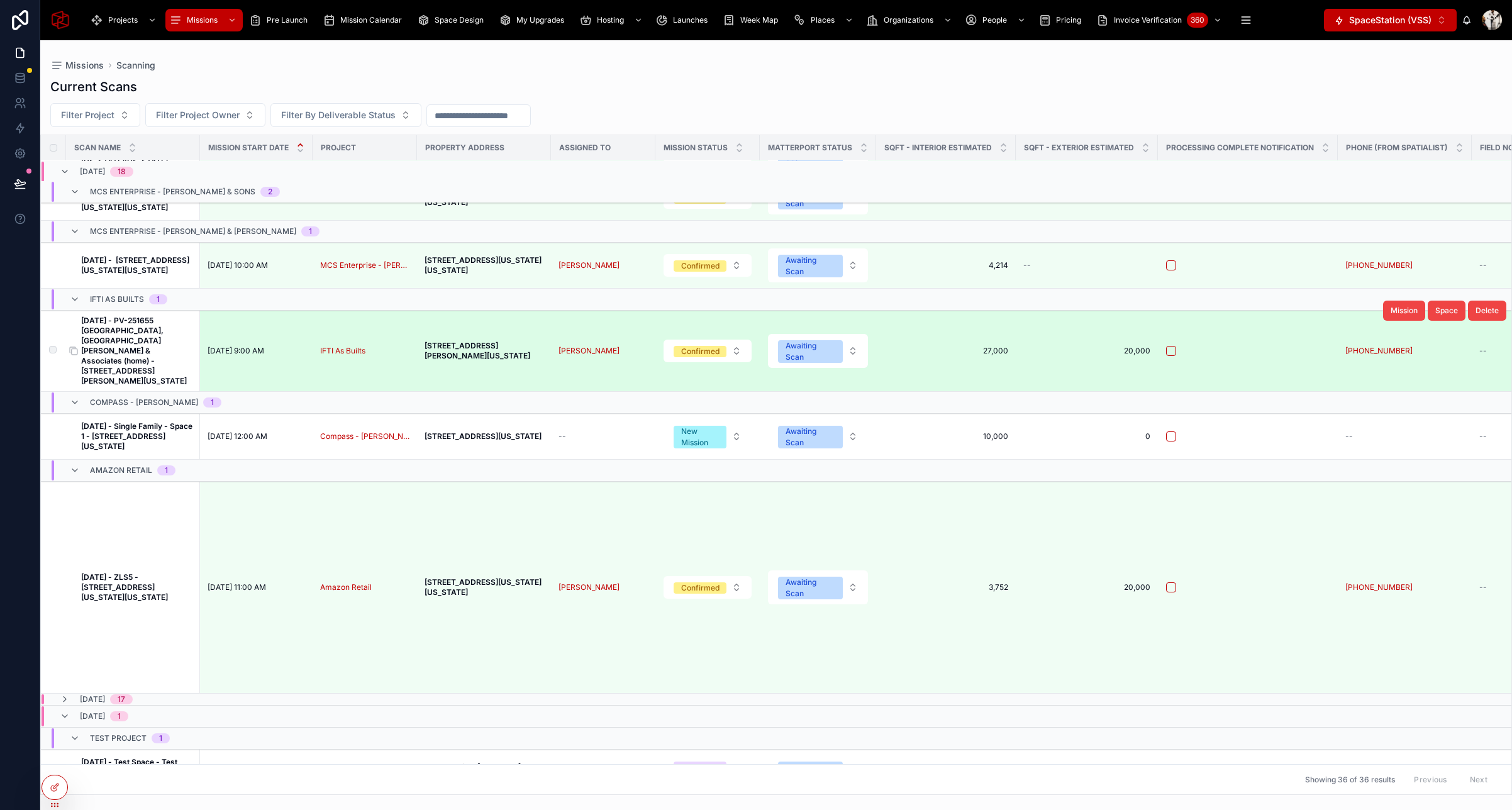
click at [143, 377] on strong "September 8, 2025 - PV-251655 Palm Beach, FL Karen Thomas & Associates (home) -…" at bounding box center [133, 350] width 106 height 70
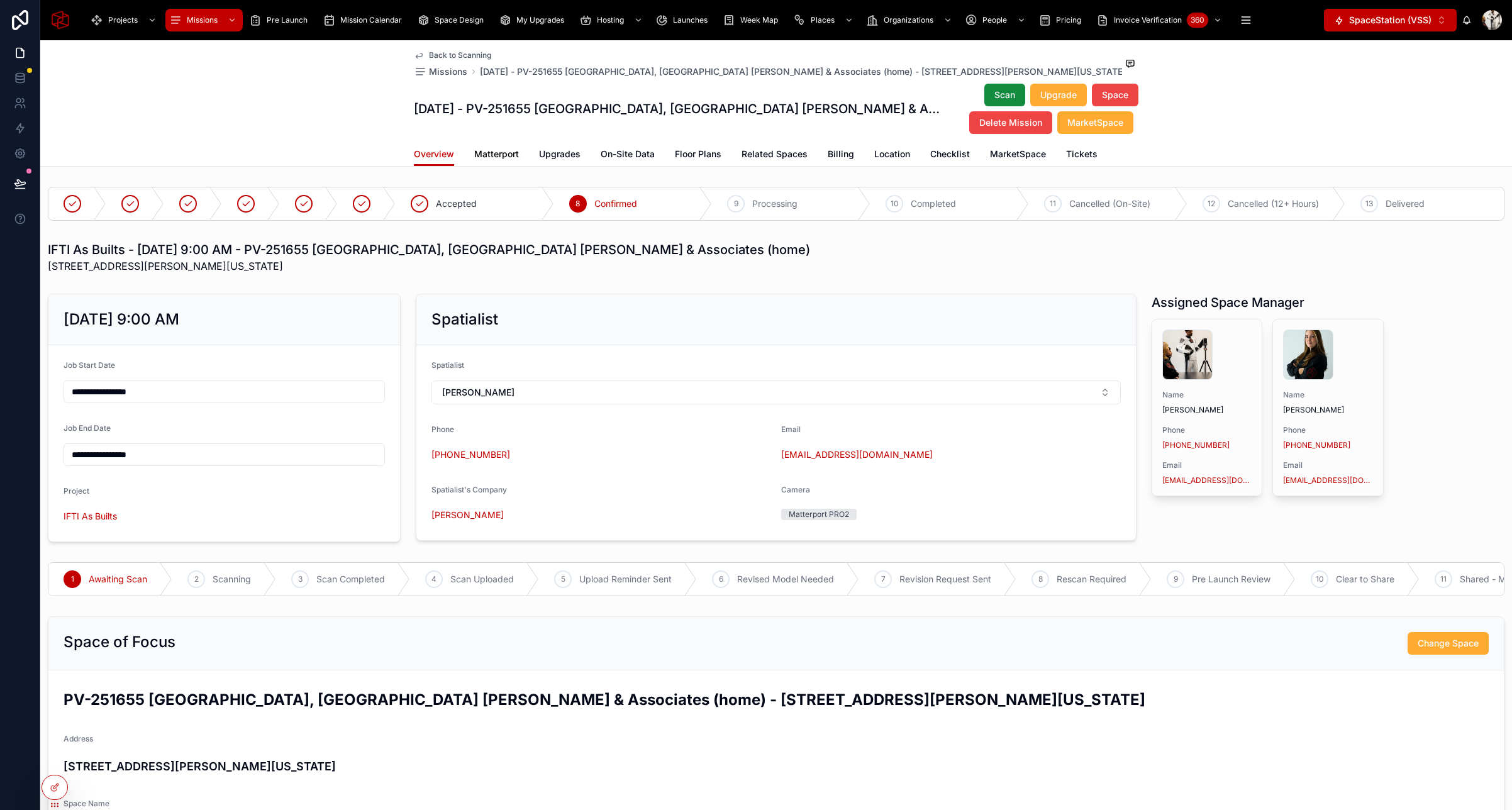
click at [501, 154] on span "Matterport" at bounding box center [497, 154] width 44 height 12
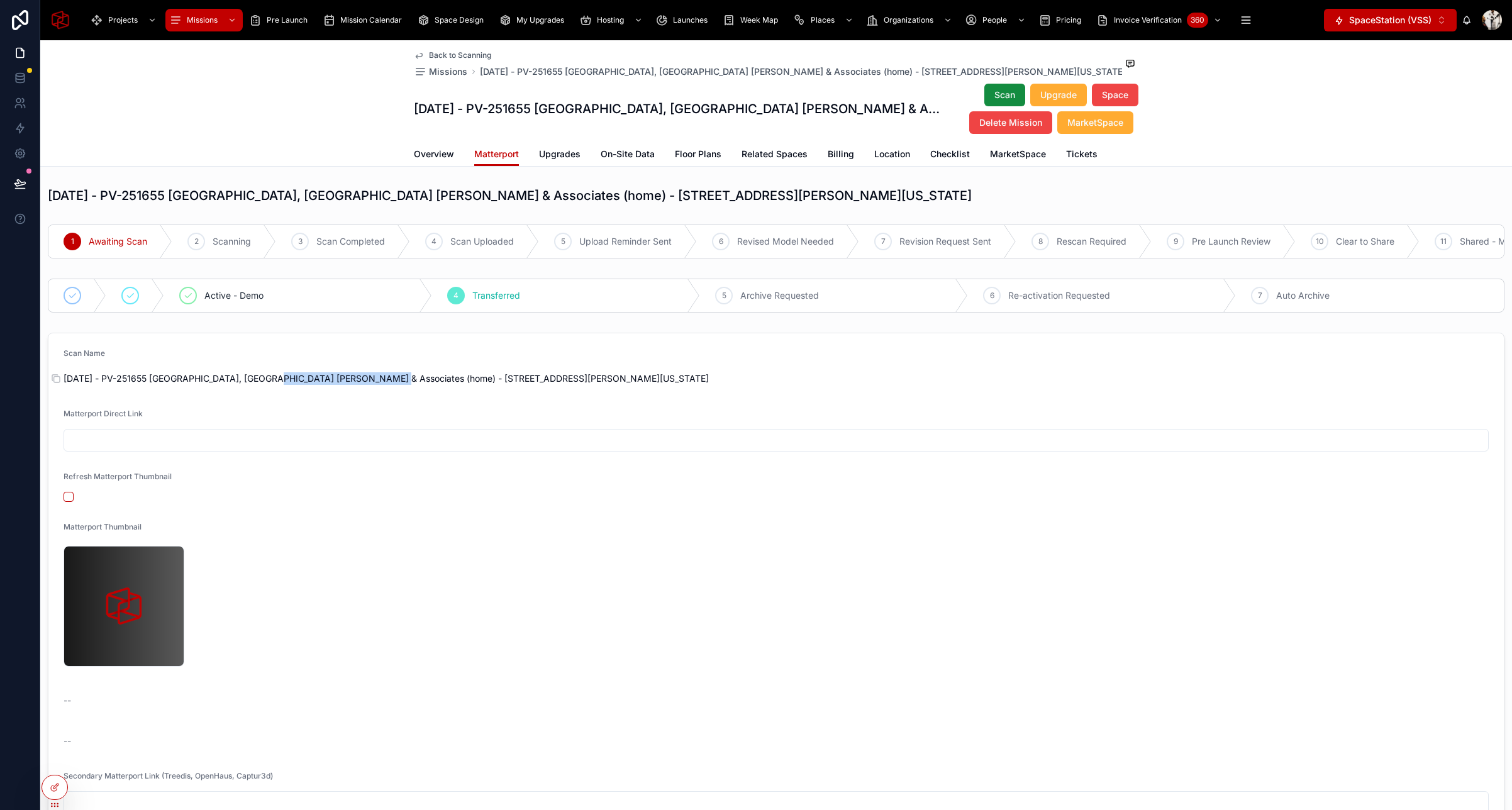
drag, startPoint x: 266, startPoint y: 379, endPoint x: 384, endPoint y: 377, distance: 118.0
click at [384, 377] on span "September 8, 2025 - PV-251655 Palm Beach, FL Karen Thomas & Associates (home) -…" at bounding box center [776, 378] width 1425 height 12
copy span "Karen Thomas & Associates"
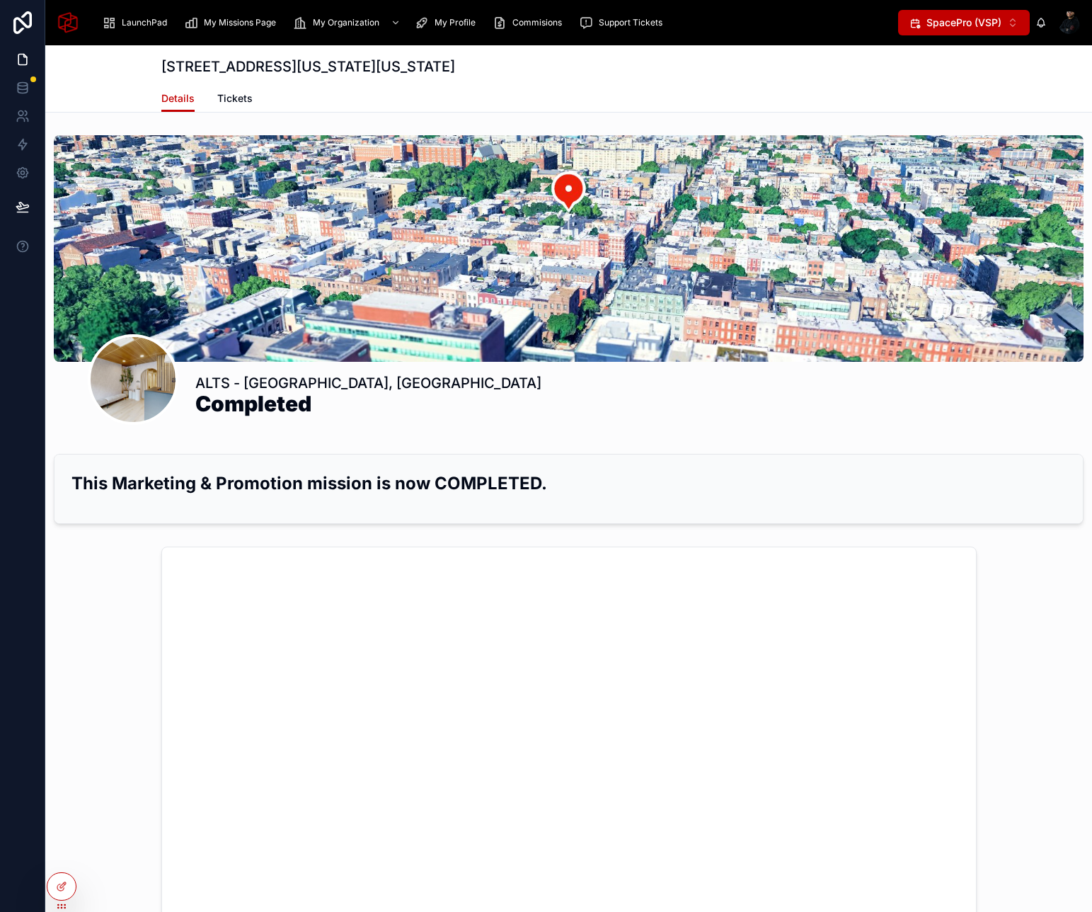
click at [947, 23] on span "SpacePro (VSP)" at bounding box center [964, 23] width 75 height 14
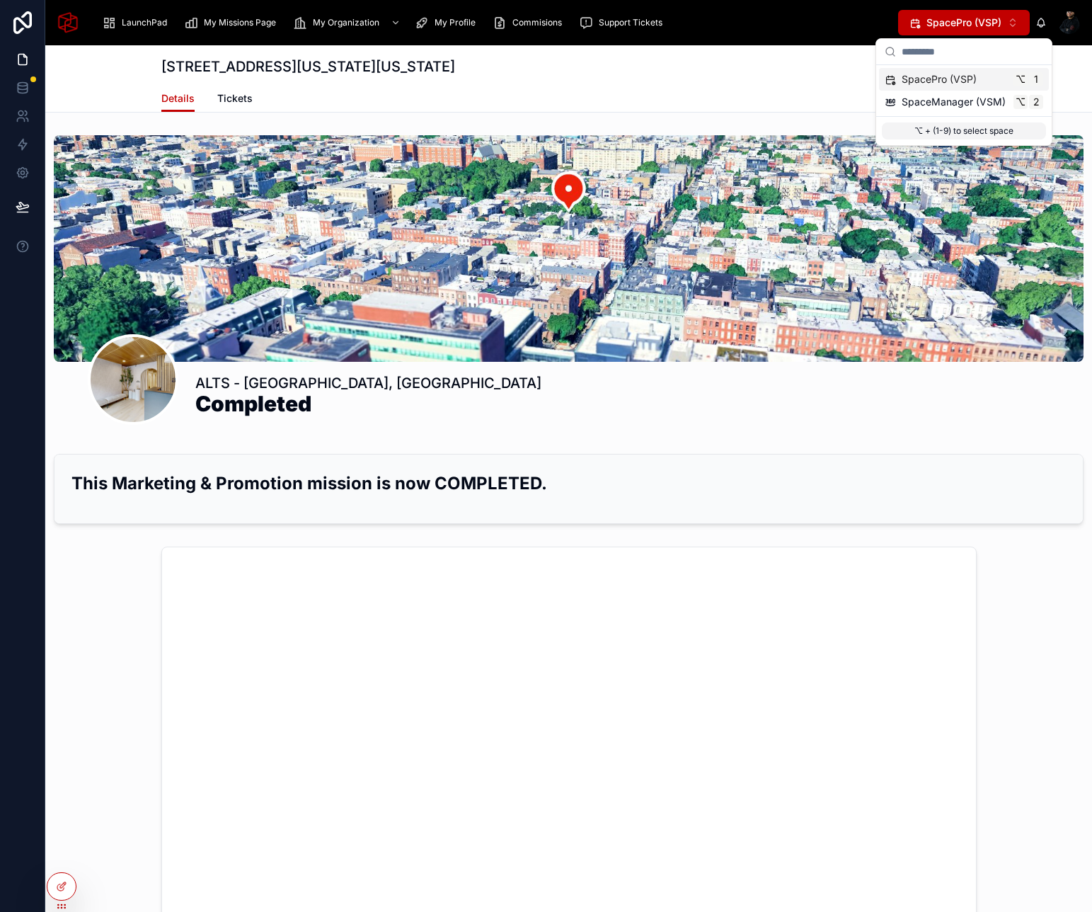
click at [64, 22] on img at bounding box center [68, 22] width 23 height 23
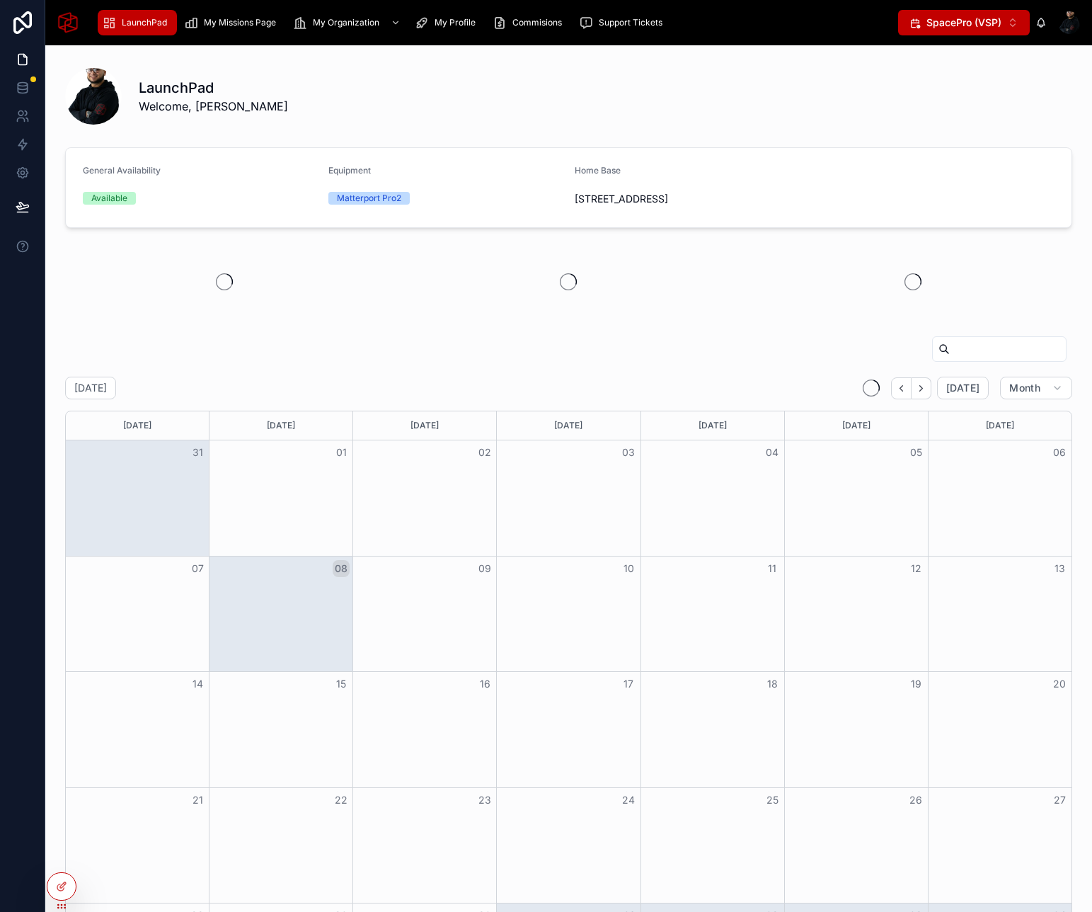
click at [996, 22] on span "SpacePro (VSP)" at bounding box center [964, 23] width 75 height 14
click at [752, 83] on div "LaunchPad Welcome, Mahmoud" at bounding box center [606, 96] width 934 height 37
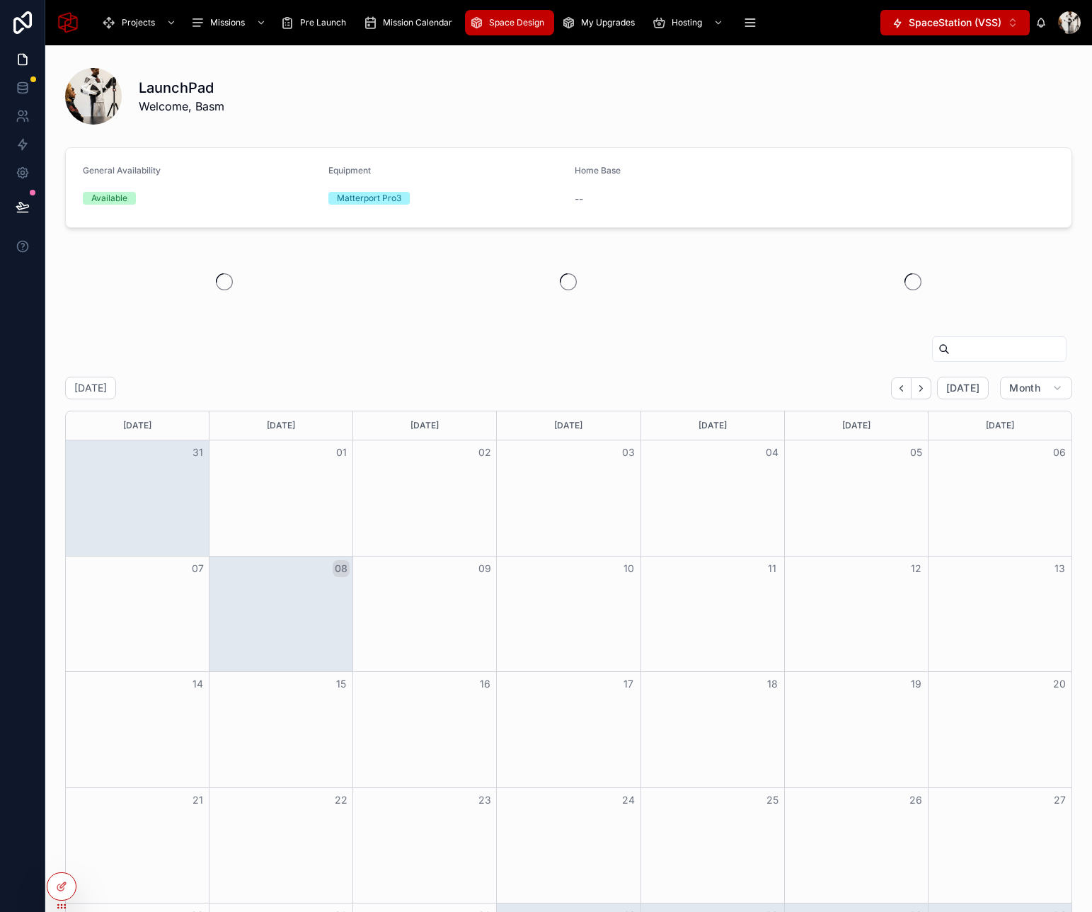
click at [540, 13] on div "Space Design" at bounding box center [509, 22] width 81 height 23
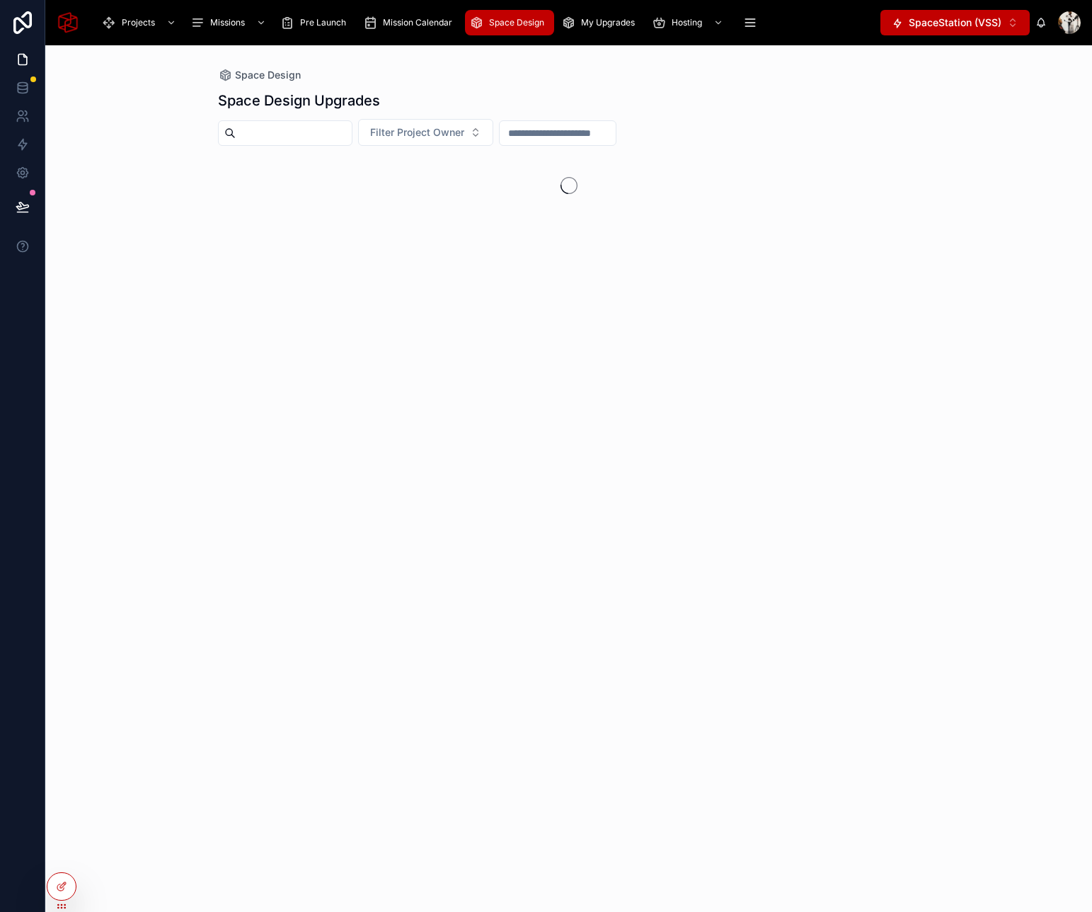
click at [288, 125] on input "text" at bounding box center [294, 133] width 116 height 20
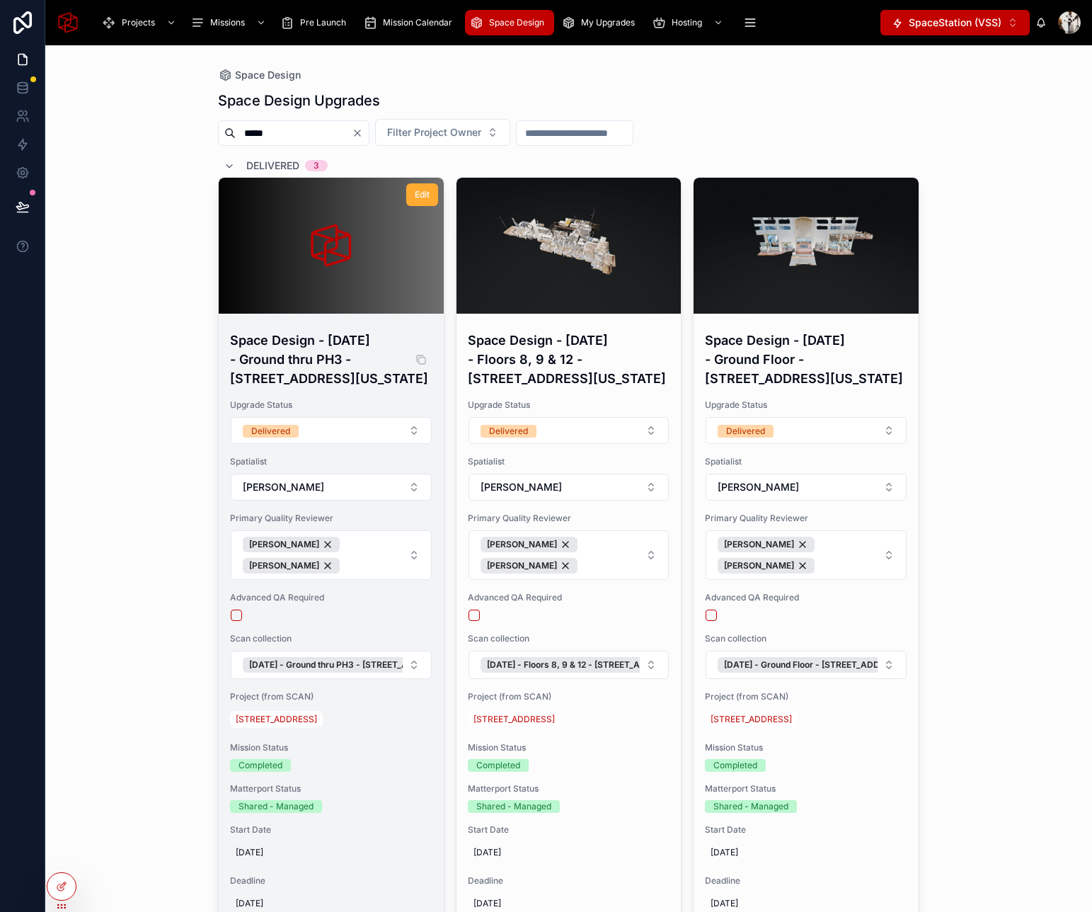
type input "*****"
click at [301, 375] on h4 "Space Design - [DATE] - Ground thru PH3 - [STREET_ADDRESS][US_STATE]" at bounding box center [331, 359] width 202 height 57
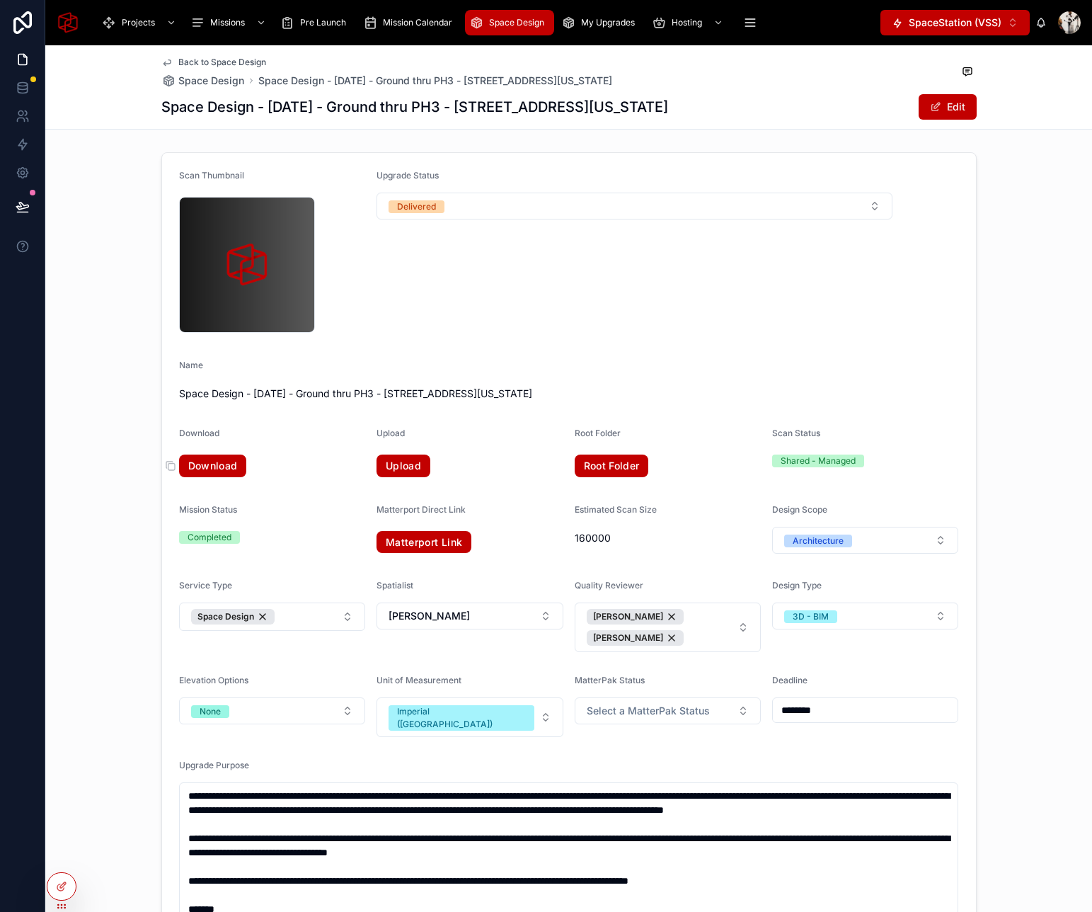
click at [233, 470] on link "Download" at bounding box center [213, 466] width 68 height 23
click at [220, 468] on link "Download" at bounding box center [213, 466] width 68 height 23
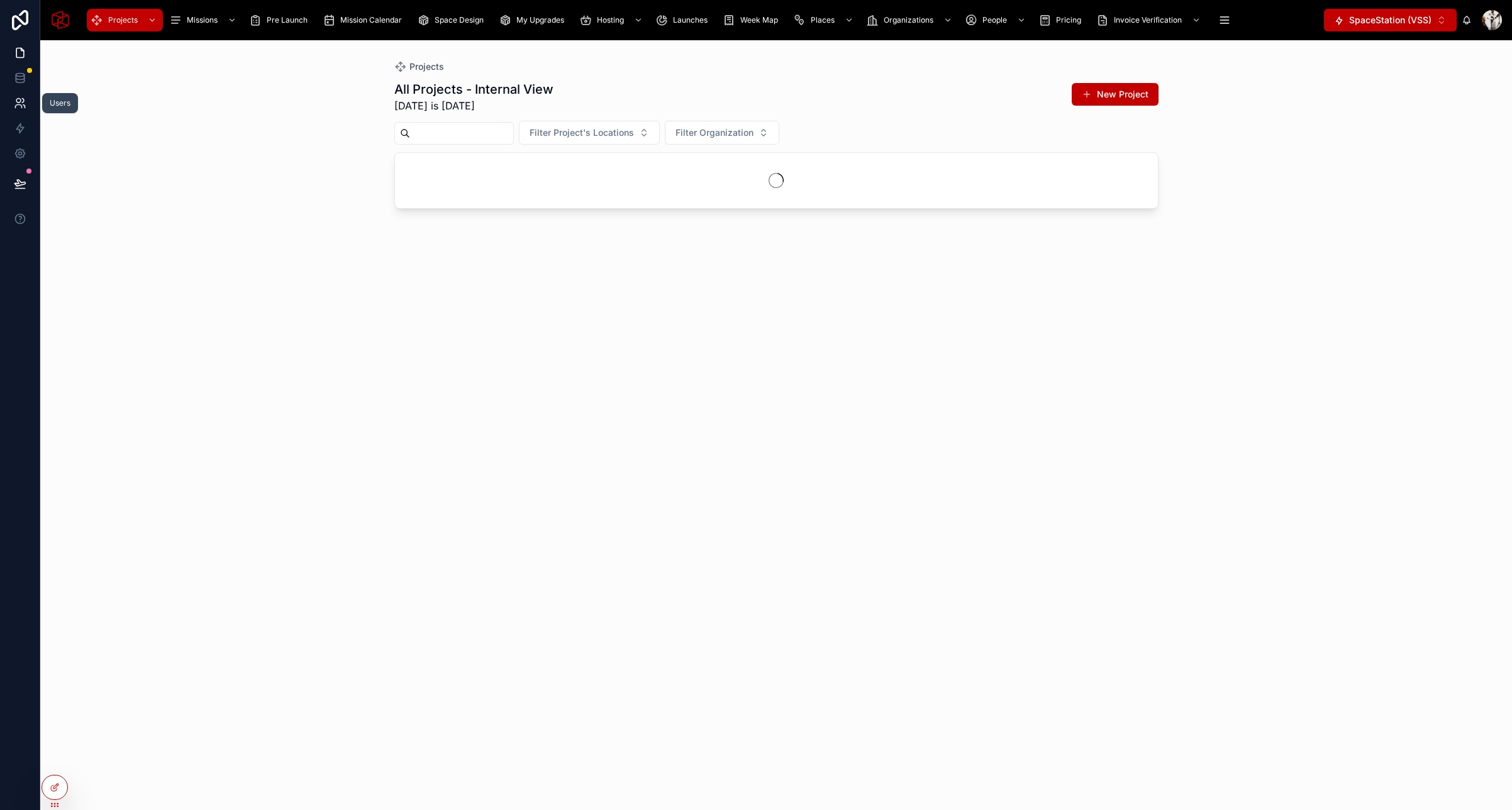
click at [15, 98] on icon at bounding box center [20, 103] width 12 height 12
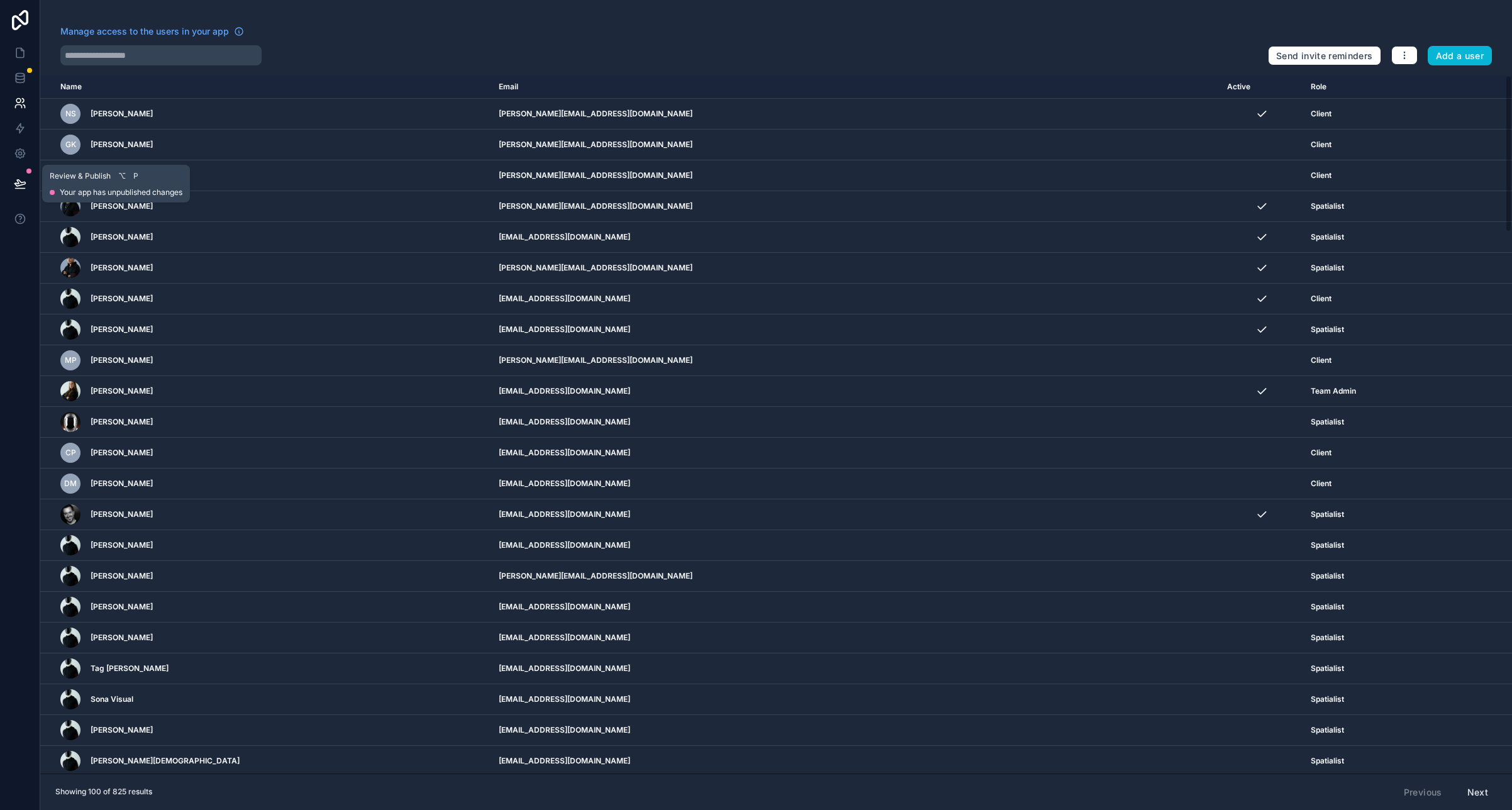
click at [22, 178] on icon at bounding box center [20, 184] width 12 height 12
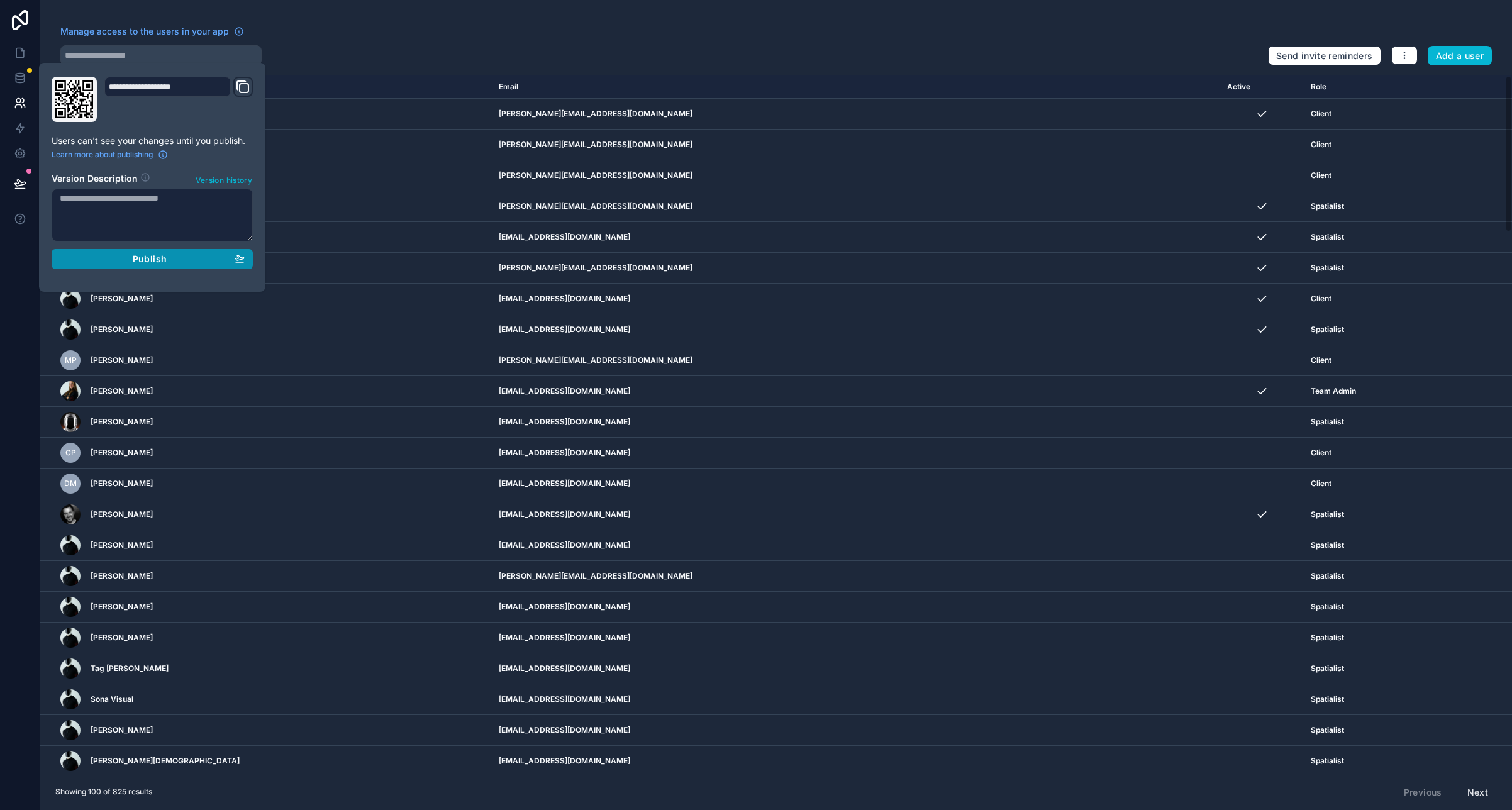
click at [219, 260] on div "Publish" at bounding box center [152, 258] width 185 height 12
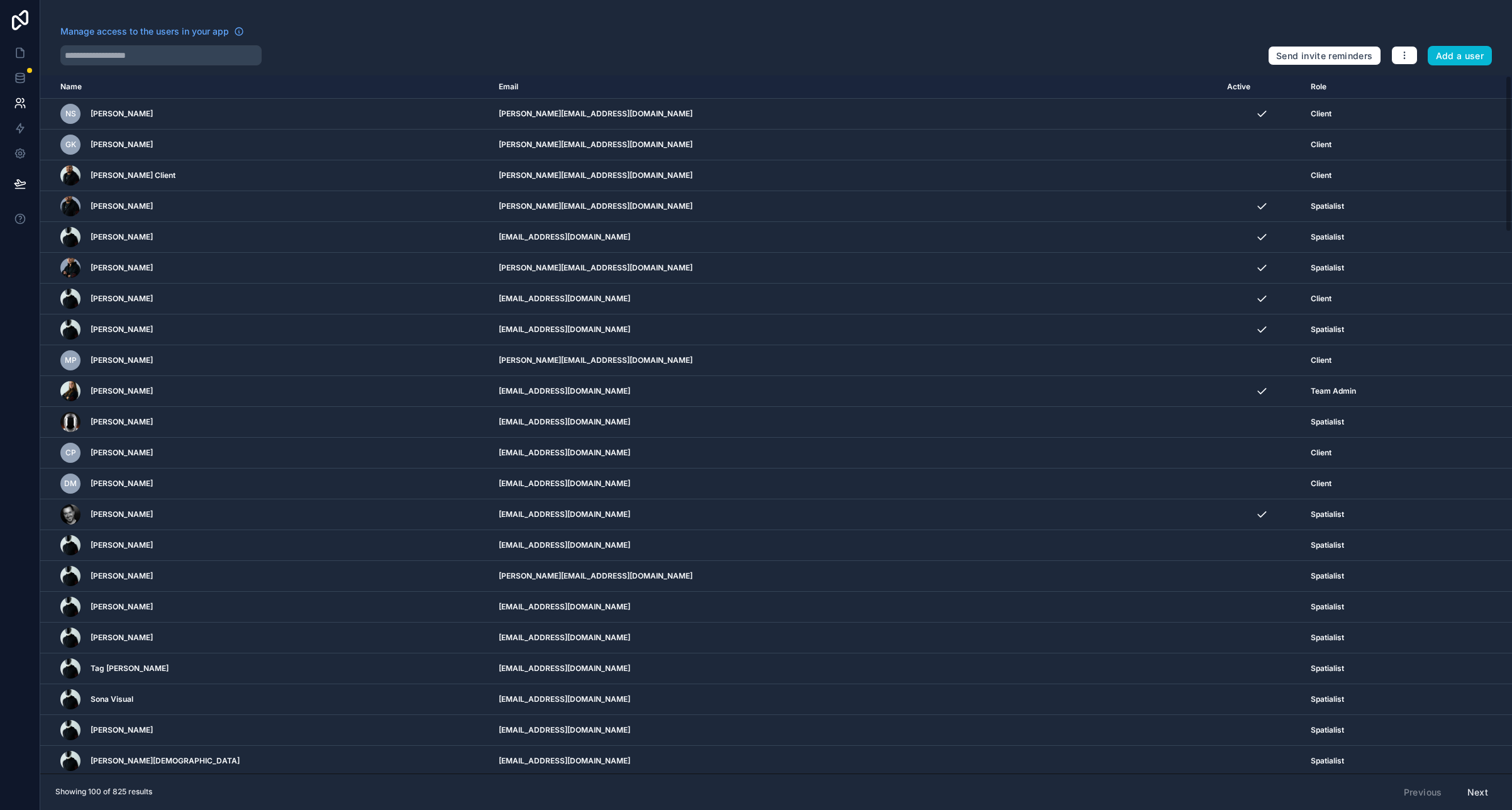
click at [373, 32] on div "Manage access to the users in your app" at bounding box center [659, 35] width 1198 height 20
click at [155, 60] on input "text" at bounding box center [161, 55] width 202 height 20
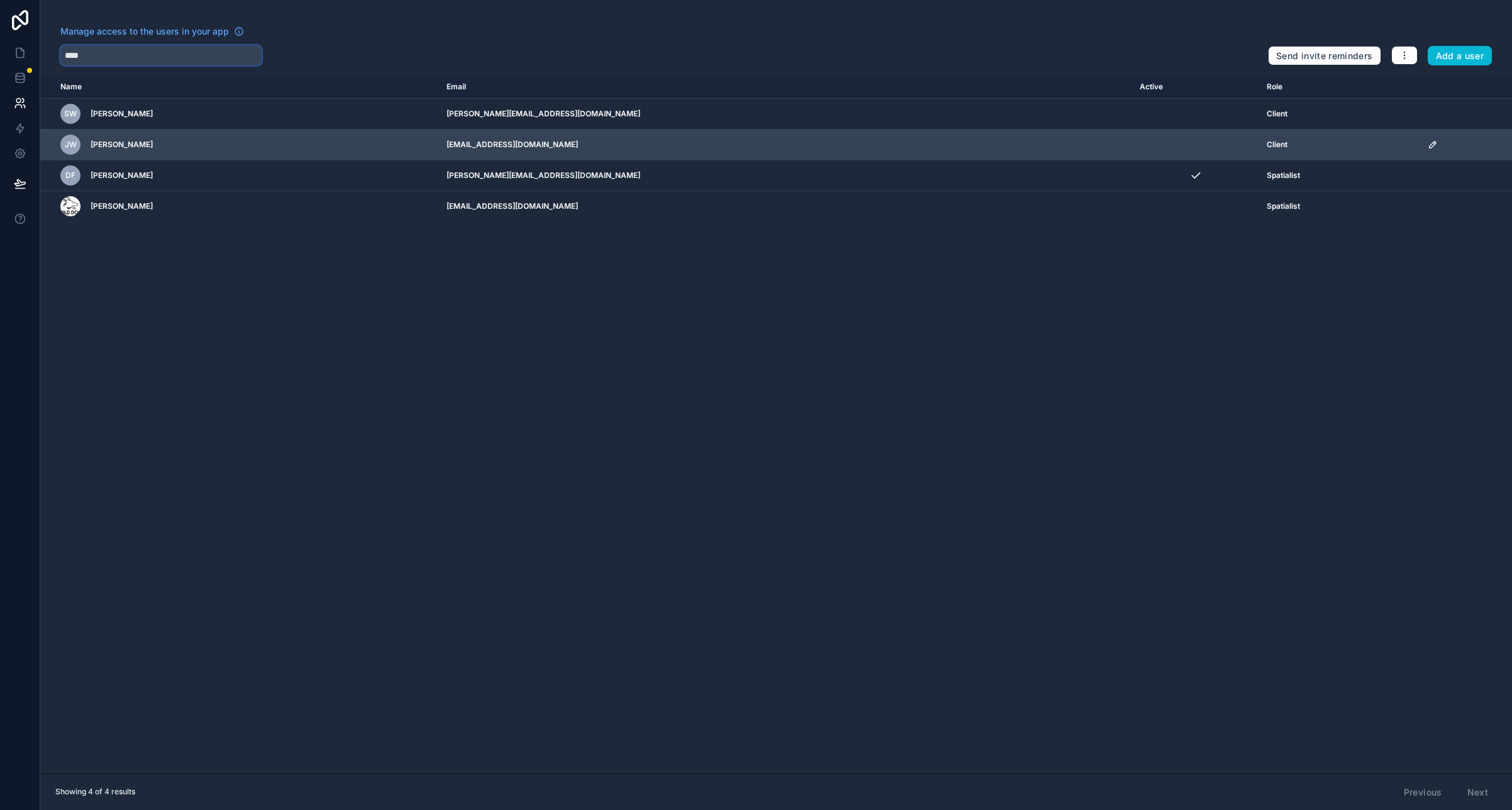
type input "****"
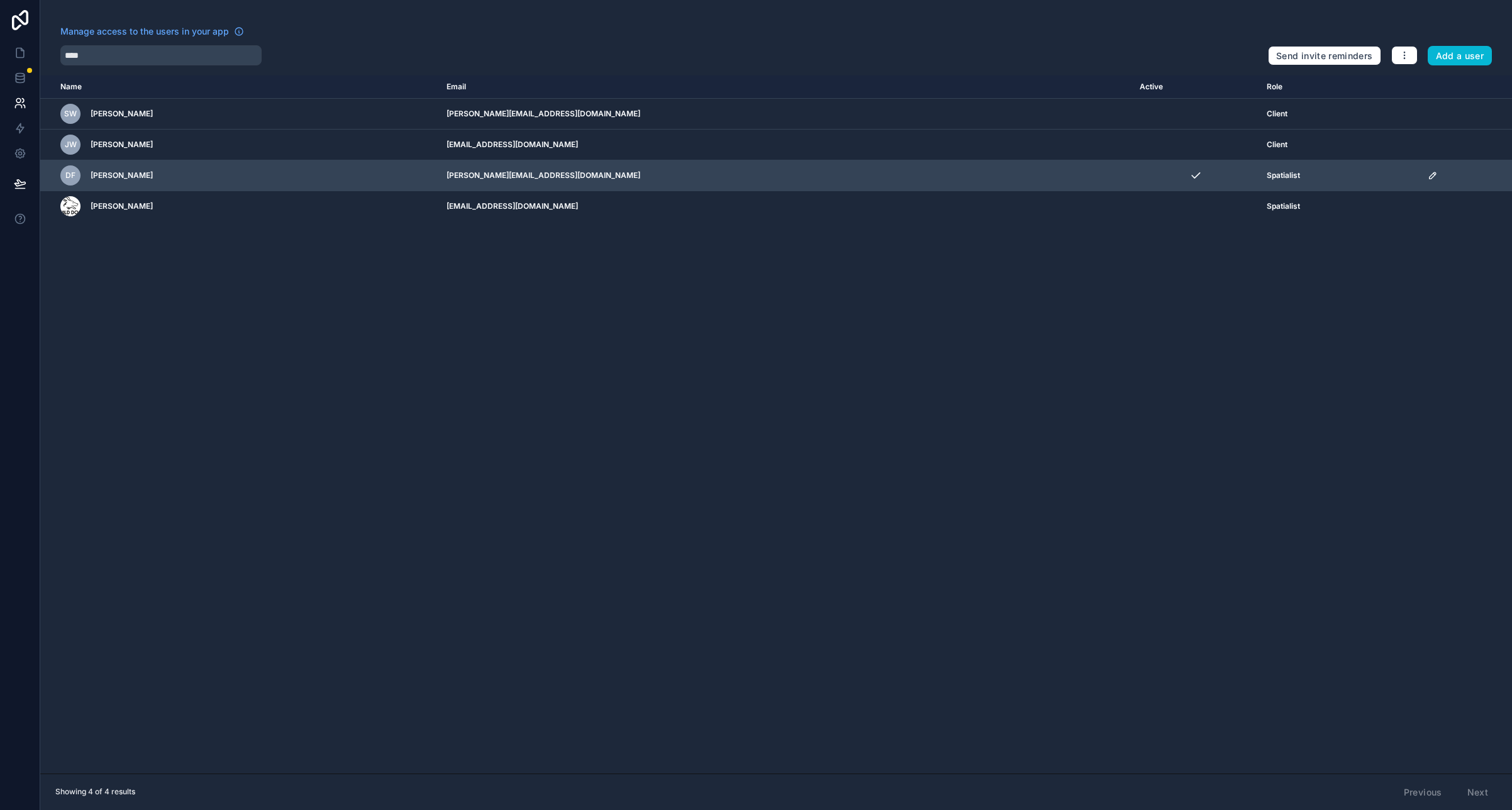
click at [1429, 174] on icon "scrollable content" at bounding box center [1432, 175] width 6 height 6
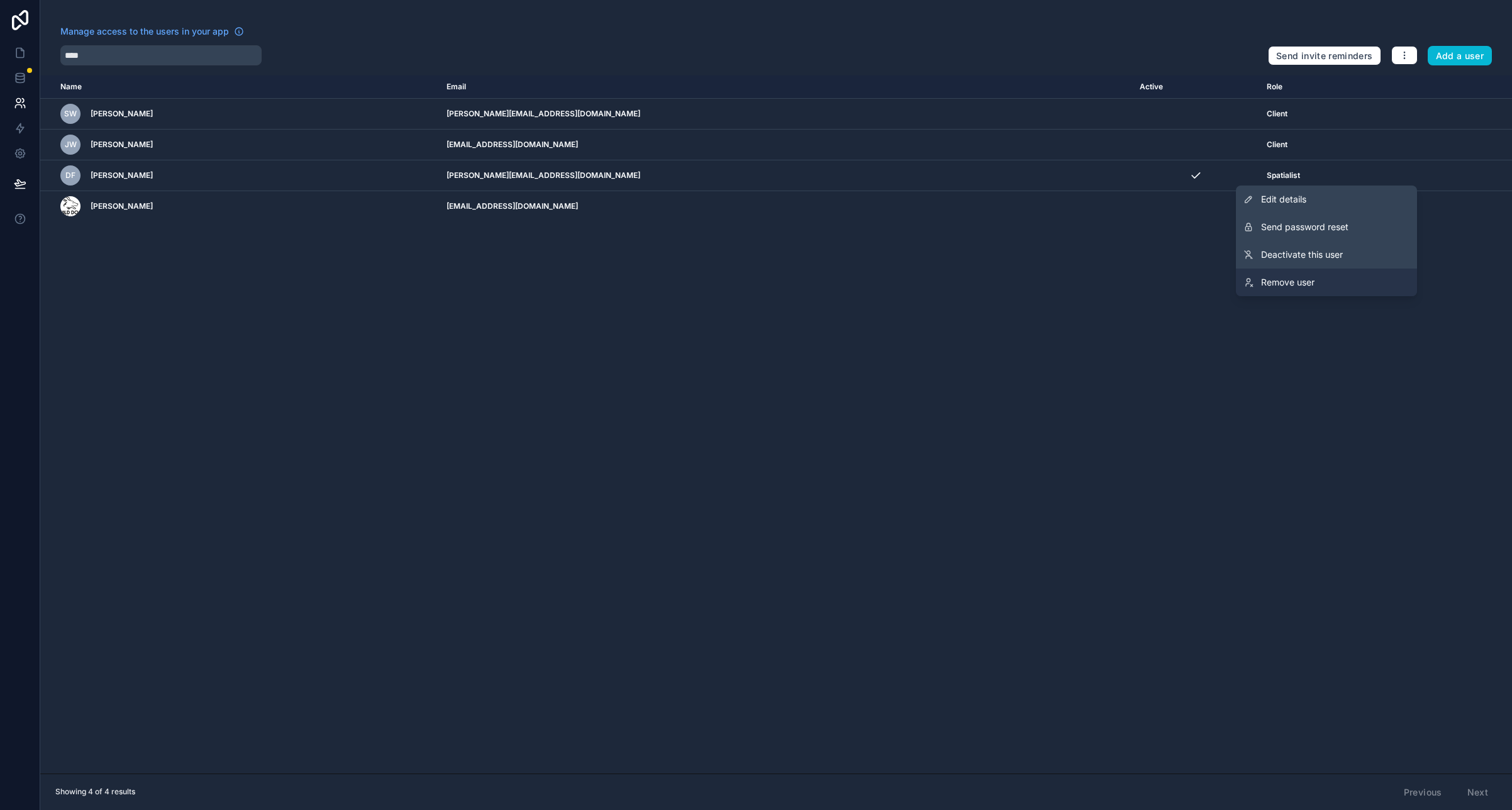
click at [1306, 283] on span "Remove user" at bounding box center [1287, 282] width 53 height 12
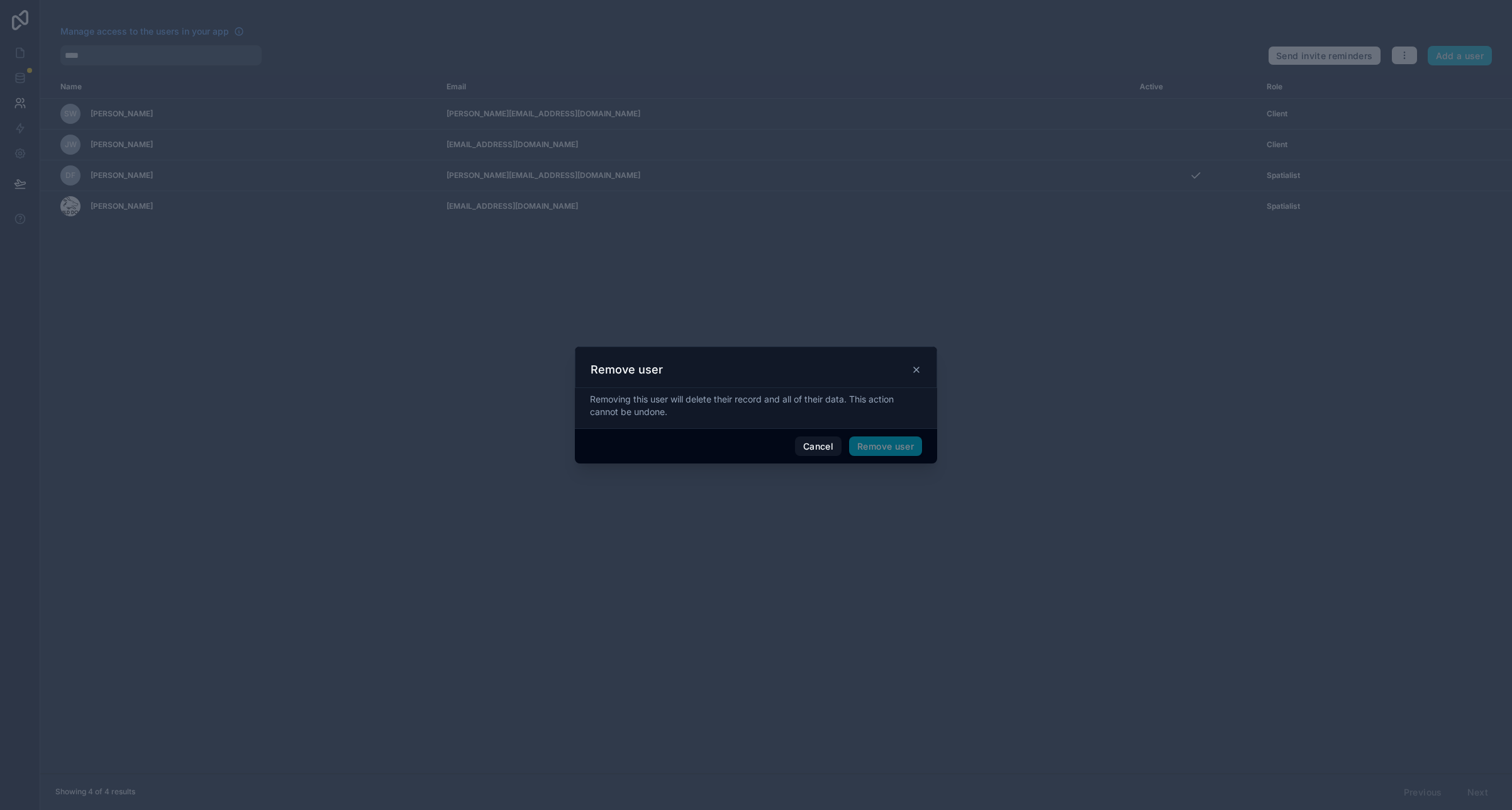
click at [879, 448] on span "Remove user" at bounding box center [886, 446] width 73 height 20
click at [878, 446] on span "Remove user" at bounding box center [886, 446] width 73 height 20
click at [822, 449] on button "Cancel" at bounding box center [818, 446] width 46 height 20
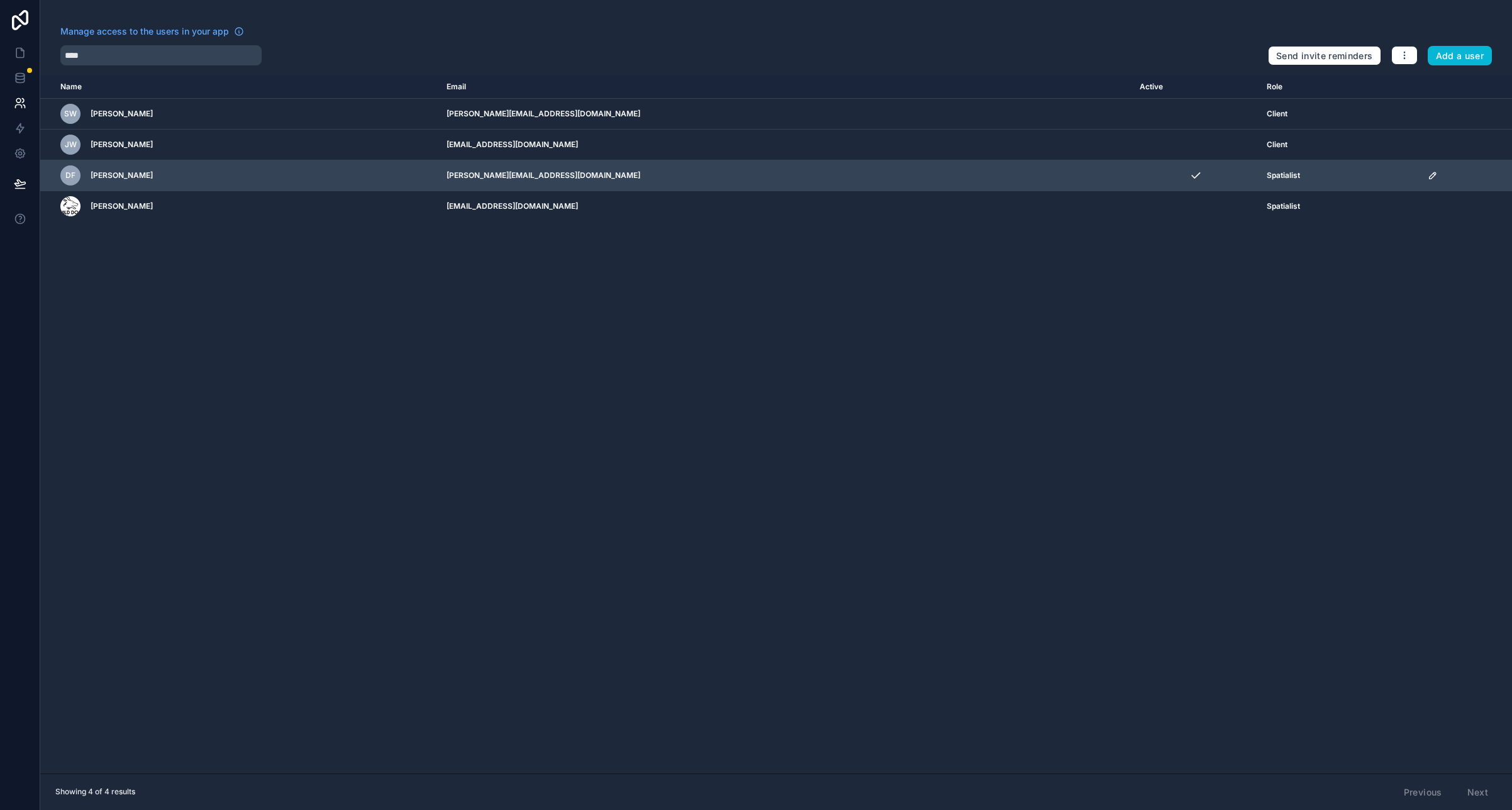
click at [1428, 174] on icon "scrollable content" at bounding box center [1432, 175] width 10 height 10
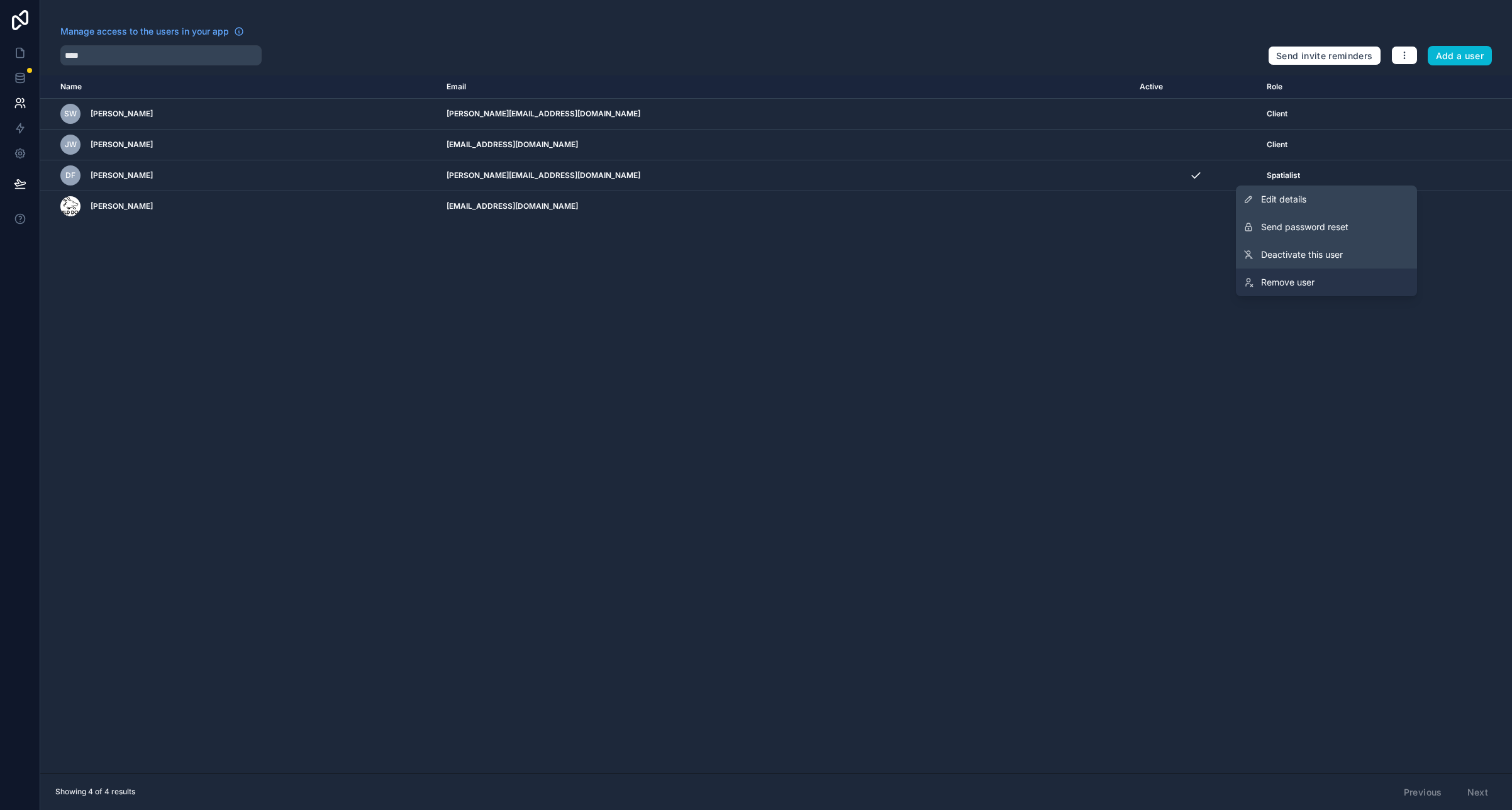
click at [1288, 281] on span "Remove user" at bounding box center [1287, 282] width 53 height 12
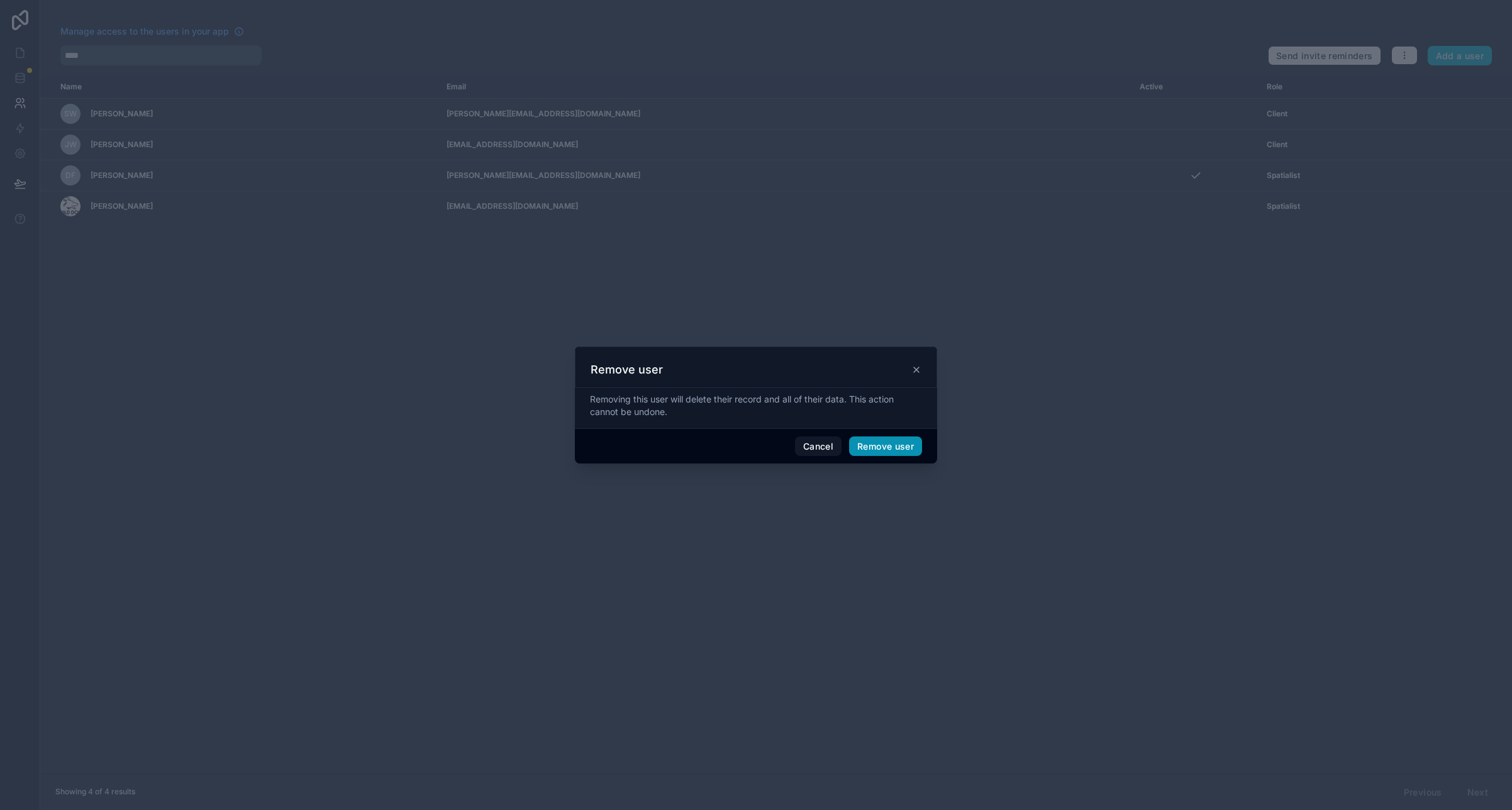
click at [867, 444] on button "Remove user" at bounding box center [886, 446] width 73 height 20
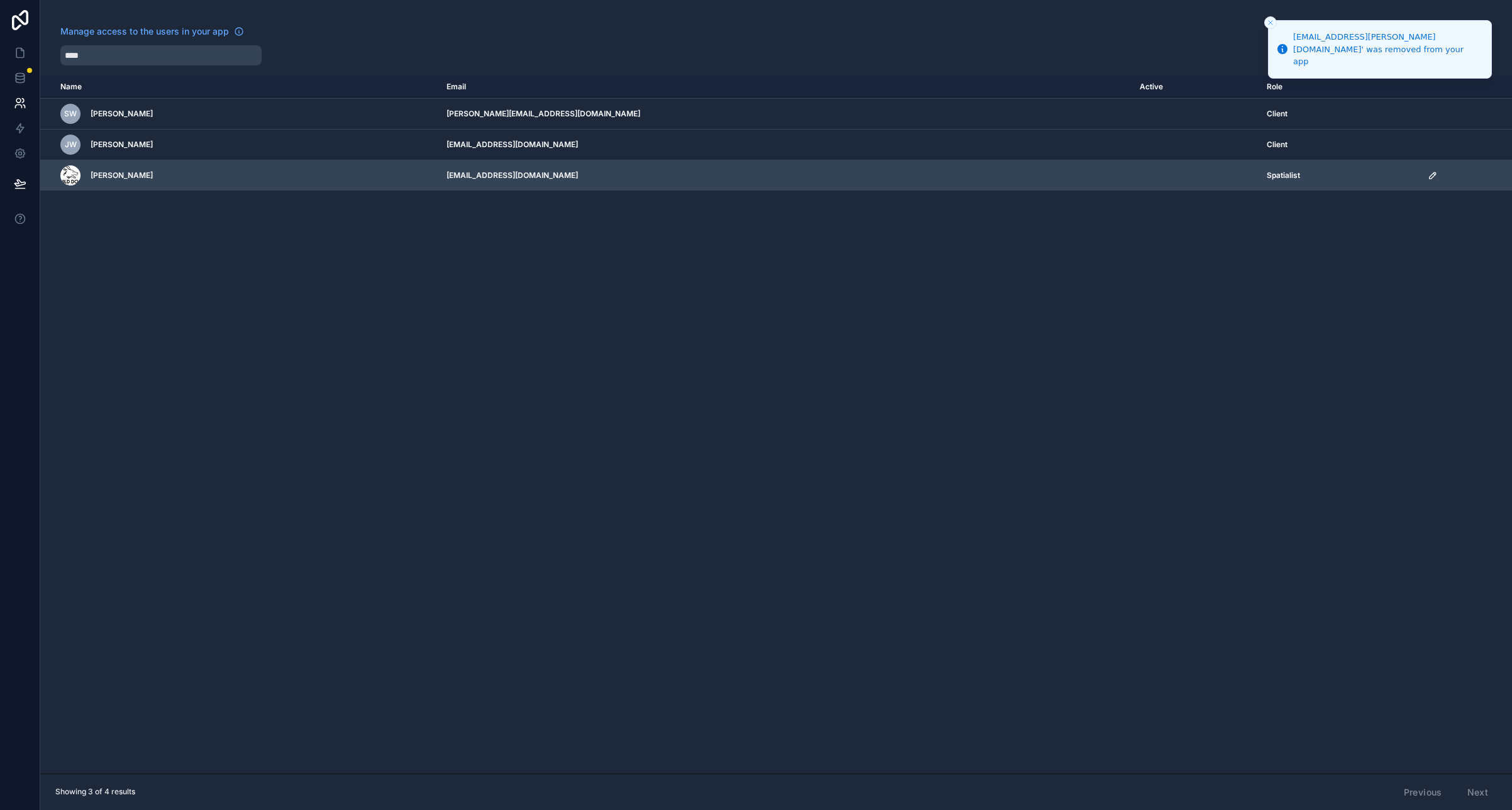
click at [1428, 176] on icon "scrollable content" at bounding box center [1432, 175] width 10 height 10
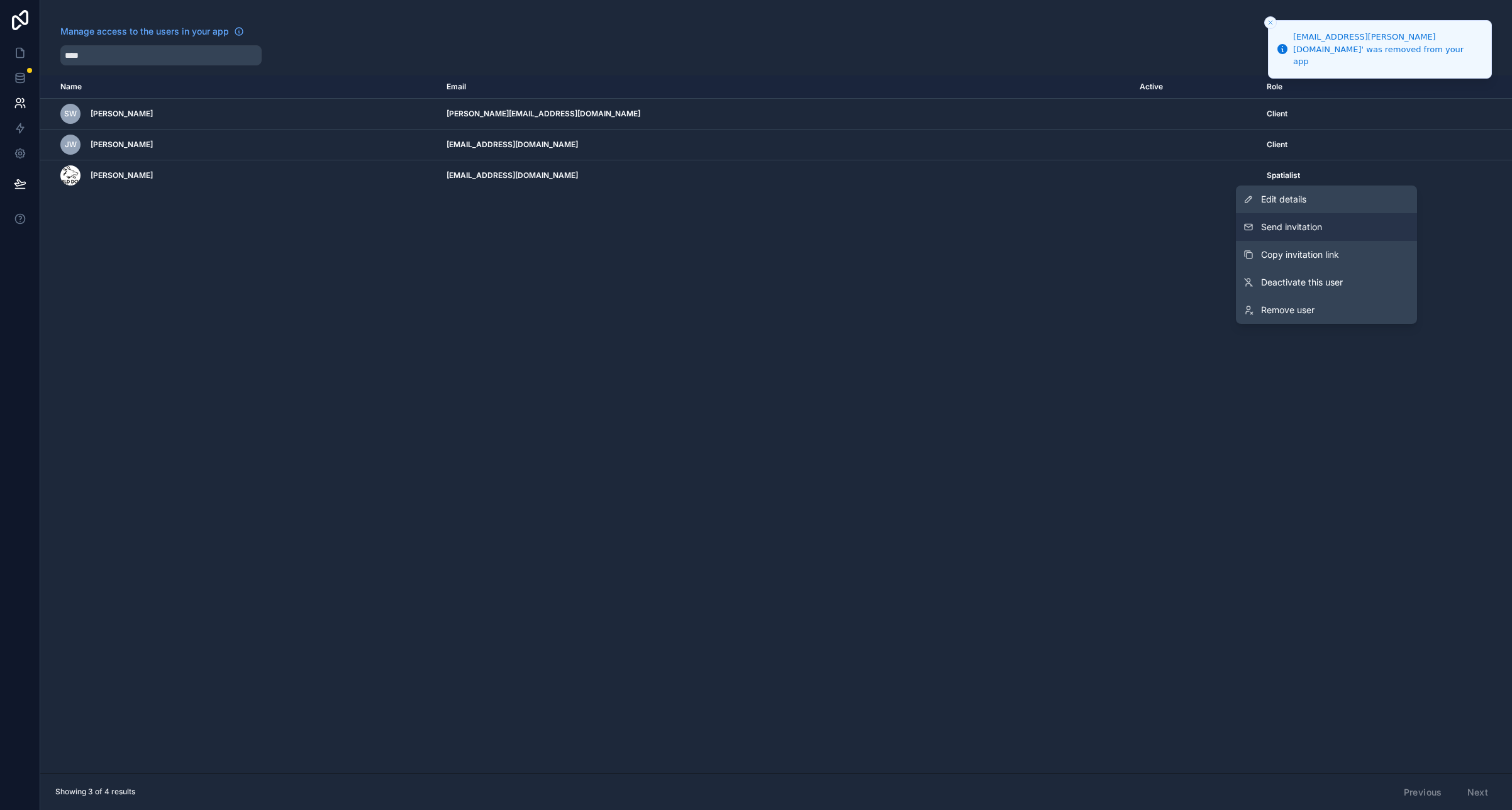
click at [1308, 234] on button "Send invitation" at bounding box center [1326, 226] width 181 height 28
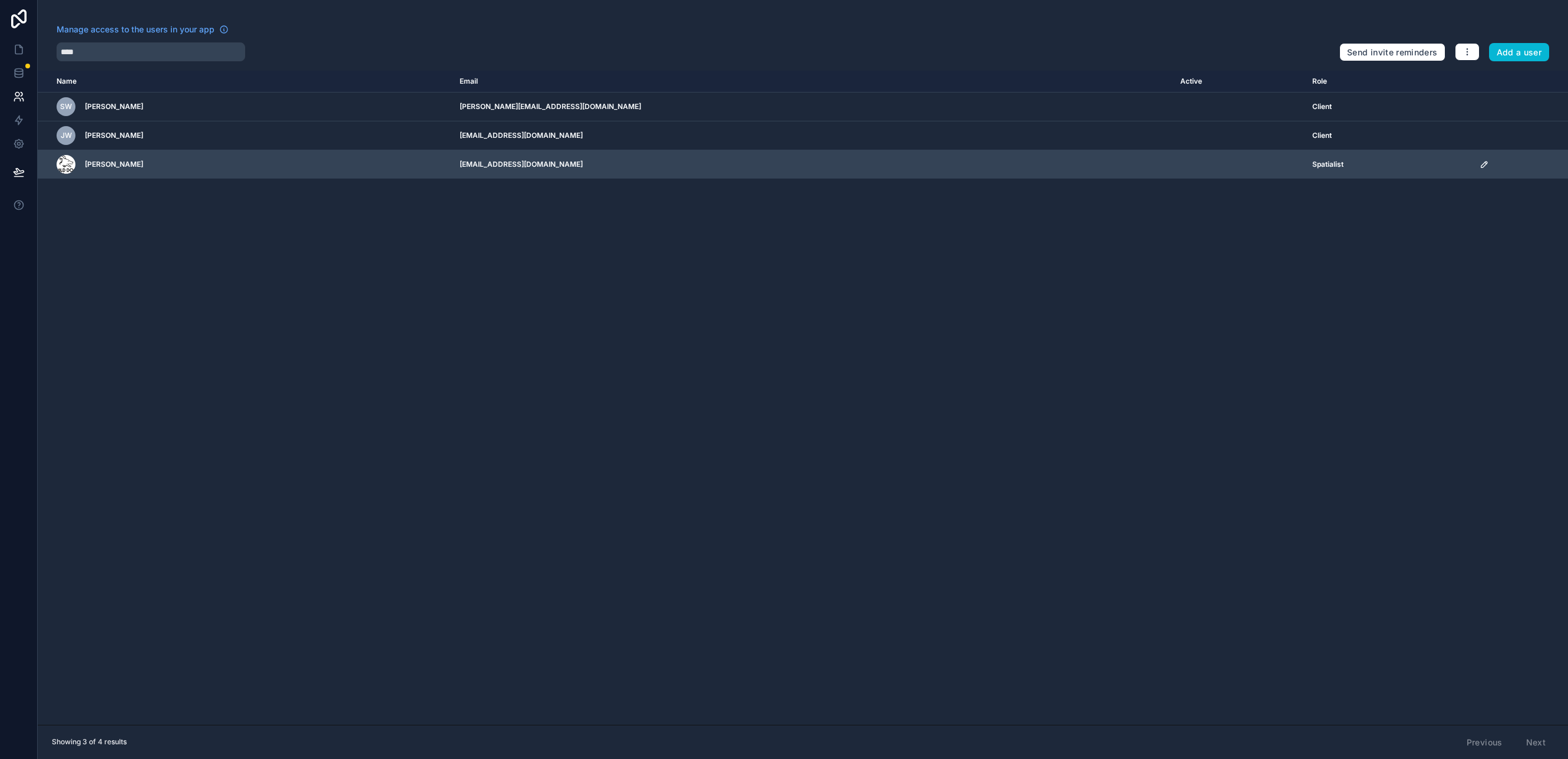
click at [1416, 168] on icon "scrollable content" at bounding box center [1484, 164] width 9 height 9
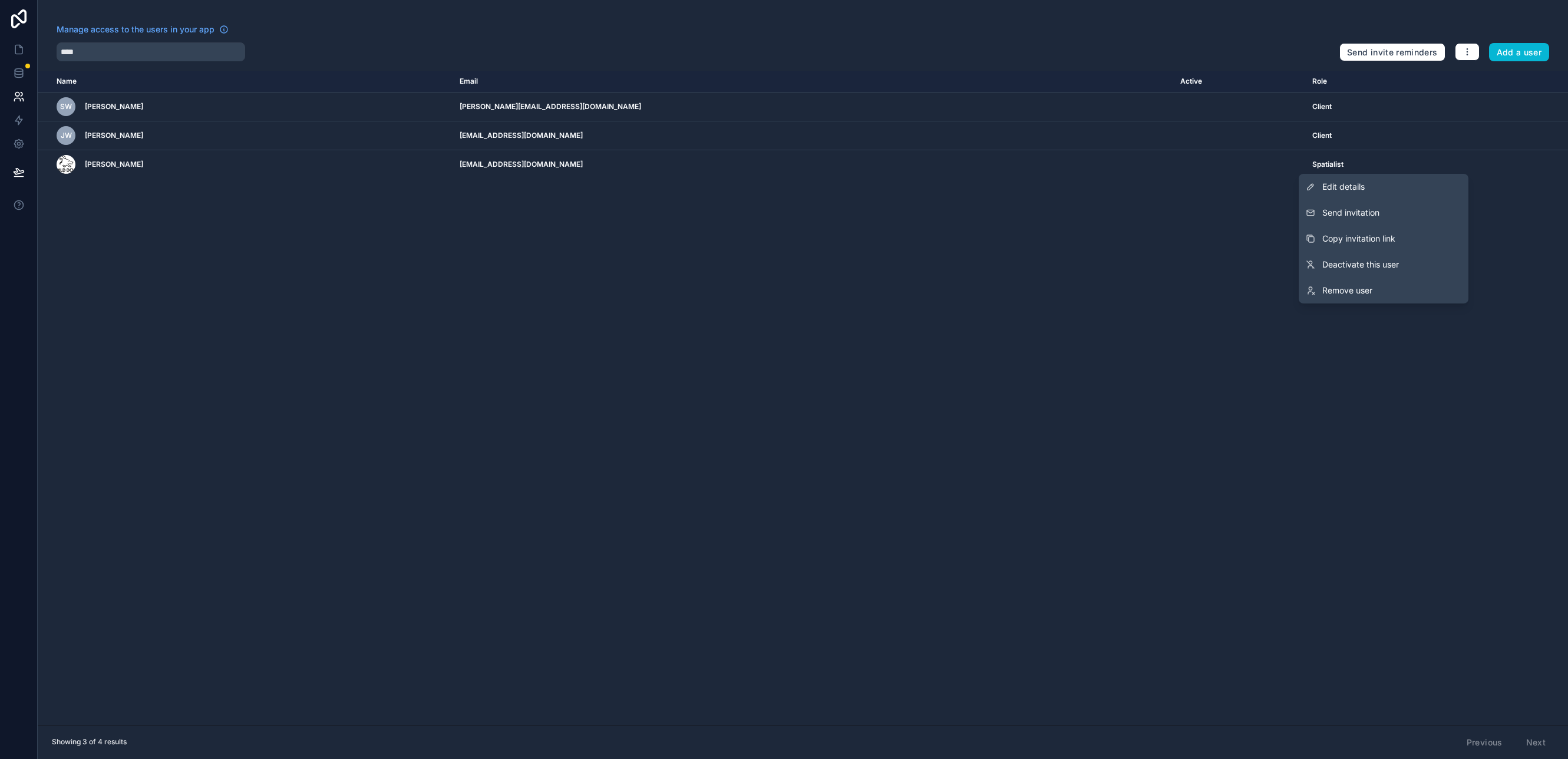
click at [925, 246] on div "Name Email Active Role userTable.email SW Stephen Wilder stephen@thinkwilderarc…" at bounding box center [802, 398] width 1531 height 654
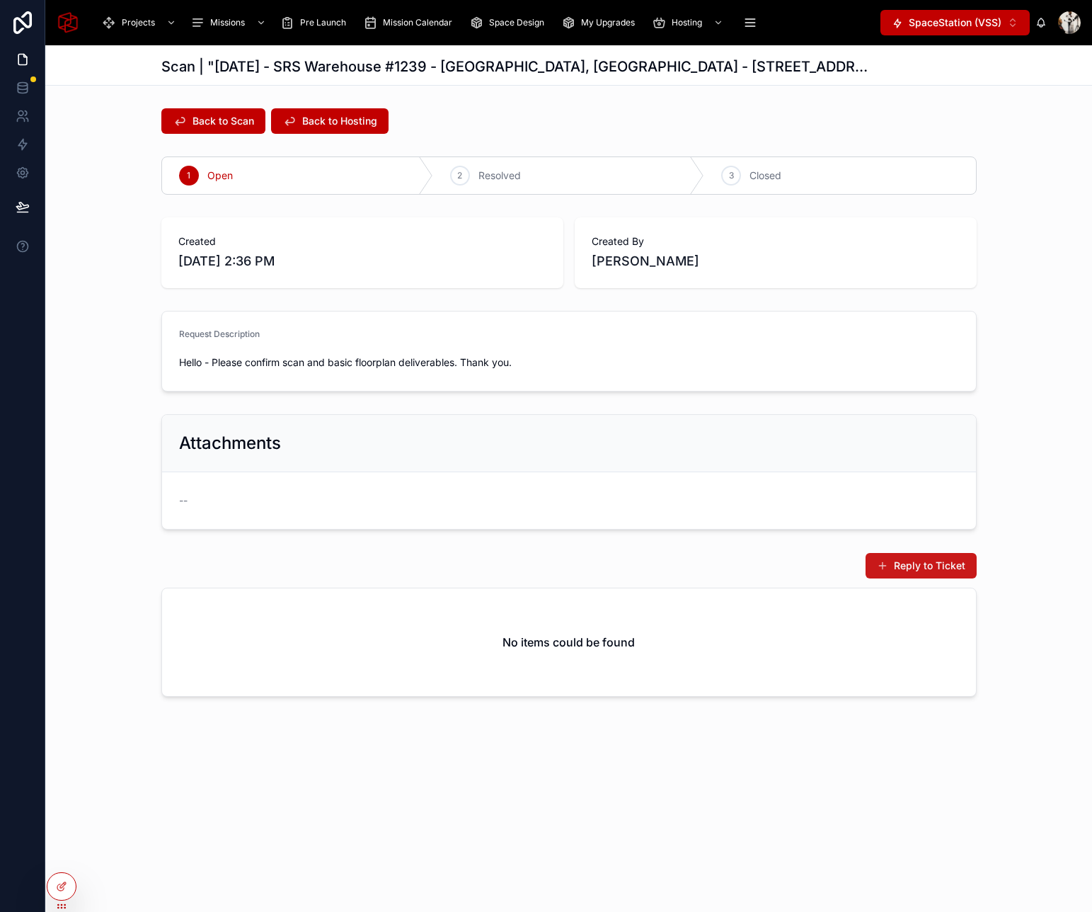
click at [888, 566] on span at bounding box center [882, 565] width 11 height 11
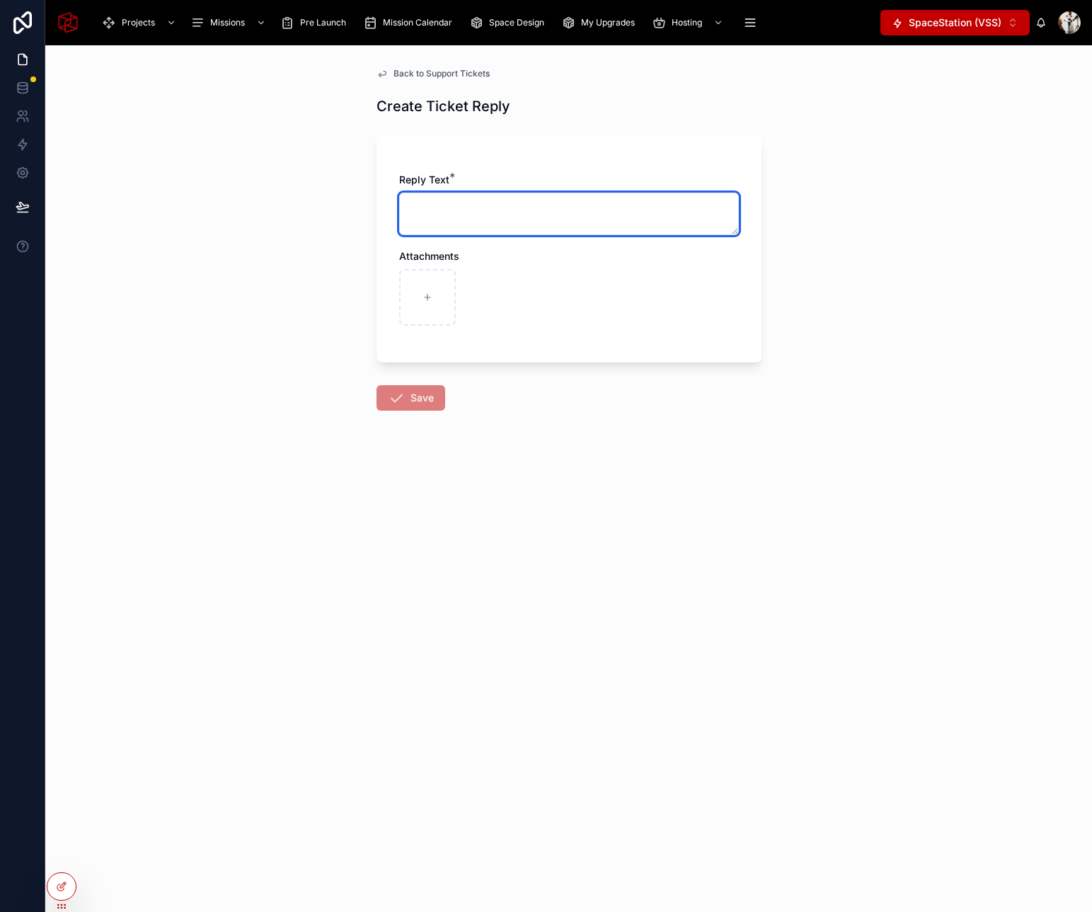
click at [467, 206] on textarea at bounding box center [569, 214] width 340 height 42
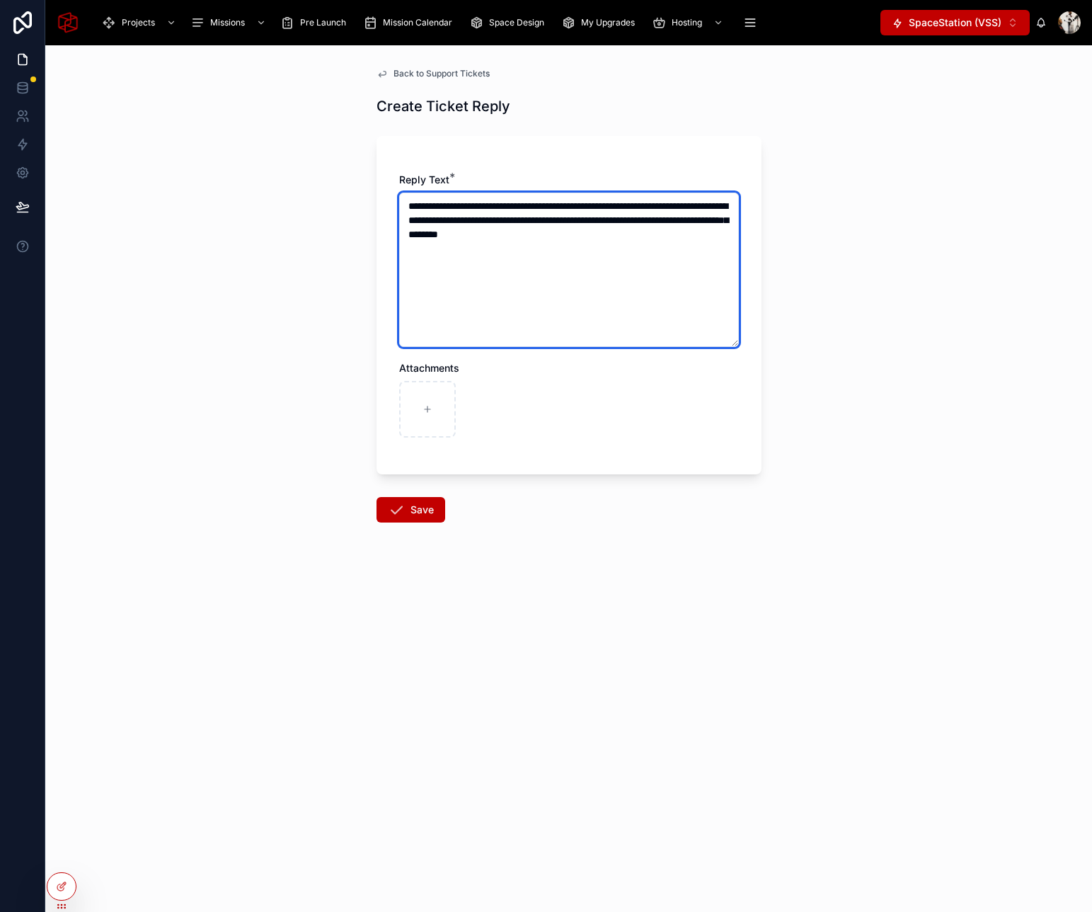
click at [602, 235] on textarea "**********" at bounding box center [569, 270] width 340 height 154
type textarea "**********"
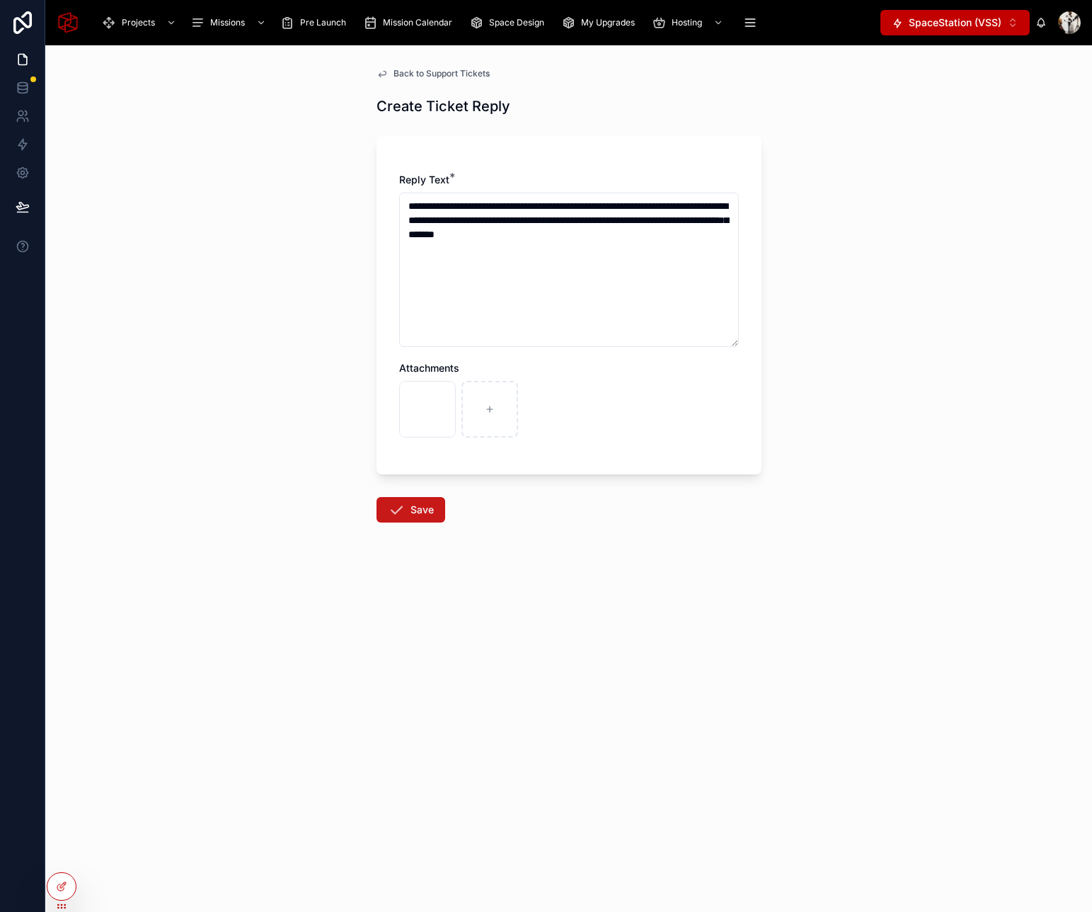
click at [401, 508] on icon at bounding box center [396, 509] width 17 height 17
